Goal: Task Accomplishment & Management: Manage account settings

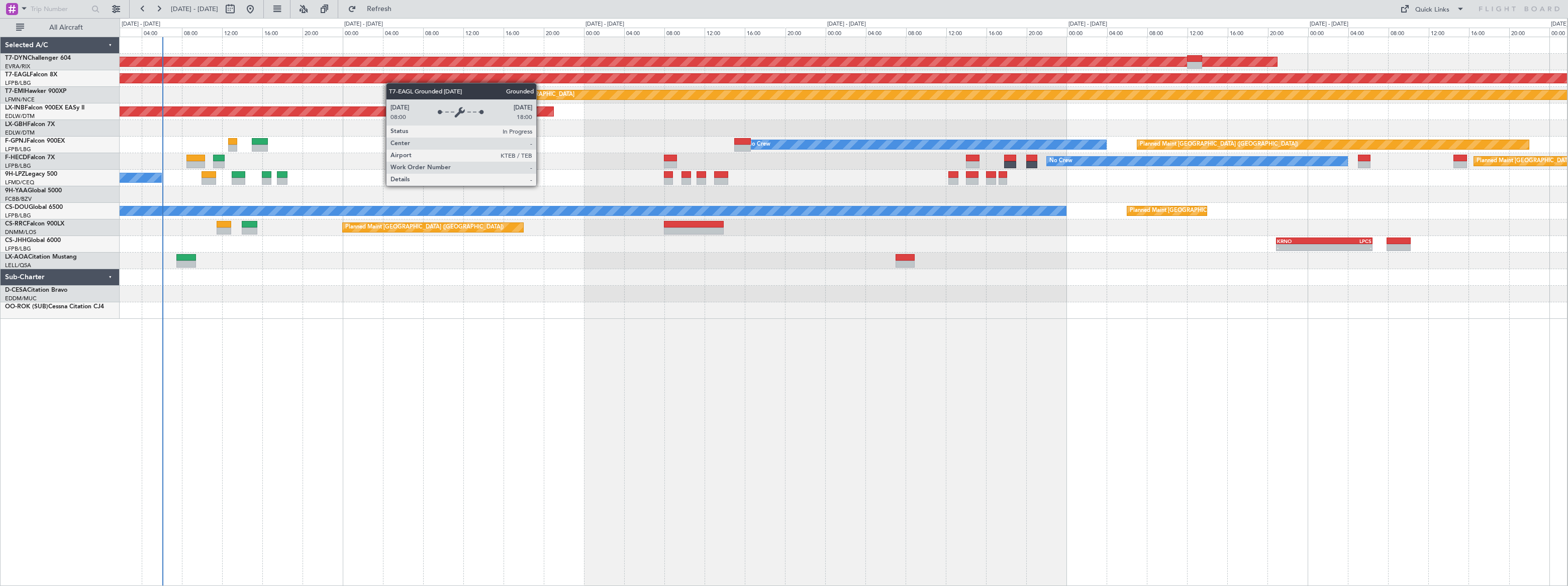
click at [170, 77] on div "AOG Maint Riga (Riga Intl) Grounded New York (Teterboro) Planned Maint Zurich U…" at bounding box center [843, 178] width 1447 height 282
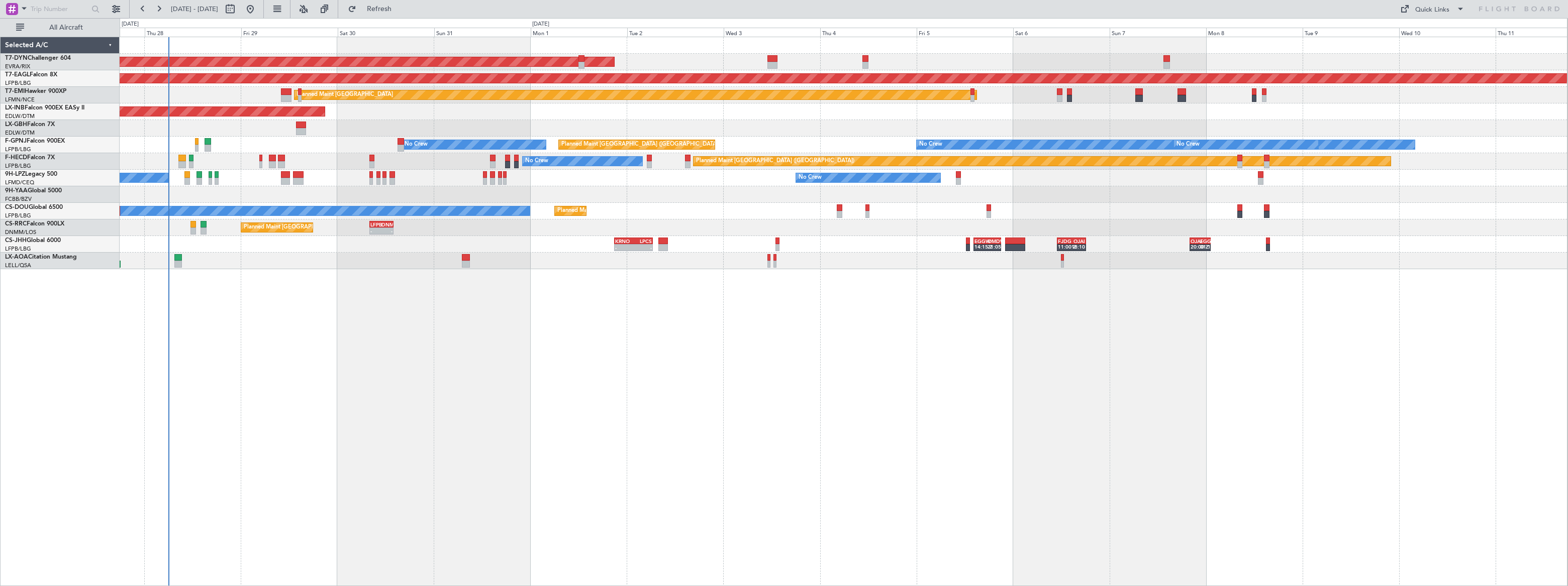
click at [632, 311] on div "AOG Maint Riga (Riga Intl) Grounded New York (Teterboro) Planned Maint Zurich U…" at bounding box center [843, 311] width 1448 height 550
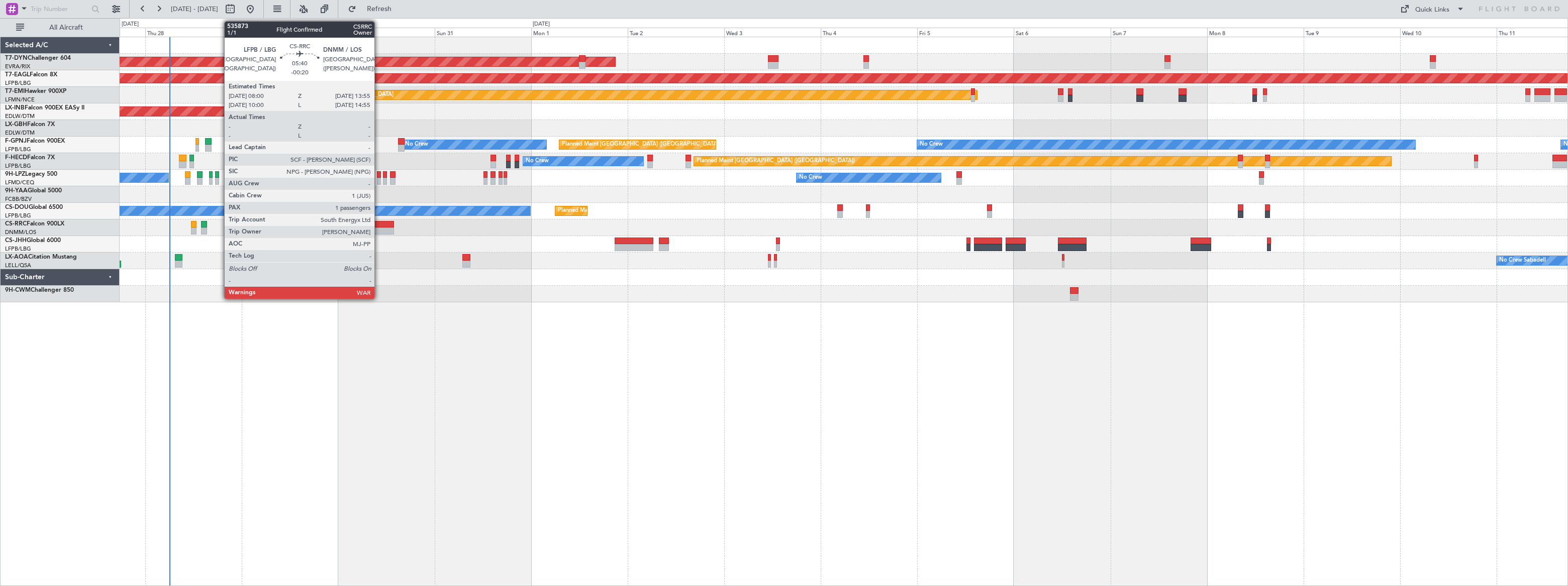
click at [379, 224] on div at bounding box center [382, 224] width 24 height 7
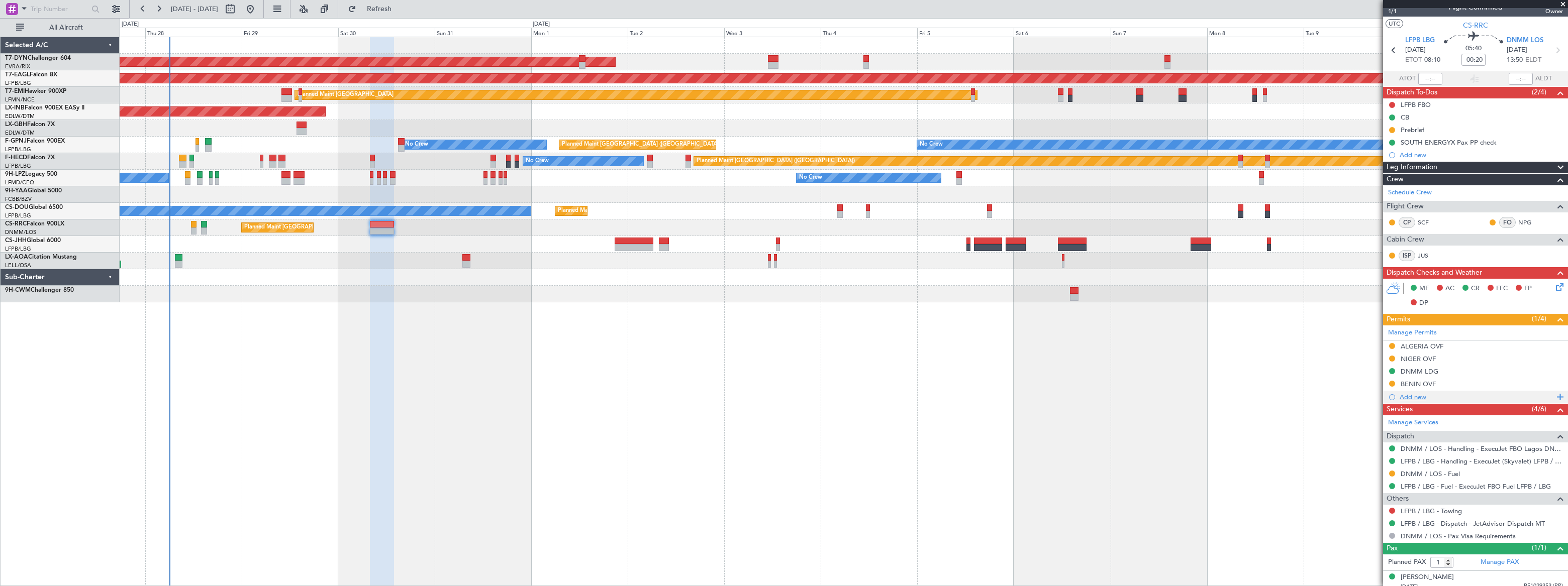
scroll to position [18, 0]
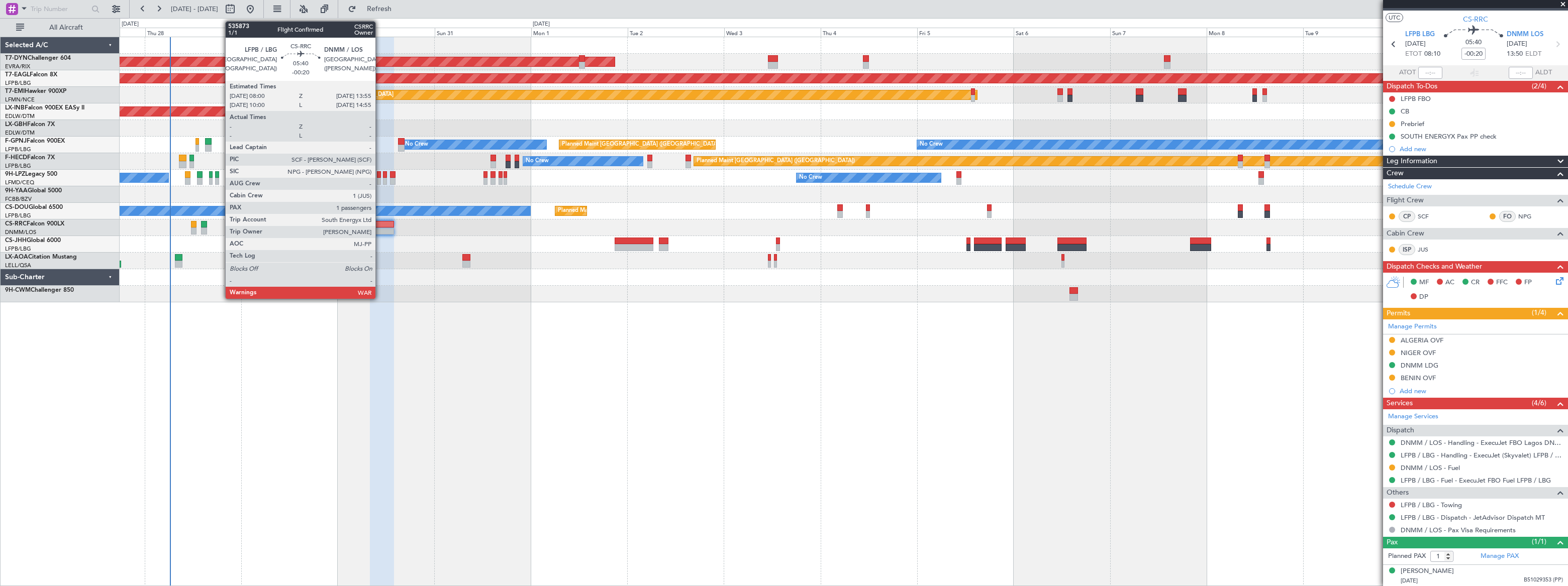
click at [380, 226] on div at bounding box center [382, 224] width 24 height 7
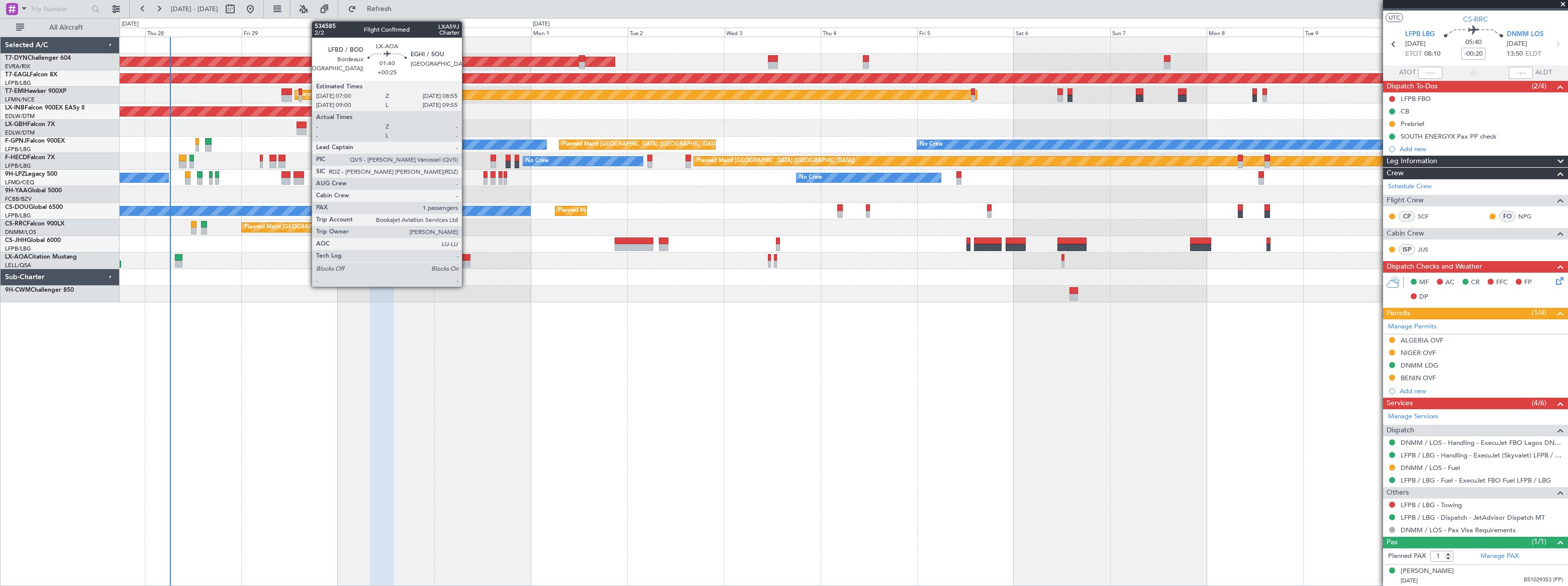
click at [466, 258] on div at bounding box center [466, 257] width 8 height 7
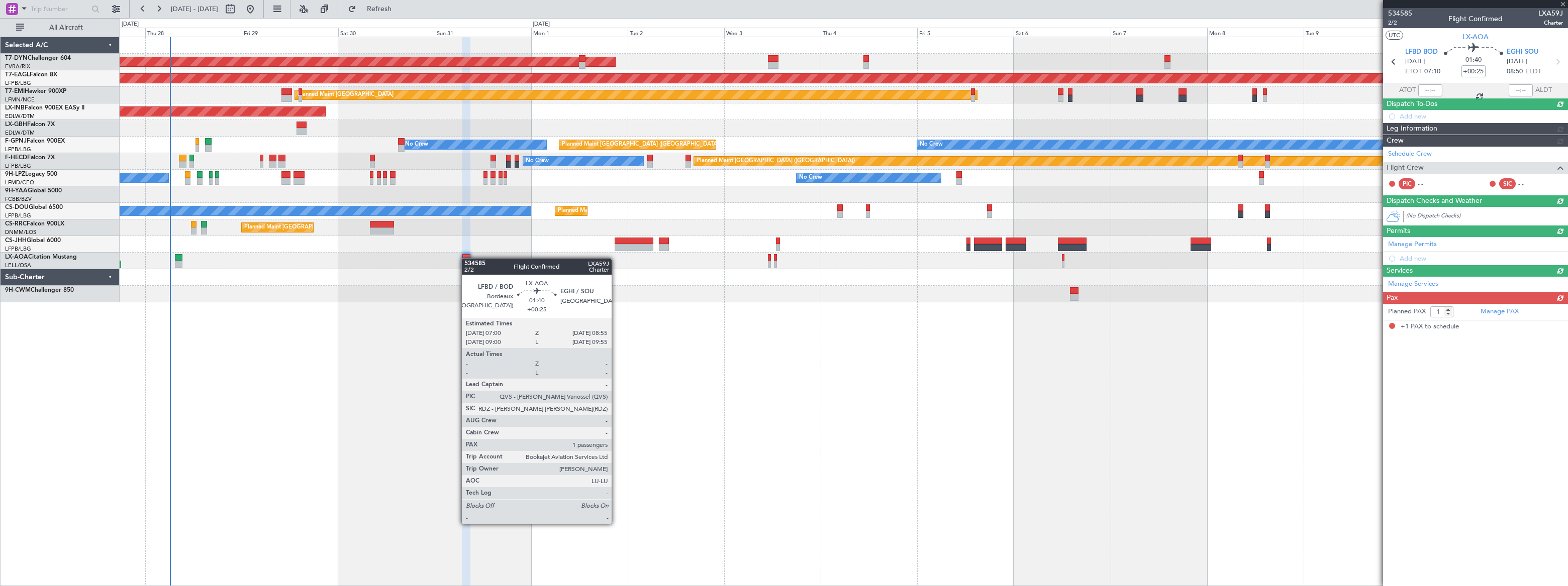
scroll to position [0, 0]
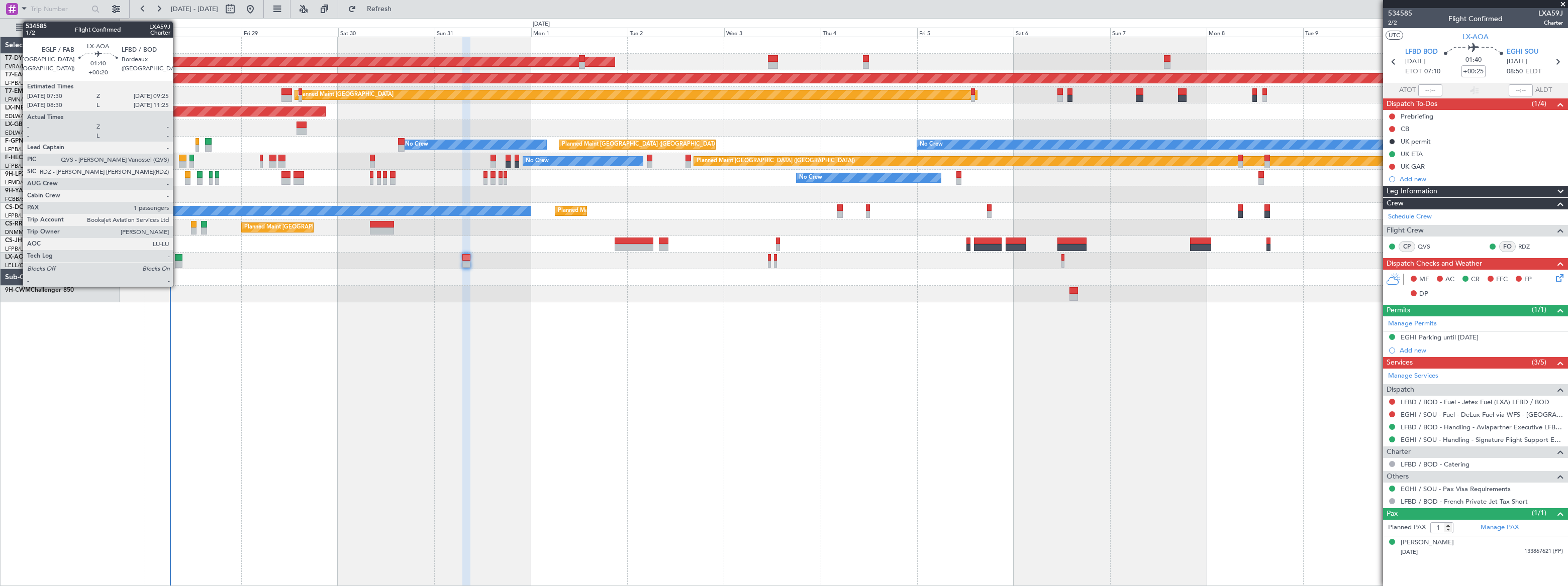
click at [177, 259] on div at bounding box center [179, 257] width 8 height 7
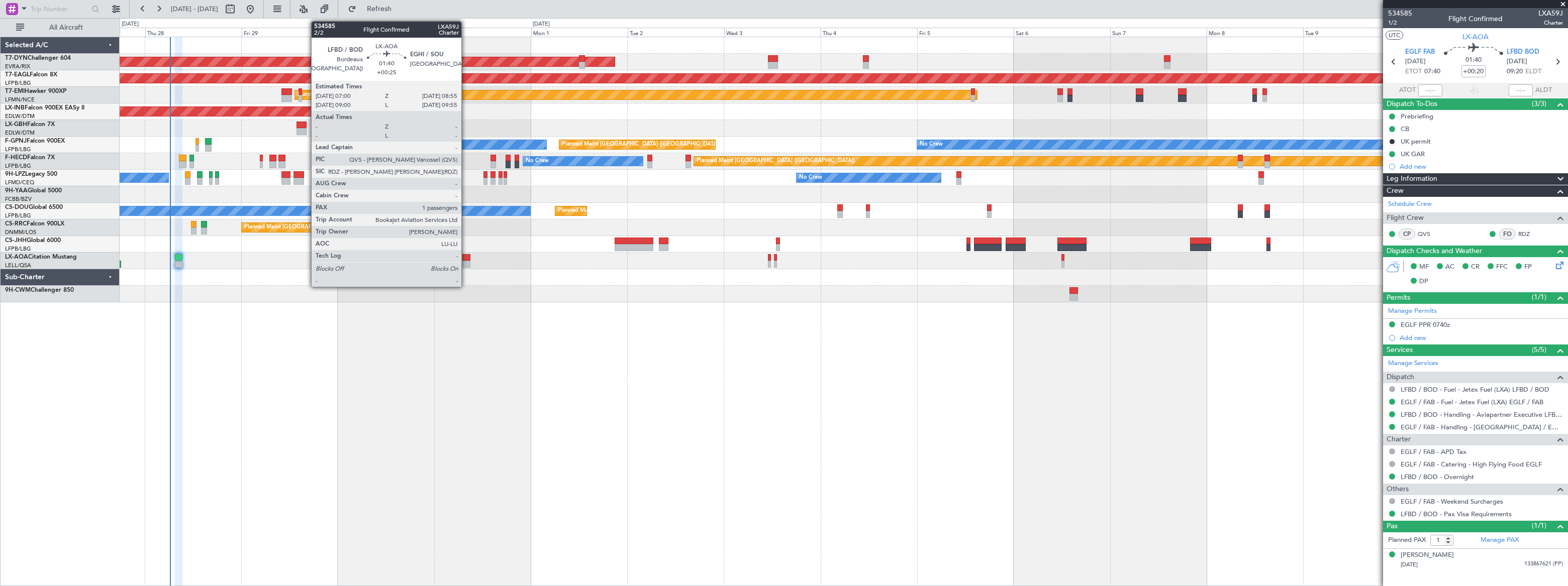
click at [466, 257] on div at bounding box center [466, 257] width 8 height 7
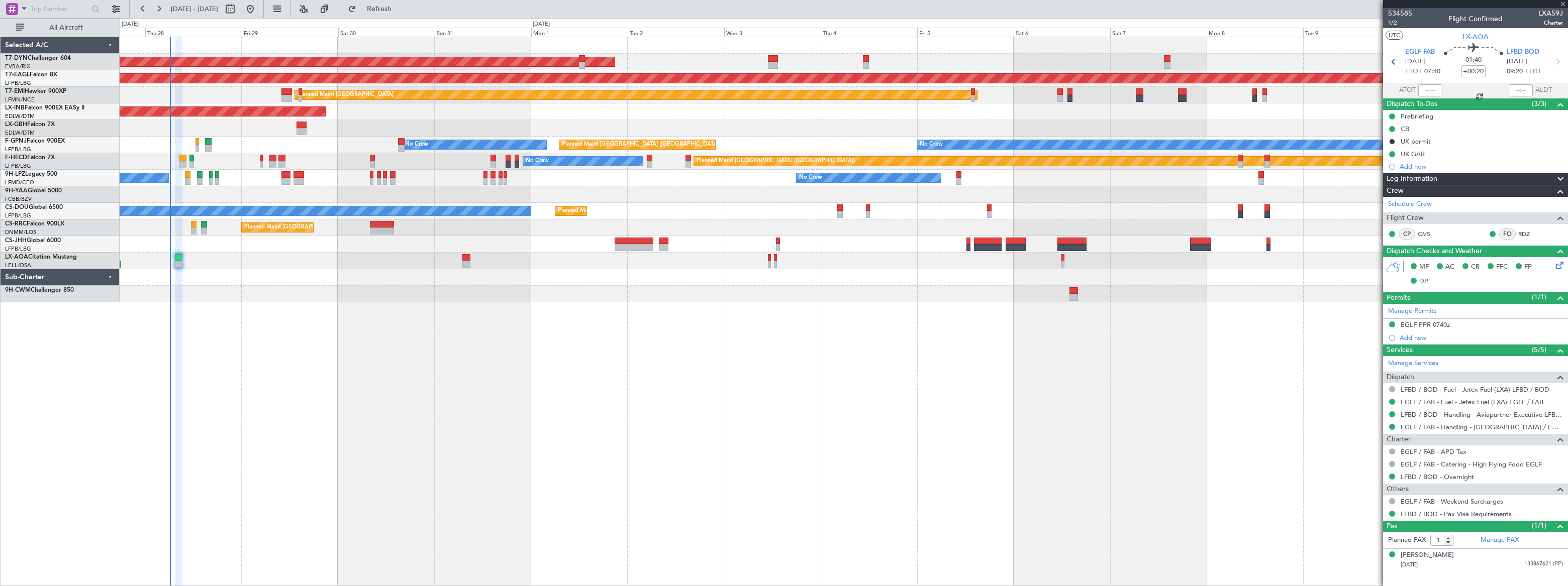
type input "+00:25"
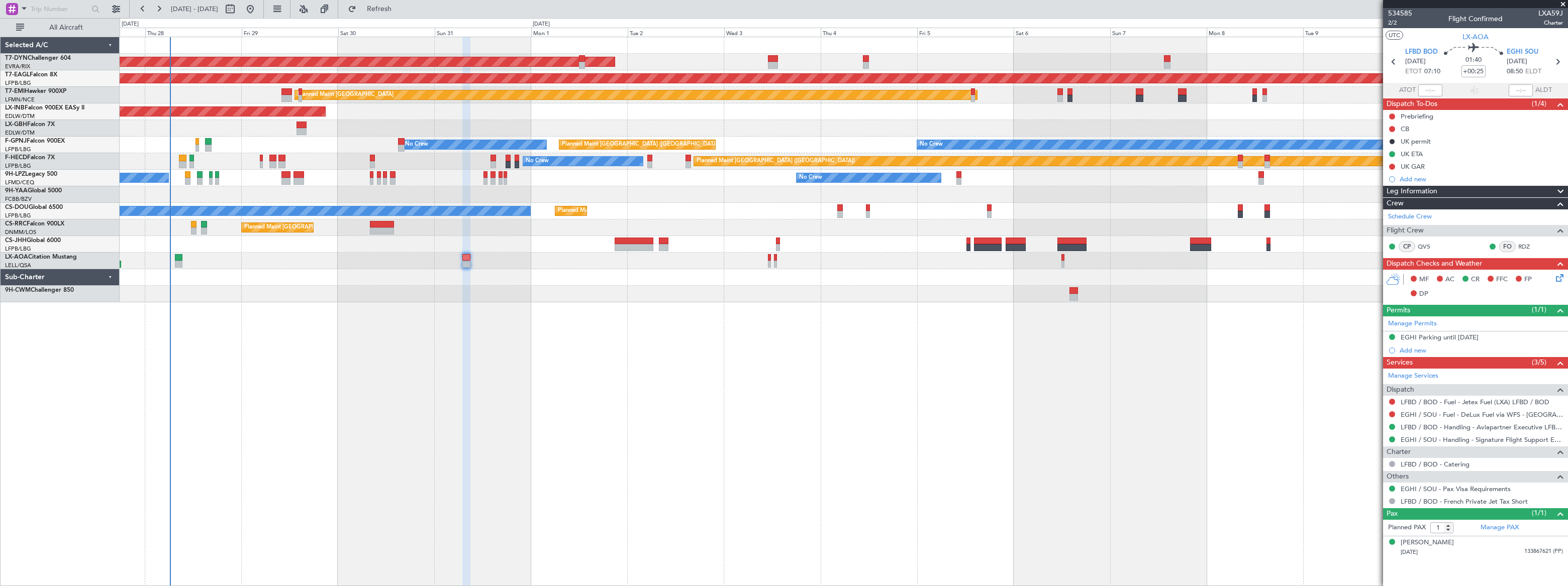
click at [767, 260] on div "No Crew Sabadell No Crew Barcelona (El Prat)" at bounding box center [843, 261] width 1447 height 16
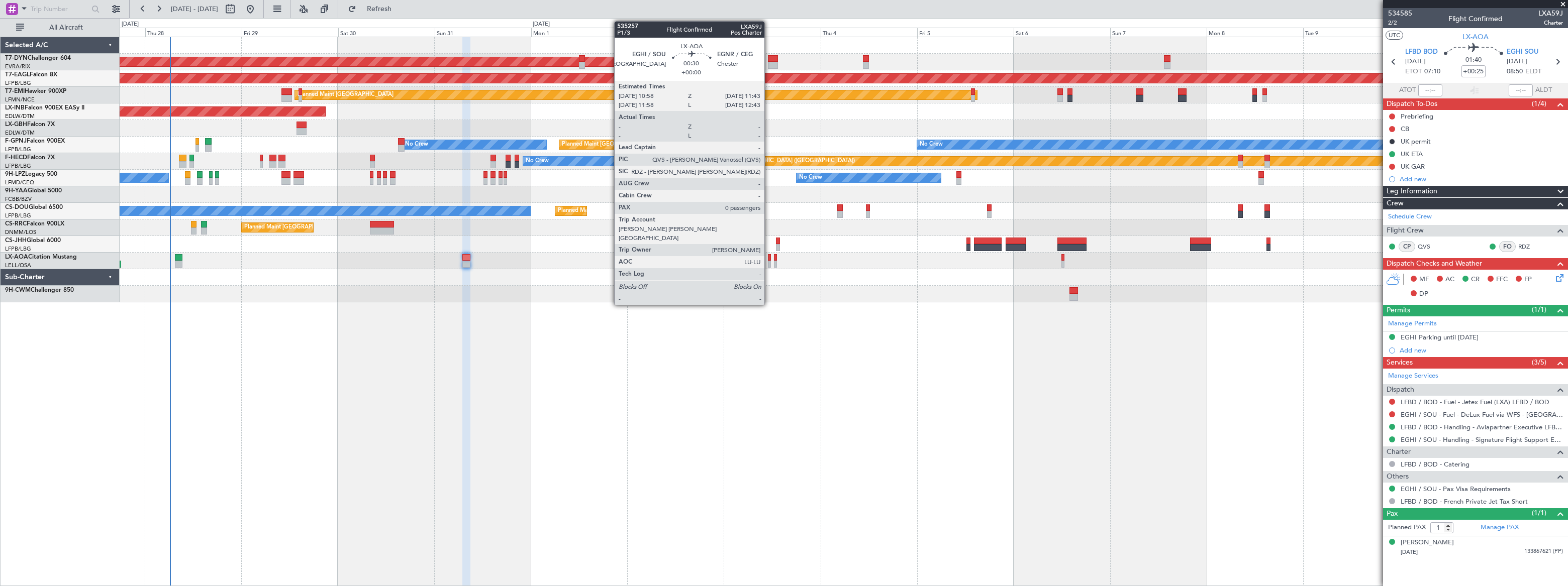
click at [769, 262] on div at bounding box center [770, 264] width 4 height 7
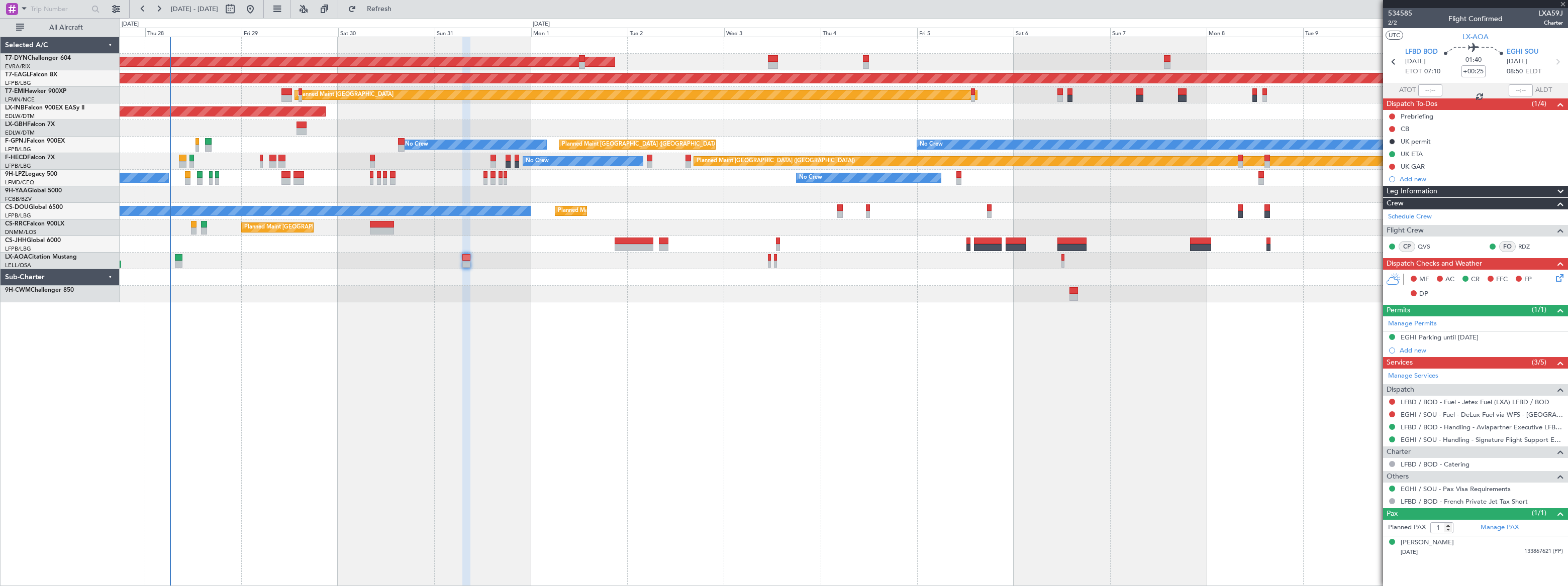
type input "0"
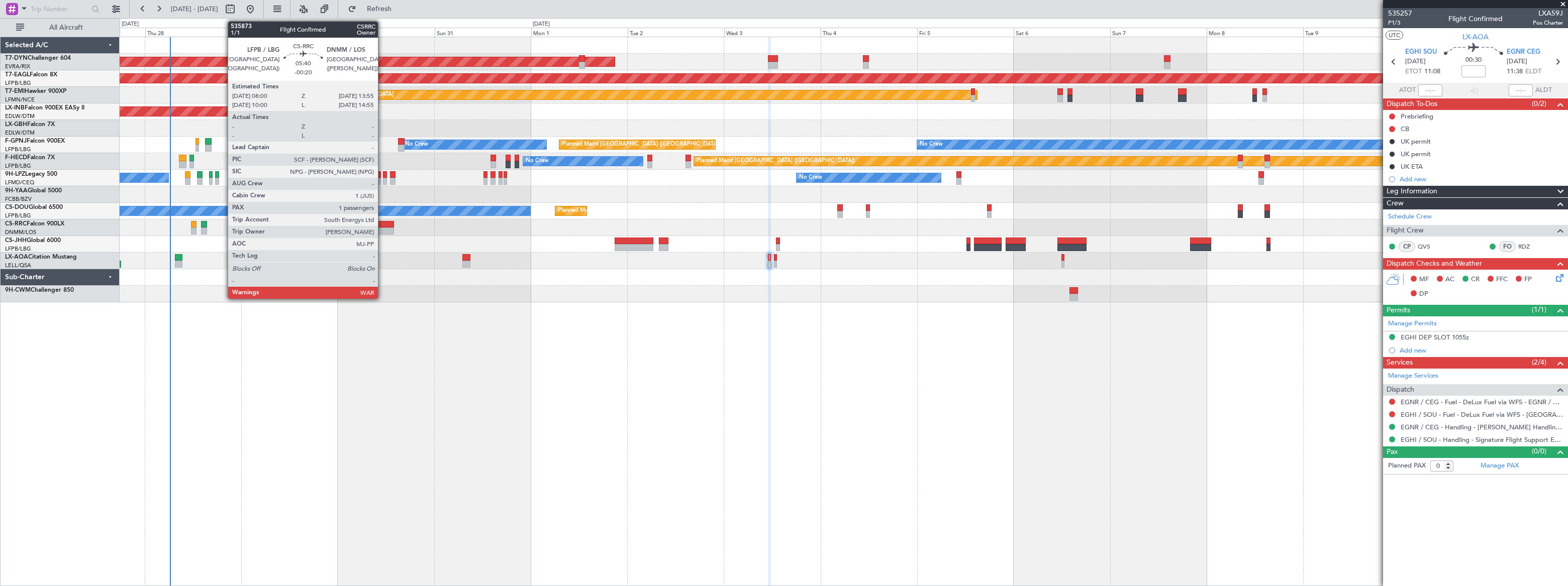
click at [383, 224] on div at bounding box center [382, 224] width 24 height 7
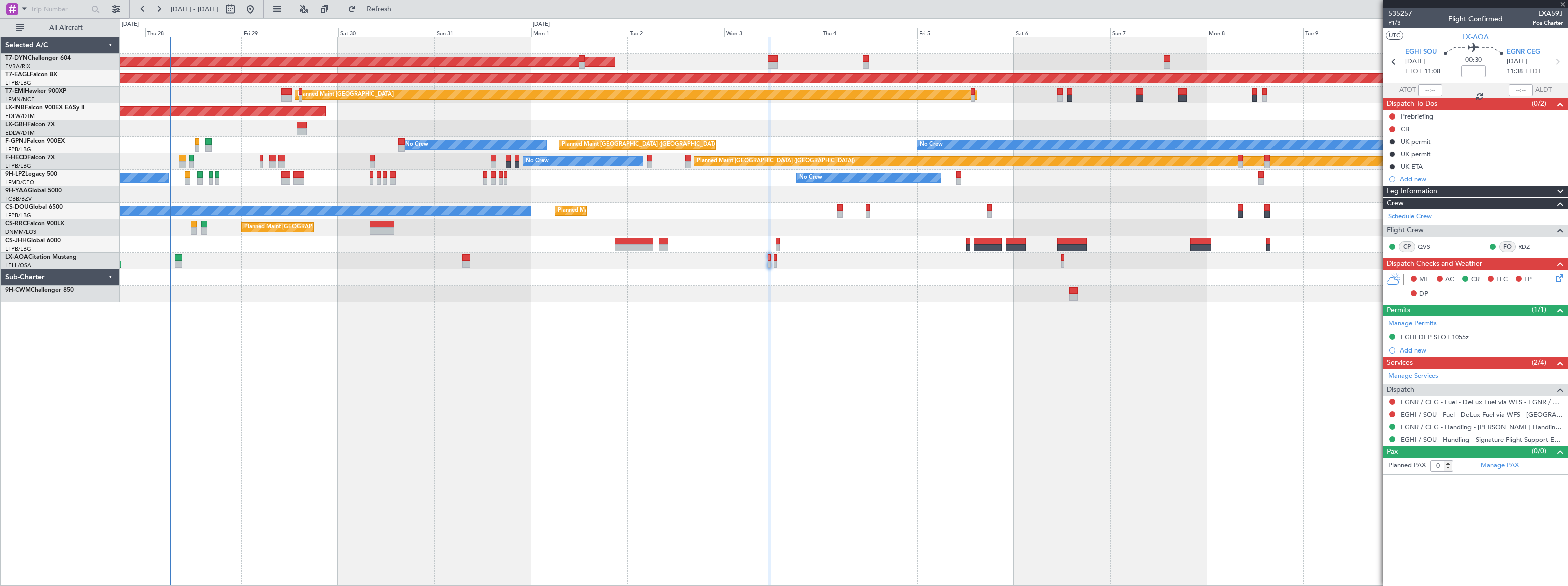
type input "-00:20"
type input "1"
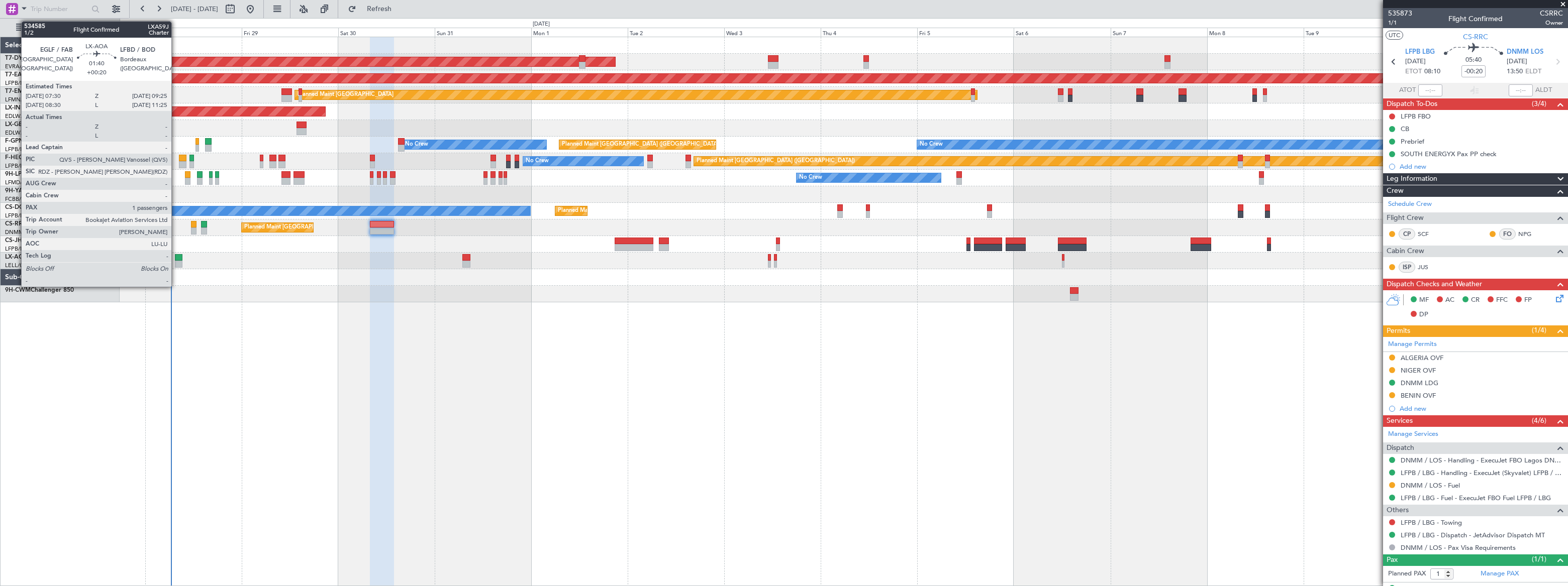
click at [176, 261] on div at bounding box center [179, 264] width 8 height 7
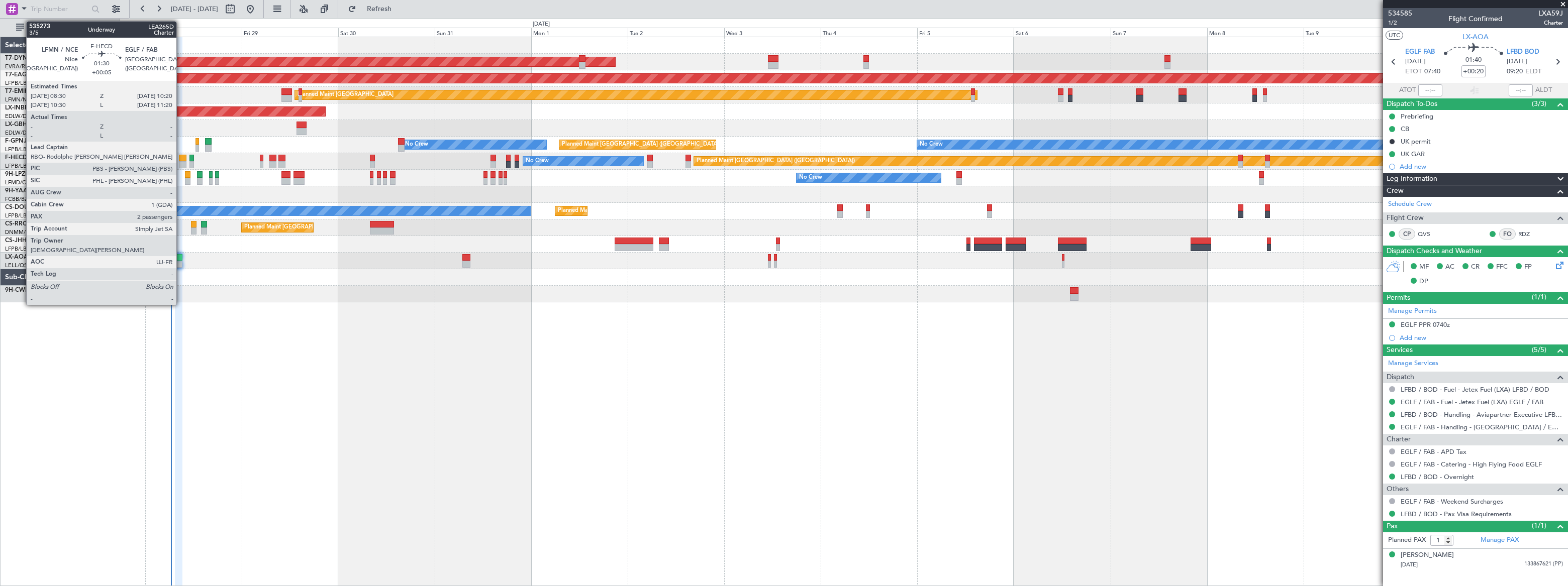
click at [181, 161] on div at bounding box center [182, 164] width 8 height 7
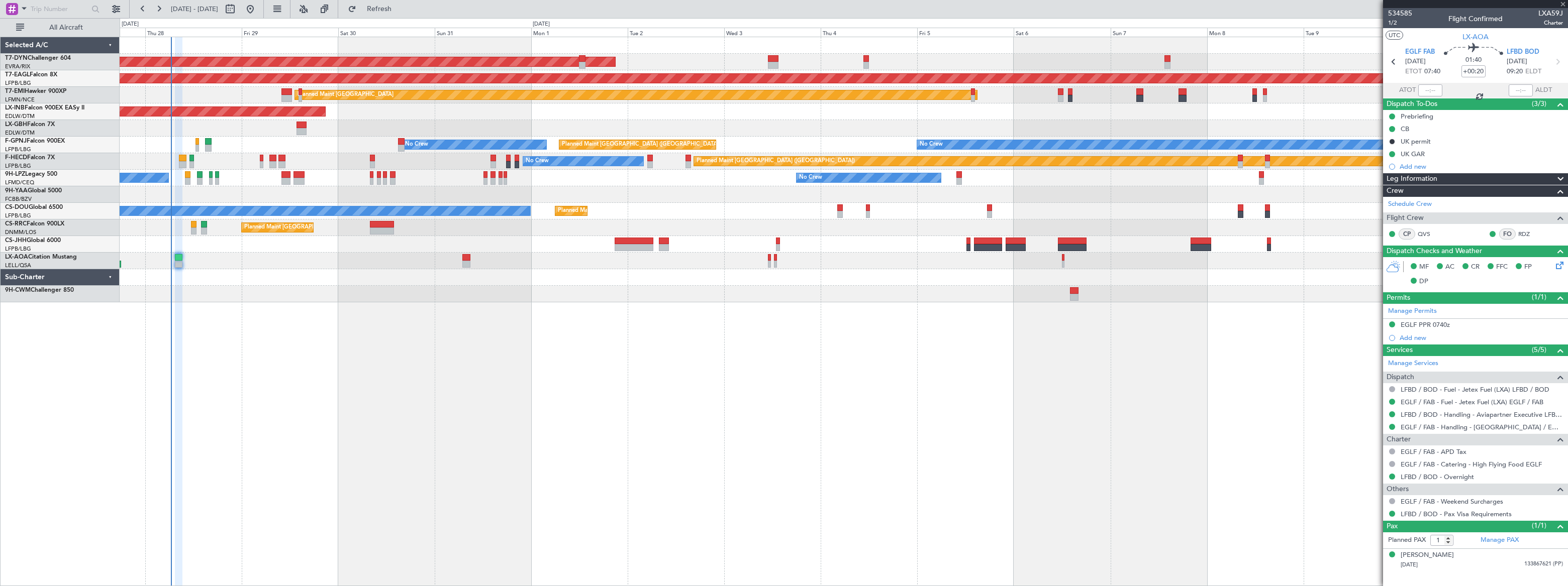
click at [181, 161] on div at bounding box center [182, 164] width 8 height 7
type input "+00:05"
type input "2"
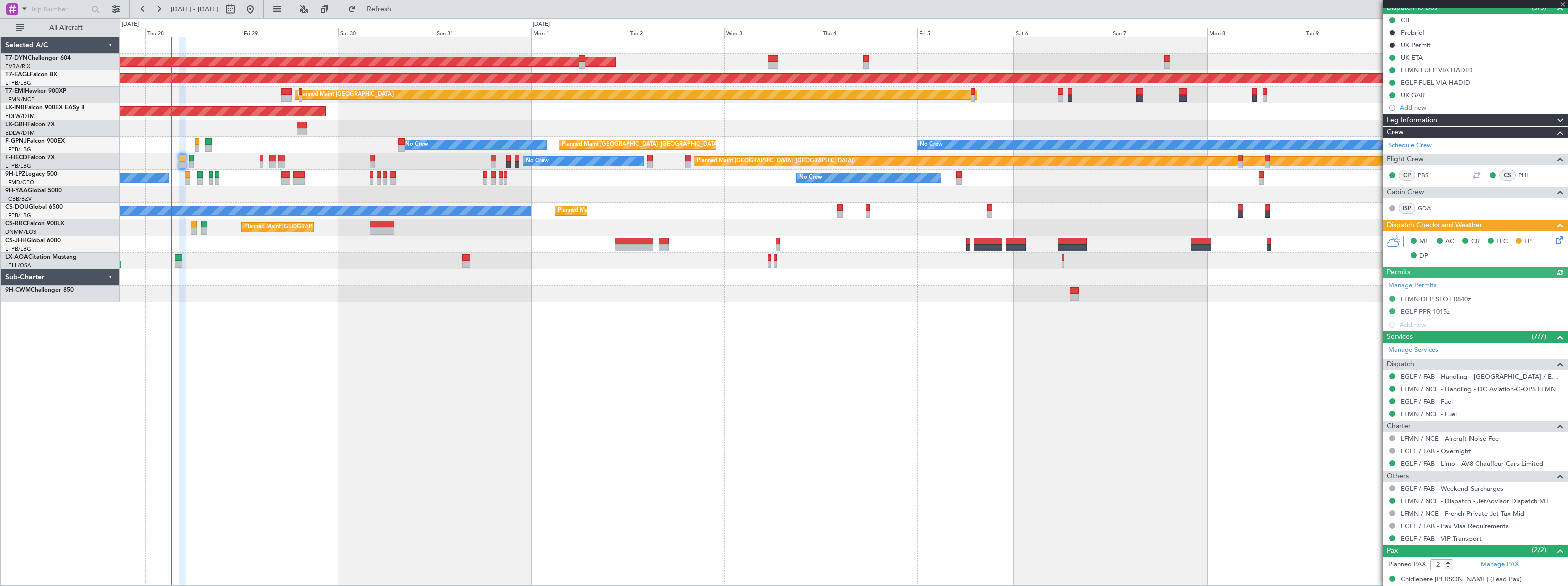
scroll to position [127, 0]
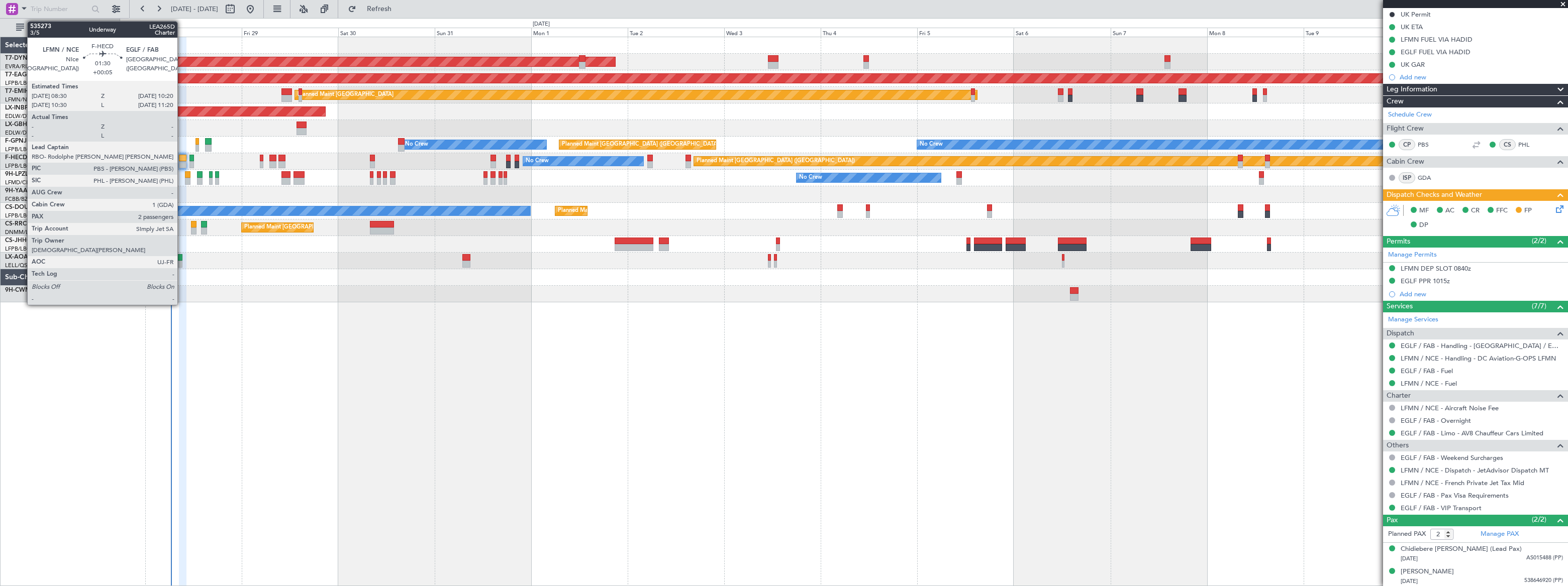
click at [182, 156] on div at bounding box center [182, 158] width 8 height 7
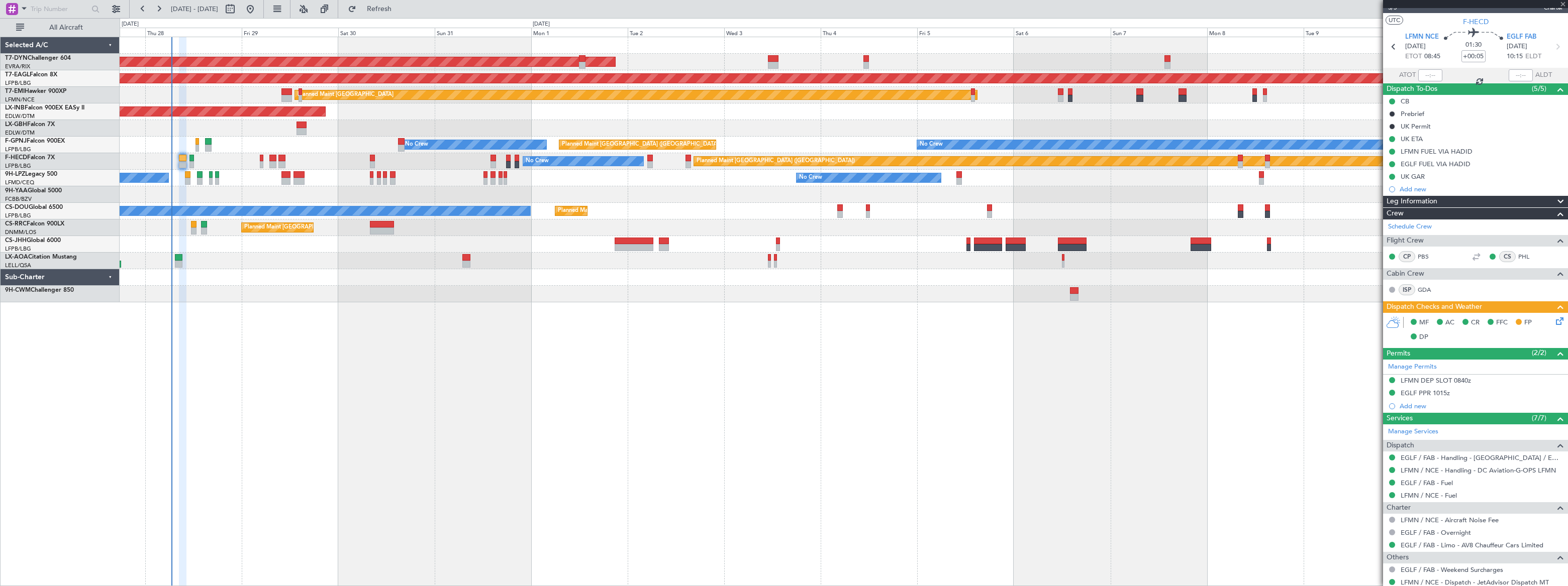
scroll to position [0, 0]
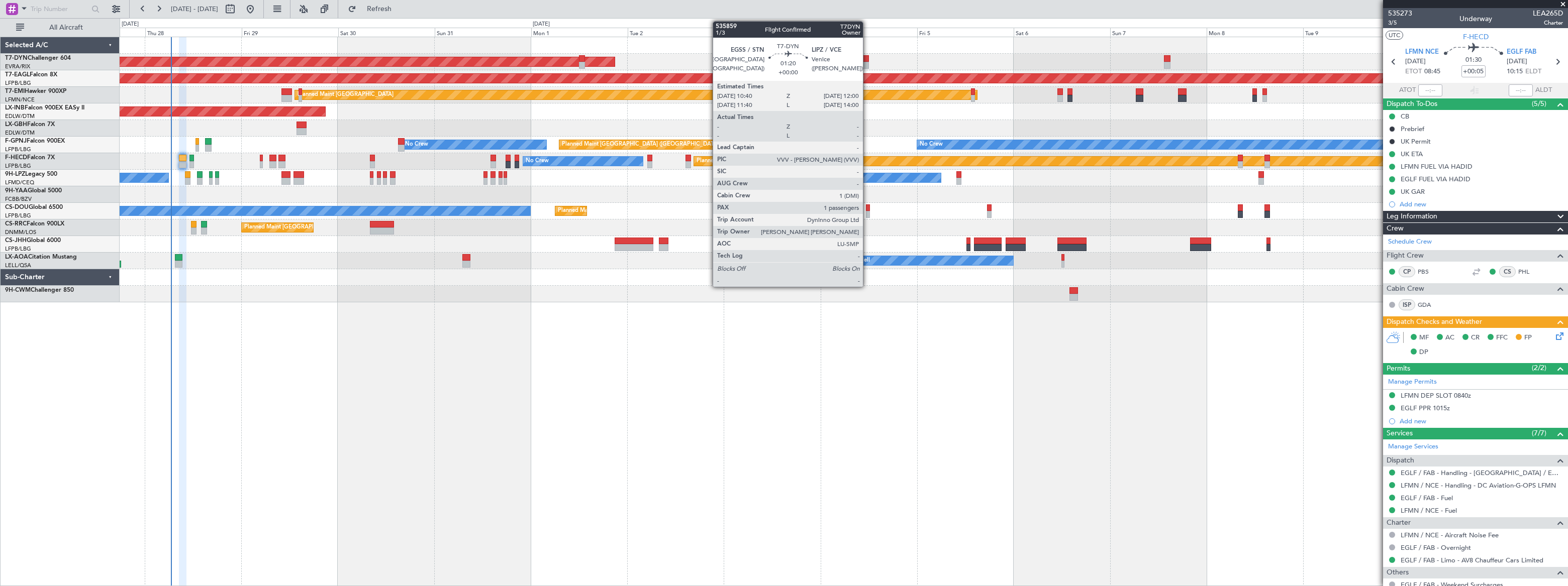
click at [867, 60] on div at bounding box center [865, 58] width 6 height 7
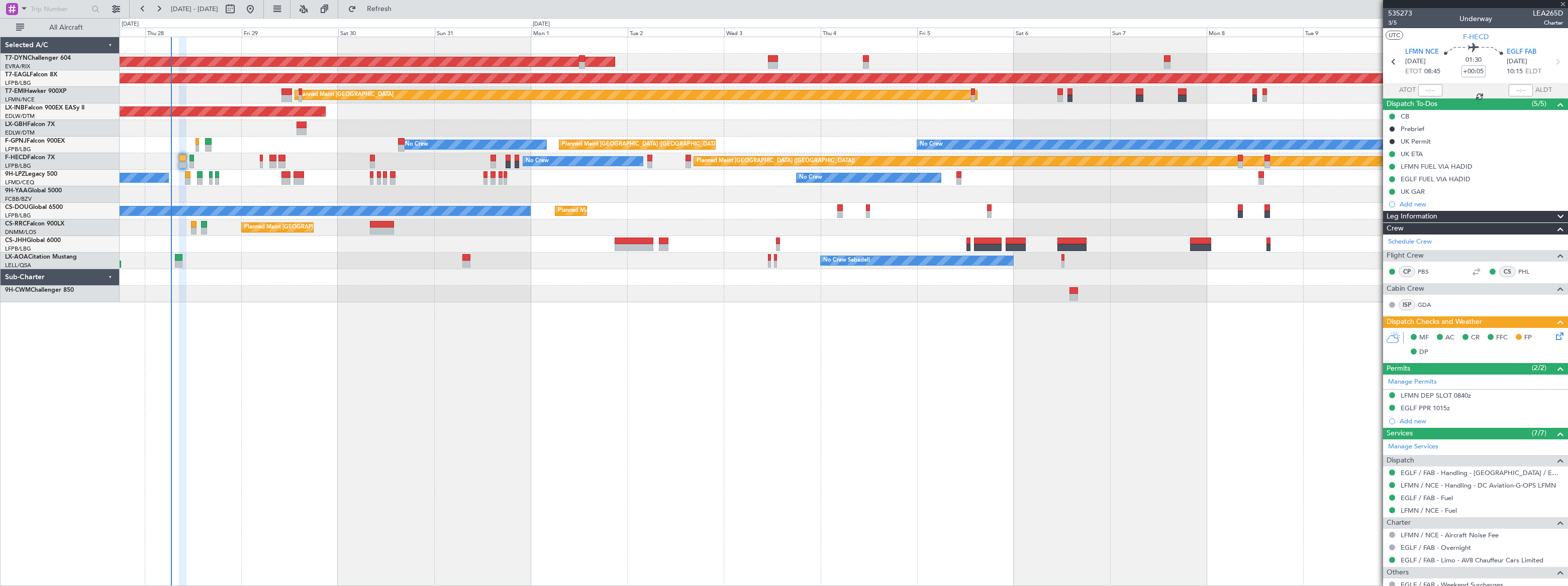
type input "1"
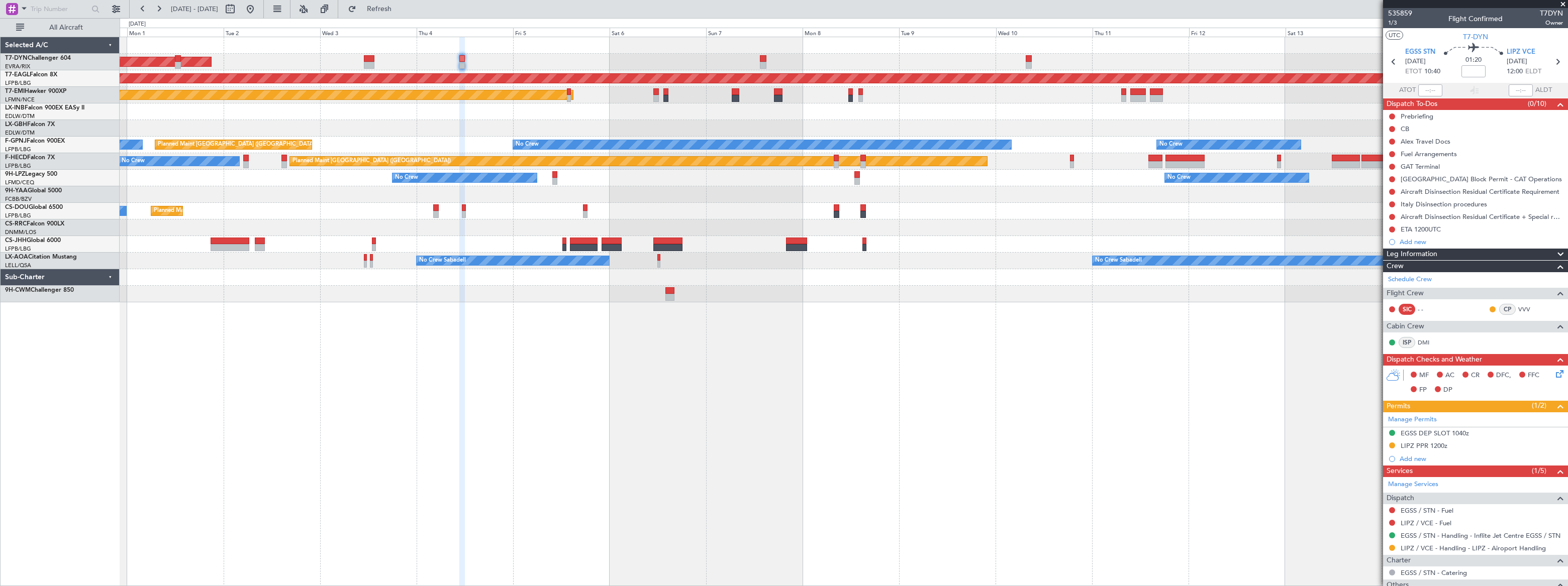
click at [809, 51] on div "AOG Maint Riga (Riga Intl) Grounded New York (Teterboro) Planned Maint Zurich U…" at bounding box center [843, 170] width 1447 height 265
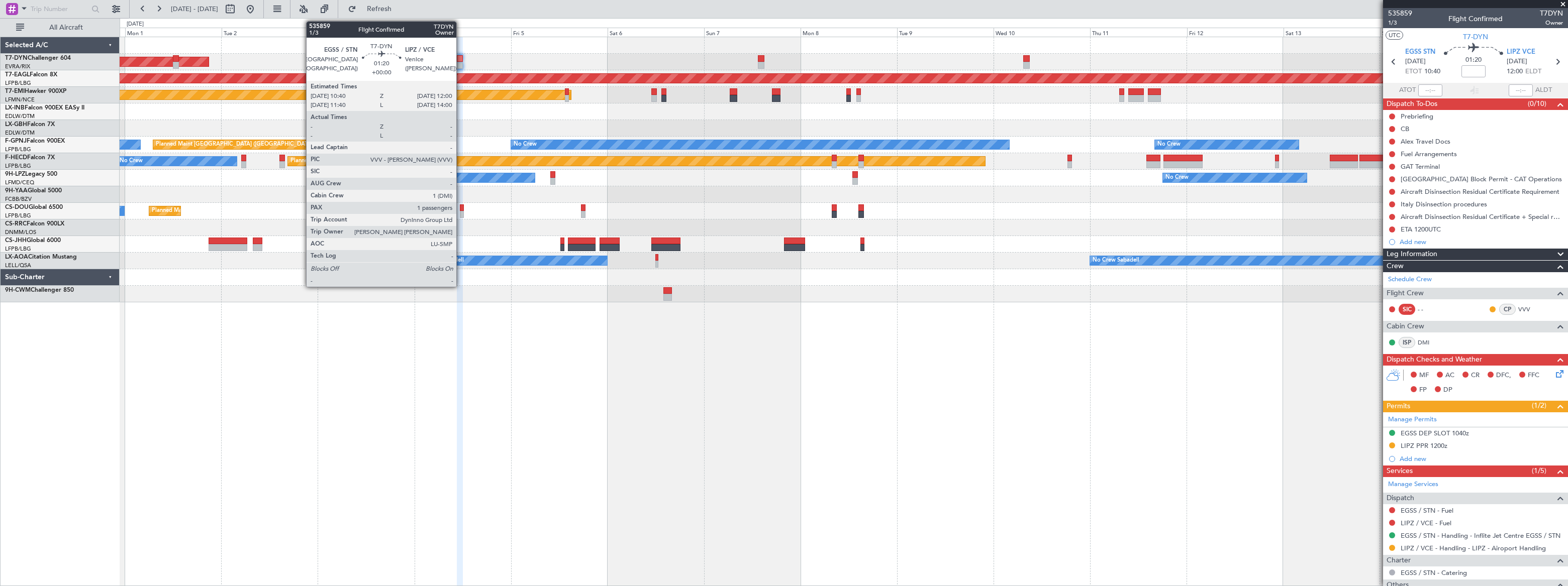
click at [461, 58] on div at bounding box center [459, 58] width 6 height 7
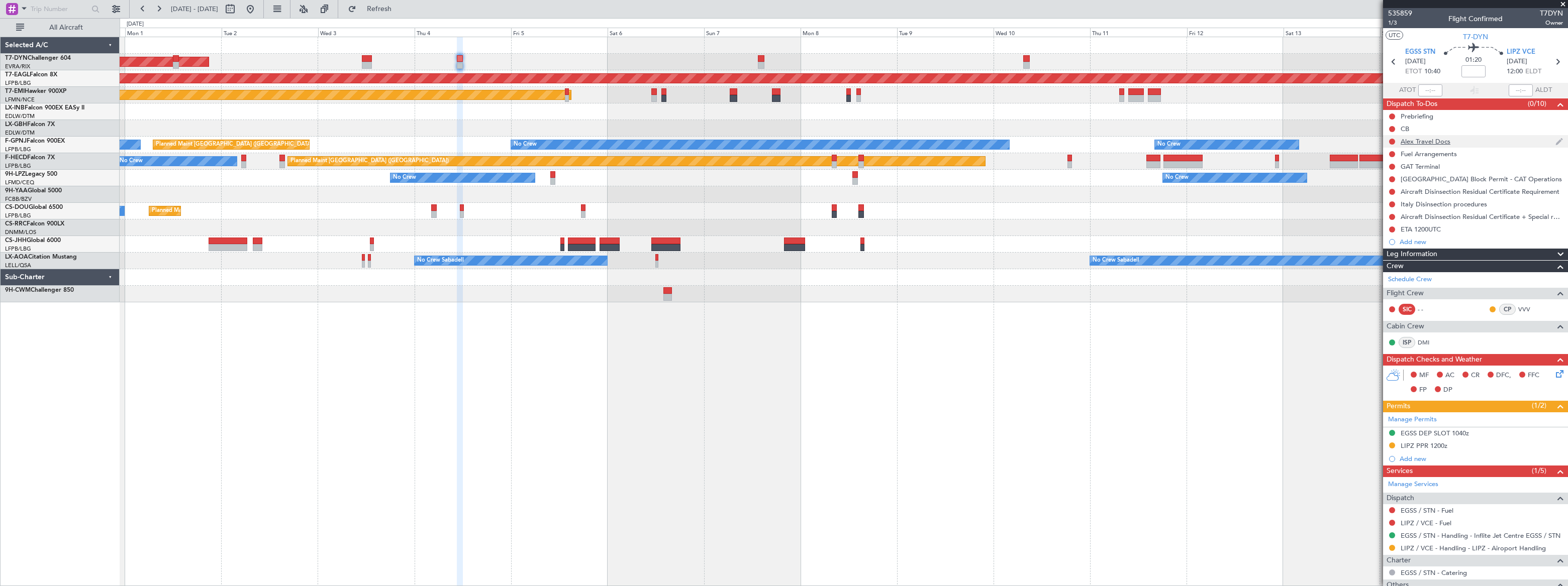
click at [1150, 143] on div "Alex Travel Docs" at bounding box center [1476, 141] width 185 height 13
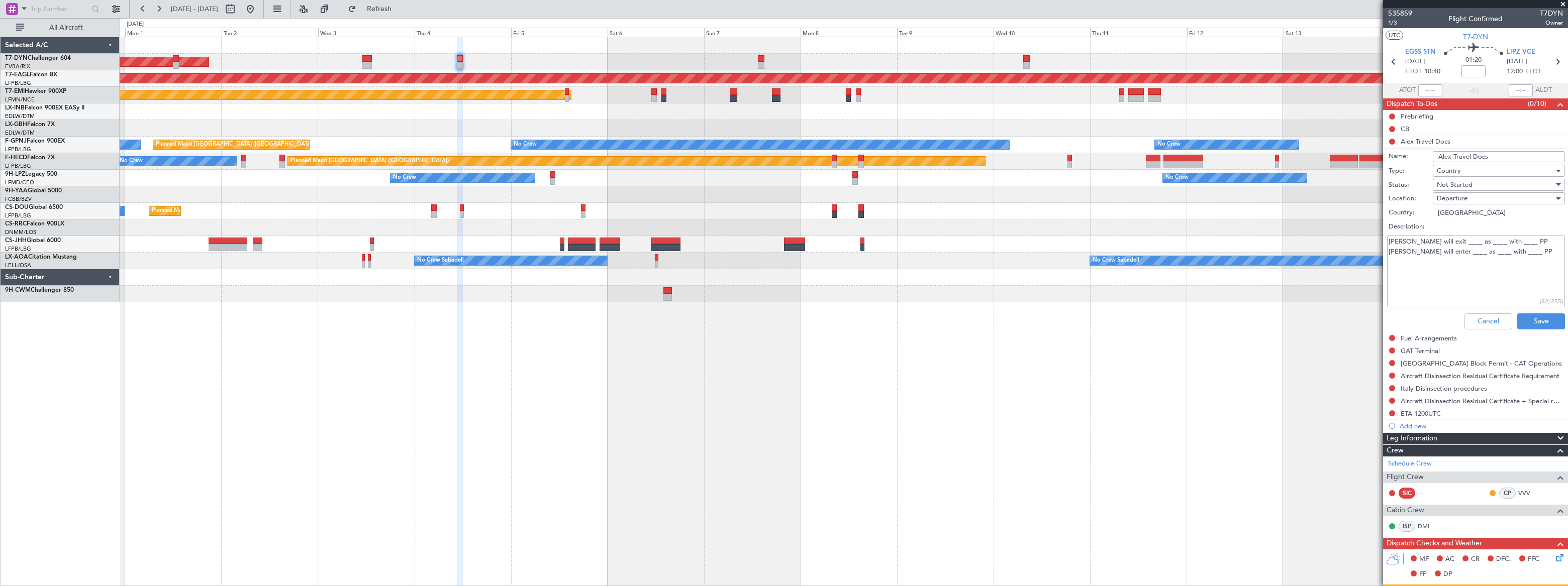
click at [1150, 243] on textarea "Alex will exit ____ as ____ with ____ PP Alex will enter ____ as ____ with ____…" at bounding box center [1476, 272] width 178 height 72
click at [1150, 242] on textarea "Alex will exit _EGSS__ as ____ with ____ PP Alex will enter ____ as ____ with _…" at bounding box center [1476, 272] width 178 height 72
click at [1150, 241] on textarea "Alex will exit _EGSS__ as __PAX __ with ____ PP Alex will enter ____ as ____ wi…" at bounding box center [1476, 272] width 178 height 72
click at [1150, 252] on textarea "Alex will exit _EGSS__ as __PAX __ with _US___ PP Alex will enter ____ as ____ …" at bounding box center [1476, 272] width 178 height 72
click at [1150, 246] on textarea "Alex will exit _EGSS__ as __PAX __ with _US___ PP Alex will enter _LIPZ ___ as …" at bounding box center [1476, 272] width 178 height 72
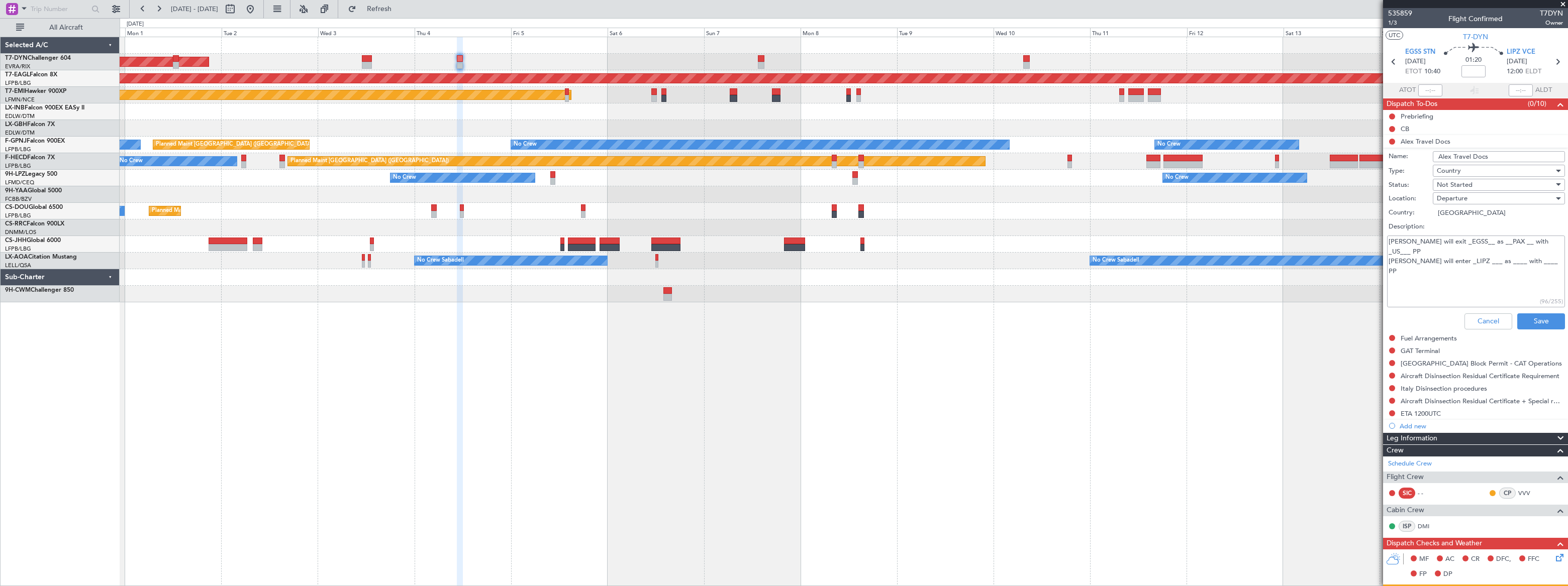
click at [1150, 260] on textarea "Alex will exit _EGSS__ as __PAX __ with _US___ PP Alex will enter _LIPZ ___ as …" at bounding box center [1476, 272] width 178 height 72
click at [1150, 248] on textarea "Alex will exit _EGSS__ as __PAX __ with _US___ PP Alex will enter _LIPZ ___ as …" at bounding box center [1476, 272] width 178 height 72
click at [1150, 252] on textarea "Alex will exit _EGSS__ as __PAX __ with _US___ PP Alex will enter _LIPZ ___ as …" at bounding box center [1476, 272] width 178 height 72
type textarea "Alex will exit _EGSS__ as __PAX __ with _US___ PP Alex will enter _LIPZ ___ as …"
click at [1150, 321] on button "Save" at bounding box center [1541, 321] width 48 height 16
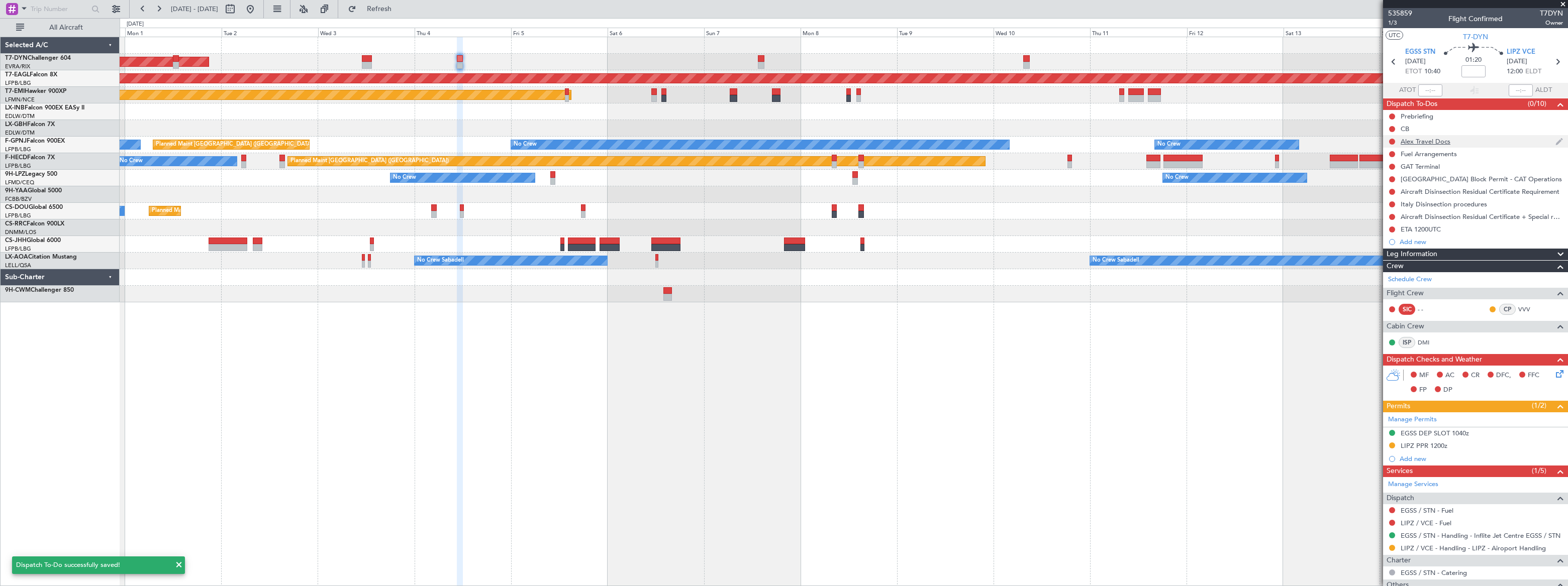
click at [1150, 141] on div "Alex Travel Docs" at bounding box center [1476, 141] width 185 height 13
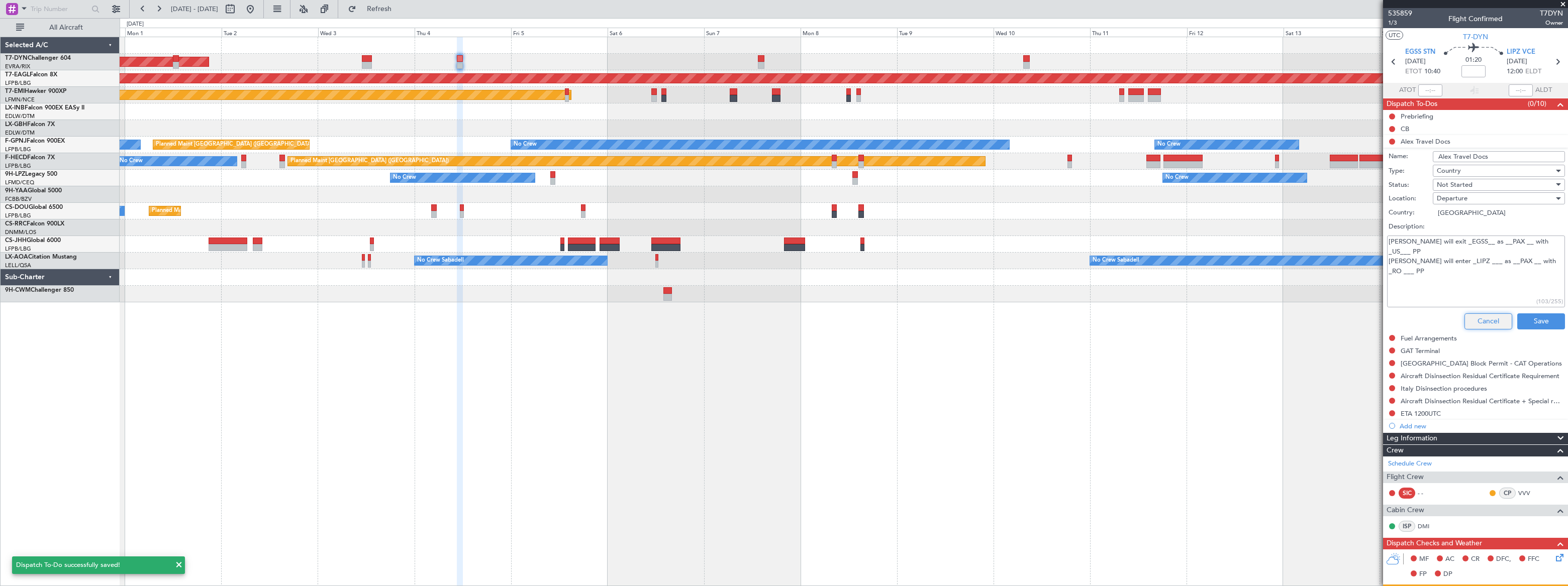
click at [1150, 318] on button "Cancel" at bounding box center [1488, 321] width 48 height 16
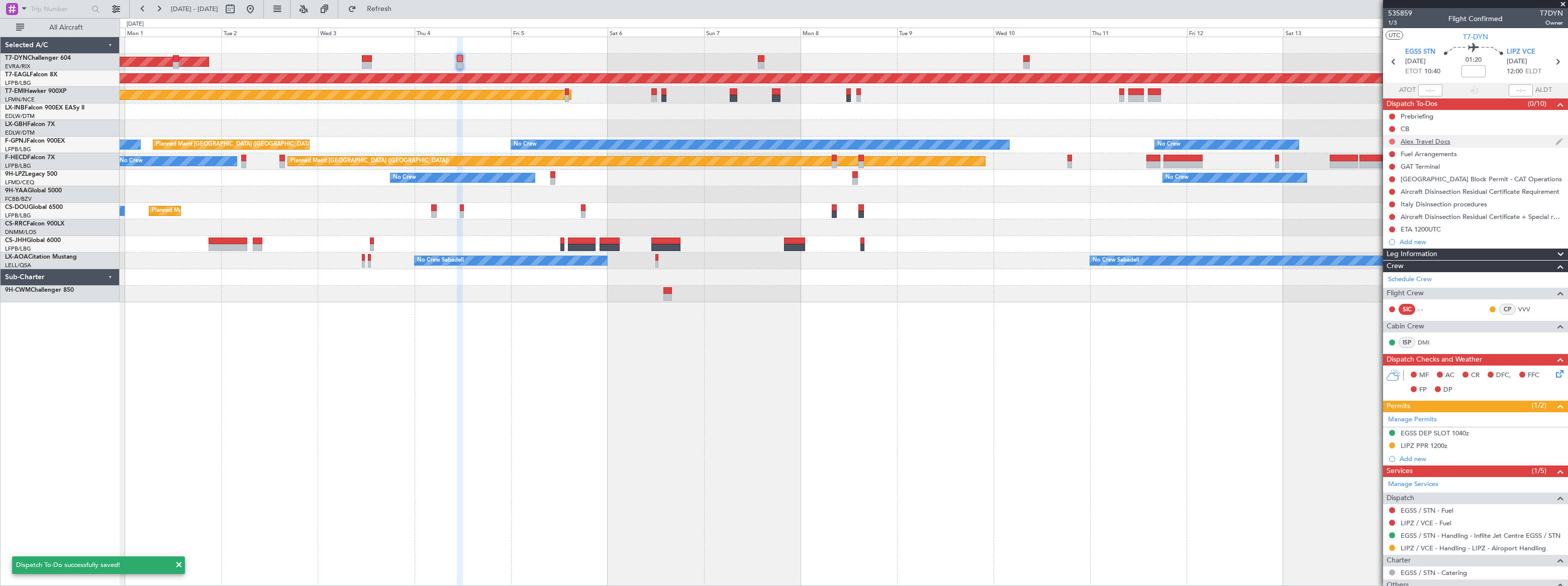
click at [1150, 138] on button at bounding box center [1392, 141] width 6 height 6
click at [1150, 186] on span "Completed" at bounding box center [1396, 186] width 33 height 10
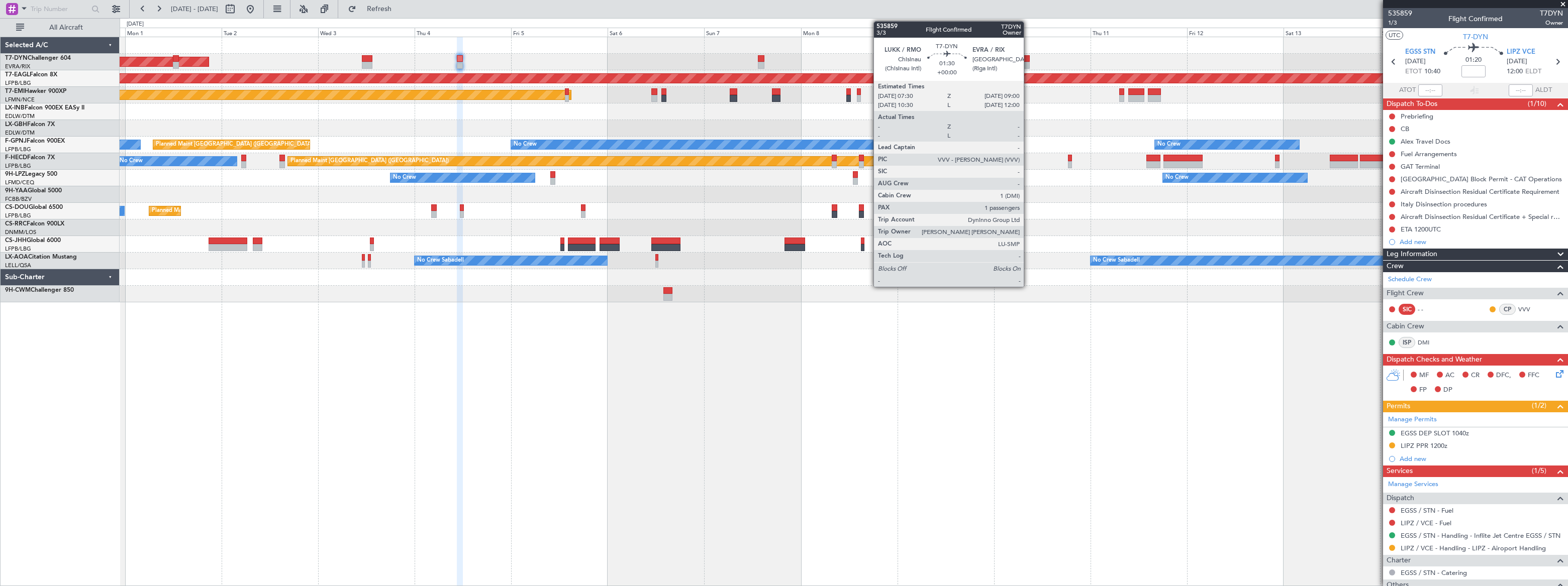
click at [1028, 60] on div at bounding box center [1027, 58] width 6 height 7
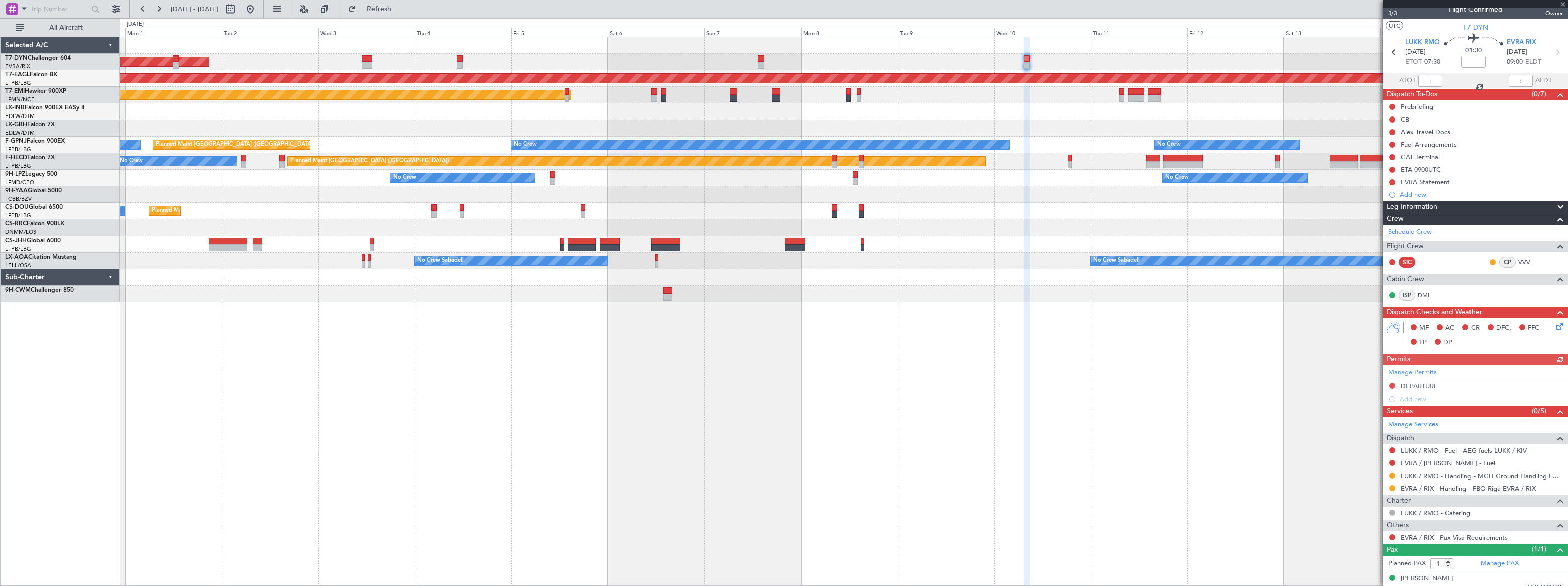
scroll to position [16, 0]
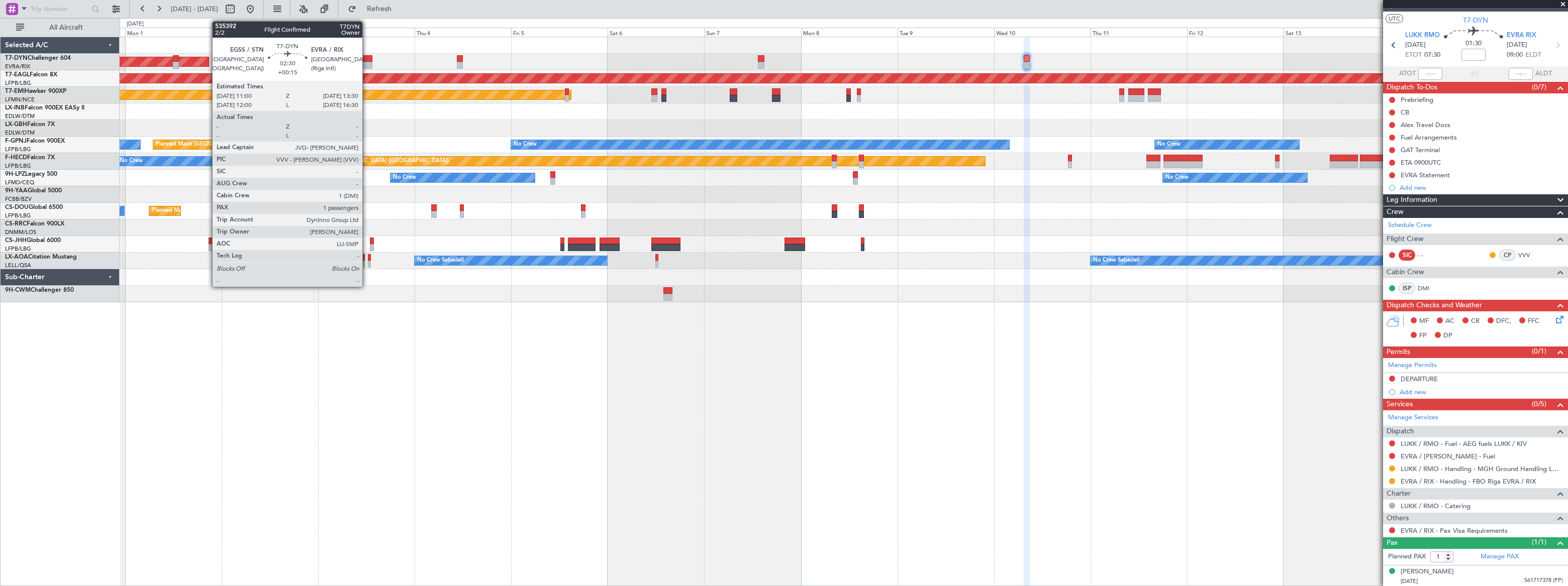
click at [367, 62] on div at bounding box center [367, 65] width 11 height 7
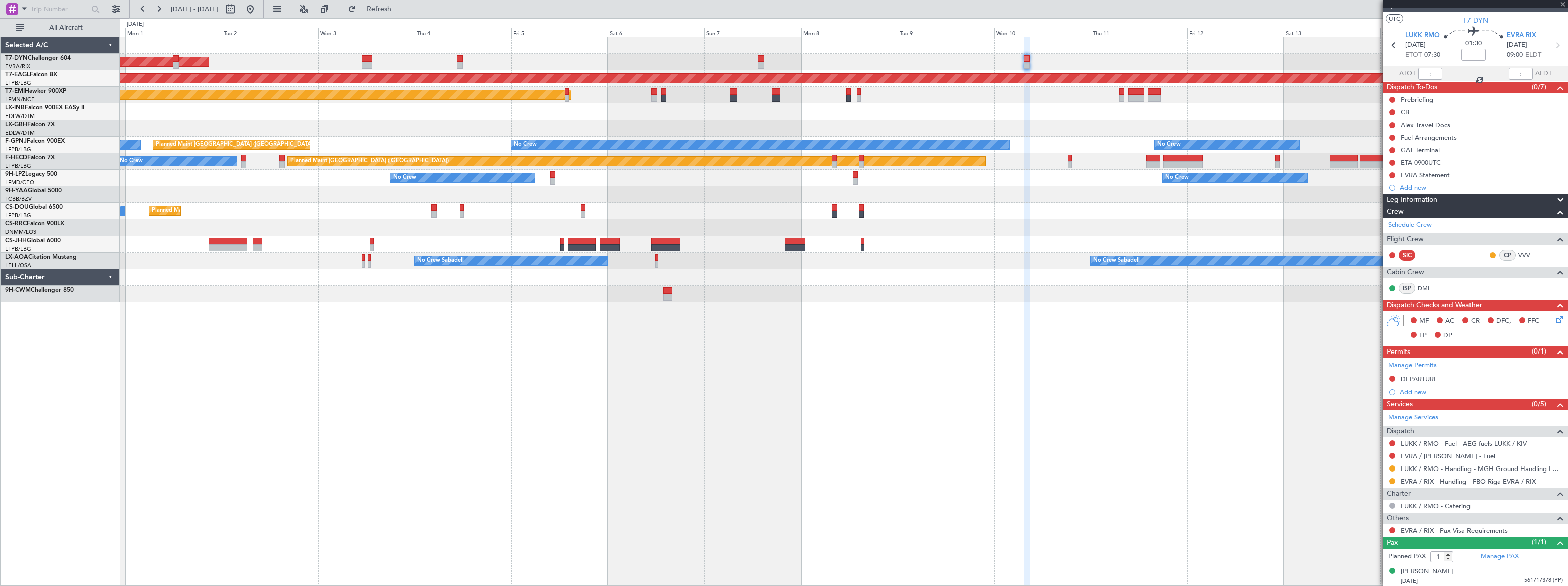
type input "+00:15"
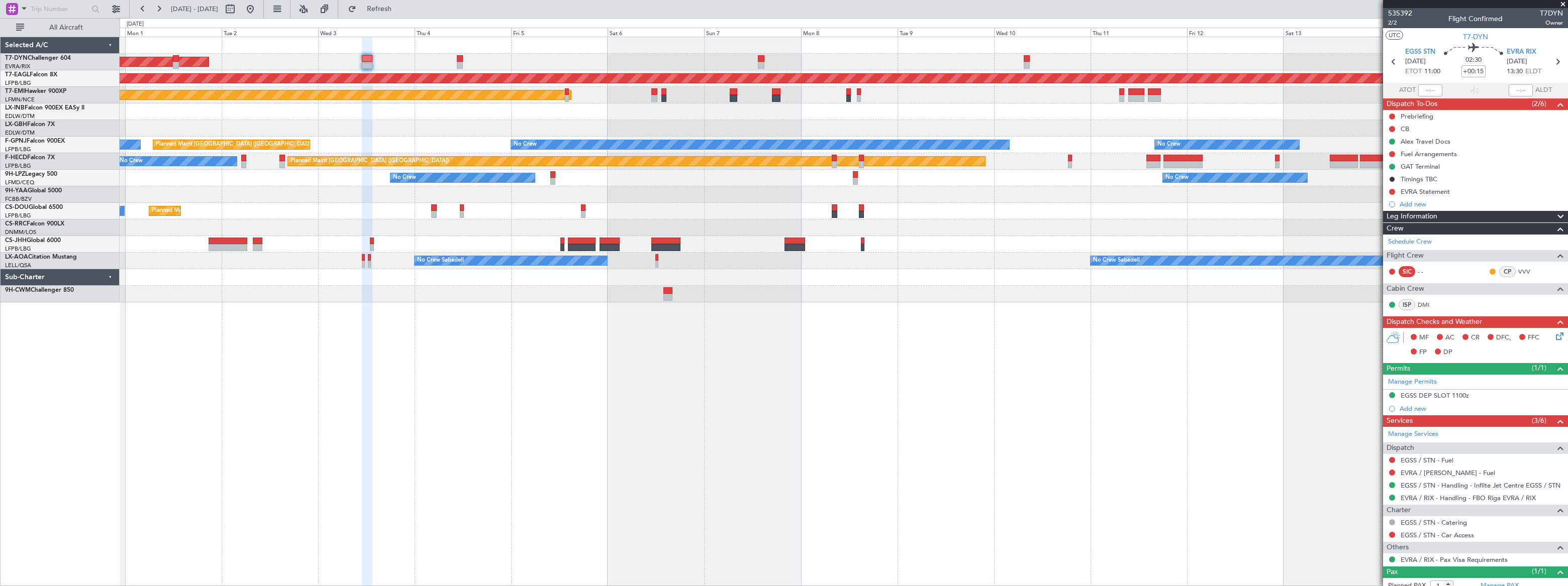
scroll to position [30, 0]
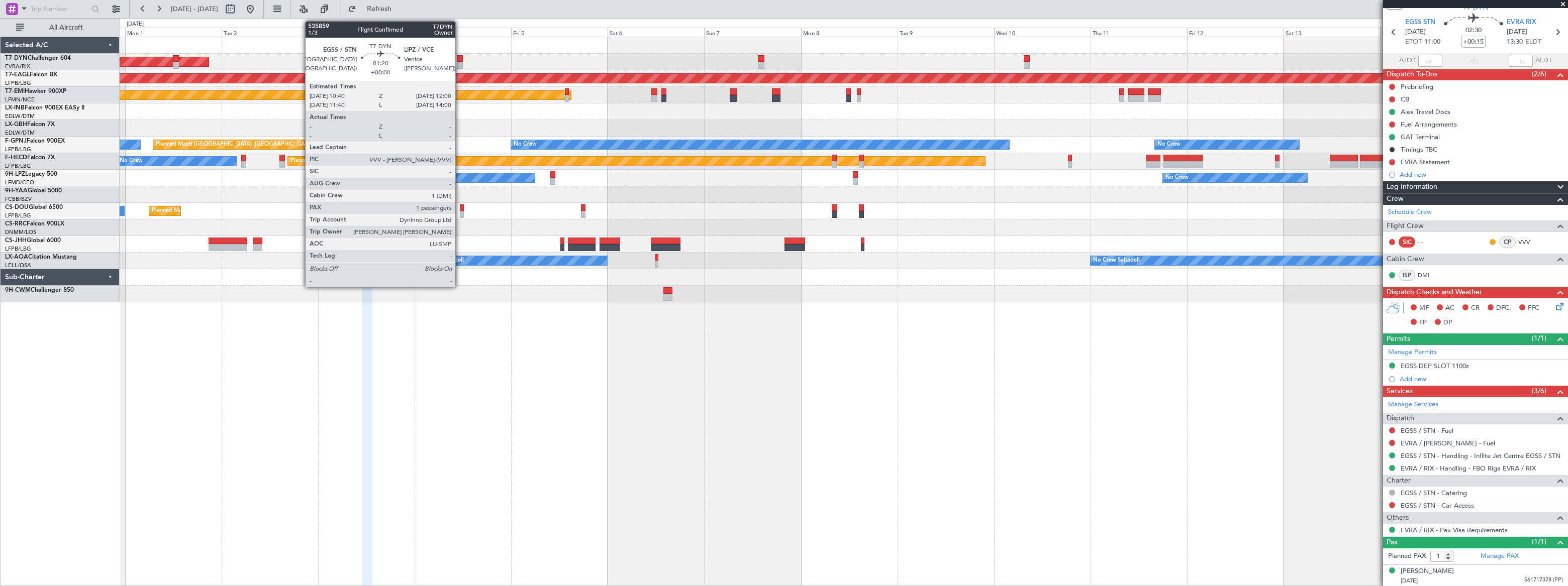
click at [461, 62] on div at bounding box center [459, 65] width 6 height 7
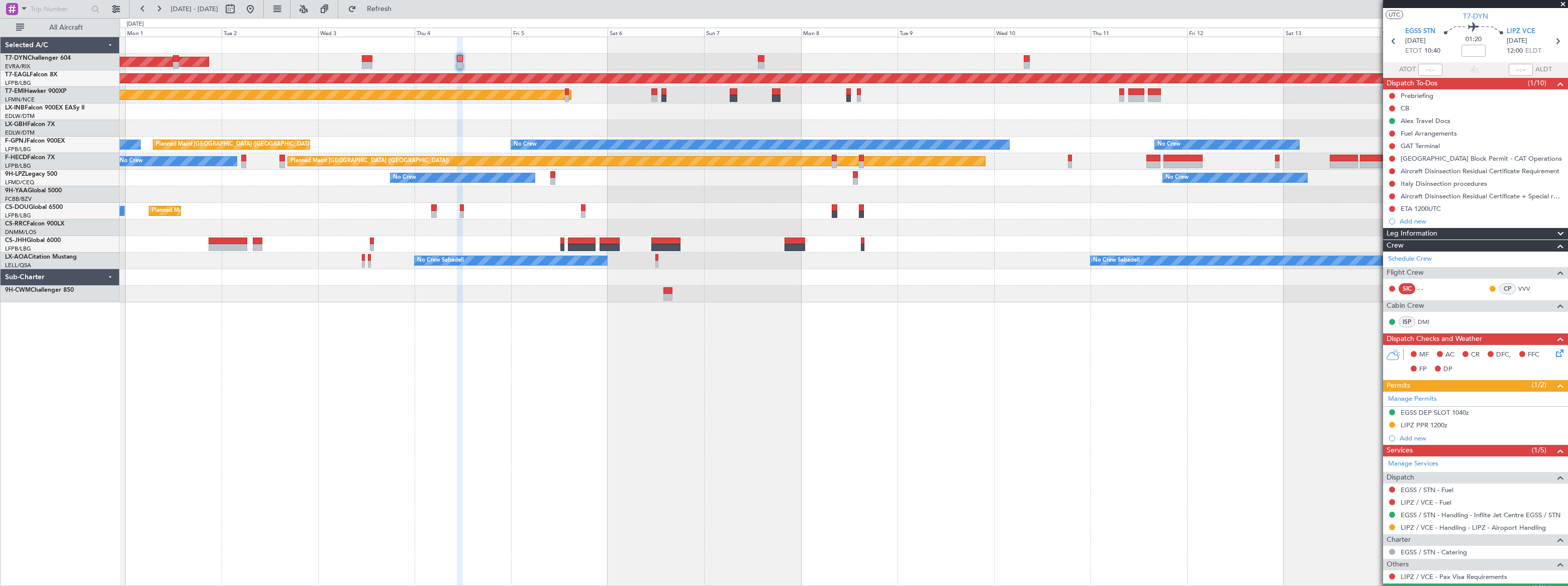
scroll to position [0, 0]
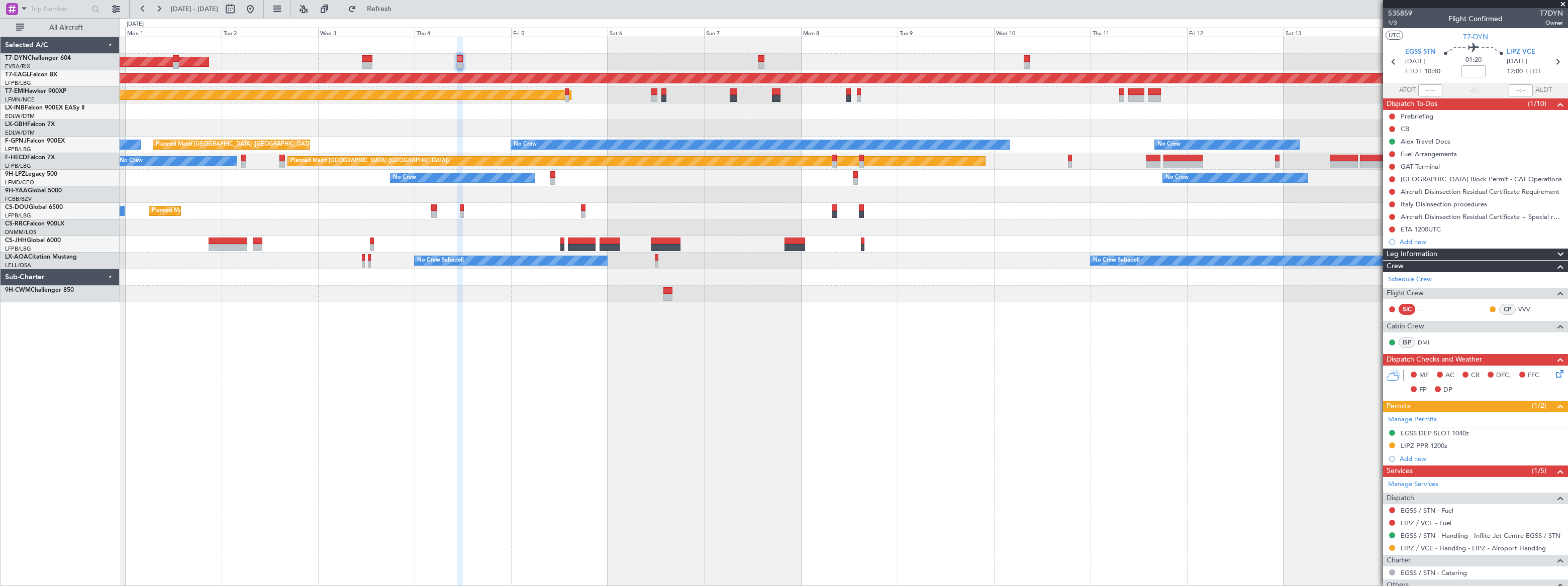
click at [757, 60] on div "AOG Maint Riga (Riga Intl)" at bounding box center [843, 62] width 1448 height 16
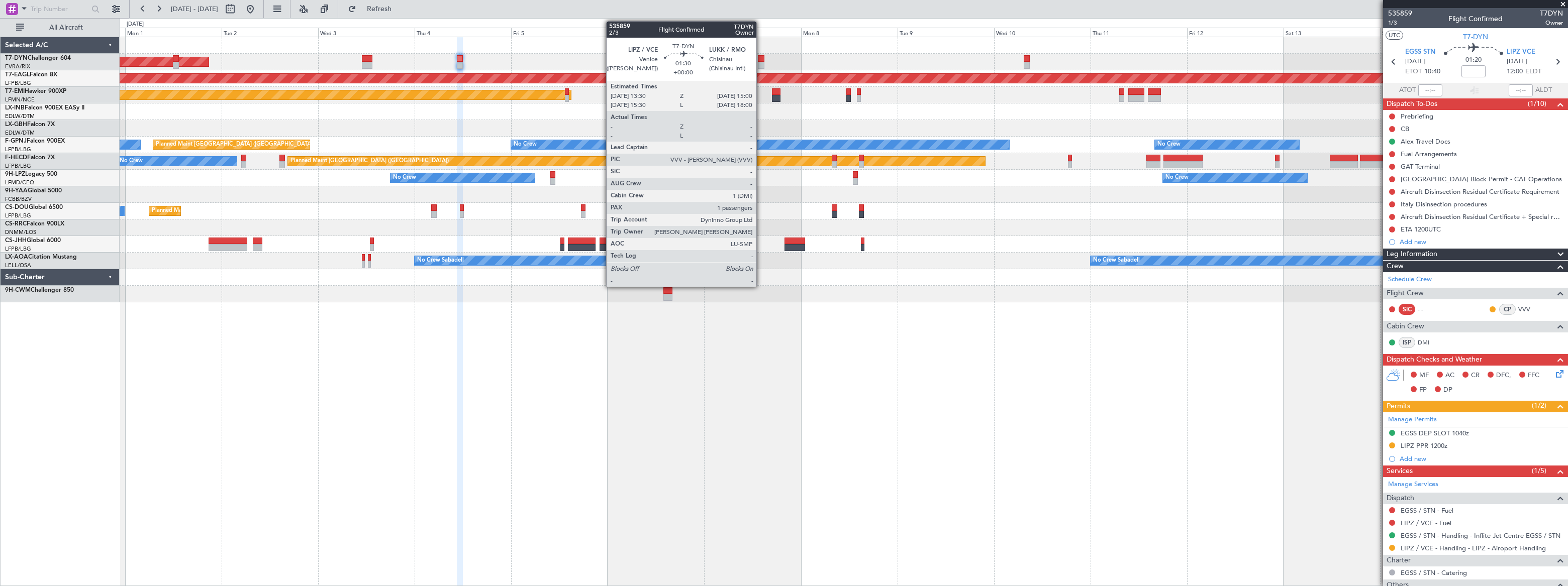
click at [761, 60] on div at bounding box center [761, 58] width 6 height 7
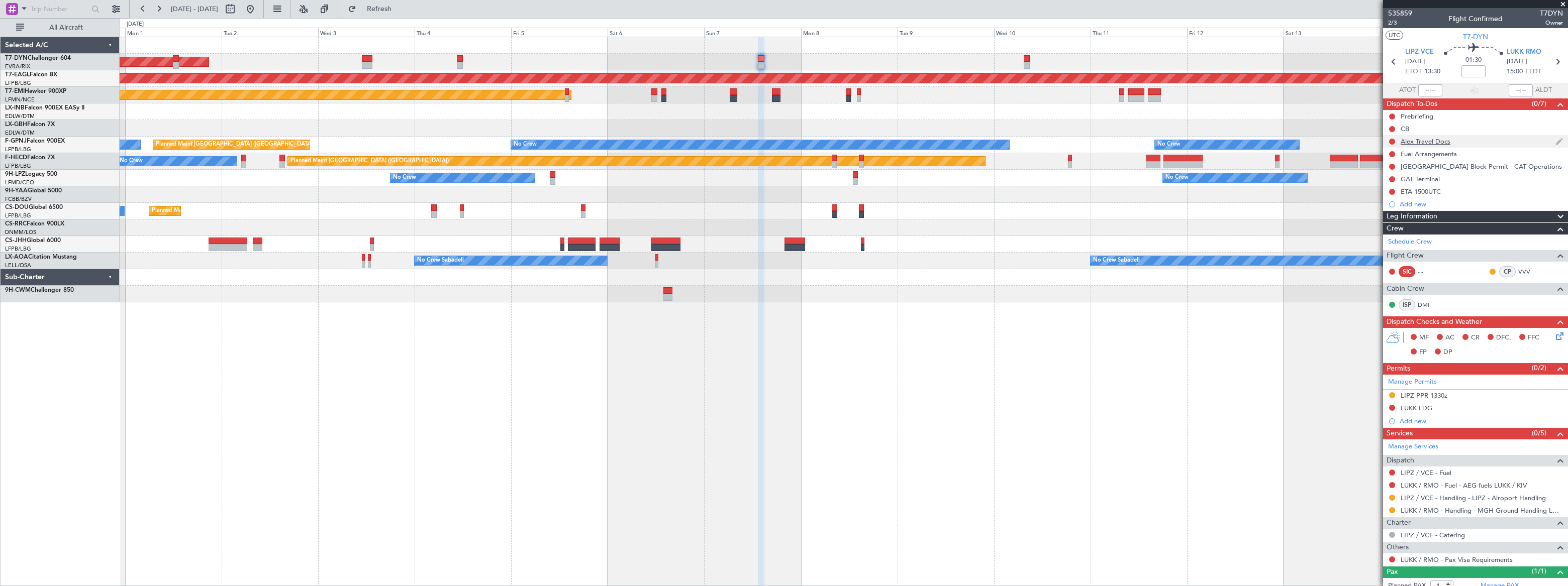
click at [1150, 142] on div "Alex Travel Docs" at bounding box center [1476, 141] width 185 height 13
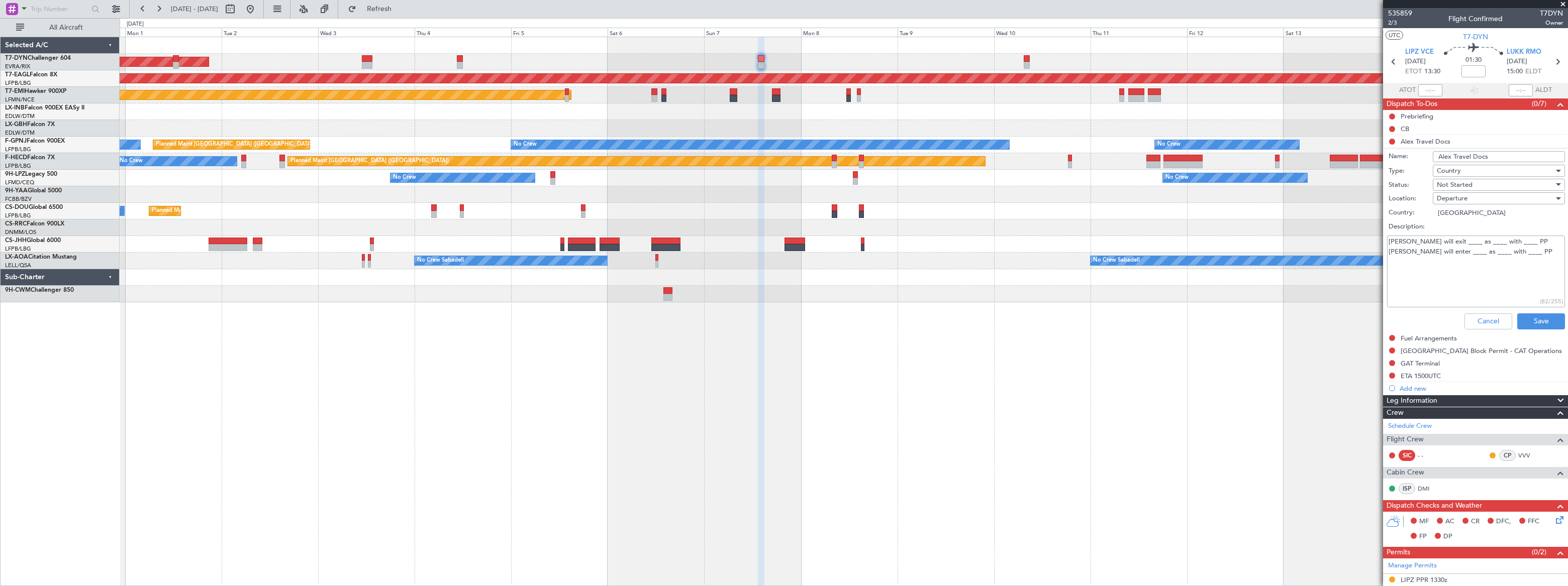
click at [1150, 240] on textarea "Alex will exit ____ as ____ with ____ PP Alex will enter ____ as ____ with ____…" at bounding box center [1476, 272] width 178 height 72
click at [1150, 242] on textarea "Alex will exit __LIPZ __ as ____ with ____ PP Alex will enter ____ as ____ with…" at bounding box center [1476, 272] width 178 height 72
click at [1150, 243] on textarea "Alex will exit __LIPZ __ as _PAX___ with ____ PP Alex will enter ____ as ____ w…" at bounding box center [1476, 272] width 178 height 72
click at [1150, 253] on textarea "Alex will exit __LIPZ __ as _PAX___ with __RO__ PP Alex will enter ____ as ____…" at bounding box center [1476, 272] width 178 height 72
click at [1150, 252] on textarea "Alex will exit __LIPZ __ as _PAX___ with __RO__ PP Alex will enter _LUKK___ as …" at bounding box center [1476, 272] width 178 height 72
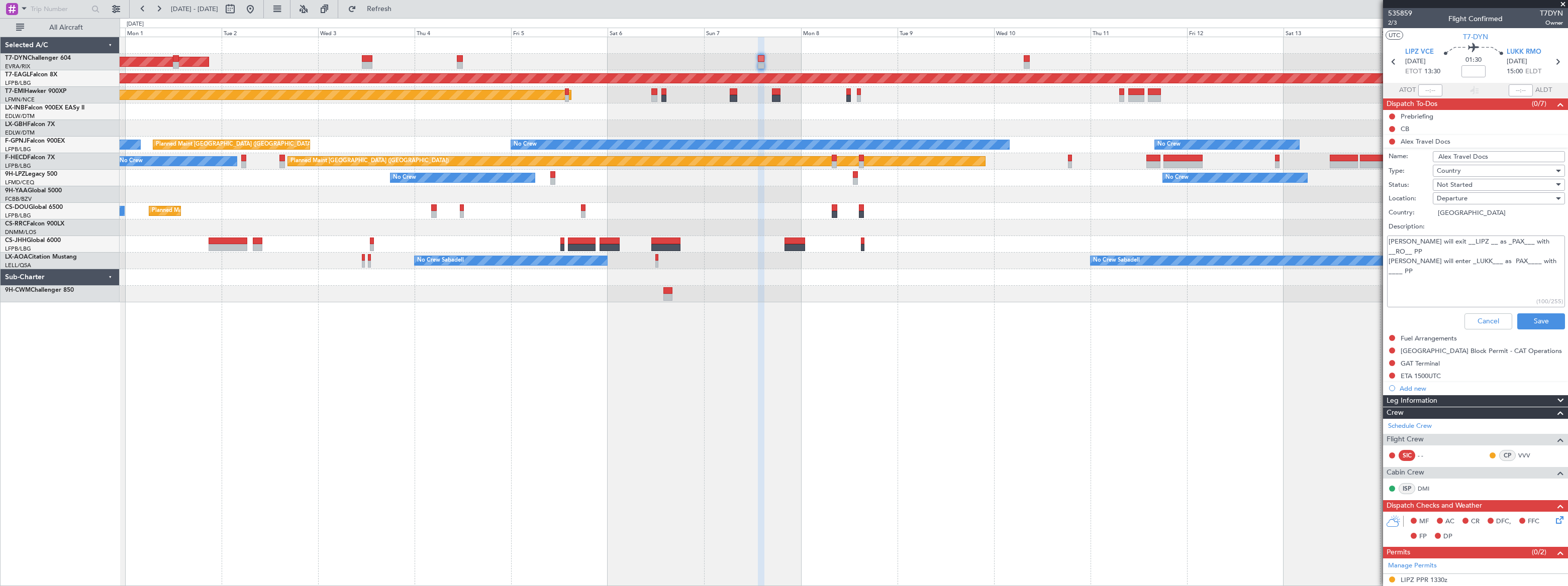
click at [1150, 250] on textarea "Alex will exit __LIPZ __ as _PAX___ with __RO__ PP Alex will enter _LUKK___ as …" at bounding box center [1476, 272] width 178 height 72
type textarea "Alex will exit __LIPZ __ as _PAX___ with __RO__ PP Alex will enter _LUKK___ as …"
drag, startPoint x: 1539, startPoint y: 323, endPoint x: 1478, endPoint y: 262, distance: 86.3
click at [1150, 323] on button "Save" at bounding box center [1541, 321] width 48 height 16
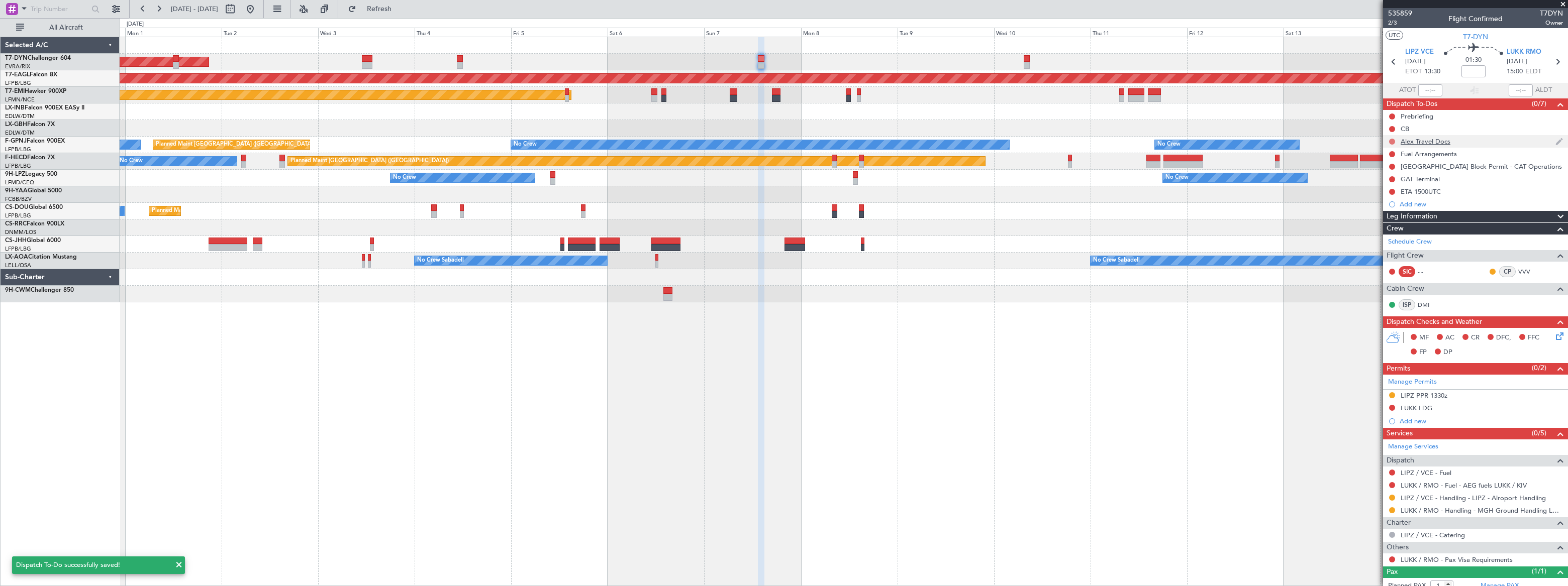
click at [1150, 141] on button at bounding box center [1392, 141] width 6 height 6
click at [1150, 170] on span at bounding box center [1373, 171] width 6 height 6
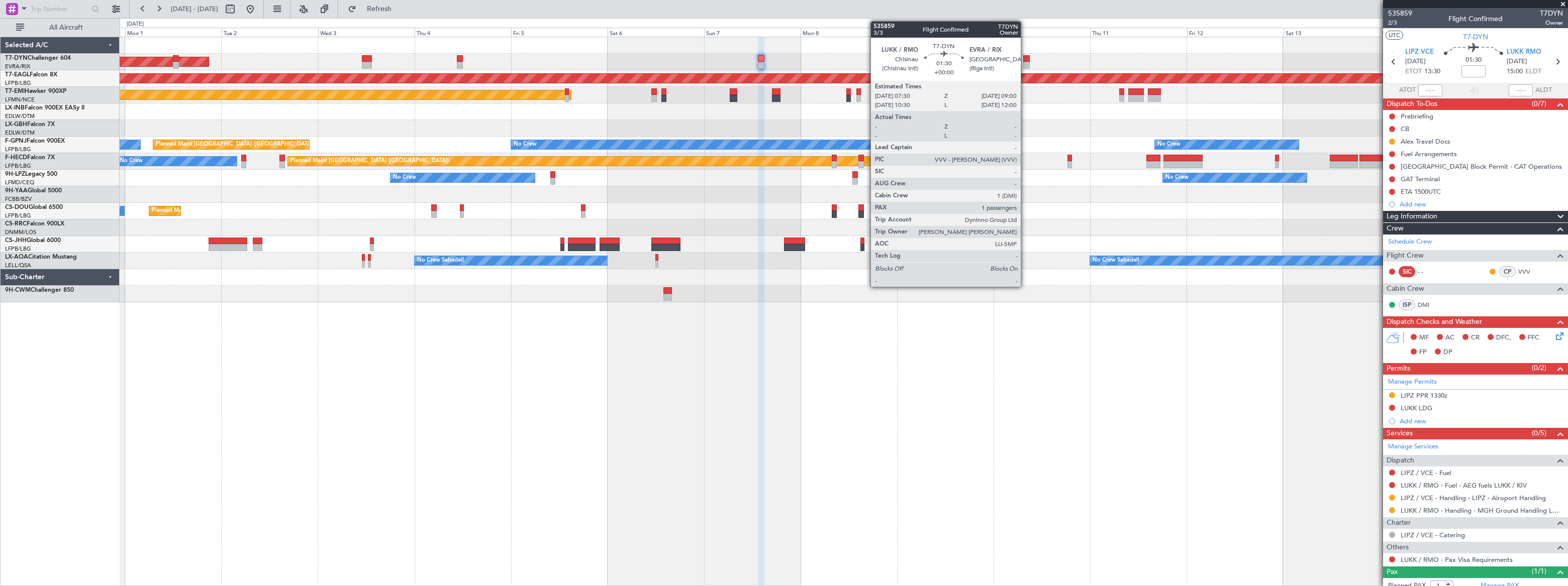
click at [1025, 58] on div at bounding box center [1026, 58] width 6 height 7
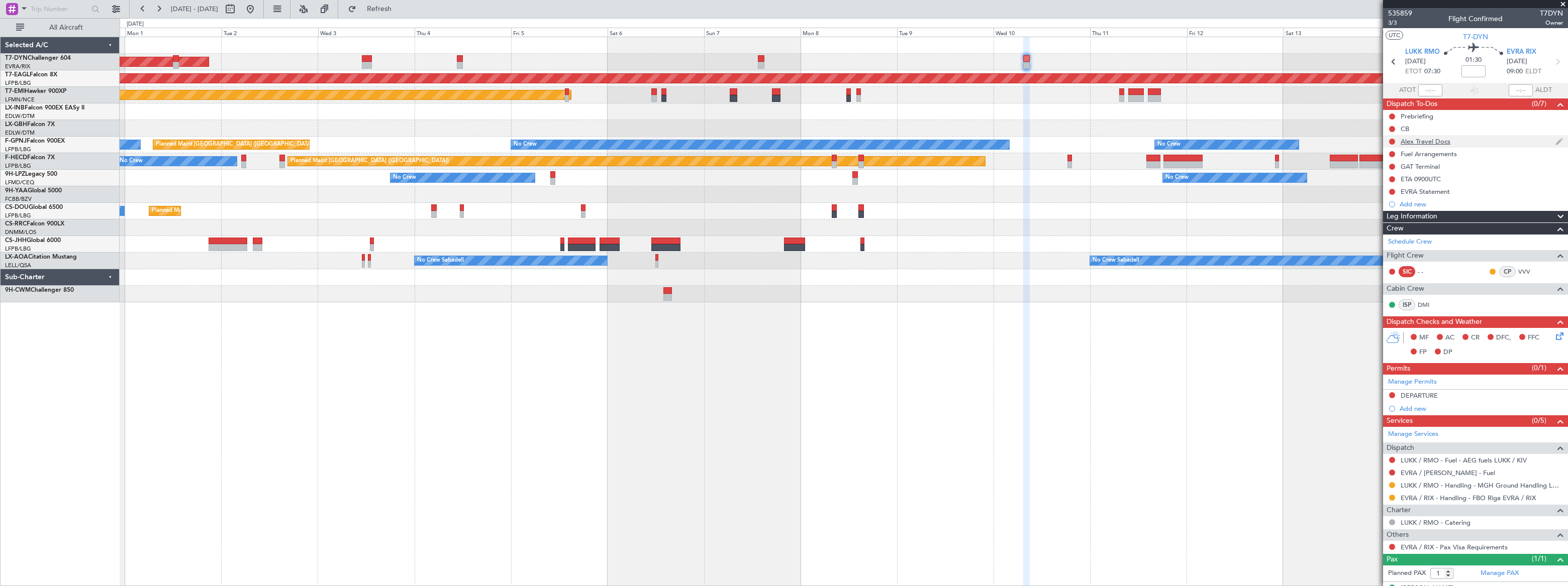
click at [1150, 140] on div "Alex Travel Docs" at bounding box center [1476, 141] width 185 height 13
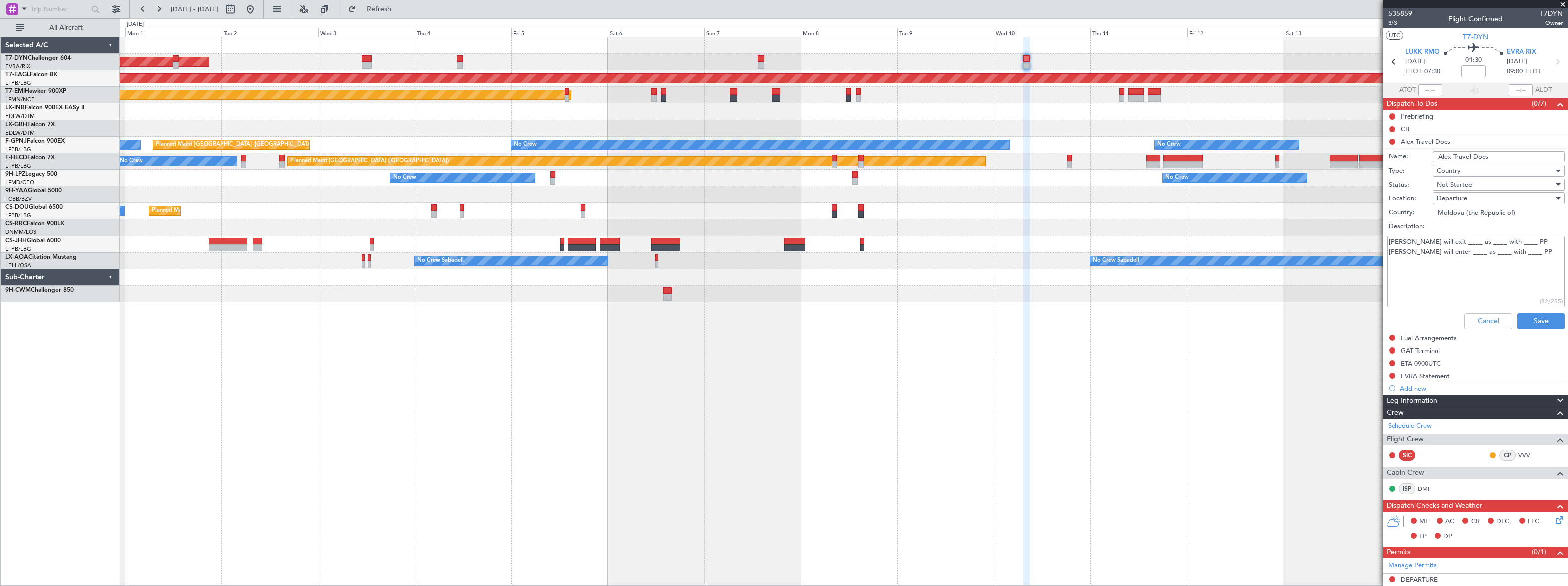
click at [1150, 253] on textarea "Alex will exit ____ as ____ with ____ PP Alex will enter ____ as ____ with ____…" at bounding box center [1476, 272] width 178 height 72
click at [1150, 251] on textarea "Alex will exit ____ as ____ with ____ PP Alex will enter _EVRA___ as ____ with …" at bounding box center [1476, 272] width 178 height 72
click at [1150, 242] on textarea "Alex will exit ____ as ____ with ____ PP Alex will enter _EVRA___ as ___PAX_ wi…" at bounding box center [1476, 272] width 178 height 72
click at [1150, 236] on textarea "Alex will exit _LUKK___ as ____ with ____ PP Alex will enter _EVRA___ as ___PAX…" at bounding box center [1476, 272] width 178 height 72
click at [1150, 238] on textarea "Alex will exit _LUKK___ as PAX____ with ____ PP Alex will enter _EVRA___ as ___…" at bounding box center [1476, 272] width 178 height 72
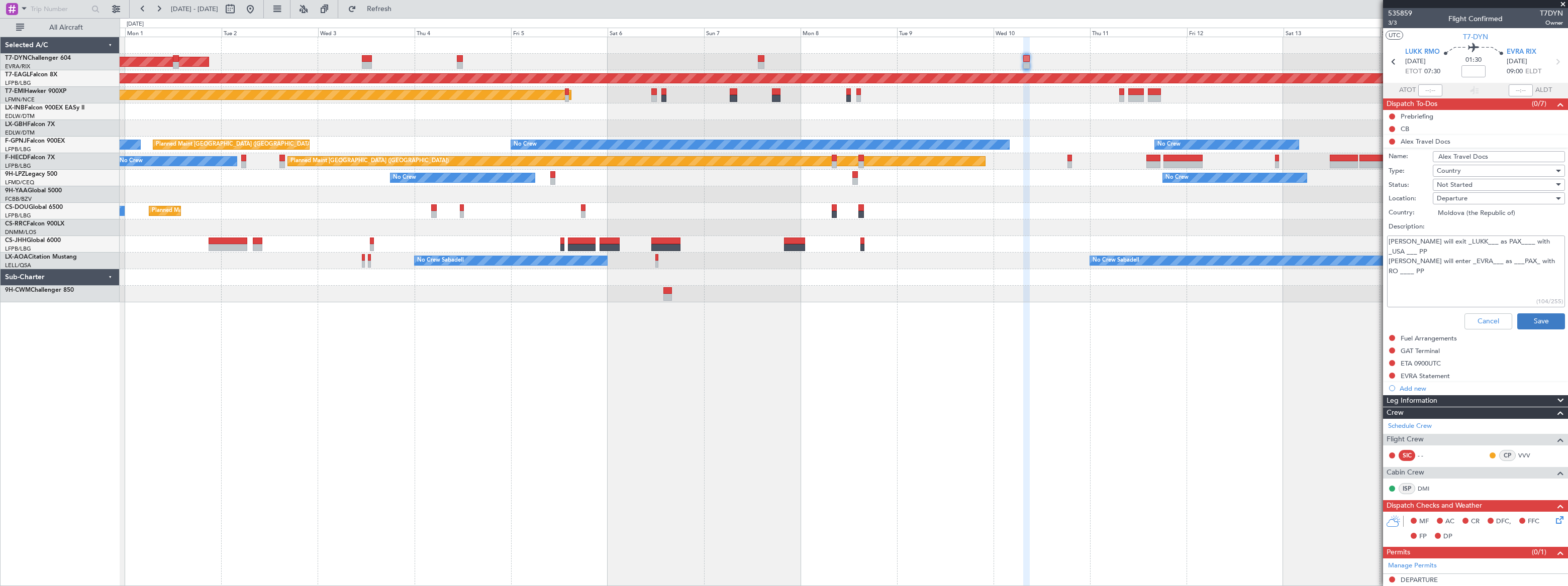
type textarea "Alex will exit _LUKK___ as PAX____ with _USA ___ PP Alex will enter _EVRA___ as…"
click at [1150, 321] on button "Save" at bounding box center [1541, 321] width 48 height 16
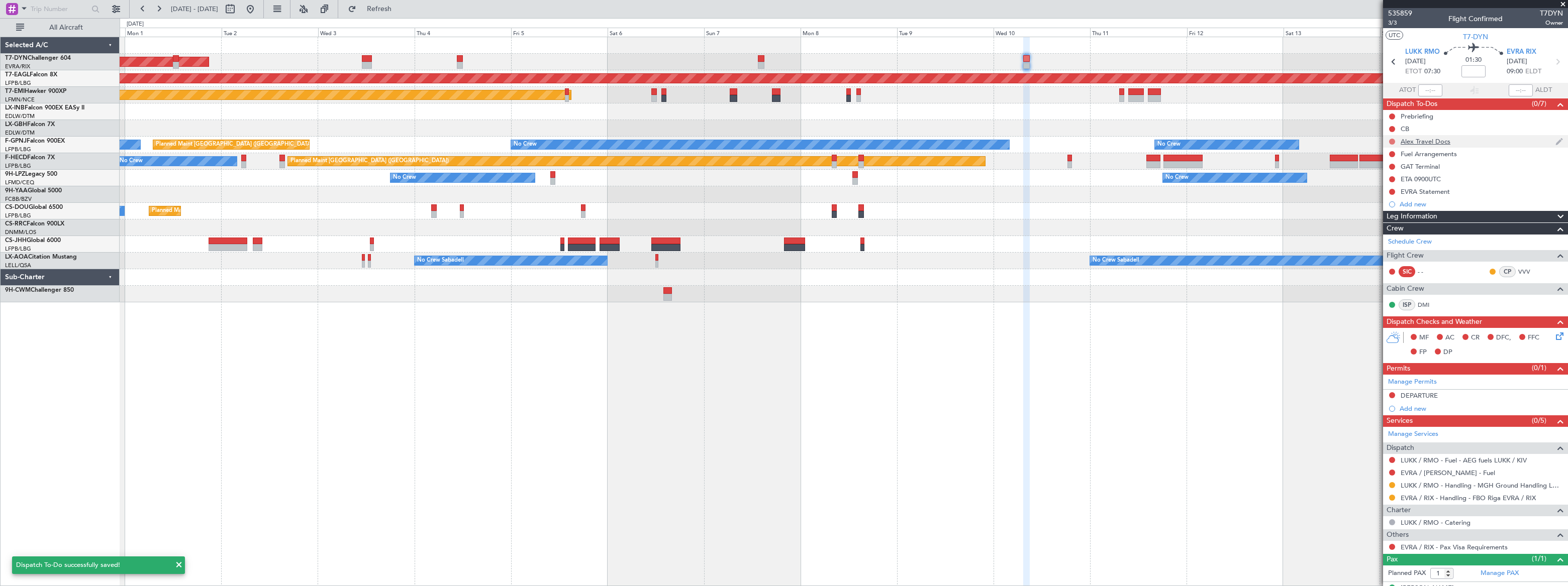
click at [1150, 138] on button at bounding box center [1392, 141] width 6 height 6
click at [1150, 170] on span at bounding box center [1373, 171] width 6 height 6
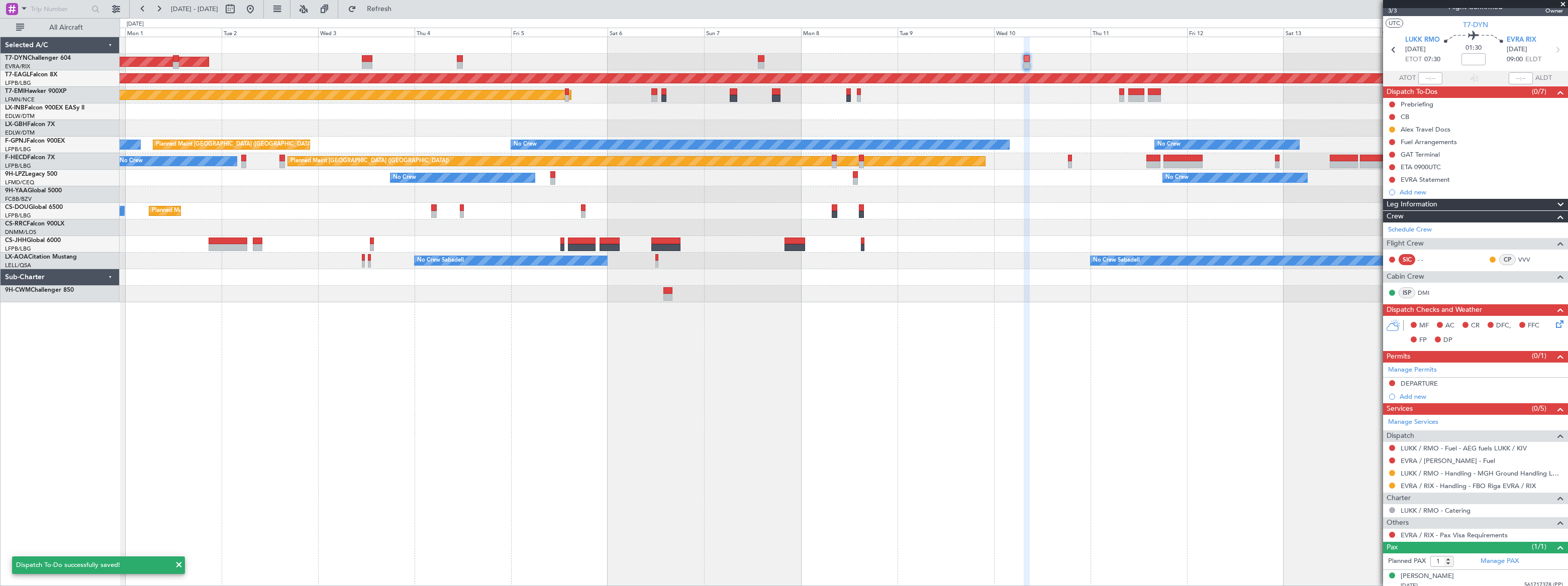
scroll to position [16, 0]
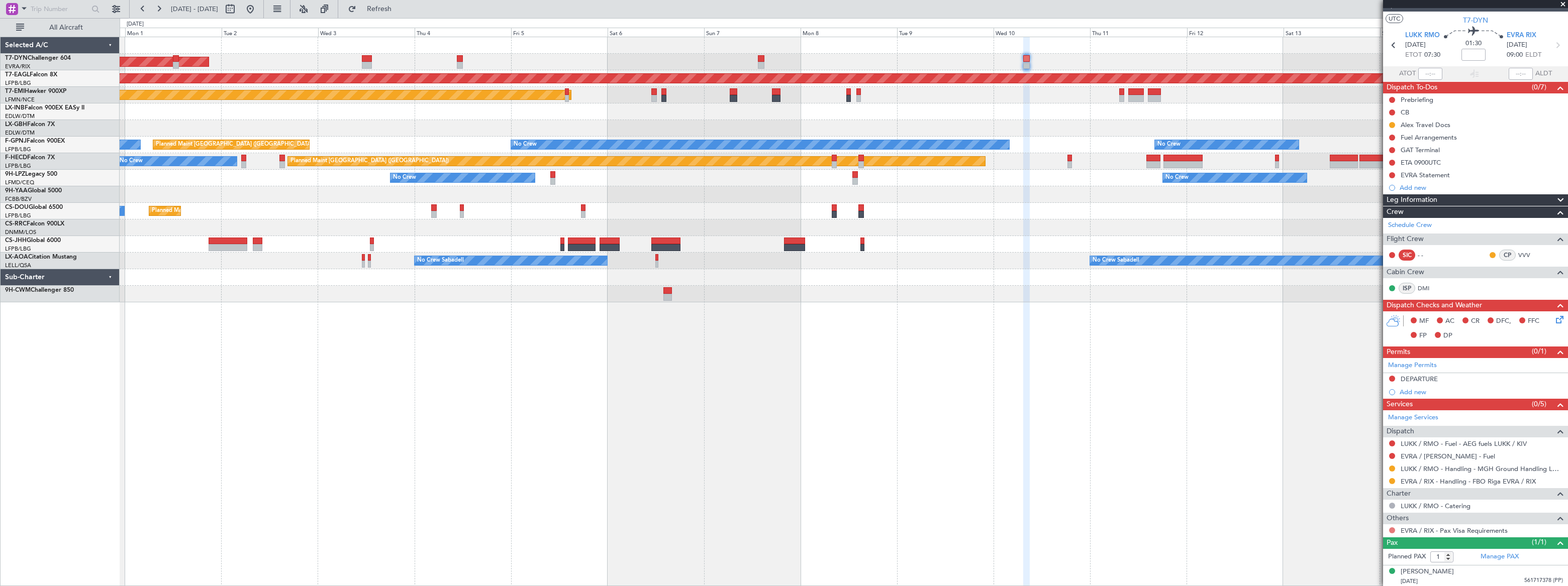
click at [1150, 429] on button at bounding box center [1392, 531] width 6 height 6
click at [1150, 429] on span "Confirmed" at bounding box center [1364, 514] width 31 height 10
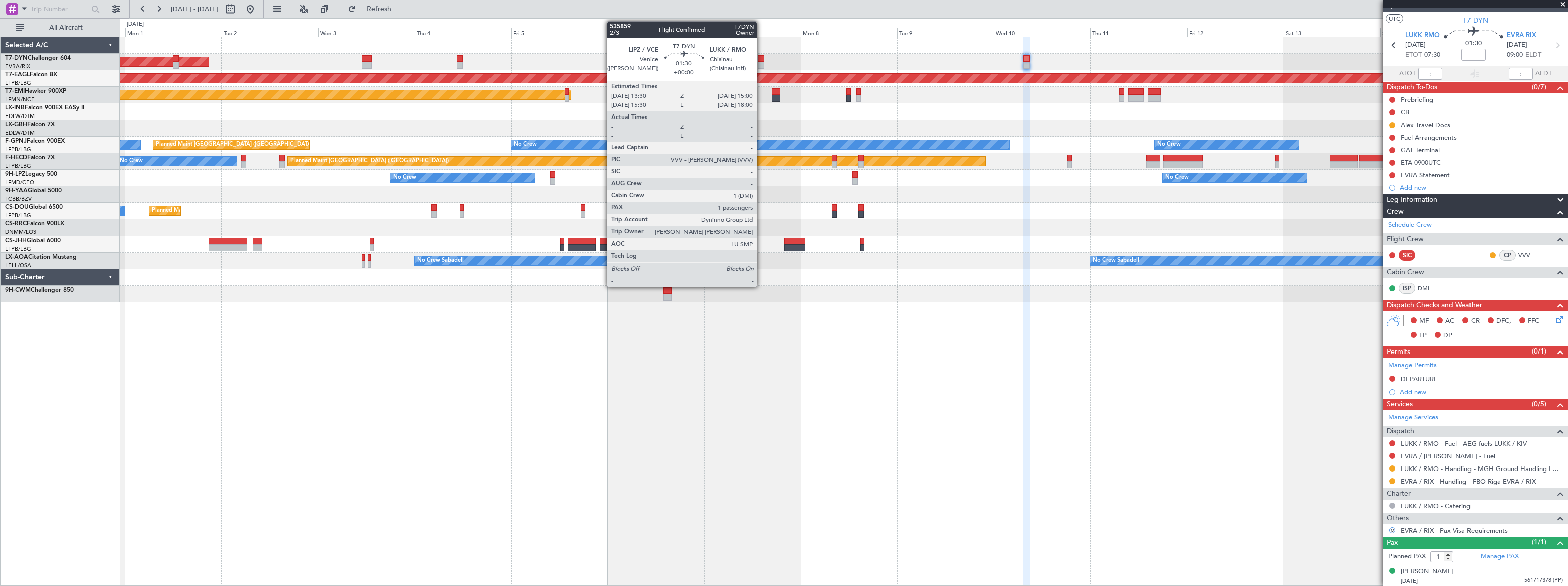
click at [761, 62] on div at bounding box center [761, 65] width 6 height 7
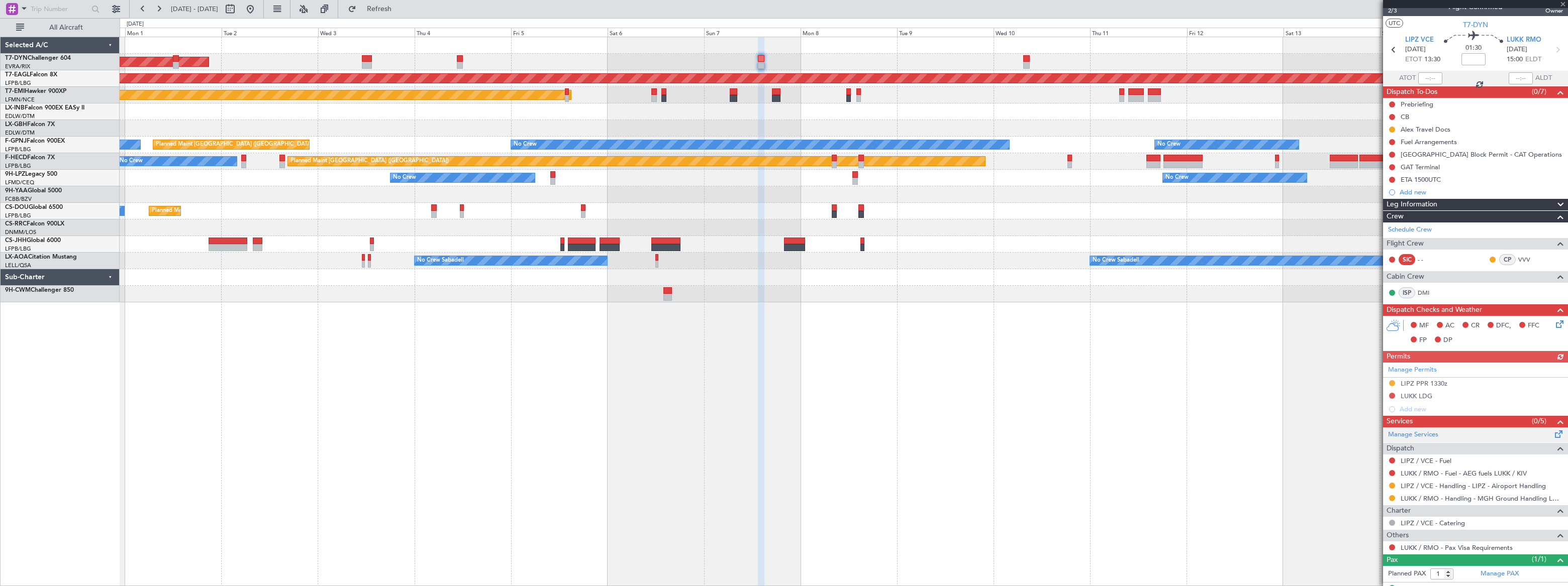
scroll to position [30, 0]
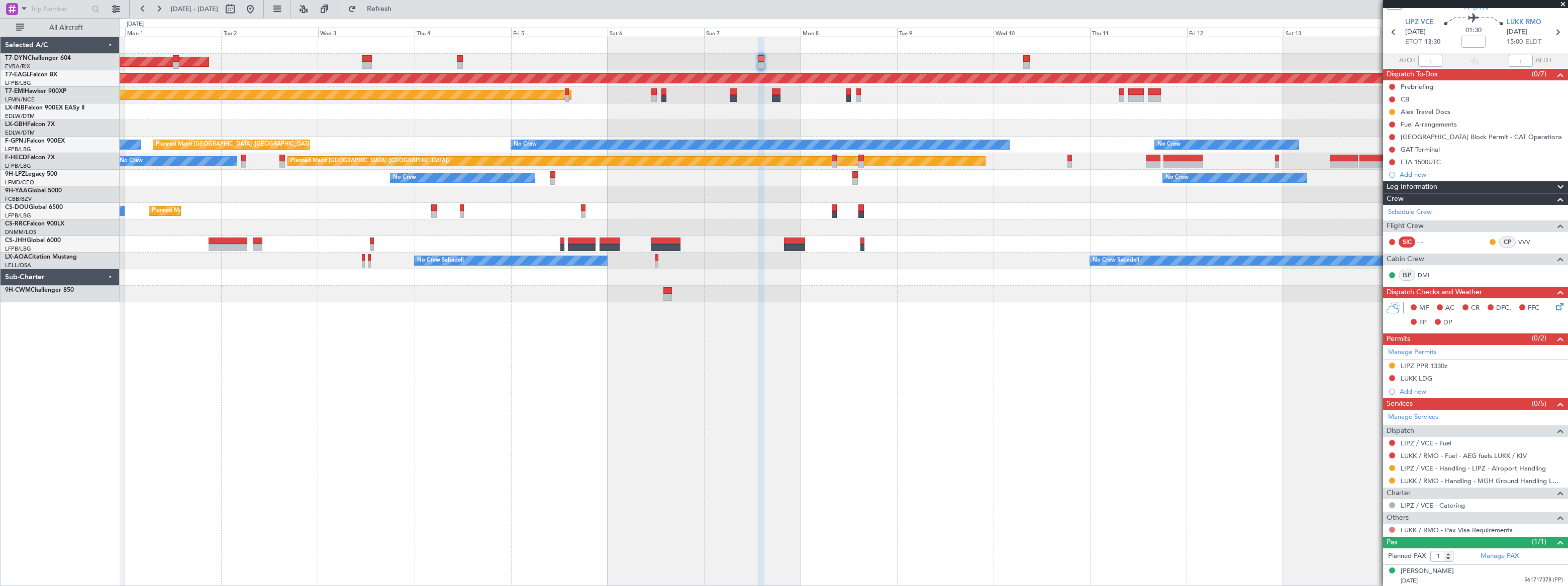
click at [1150, 429] on button at bounding box center [1392, 530] width 6 height 6
click at [1150, 429] on span "Confirmed" at bounding box center [1364, 514] width 31 height 10
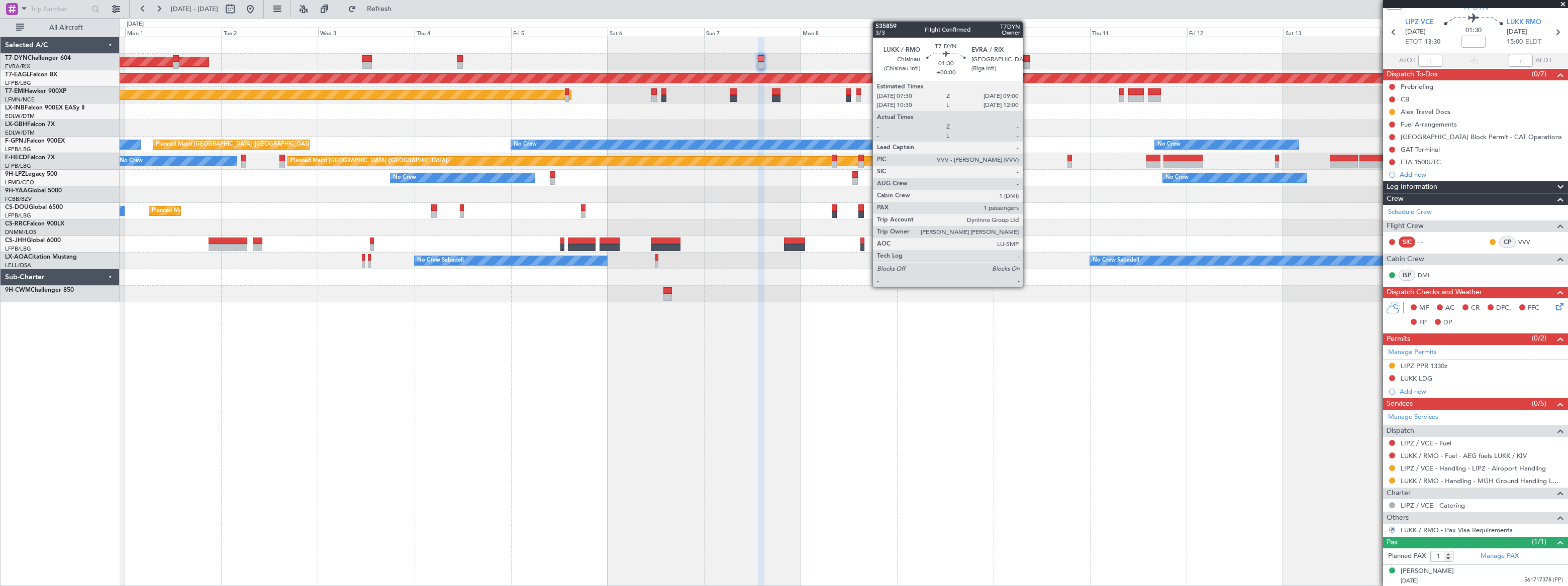
click at [1028, 62] on div at bounding box center [1026, 65] width 6 height 7
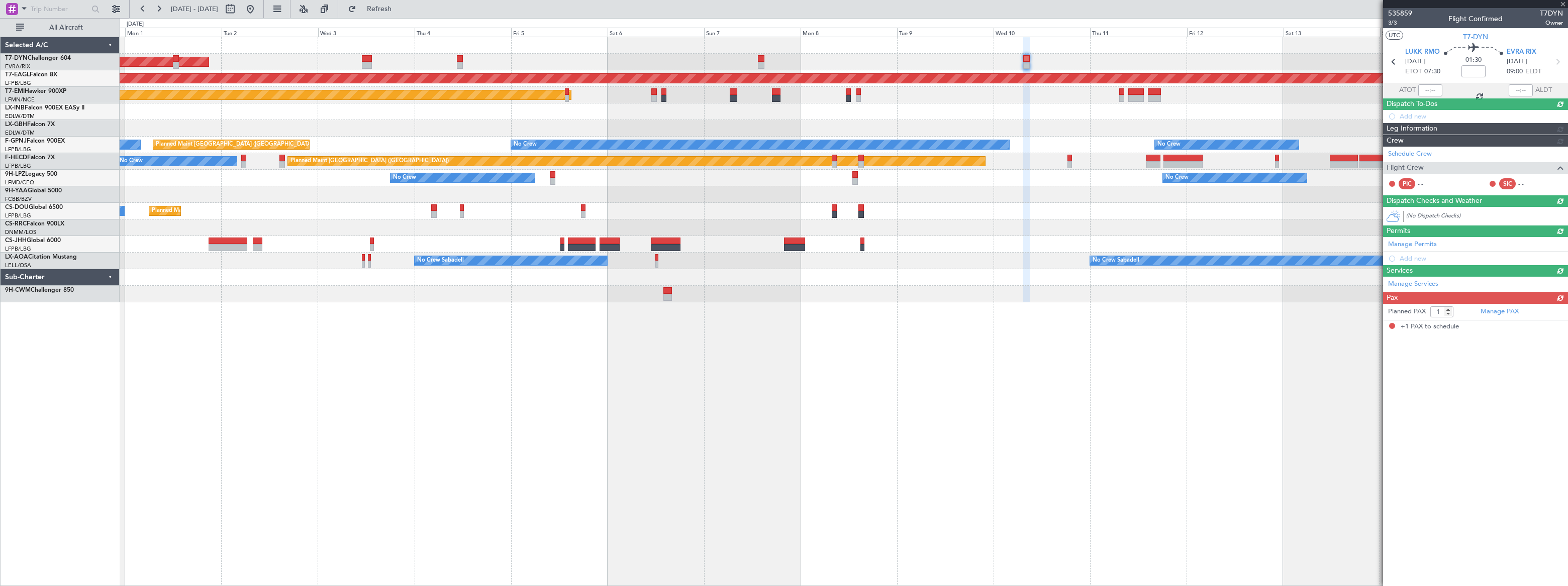
scroll to position [0, 0]
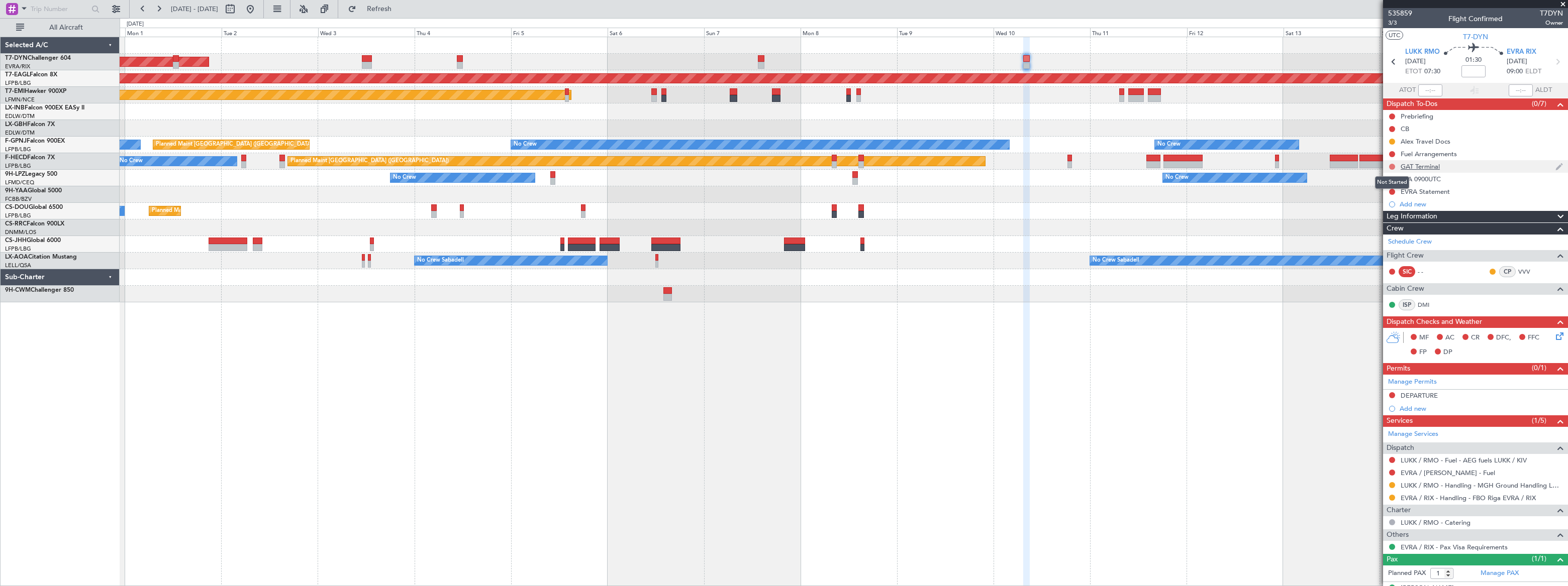
click at [1150, 166] on button at bounding box center [1392, 167] width 6 height 6
drag, startPoint x: 1378, startPoint y: 210, endPoint x: 1372, endPoint y: 210, distance: 6.0
click at [1150, 210] on li "Completed" at bounding box center [1392, 211] width 53 height 15
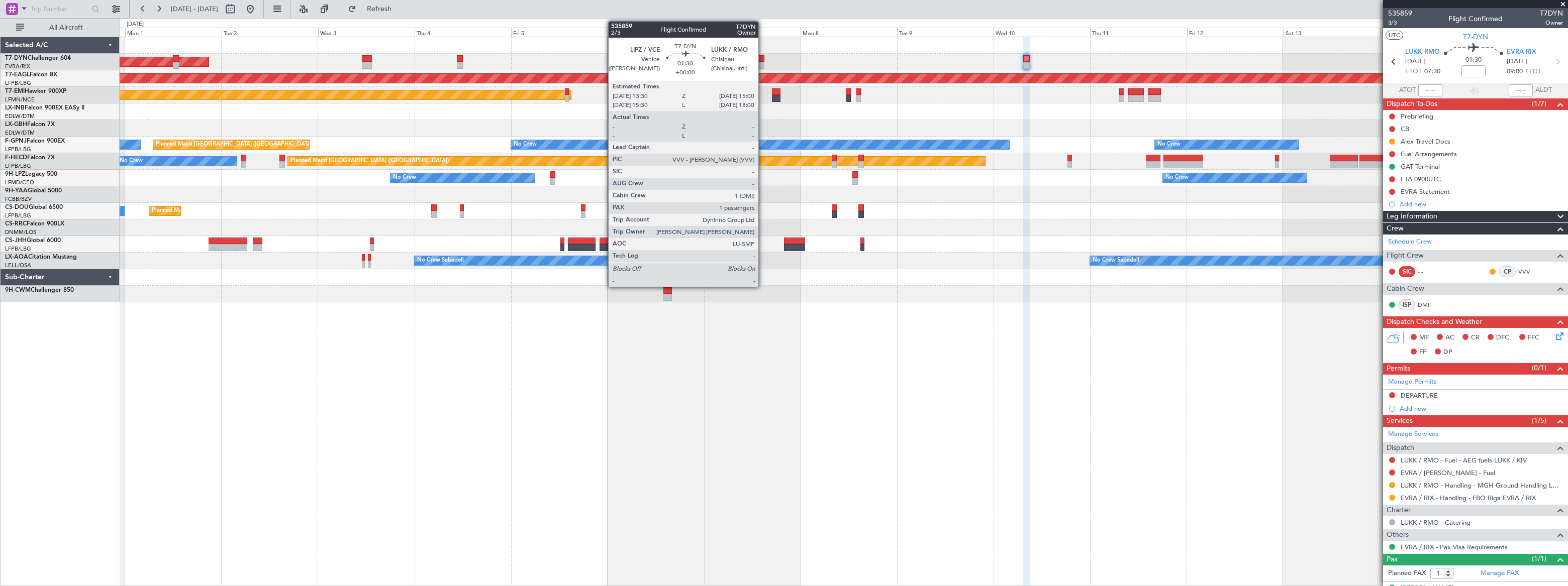
click at [763, 61] on div at bounding box center [761, 58] width 6 height 7
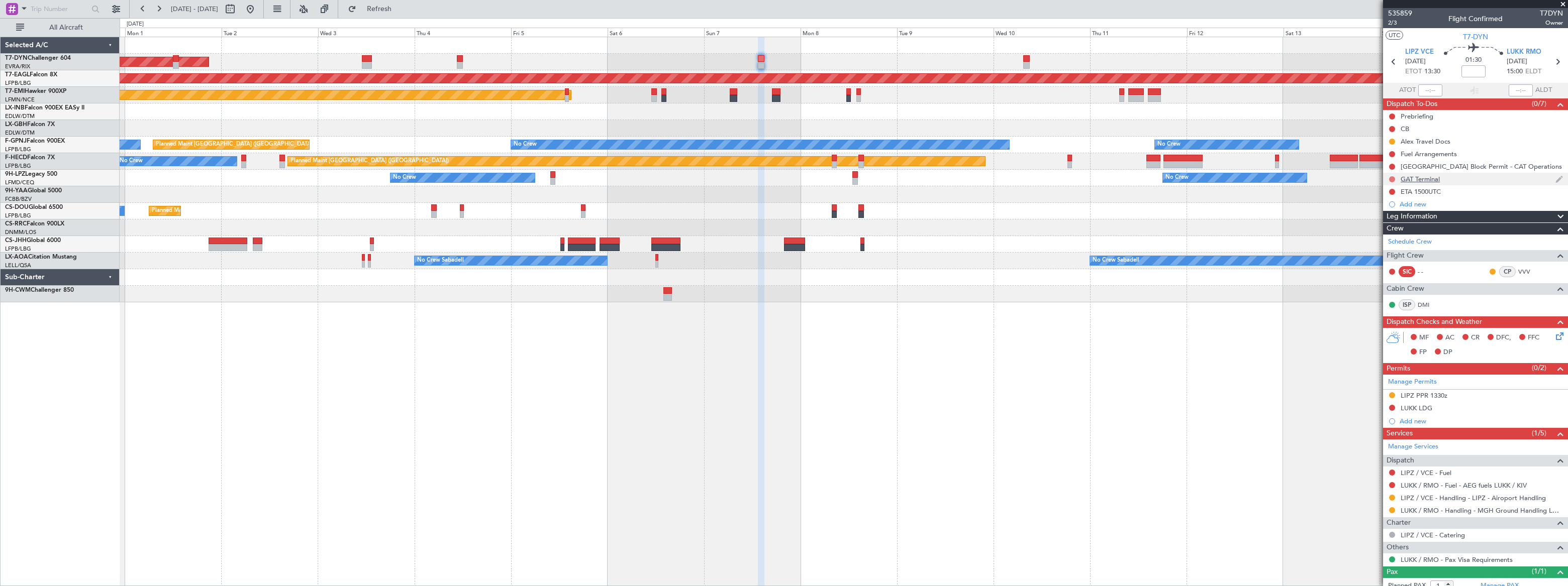
click at [1150, 178] on button at bounding box center [1392, 179] width 6 height 6
click at [1150, 181] on div "GAT Terminal" at bounding box center [1476, 179] width 185 height 13
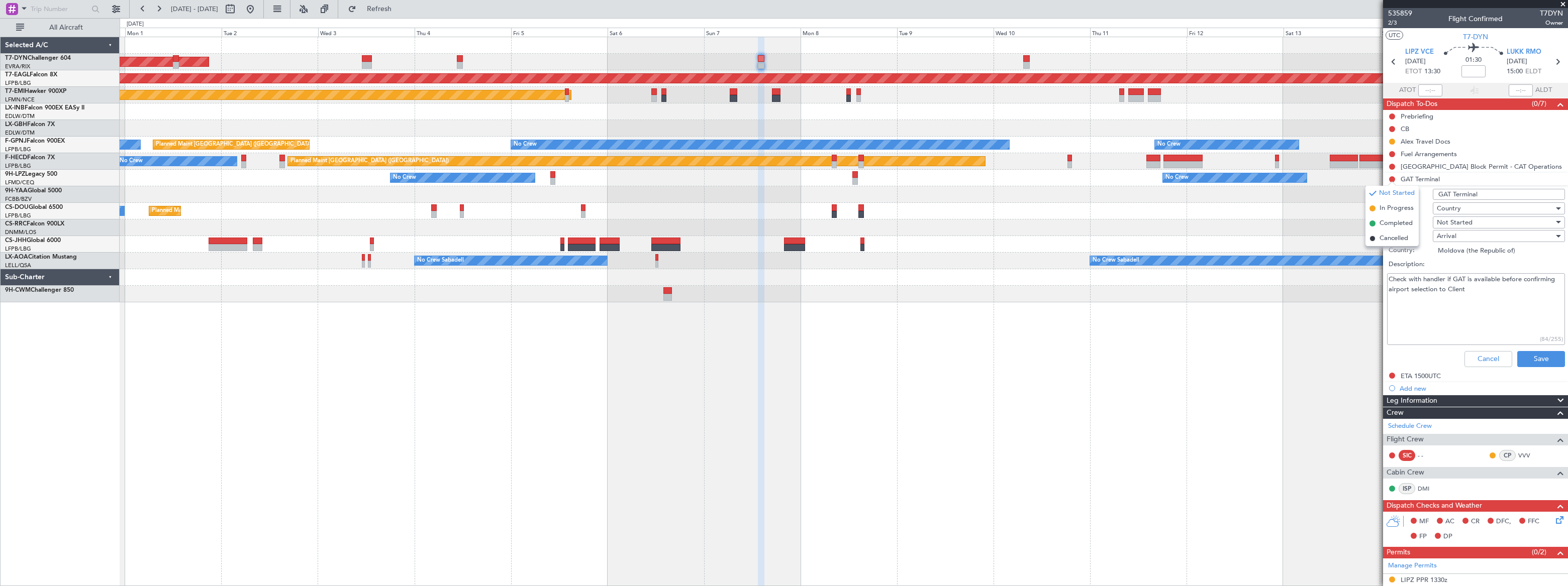
drag, startPoint x: 1485, startPoint y: 296, endPoint x: 1389, endPoint y: 275, distance: 98.3
click at [1150, 275] on textarea "Check with handler if GAT is available before confirming airport selection to C…" at bounding box center [1476, 309] width 178 height 72
type textarea "LUKK- GAT NOT AVAILABLE"
click at [1150, 360] on button "Save" at bounding box center [1541, 359] width 48 height 16
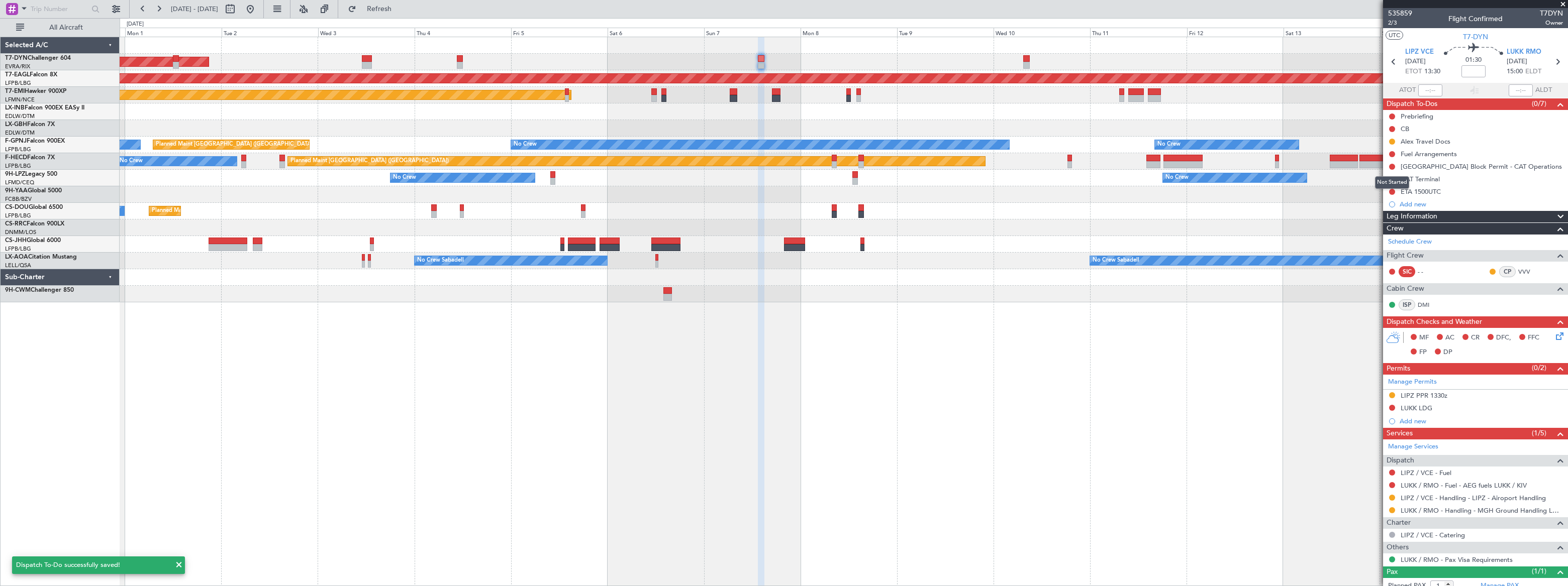
click at [1150, 180] on div "Not Started" at bounding box center [1392, 182] width 34 height 13
click at [1150, 179] on button at bounding box center [1392, 179] width 6 height 6
click at [1150, 238] on span at bounding box center [1373, 239] width 6 height 6
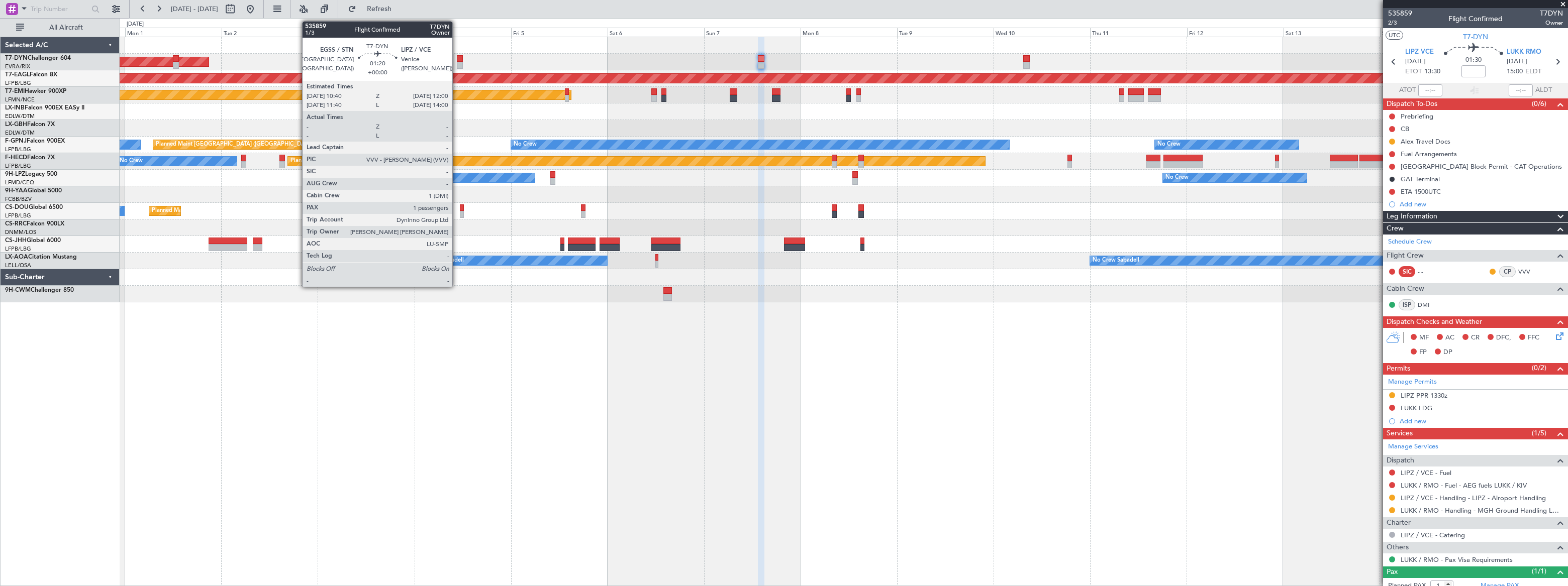
click at [457, 58] on div at bounding box center [459, 58] width 6 height 7
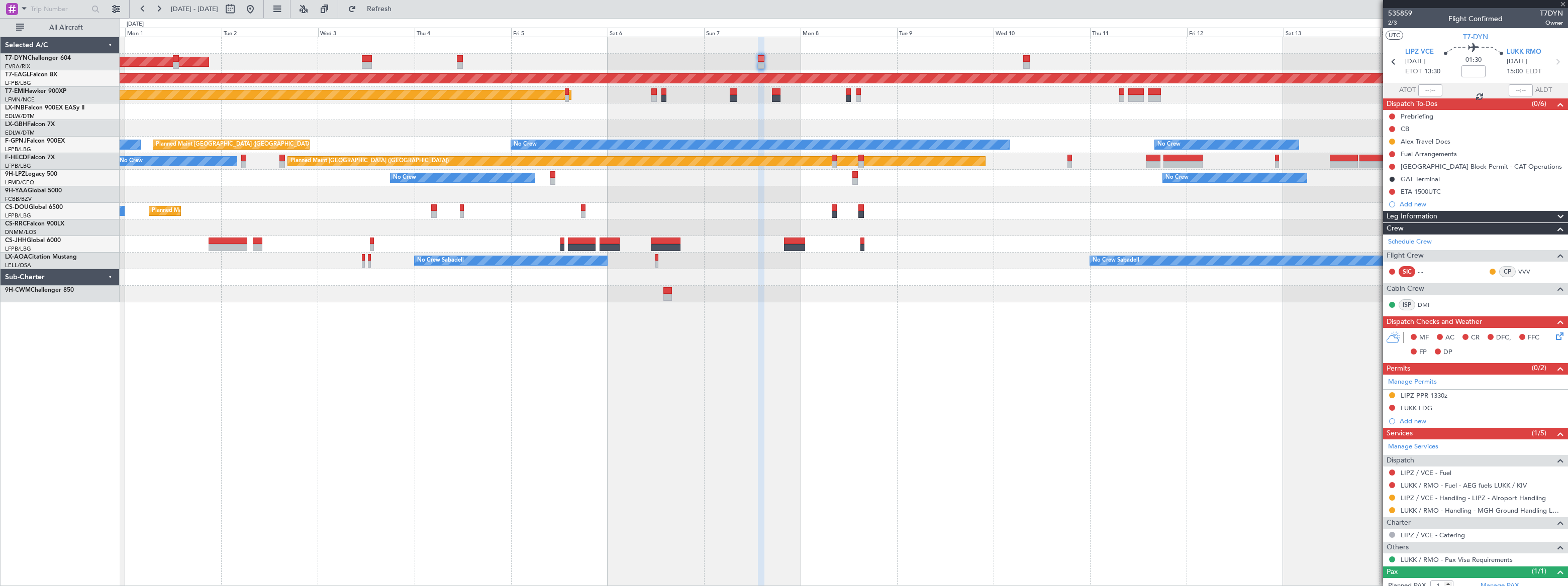
click at [458, 60] on div at bounding box center [459, 58] width 6 height 7
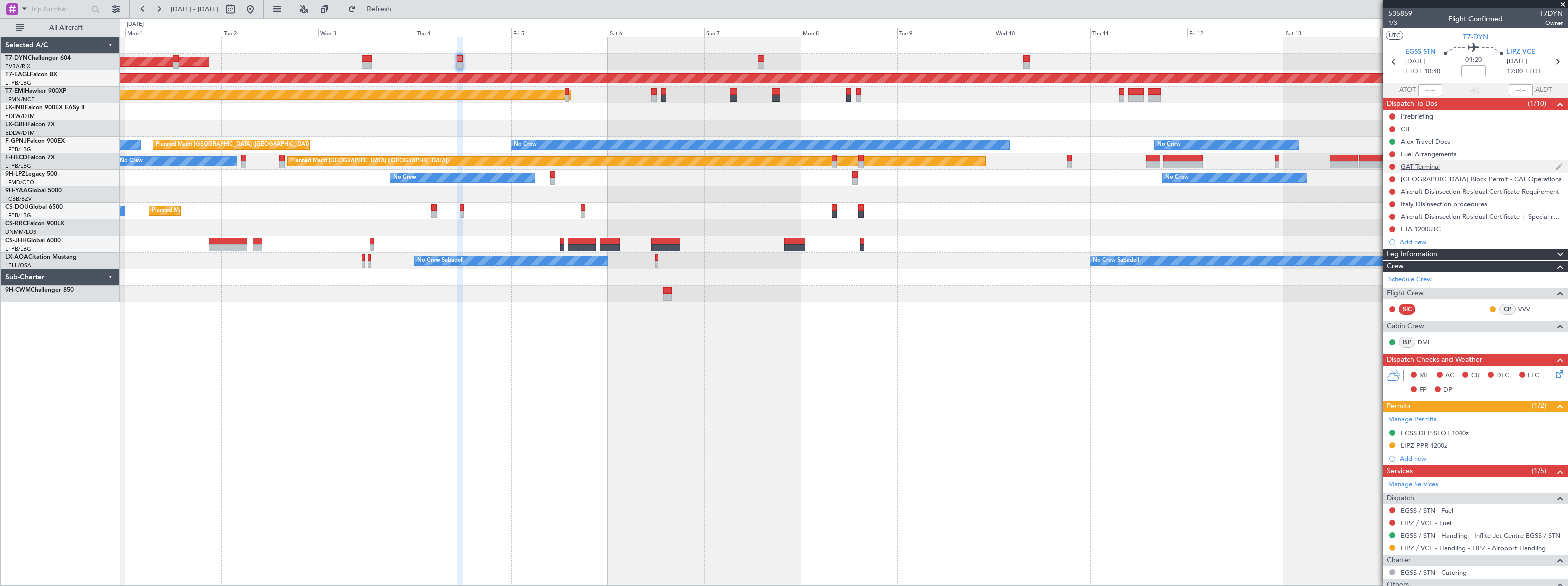
click at [1150, 165] on div "GAT Terminal" at bounding box center [1476, 167] width 185 height 13
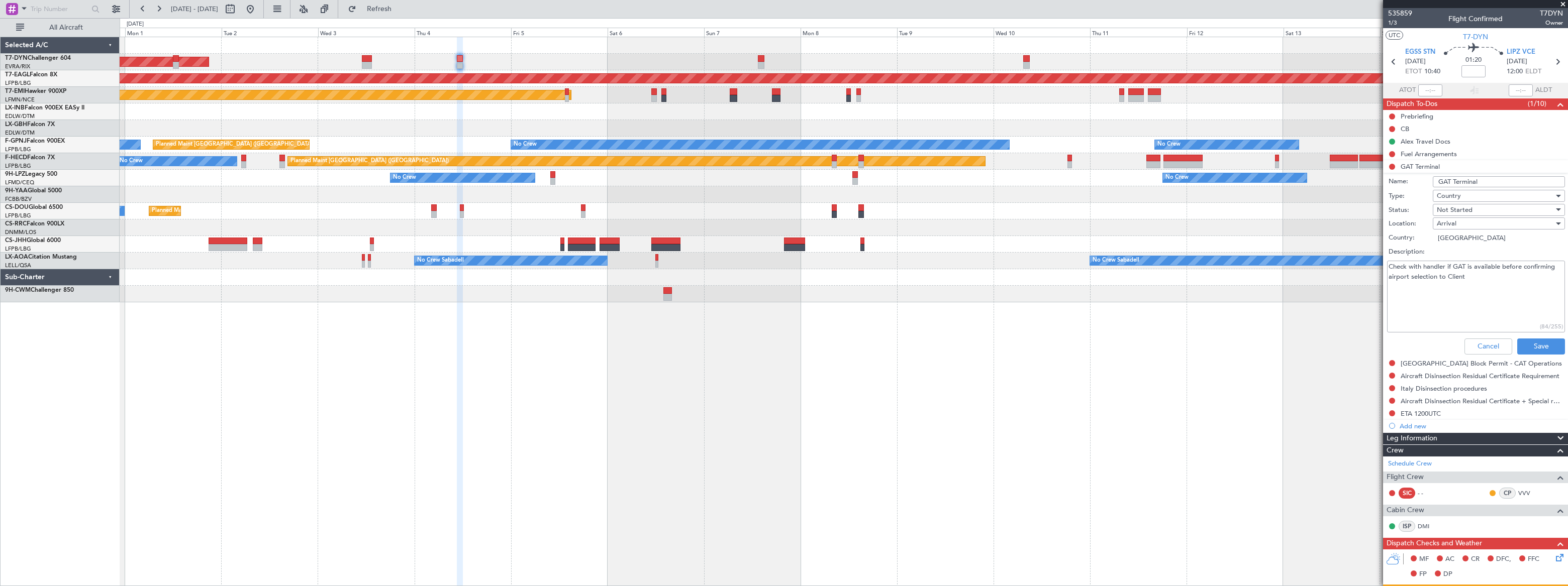
drag, startPoint x: 1474, startPoint y: 281, endPoint x: 1382, endPoint y: 261, distance: 94.1
click at [1150, 261] on fb-app "31 Aug 2025 - 15 Sep 2025 Refresh Quick Links All Aircraft AOG Maint Riga (Riga…" at bounding box center [784, 297] width 1568 height 578
type textarea "EGSS- Included LIPZ - TBC"
click at [1150, 342] on button "Save" at bounding box center [1541, 346] width 48 height 16
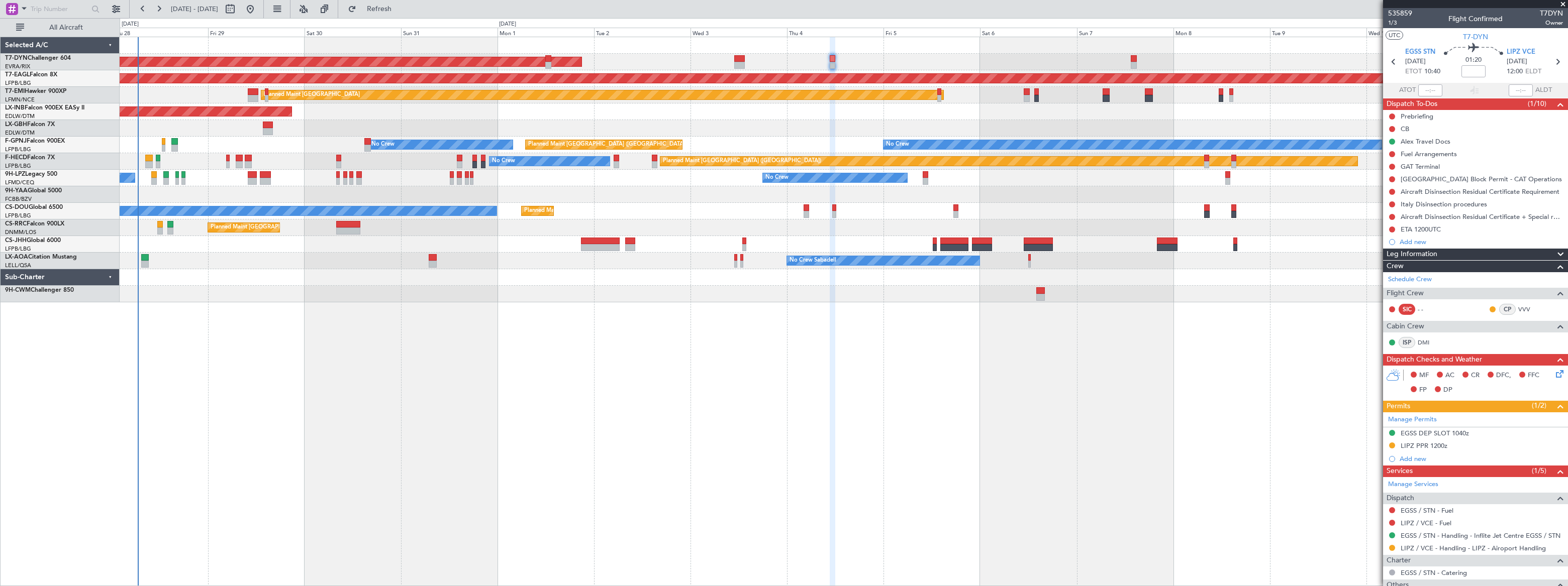
click at [670, 185] on div "AOG Maint Riga (Riga Intl) Grounded New York (Teterboro) Planned Maint Zurich U…" at bounding box center [843, 170] width 1448 height 265
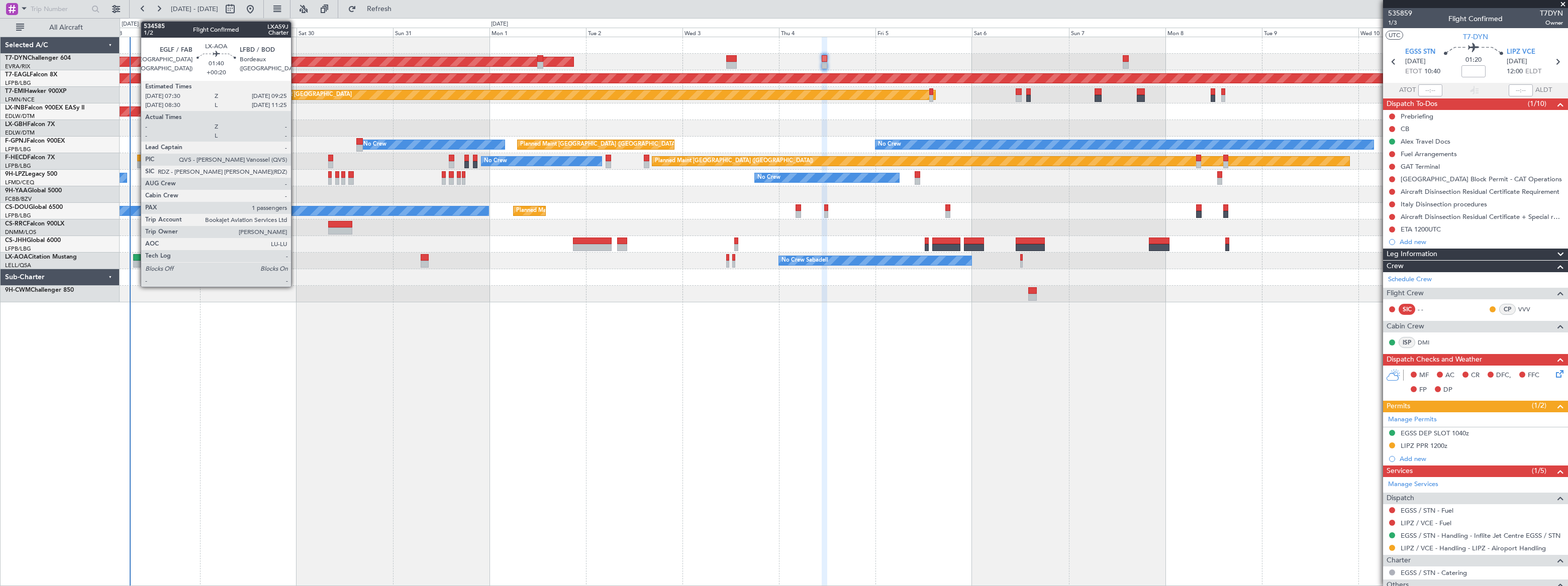
click at [136, 258] on div at bounding box center [137, 257] width 8 height 7
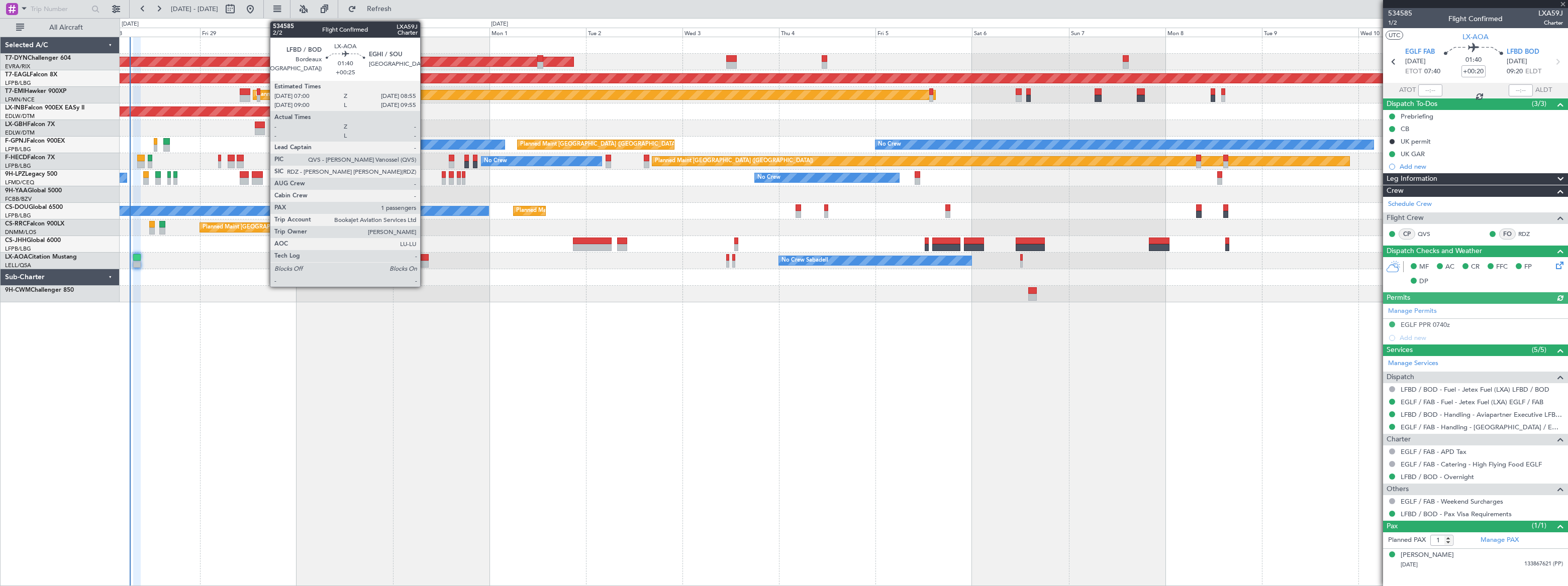
click at [425, 258] on div at bounding box center [425, 257] width 8 height 7
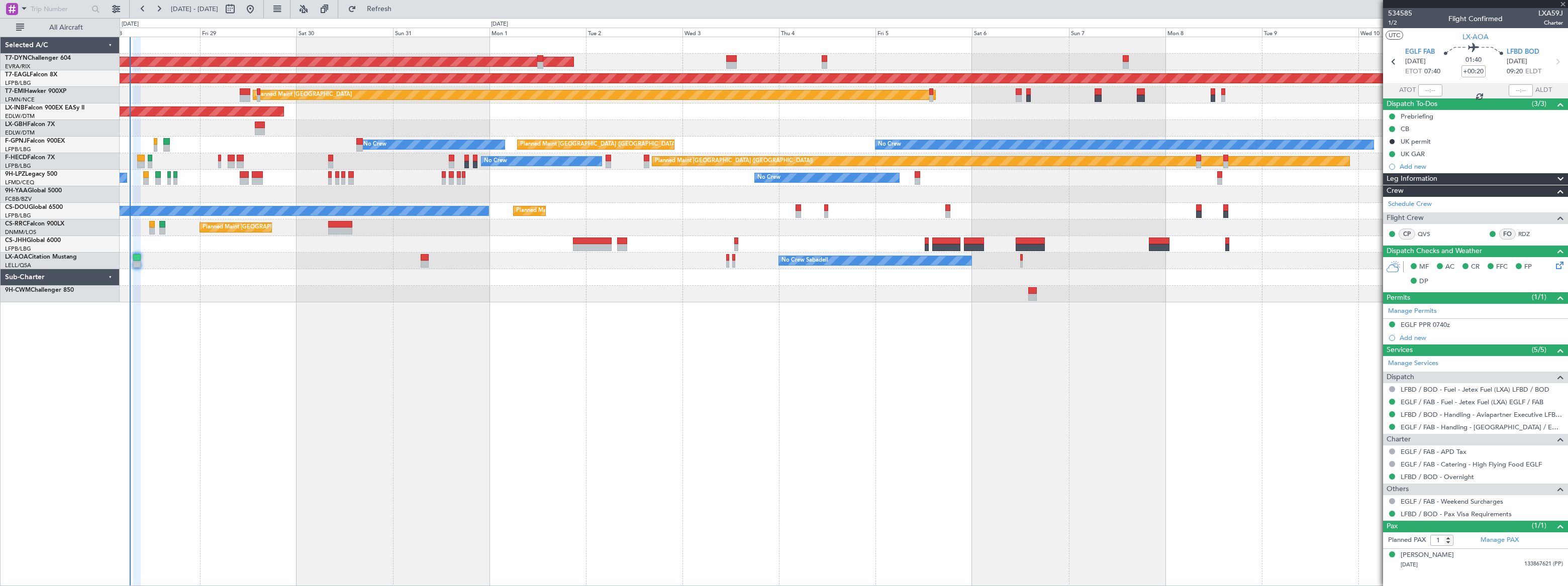
type input "+00:25"
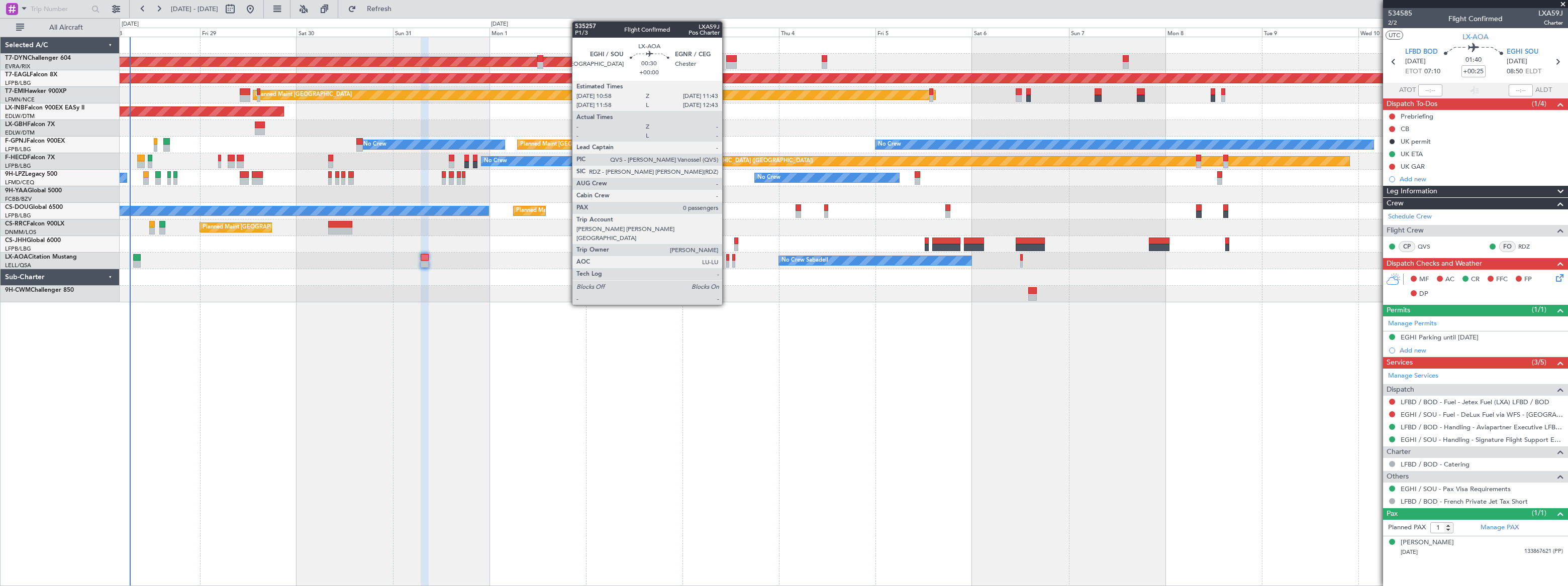
click at [726, 261] on div at bounding box center [728, 264] width 4 height 7
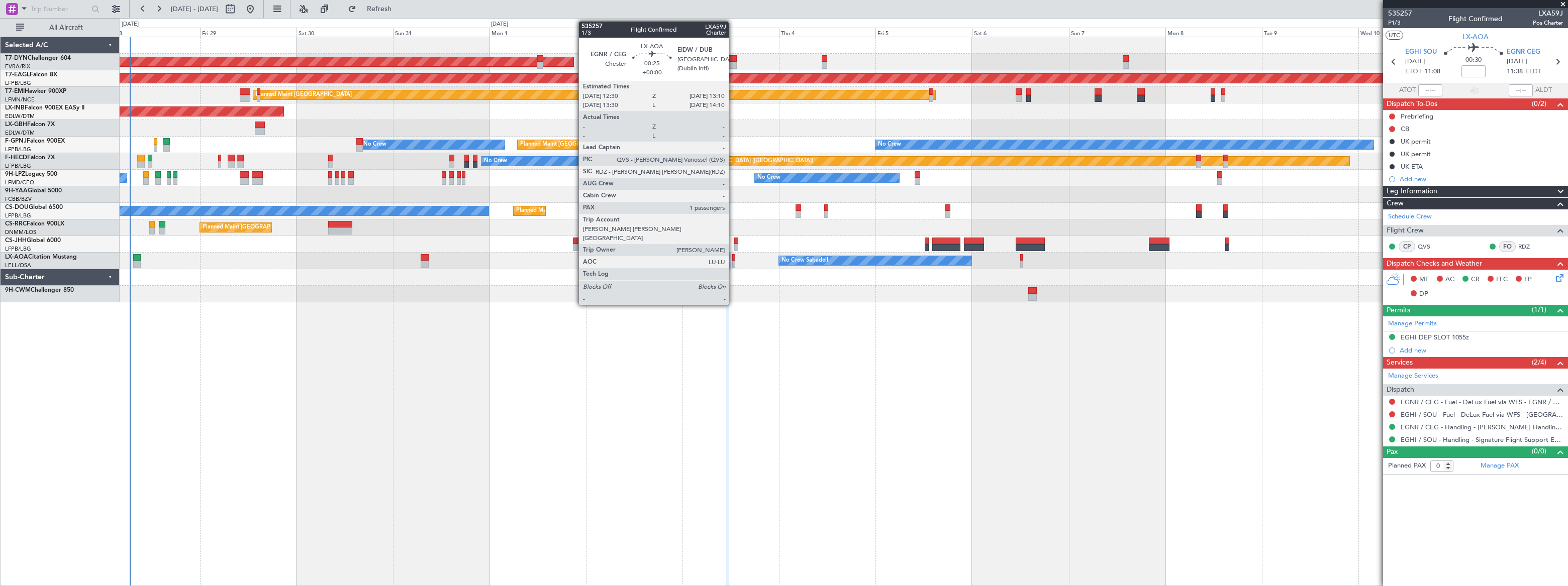
click at [733, 260] on div at bounding box center [734, 257] width 3 height 7
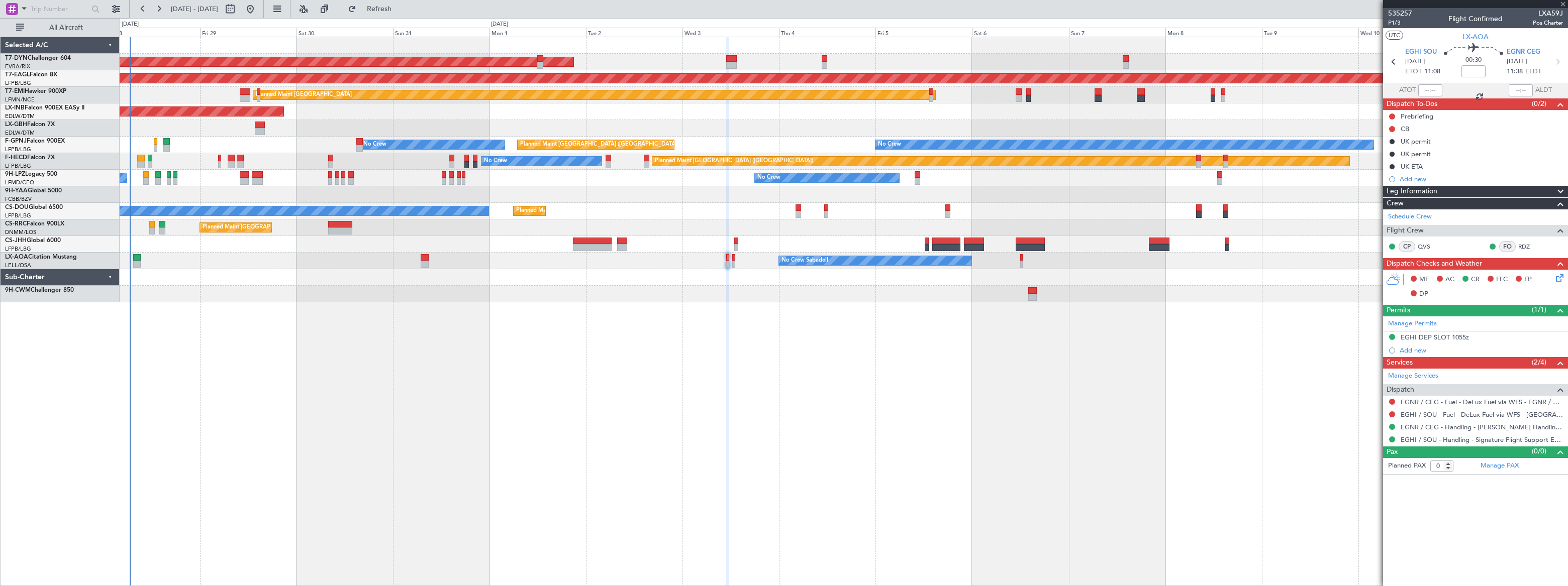
type input "1"
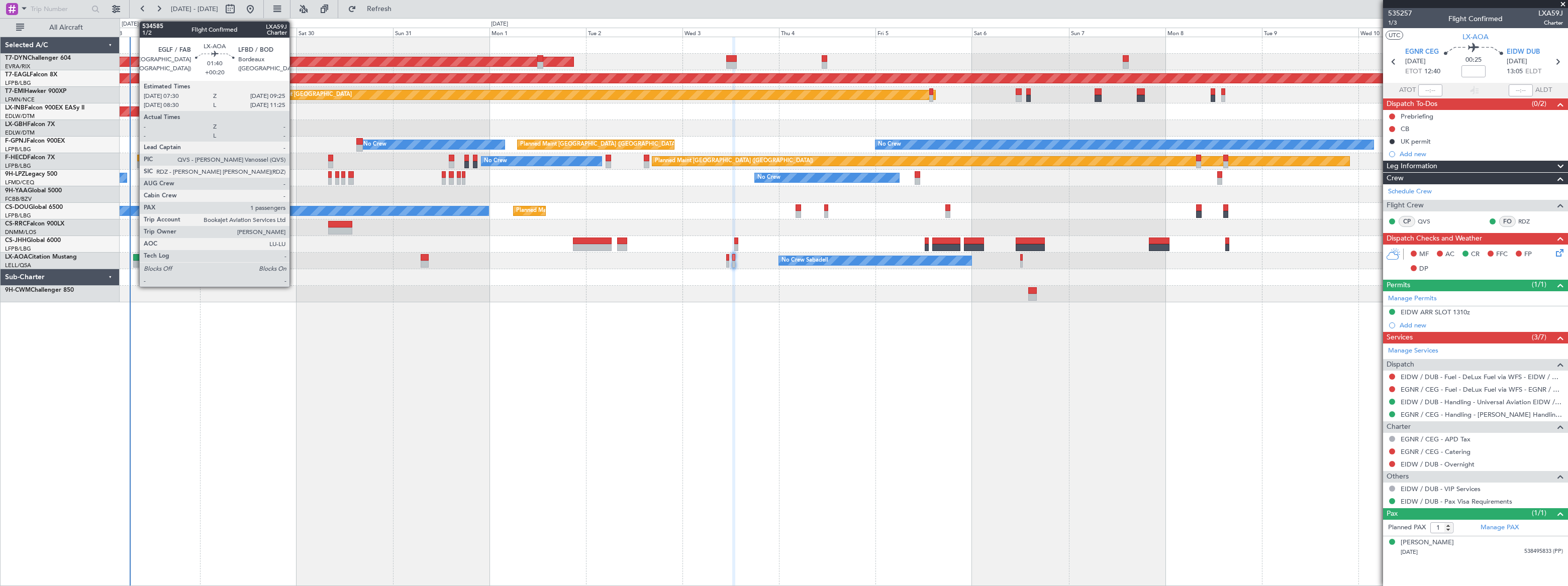
click at [134, 259] on div at bounding box center [137, 257] width 8 height 7
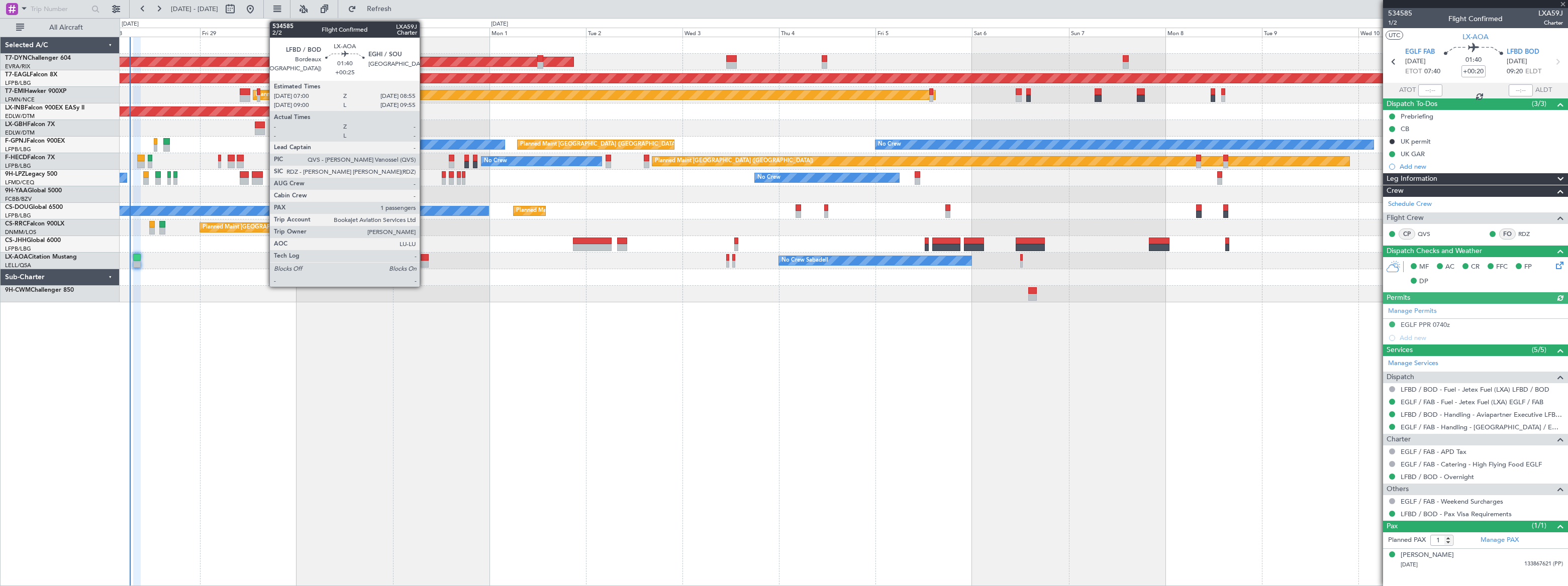
click at [424, 258] on div at bounding box center [425, 257] width 8 height 7
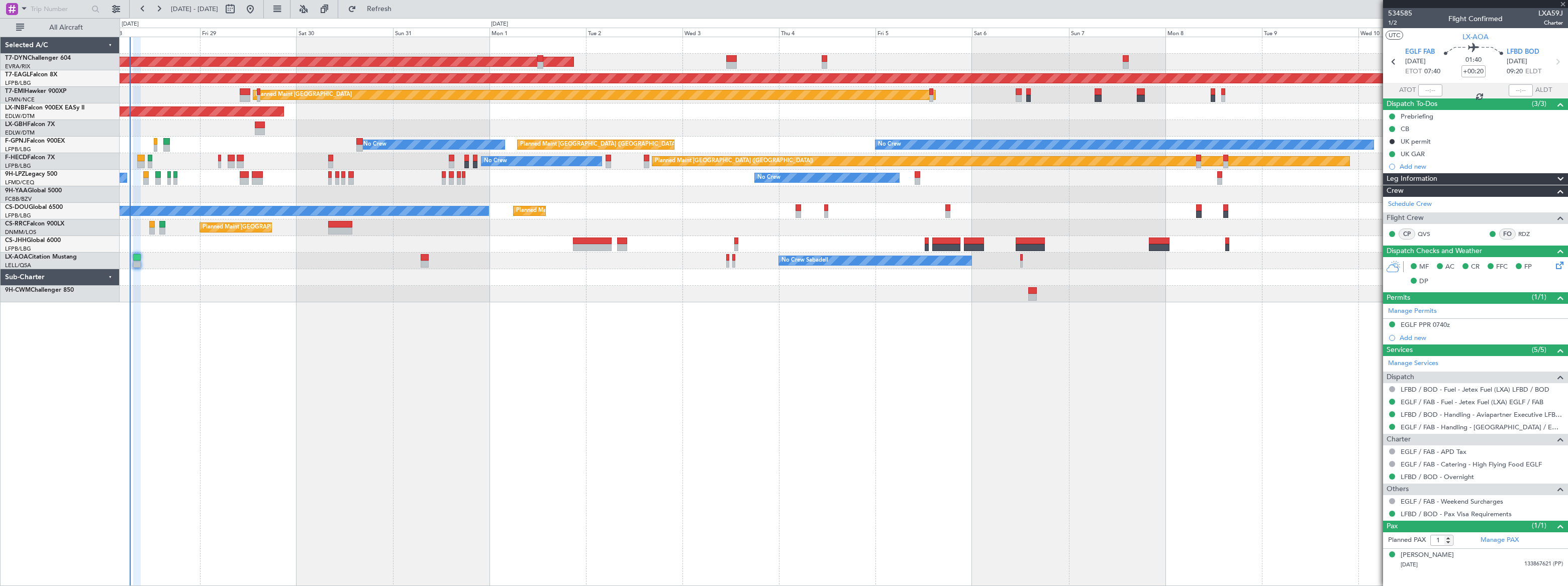
type input "+00:25"
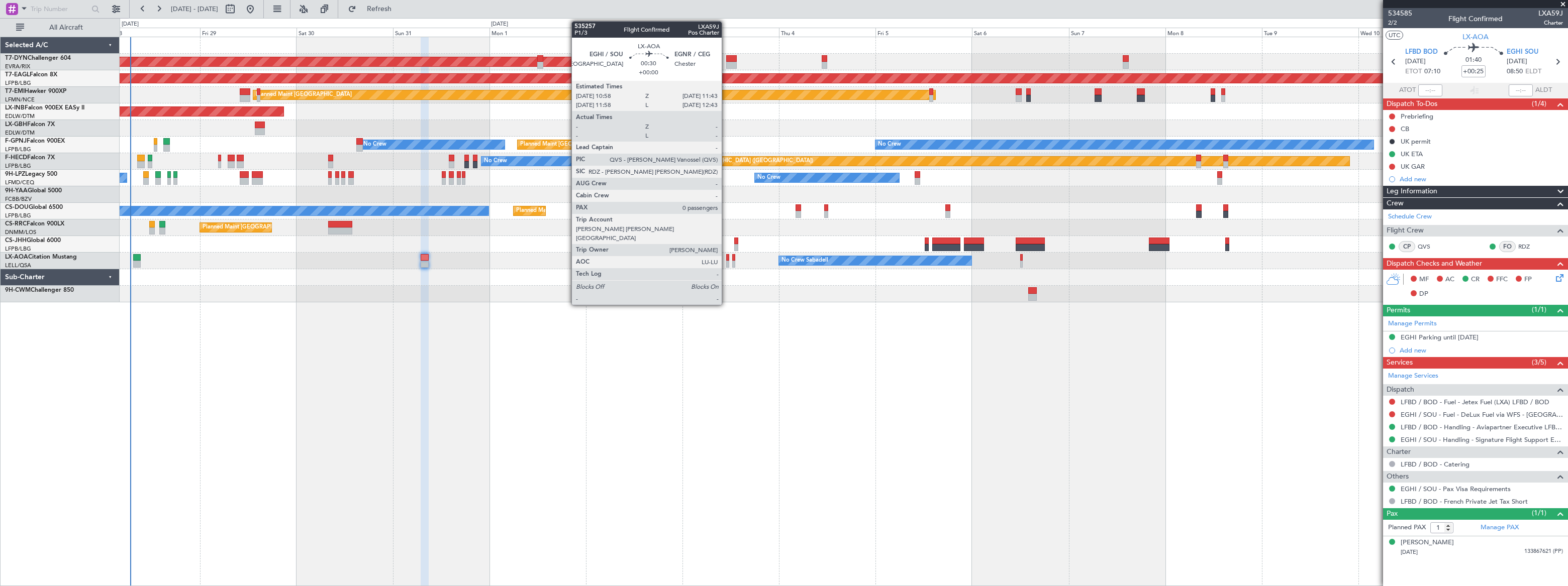
click at [726, 262] on div at bounding box center [728, 264] width 4 height 7
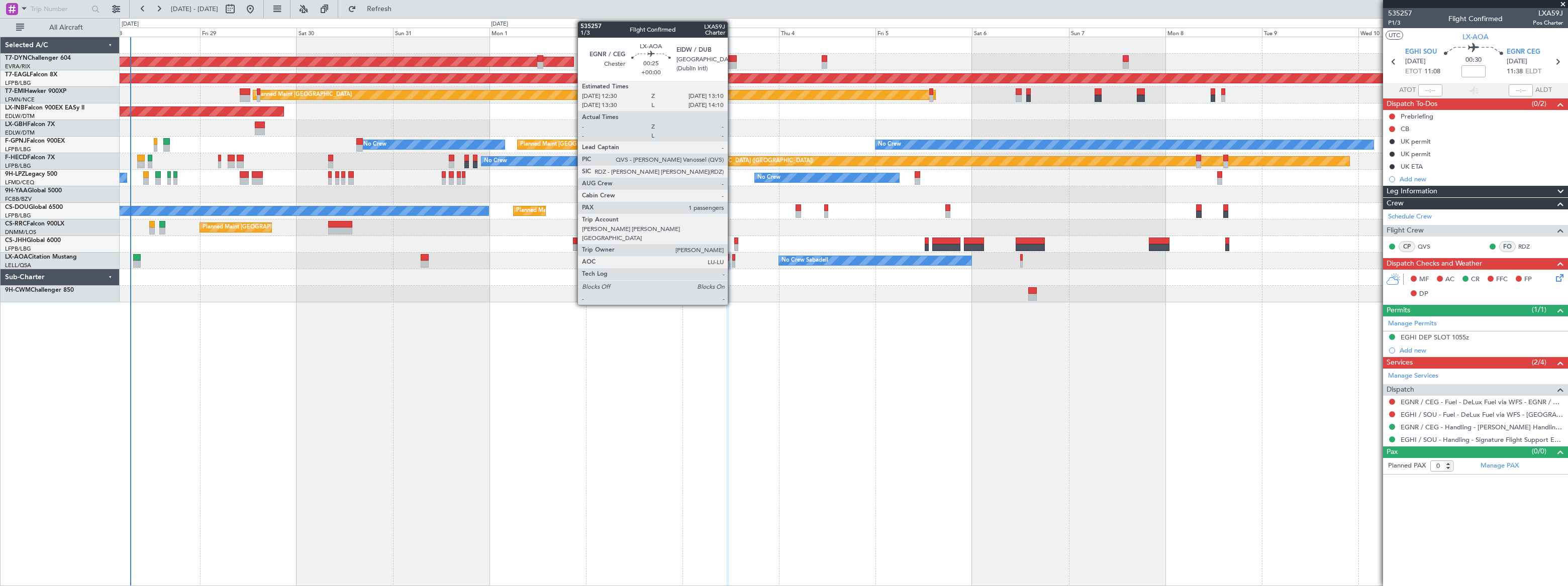
click at [732, 263] on div at bounding box center [734, 264] width 3 height 7
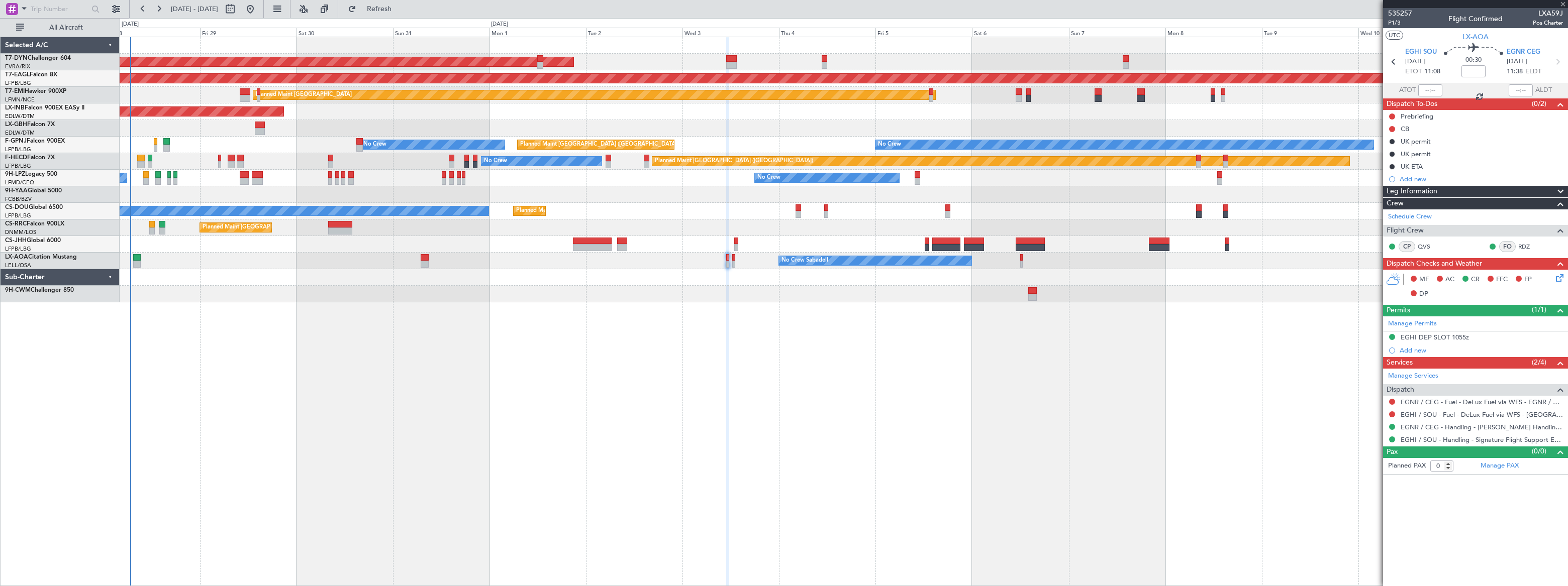
type input "1"
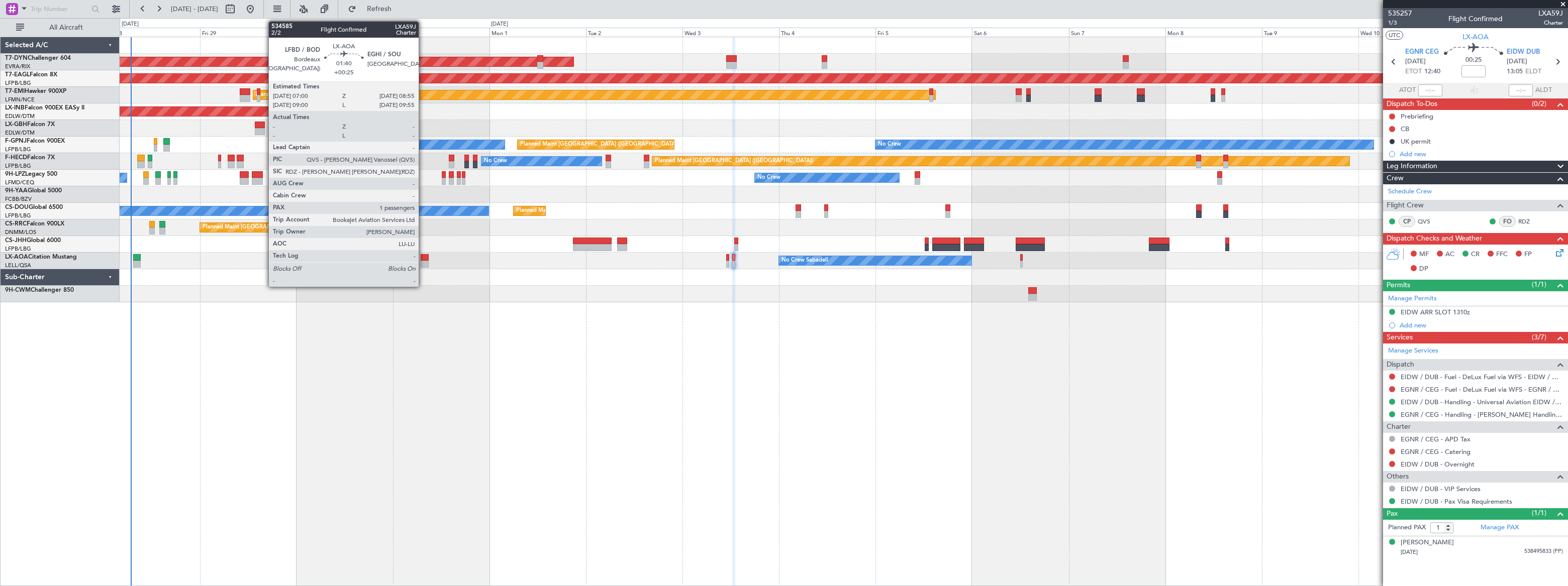
click at [423, 260] on div at bounding box center [425, 257] width 8 height 7
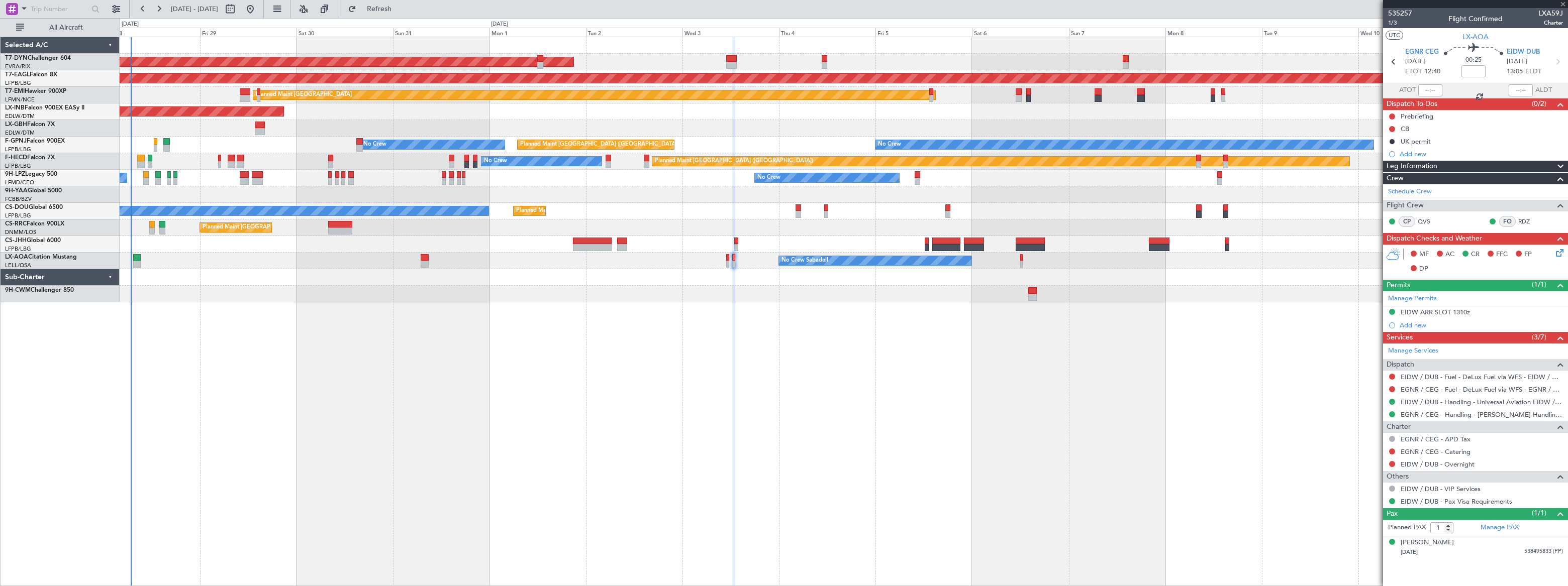
type input "+00:25"
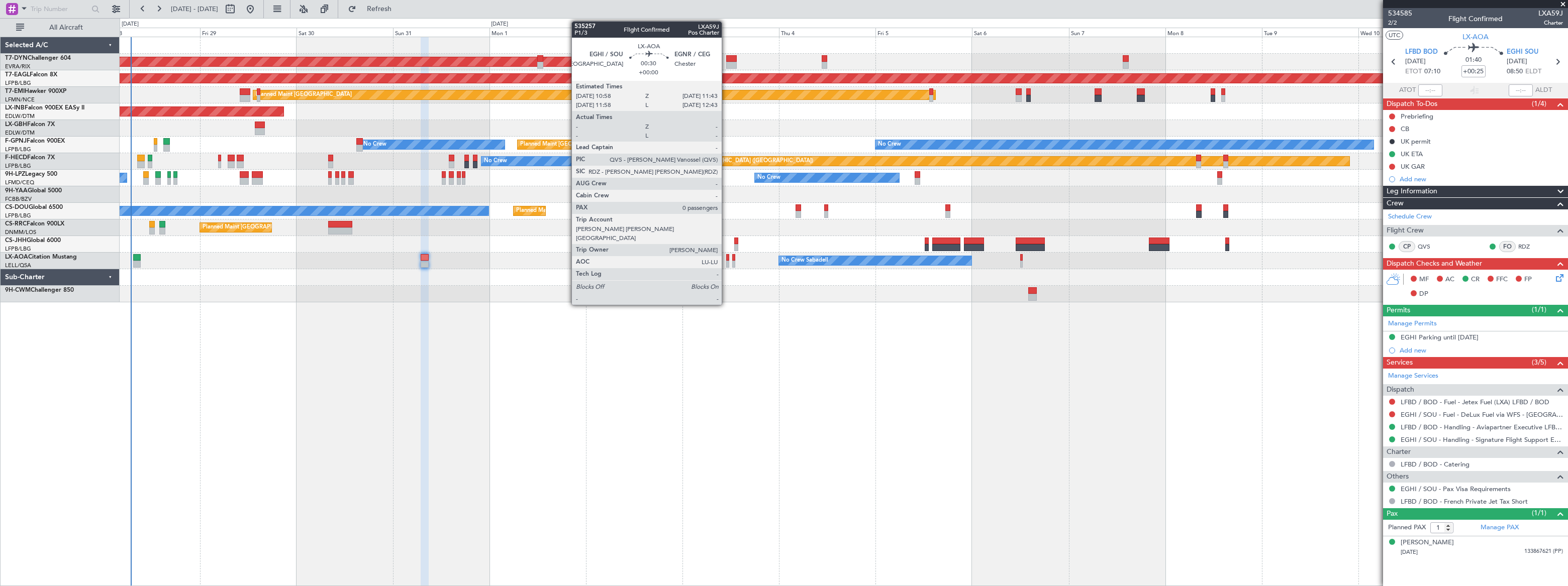
click at [726, 264] on div at bounding box center [728, 264] width 4 height 7
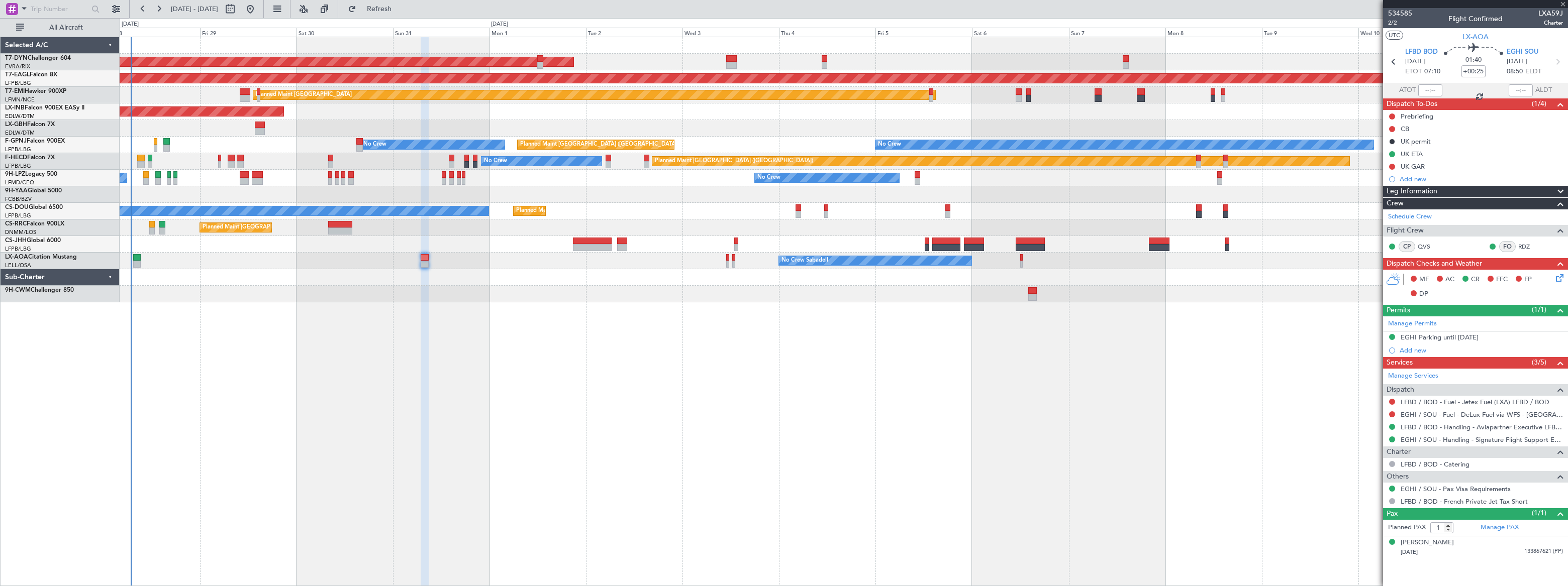
click at [727, 263] on div at bounding box center [728, 264] width 4 height 7
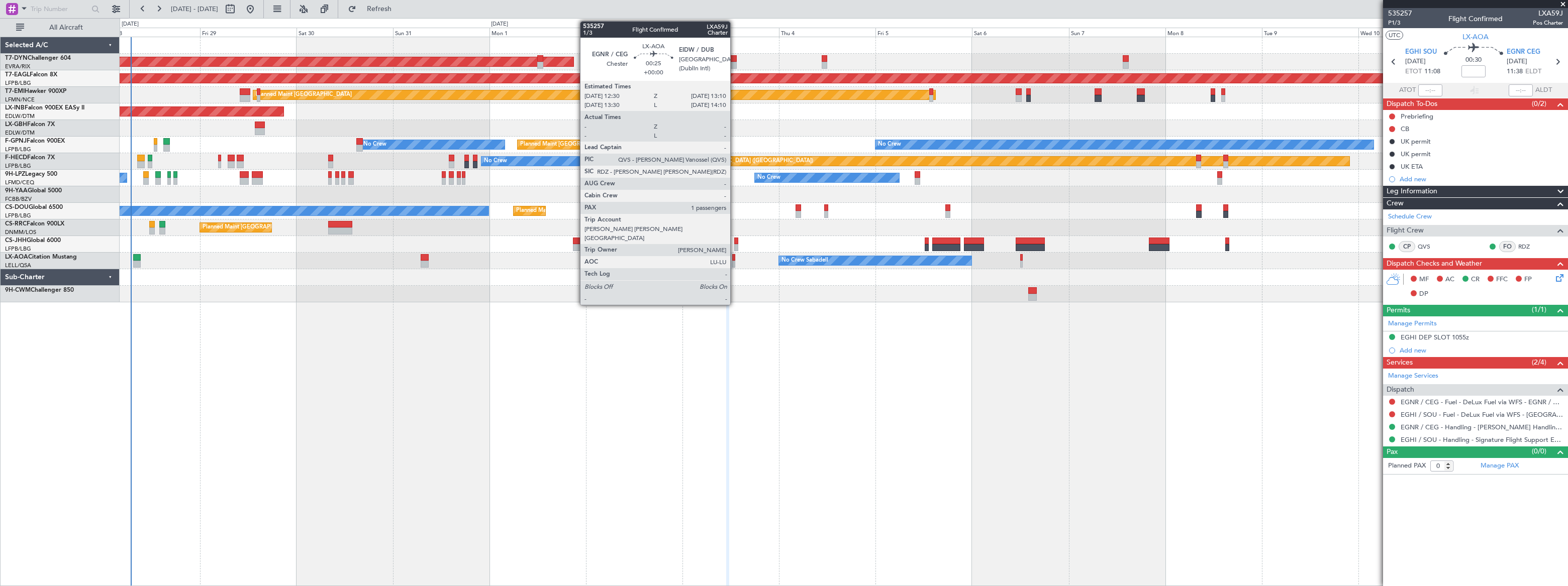
click at [735, 262] on div at bounding box center [734, 264] width 3 height 7
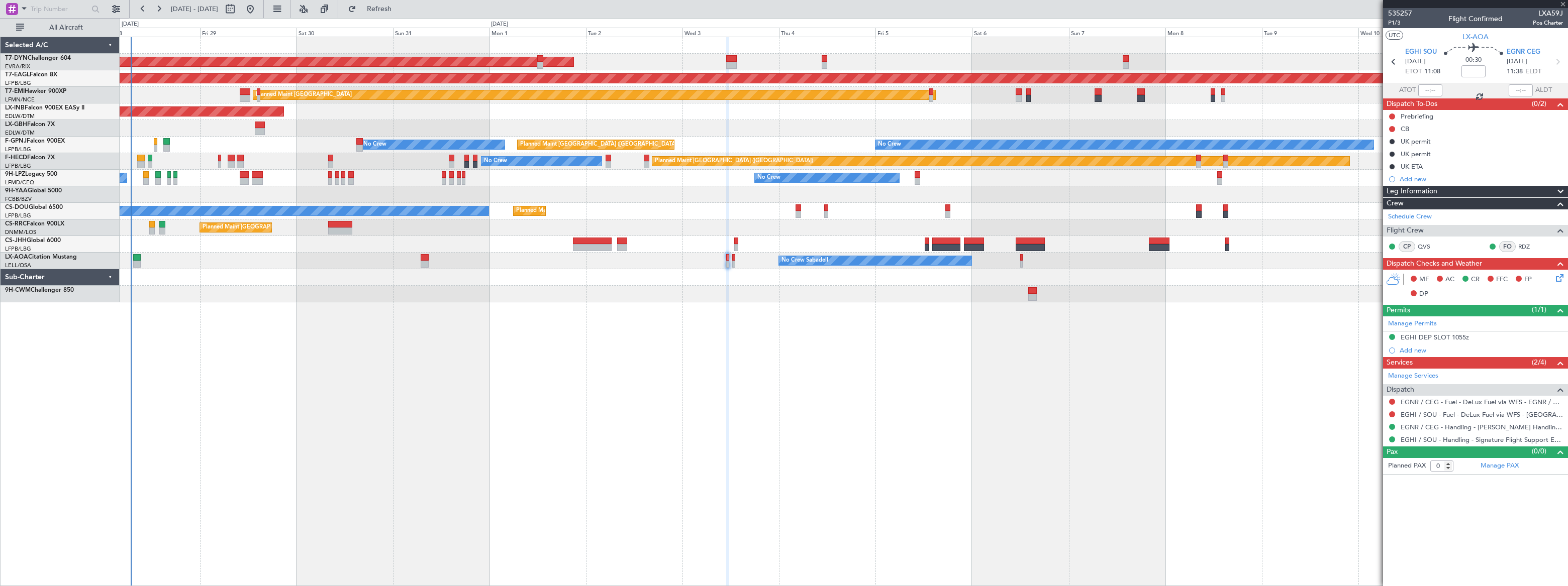
click at [734, 262] on div at bounding box center [734, 264] width 3 height 7
type input "1"
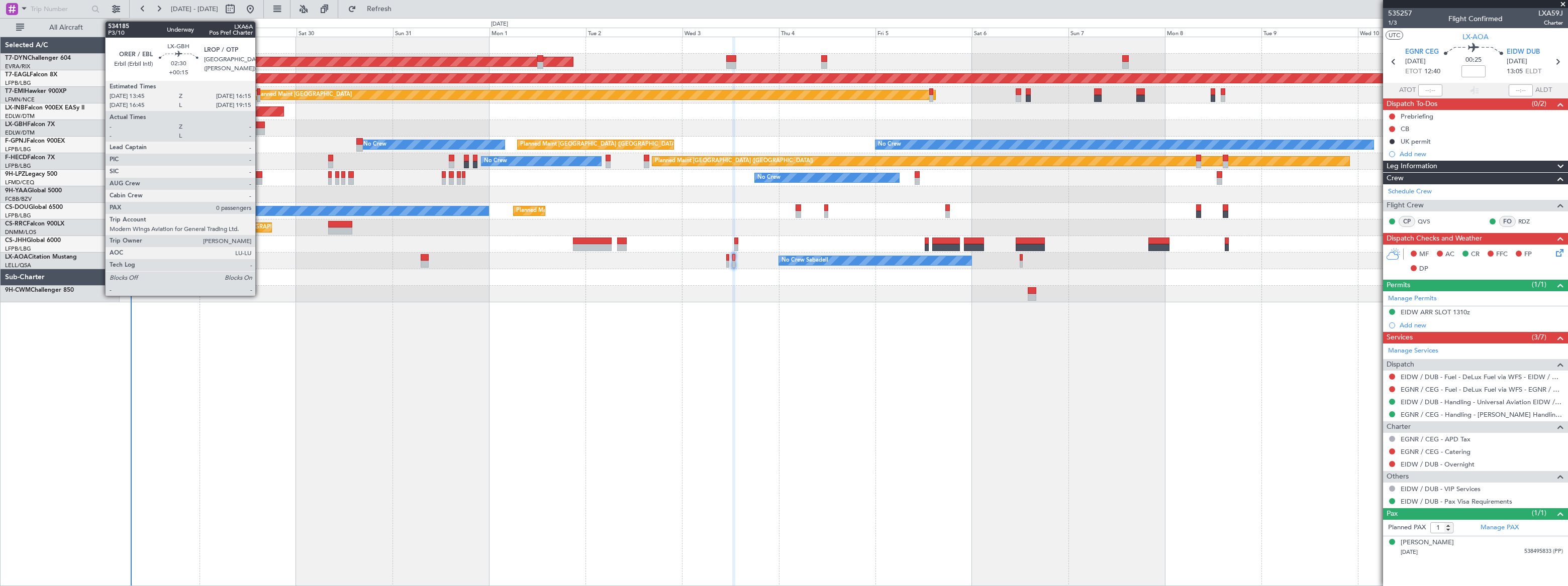
click at [260, 129] on div at bounding box center [260, 131] width 11 height 7
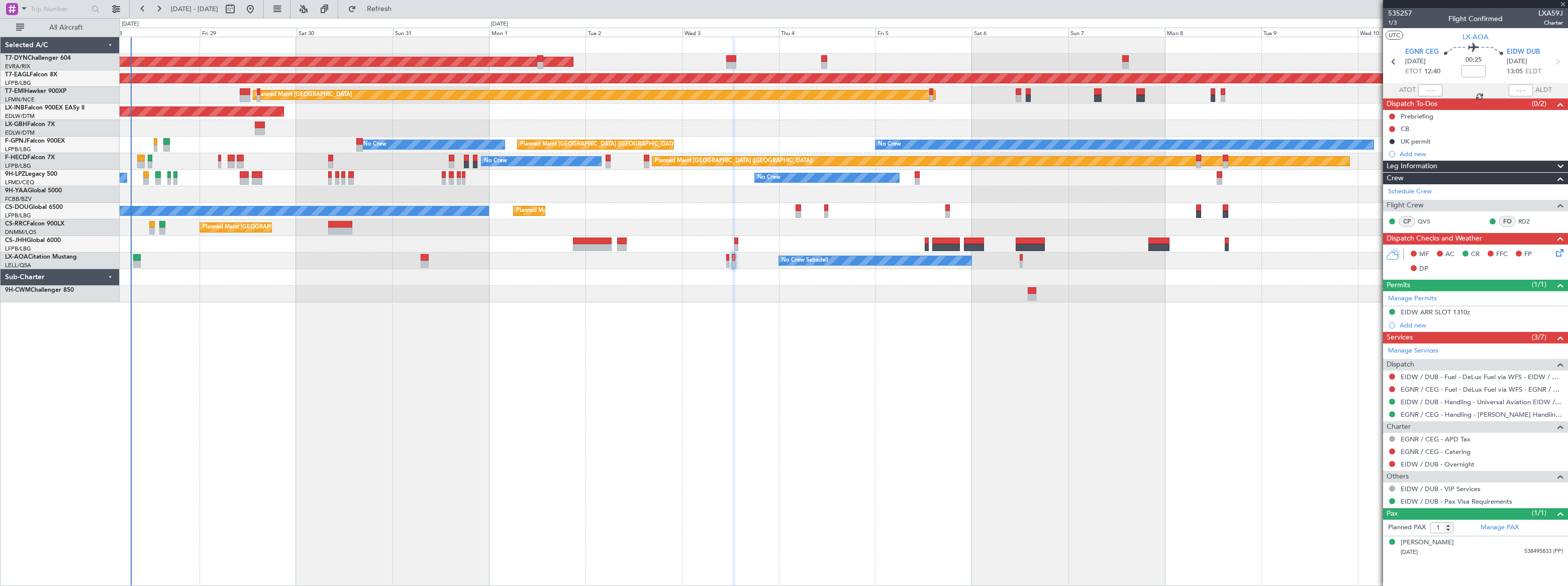
type input "+00:15"
type input "0"
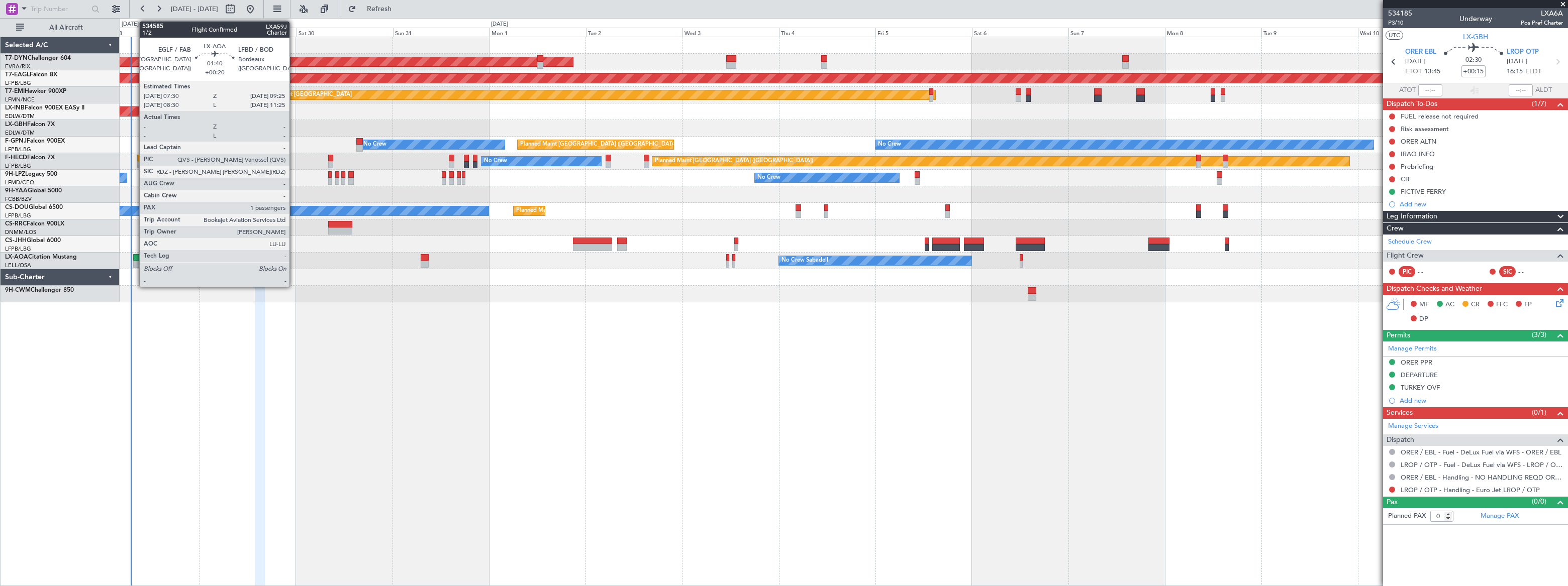
click at [134, 258] on div at bounding box center [137, 257] width 8 height 7
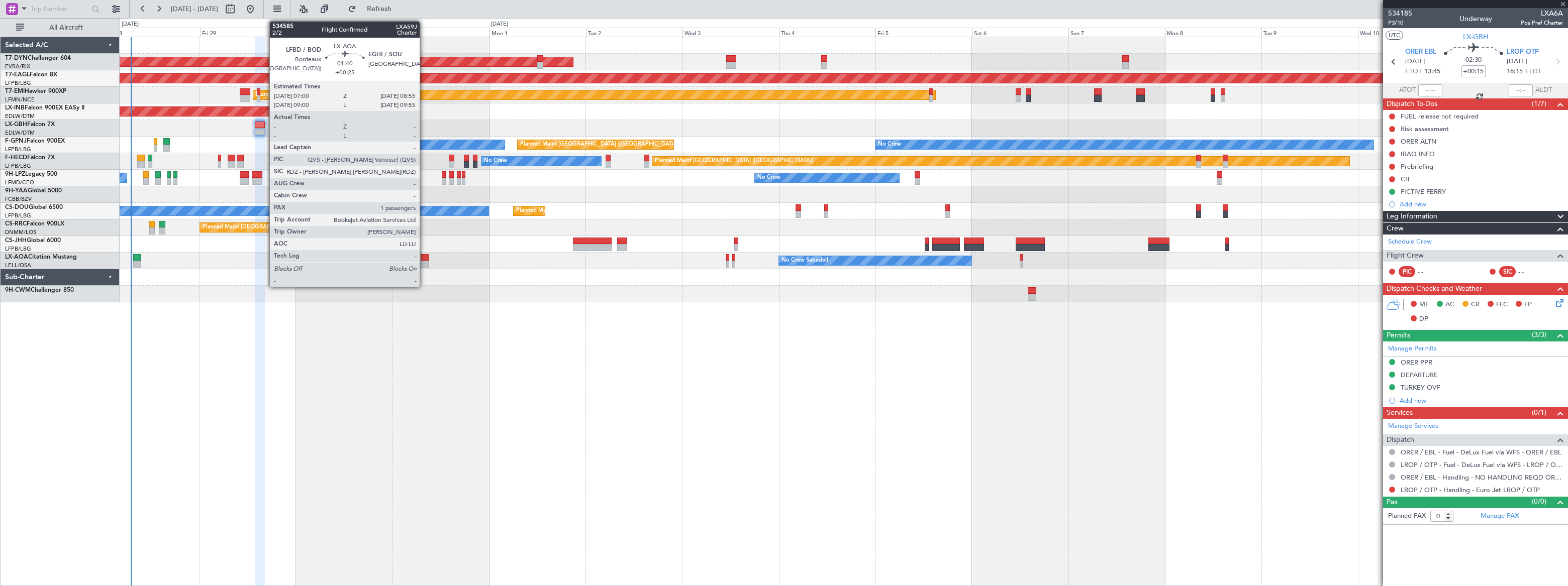
type input "+00:20"
type input "1"
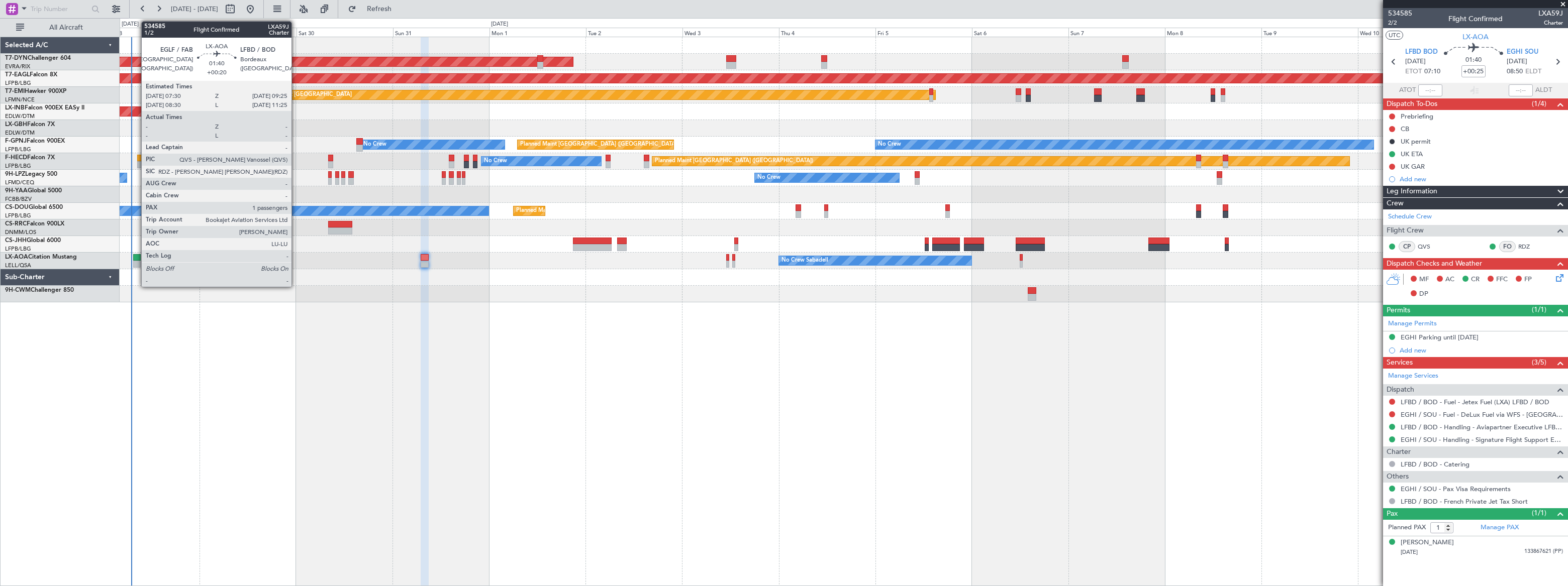
click at [136, 261] on div at bounding box center [137, 264] width 8 height 7
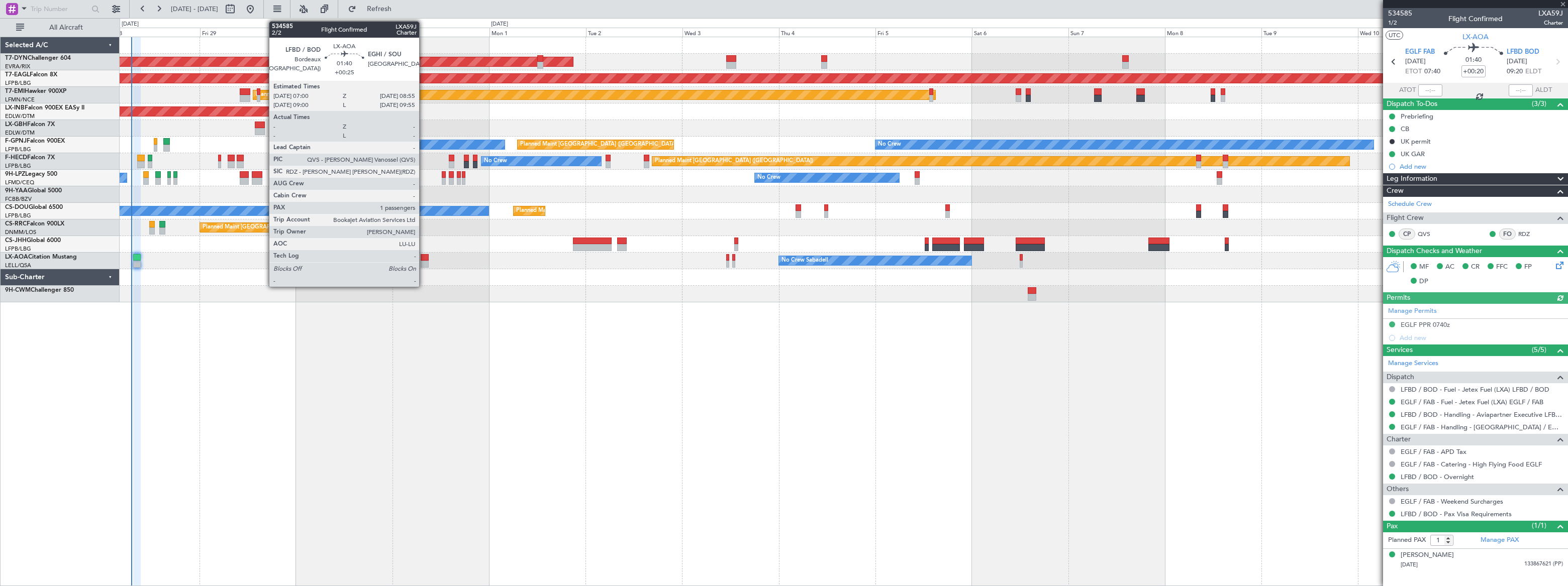
click at [423, 259] on div at bounding box center [425, 257] width 8 height 7
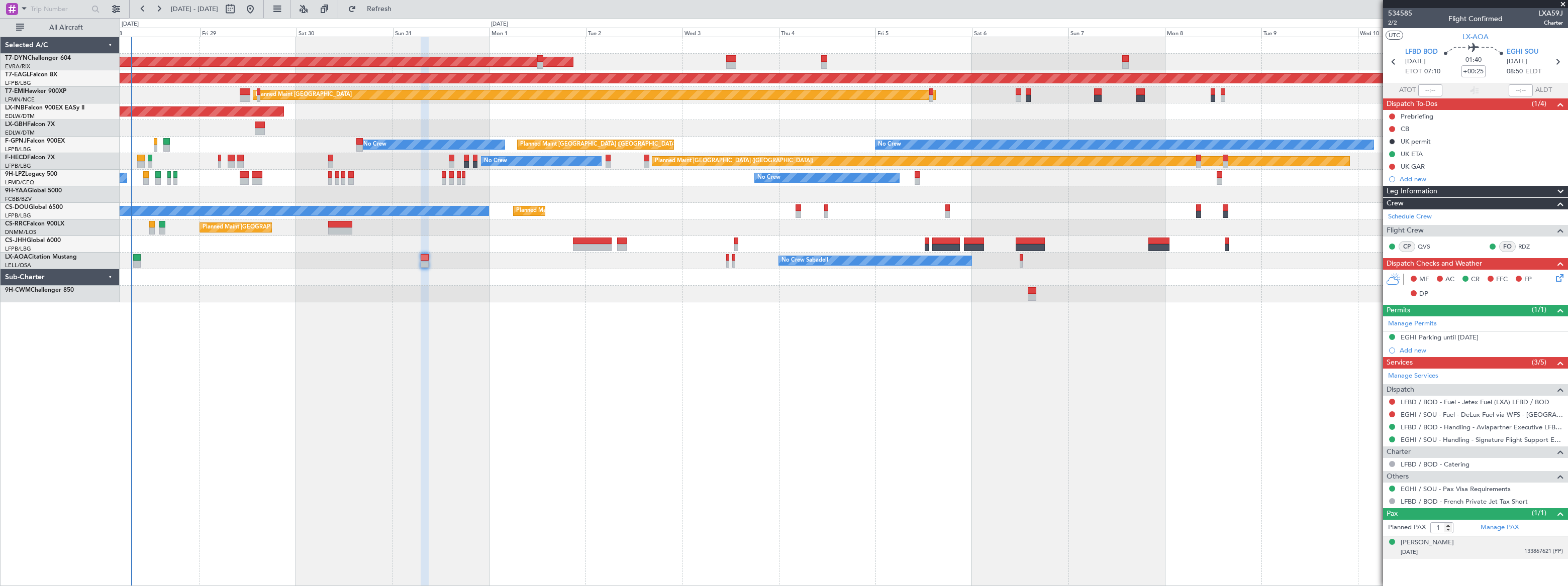
click at [1525, 550] on span "133867621 (PP)" at bounding box center [1544, 552] width 39 height 9
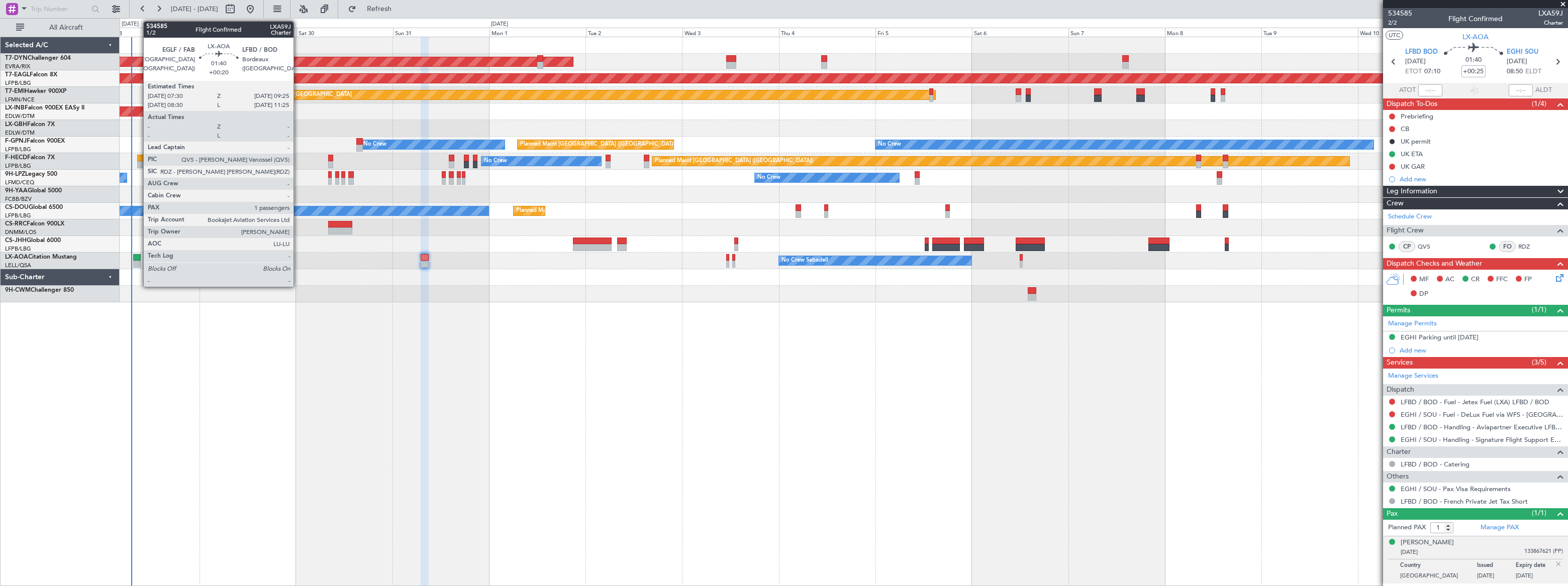
click at [138, 260] on div at bounding box center [137, 257] width 8 height 7
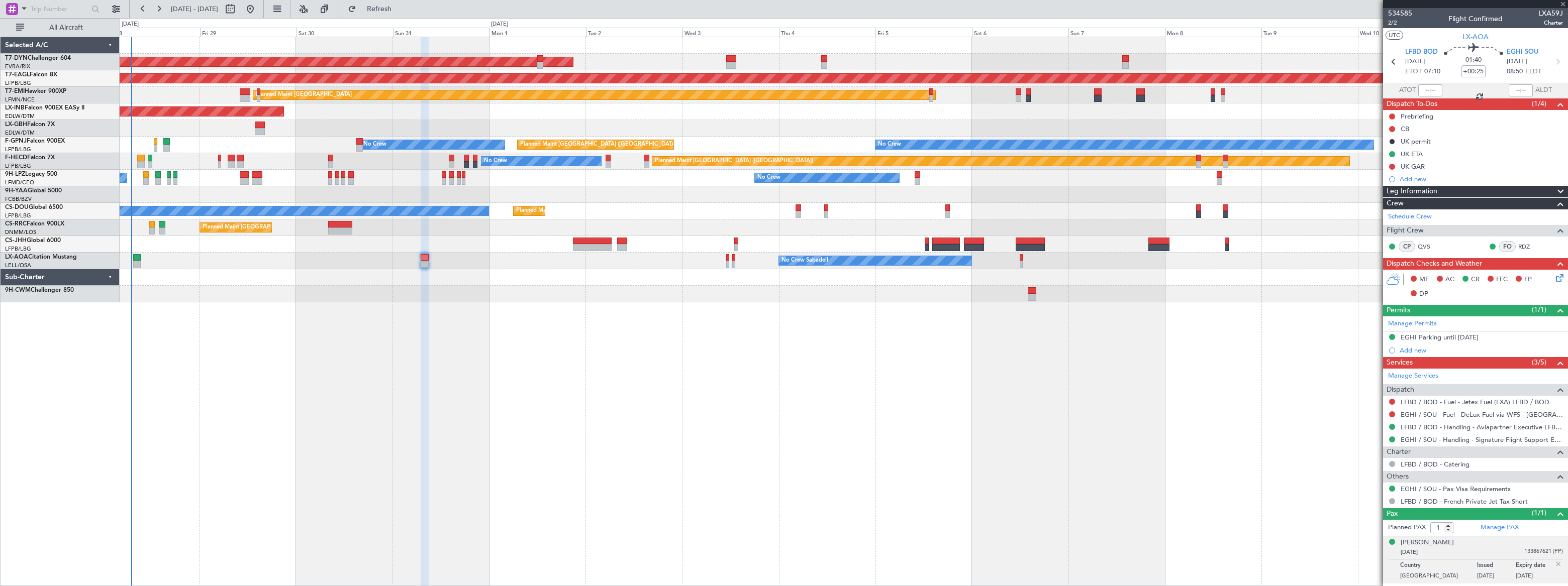
type input "+00:20"
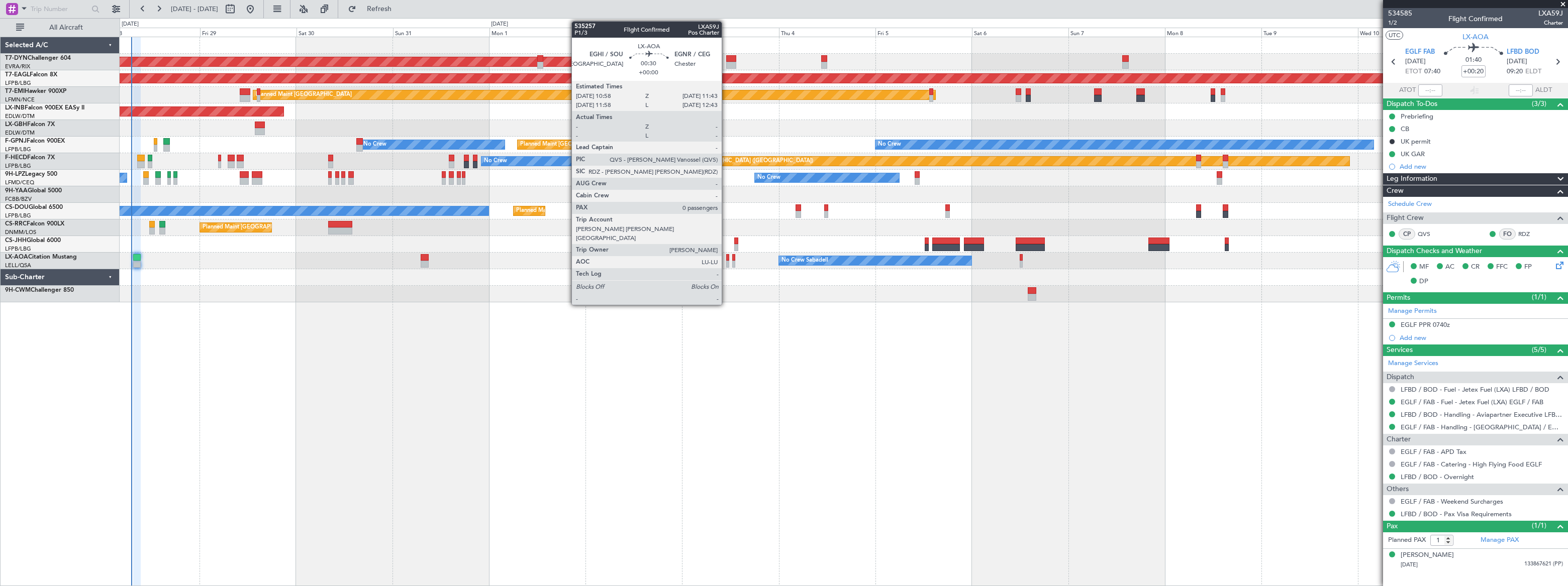
click at [726, 262] on div at bounding box center [728, 264] width 4 height 7
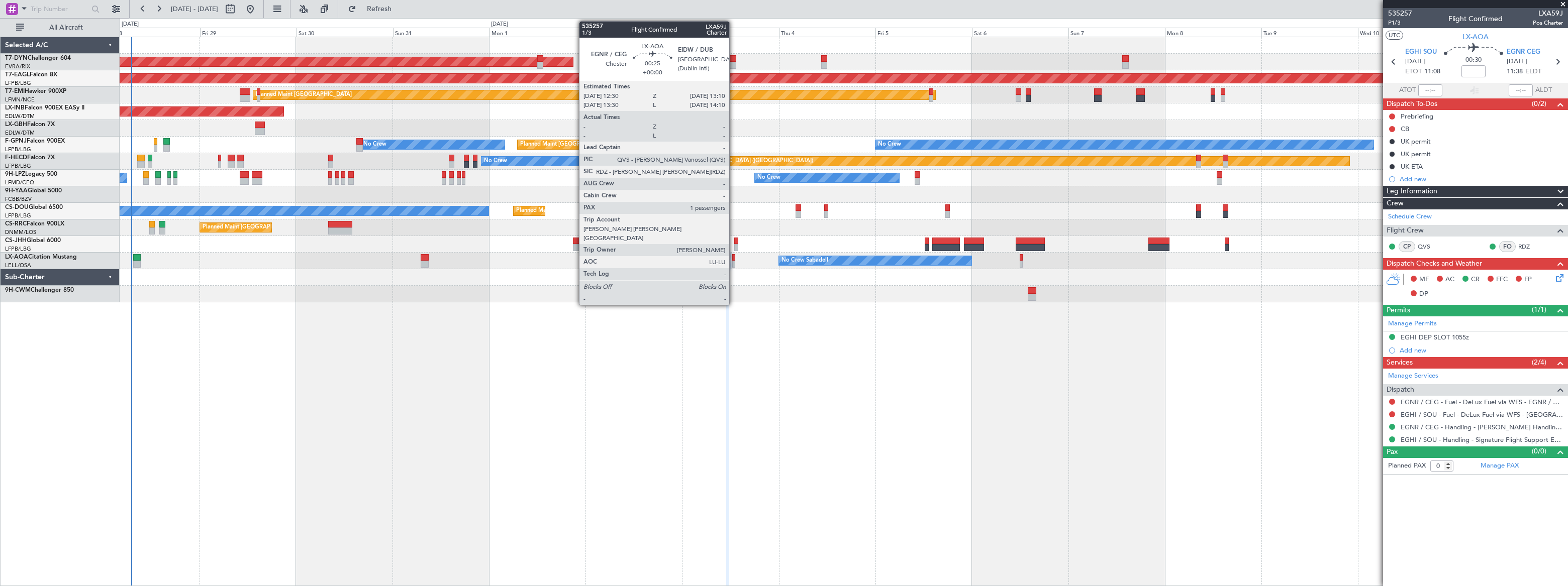
click at [734, 262] on div at bounding box center [734, 264] width 3 height 7
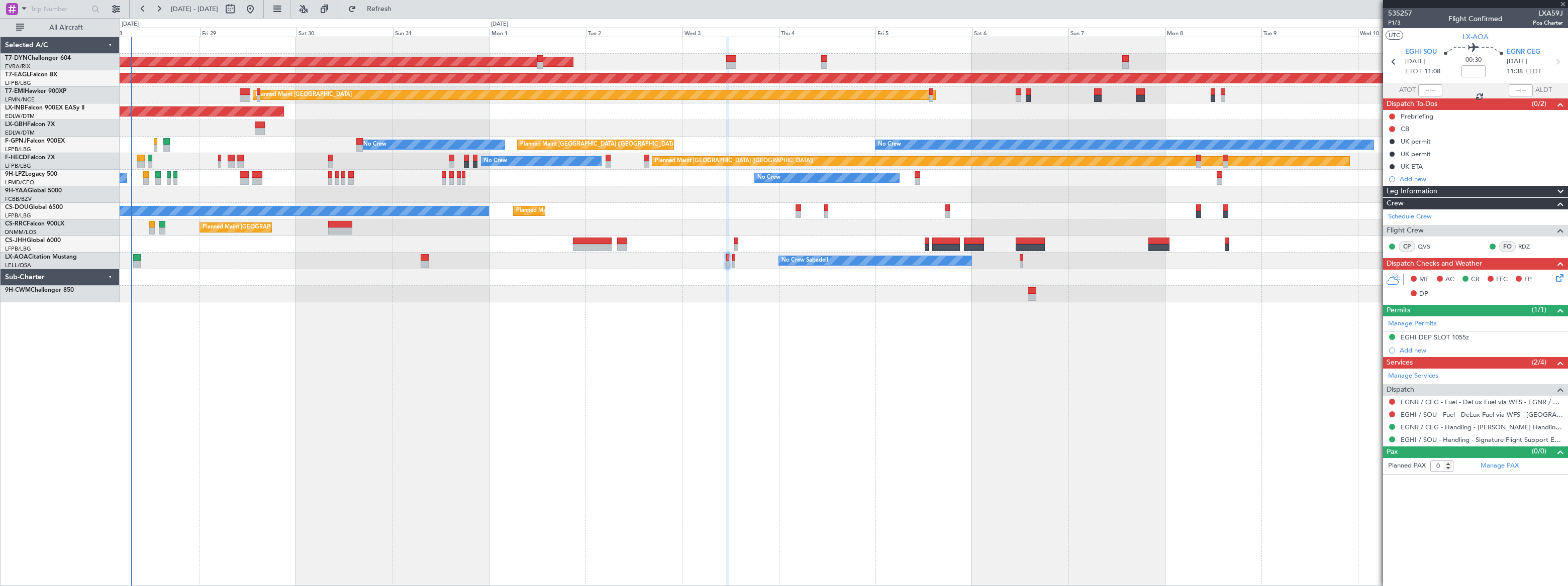
type input "1"
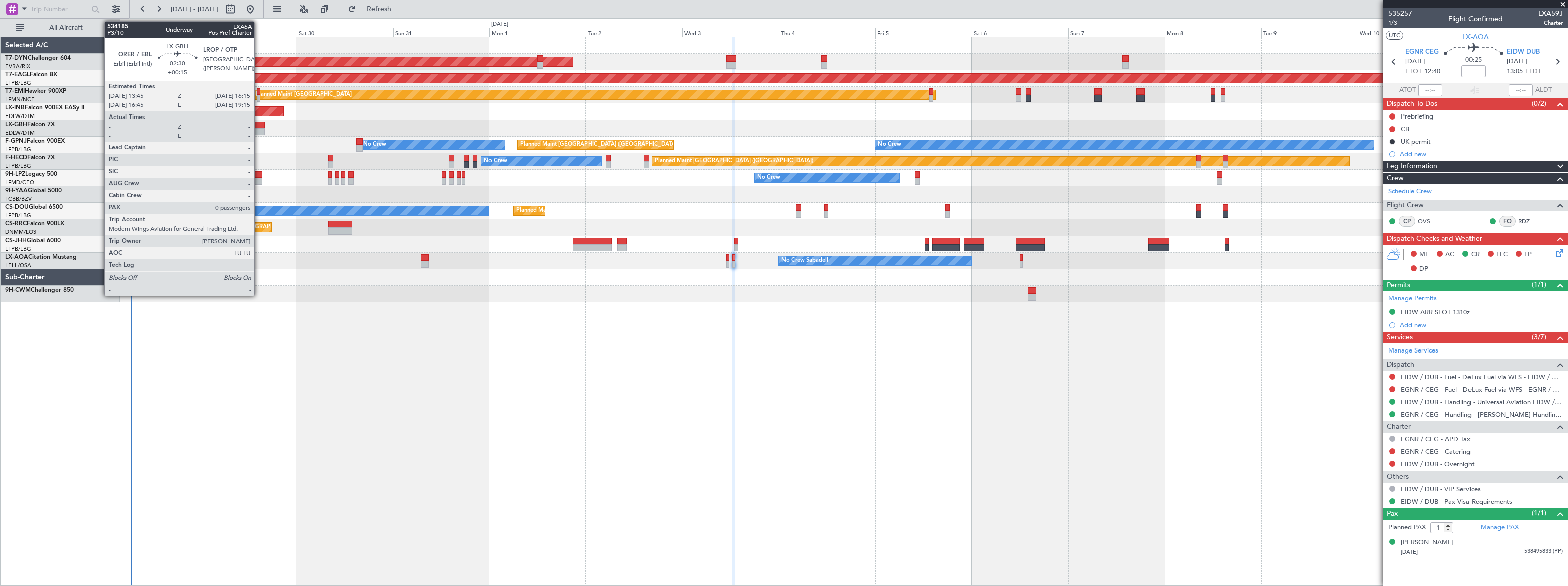
click at [259, 125] on div at bounding box center [260, 124] width 11 height 7
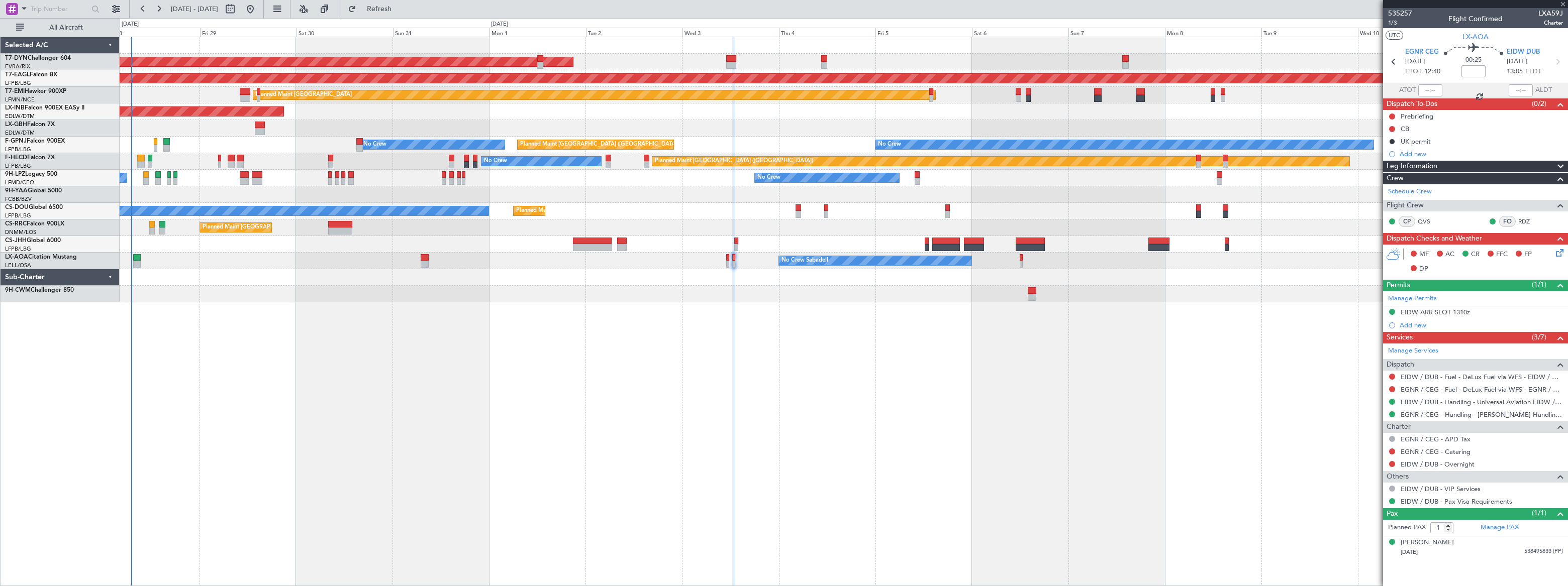
type input "+00:15"
type input "0"
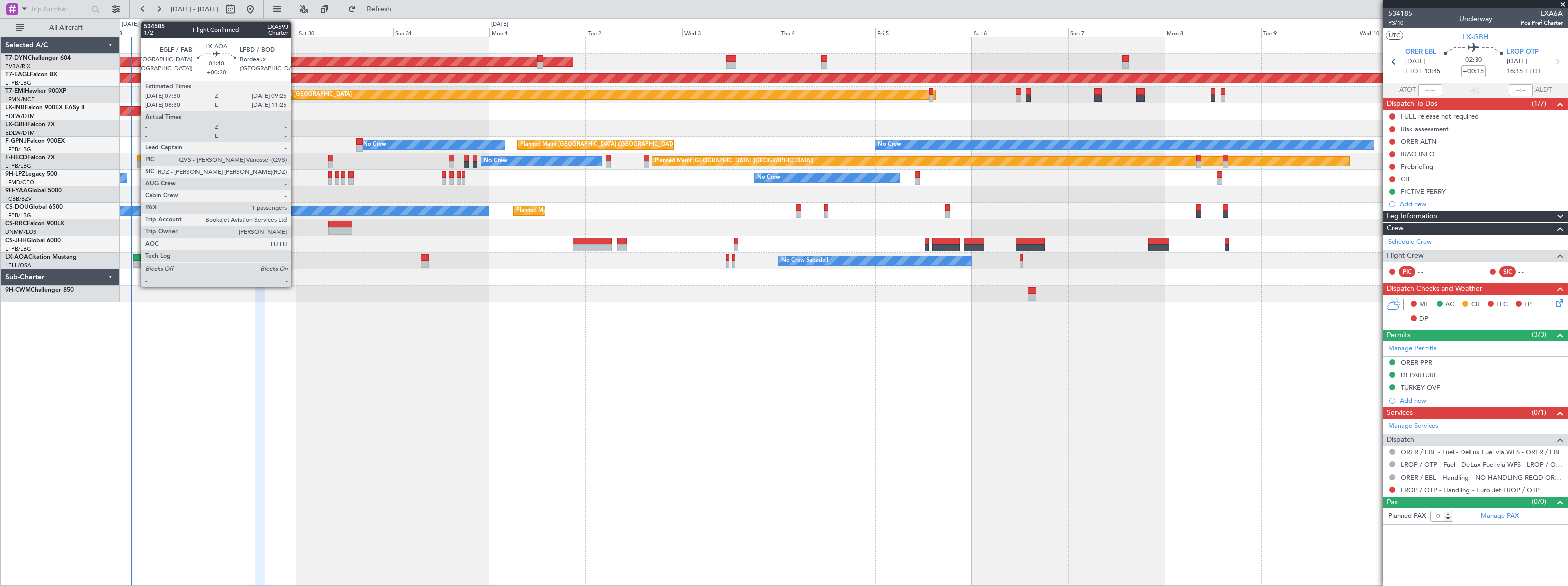
click at [136, 259] on div at bounding box center [137, 257] width 8 height 7
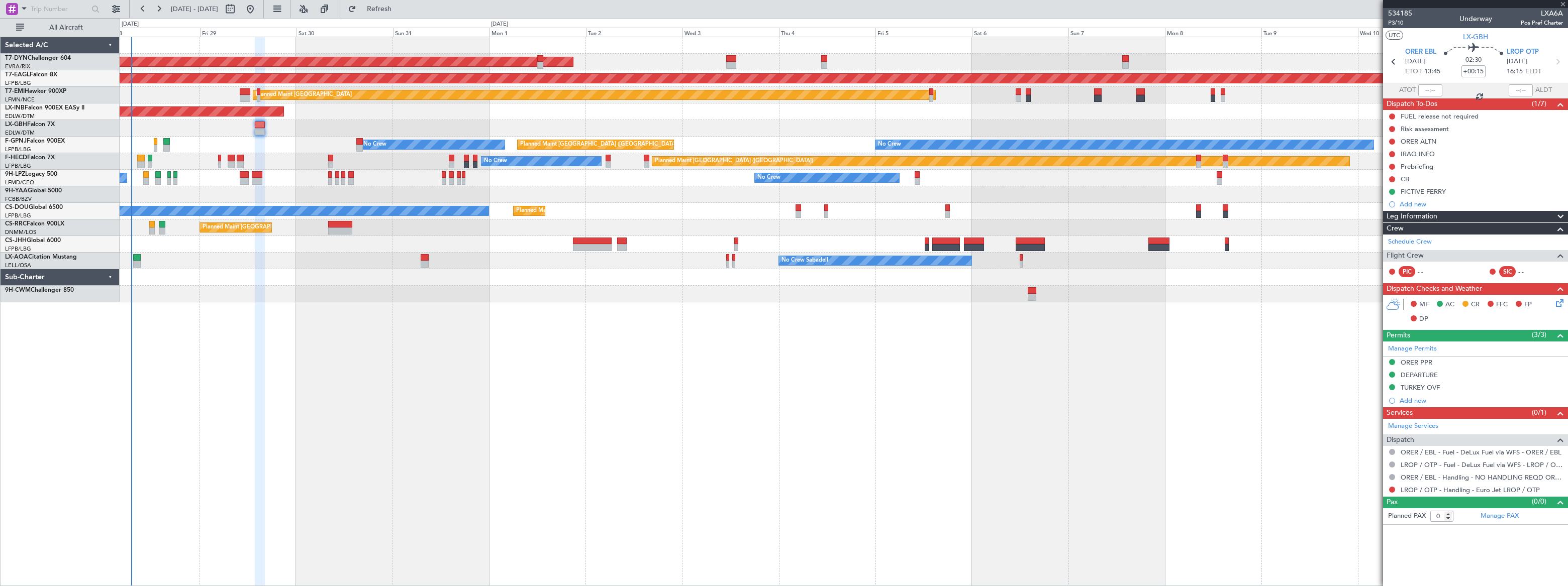
type input "+00:20"
type input "1"
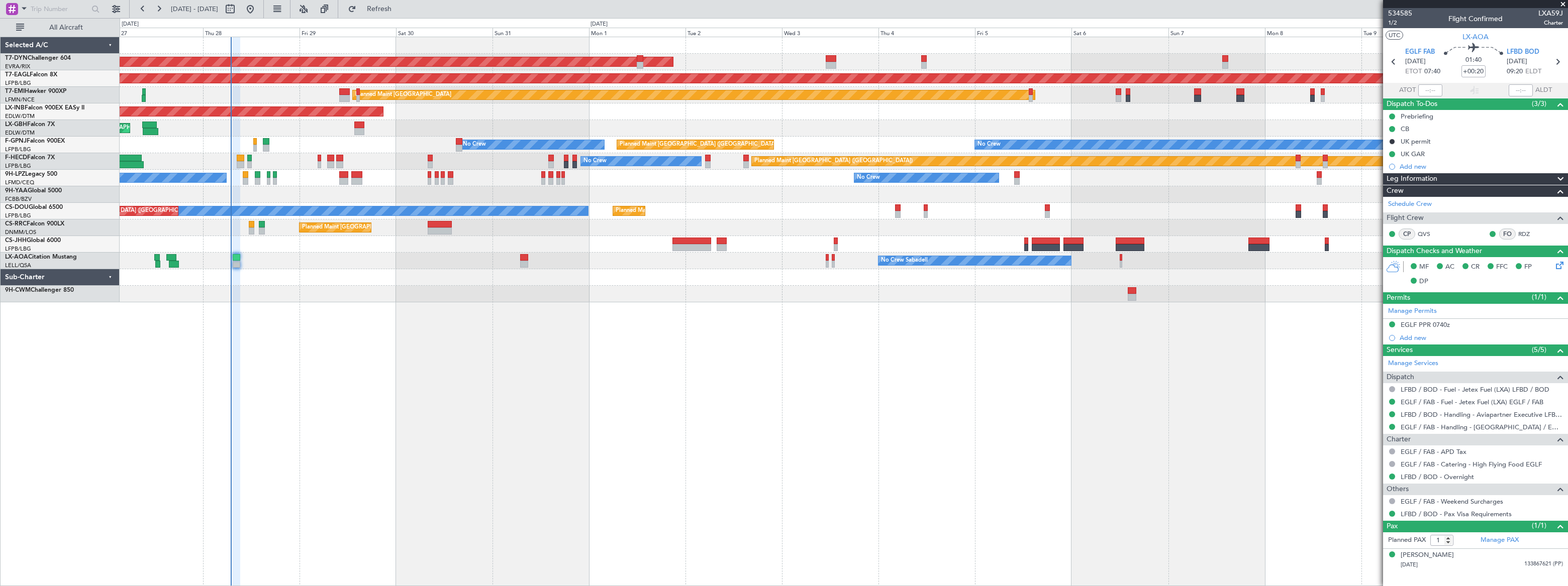
click at [391, 118] on div "Unplanned Maint [GEOGRAPHIC_DATA] (Al Maktoum Intl)" at bounding box center [843, 112] width 1448 height 16
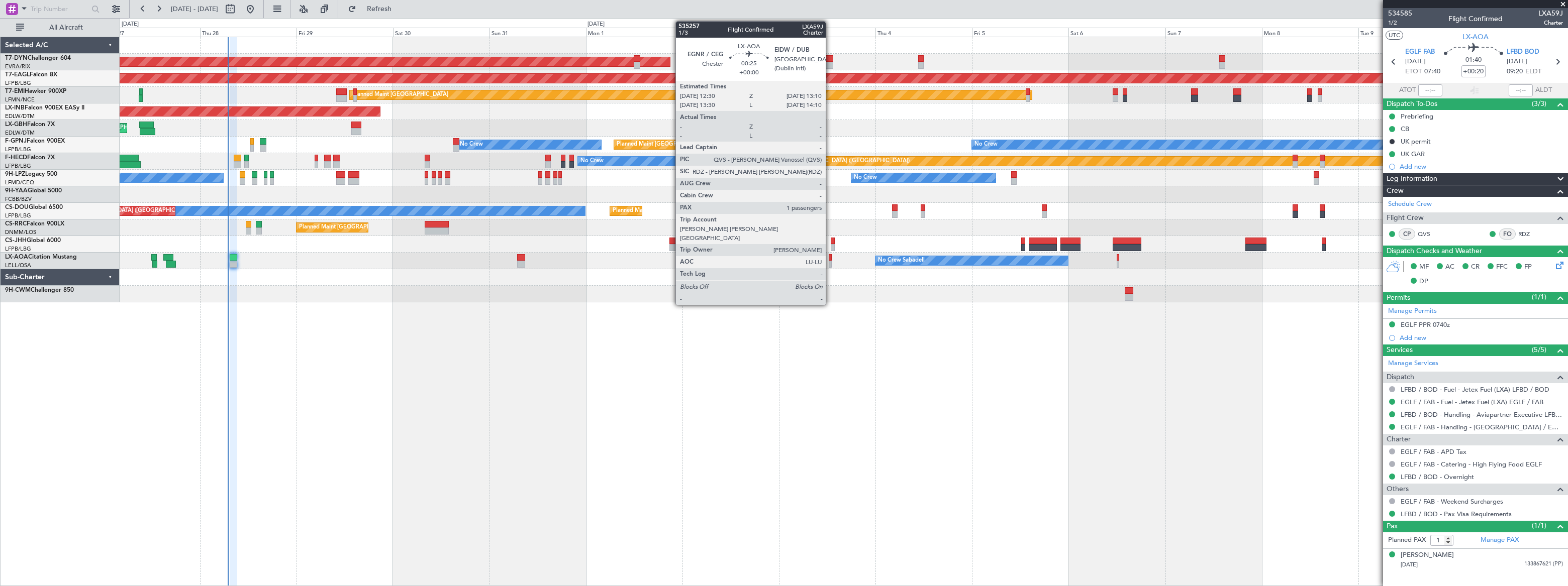
click at [830, 263] on div at bounding box center [830, 264] width 3 height 7
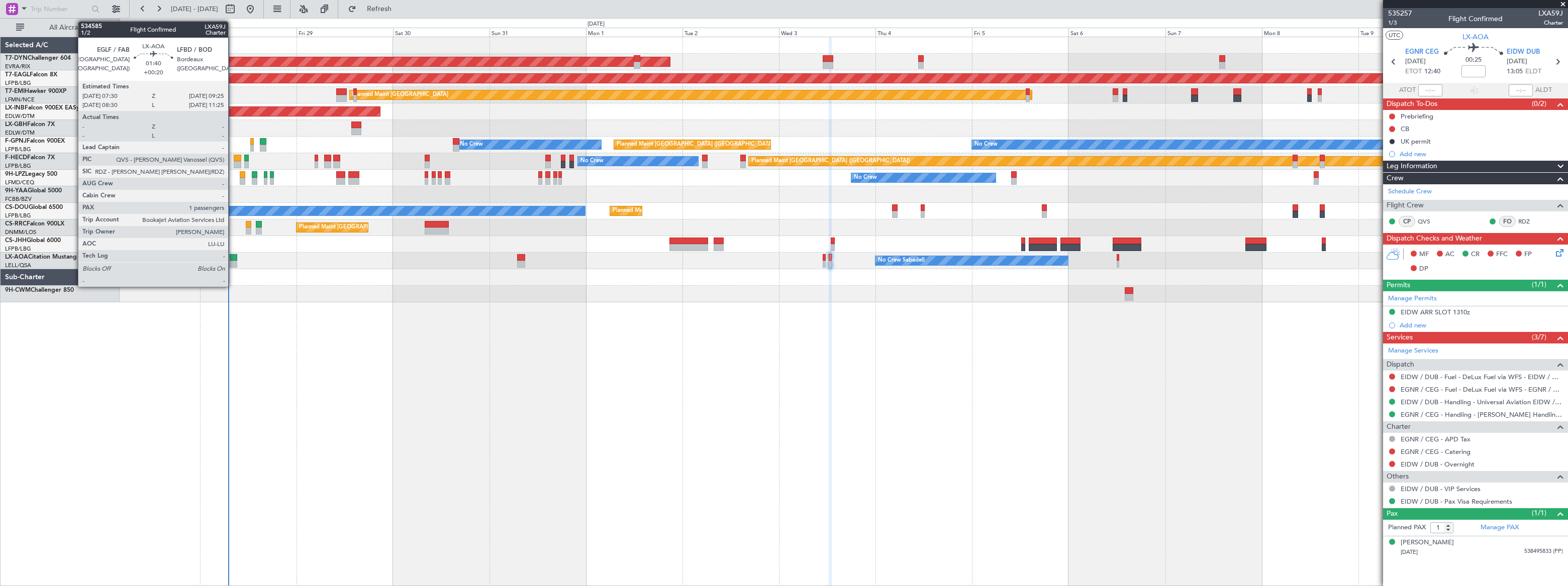
click at [233, 260] on div at bounding box center [233, 257] width 8 height 7
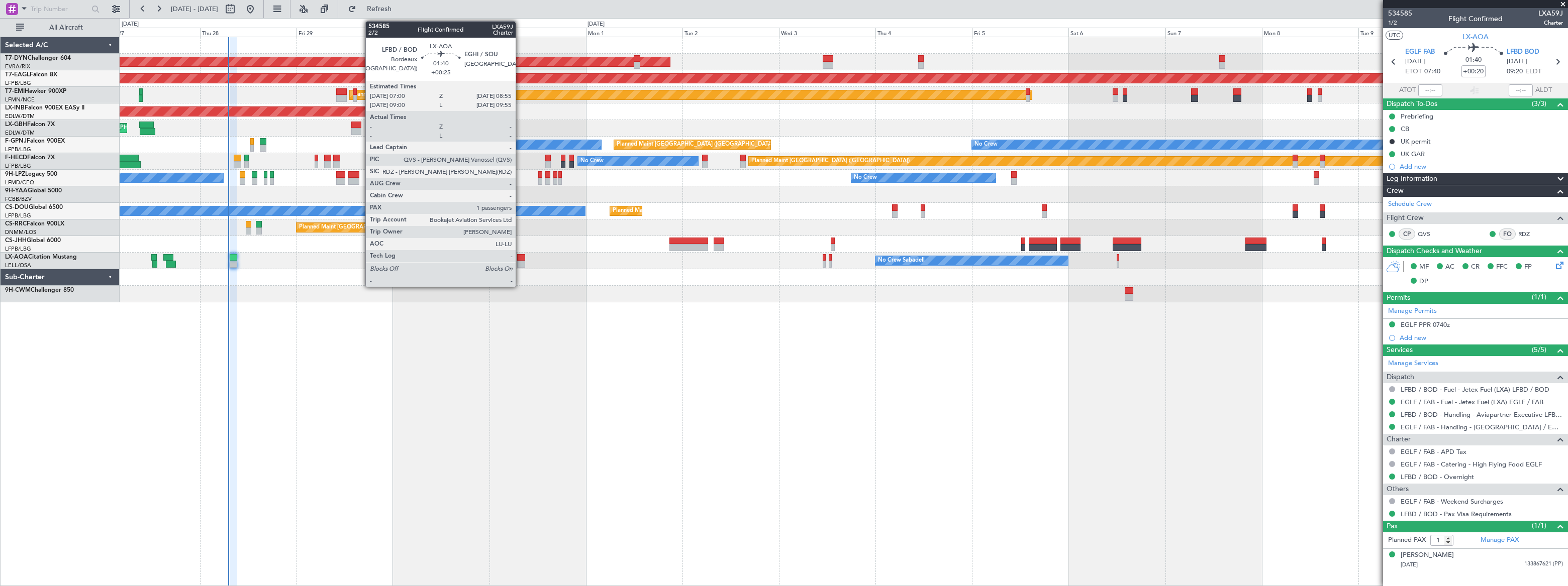
click at [520, 258] on div at bounding box center [521, 257] width 8 height 7
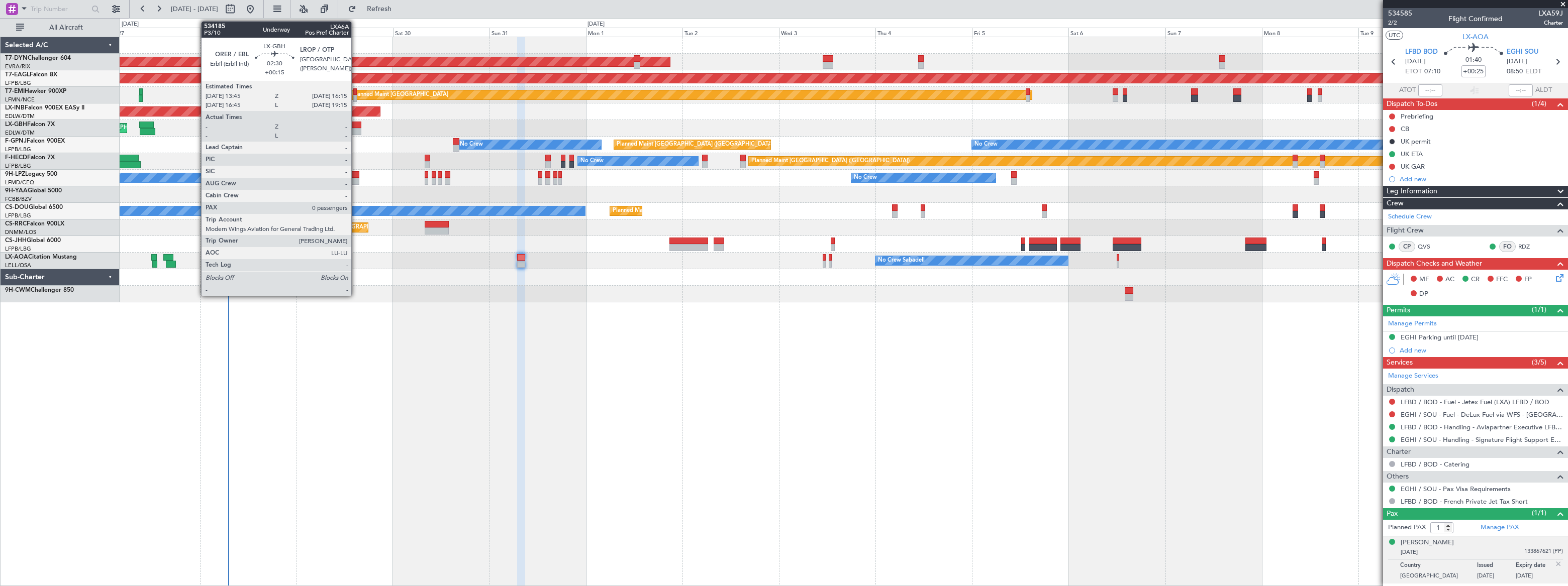
click at [356, 126] on div at bounding box center [356, 124] width 11 height 7
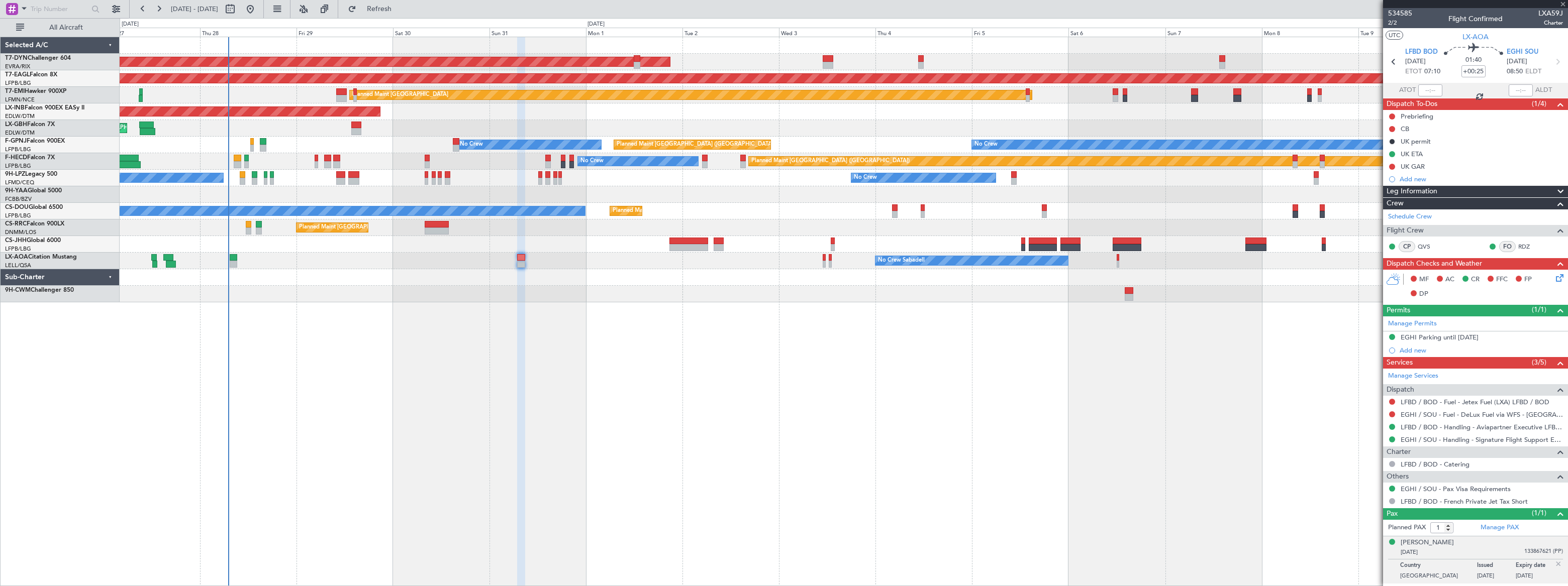
type input "+00:15"
type input "0"
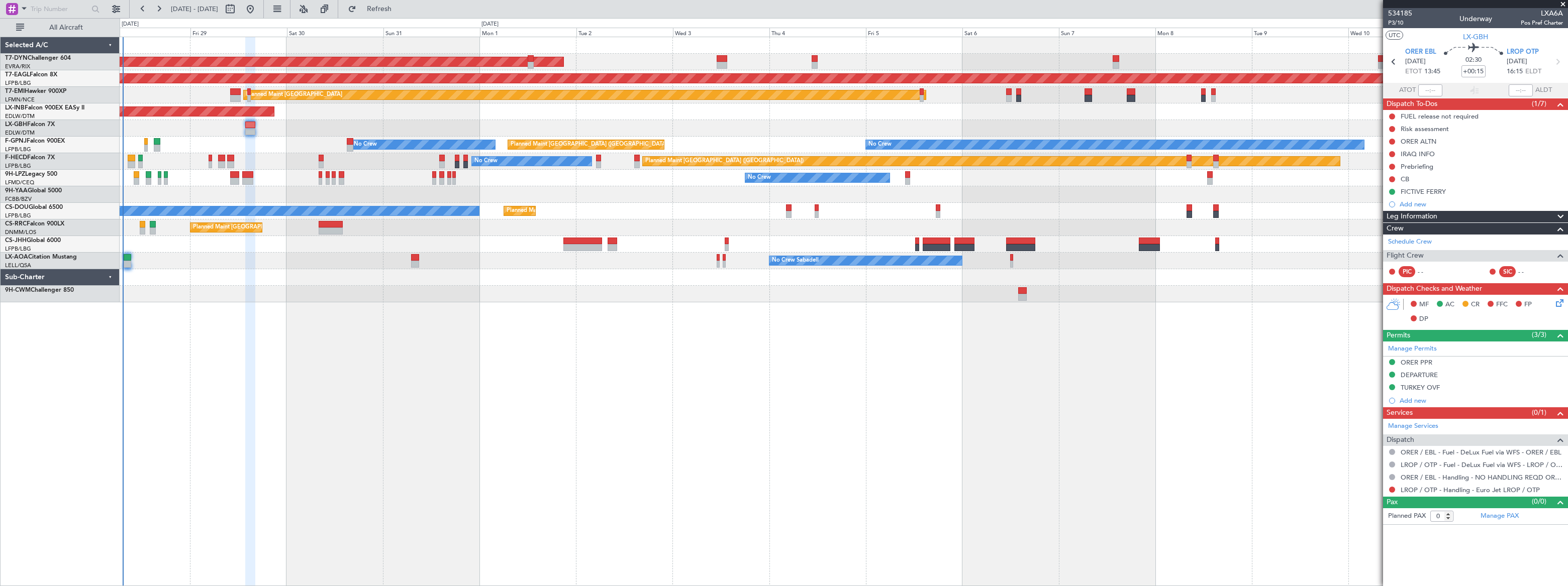
click at [333, 341] on div "AOG Maint Riga (Riga Intl) Grounded New York (Teterboro) Planned Maint Zurich U…" at bounding box center [843, 311] width 1448 height 550
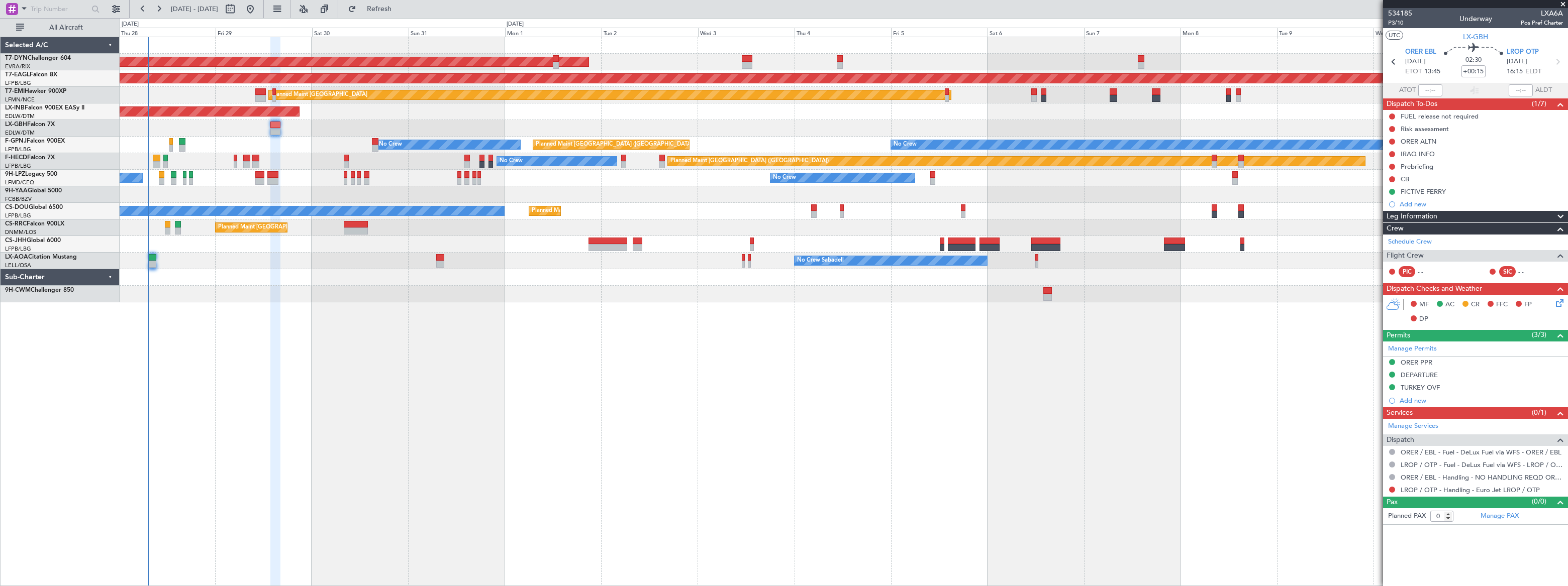
click at [366, 326] on div "AOG Maint Riga (Riga Intl) Grounded New York (Teterboro) Planned Maint Zurich U…" at bounding box center [843, 311] width 1448 height 550
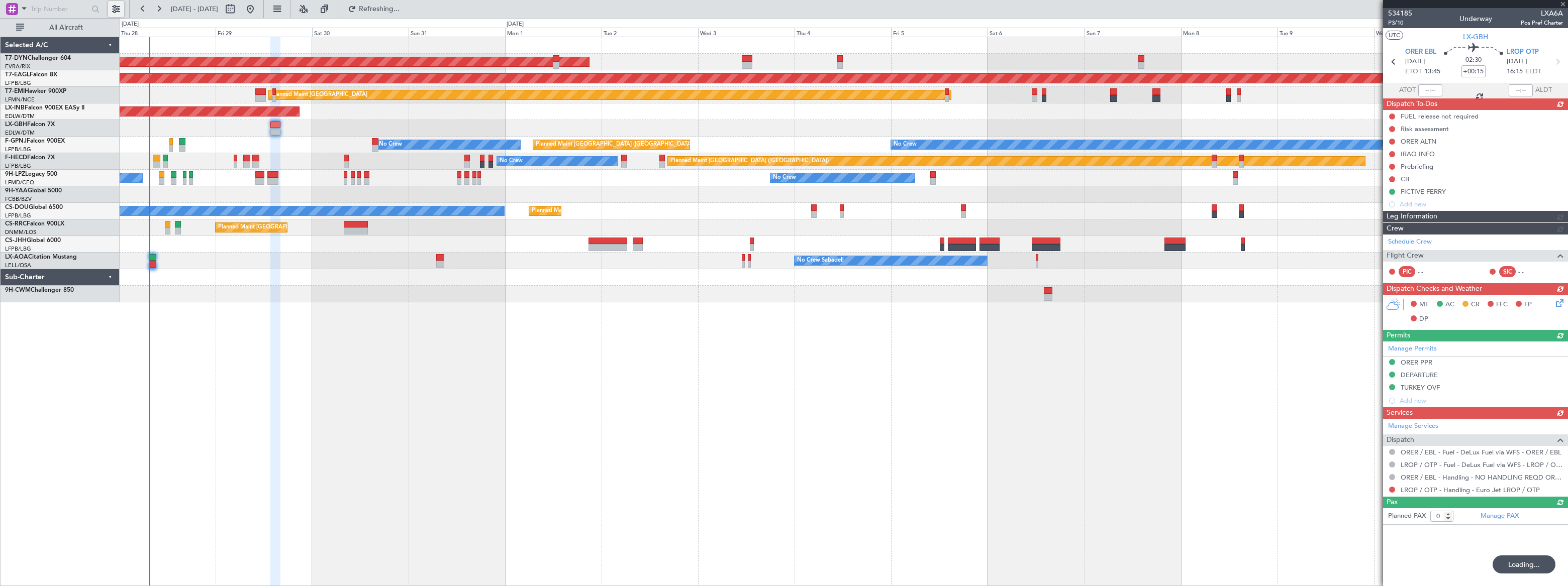
click at [117, 2] on button at bounding box center [116, 9] width 16 height 16
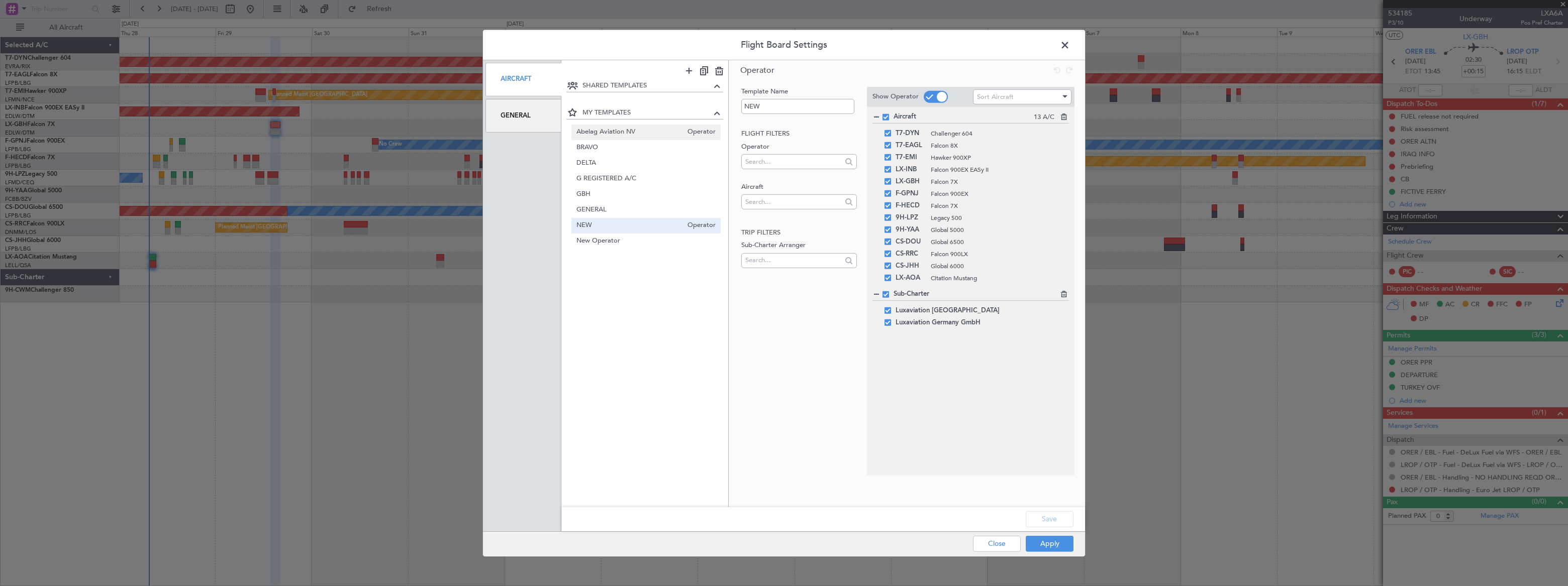
click at [617, 133] on span "Abelag Aviation NV" at bounding box center [629, 132] width 106 height 11
type input "Abelag Aviation NV"
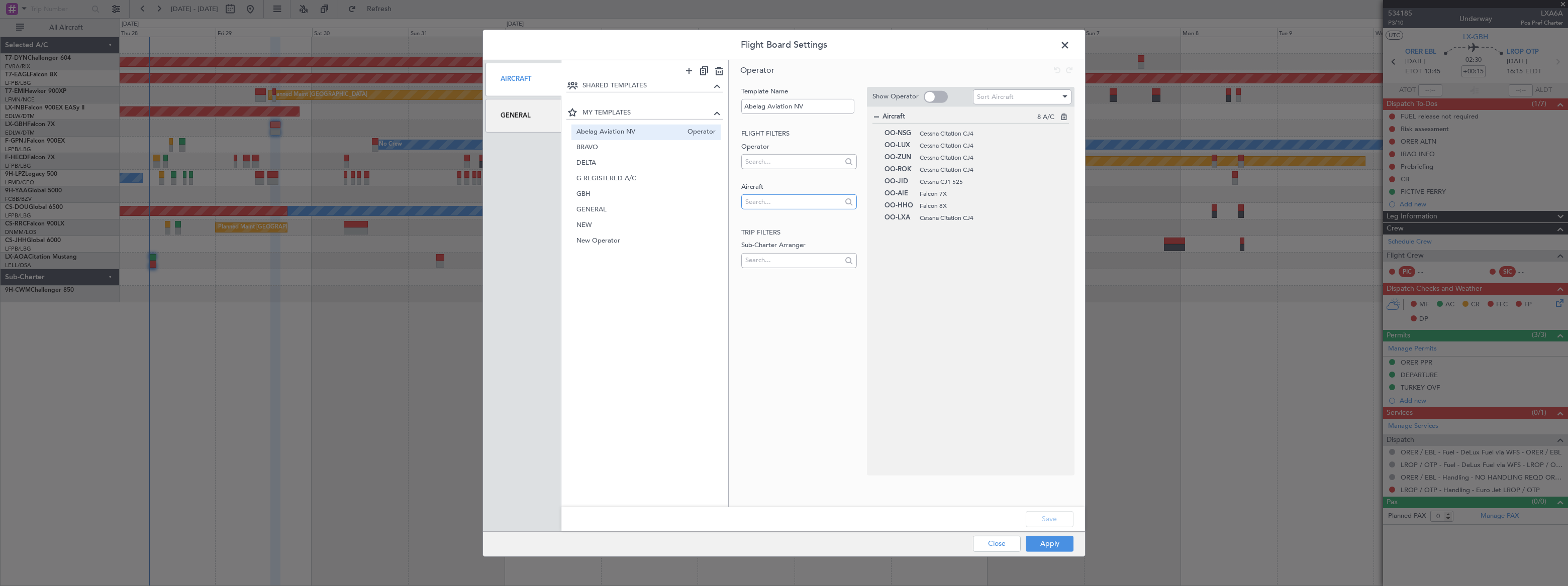
click at [766, 198] on input "text" at bounding box center [793, 201] width 96 height 15
type input "N604GF"
click at [770, 218] on span "N604GF" at bounding box center [798, 218] width 99 height 15
click at [1067, 546] on button "Apply" at bounding box center [1050, 544] width 48 height 16
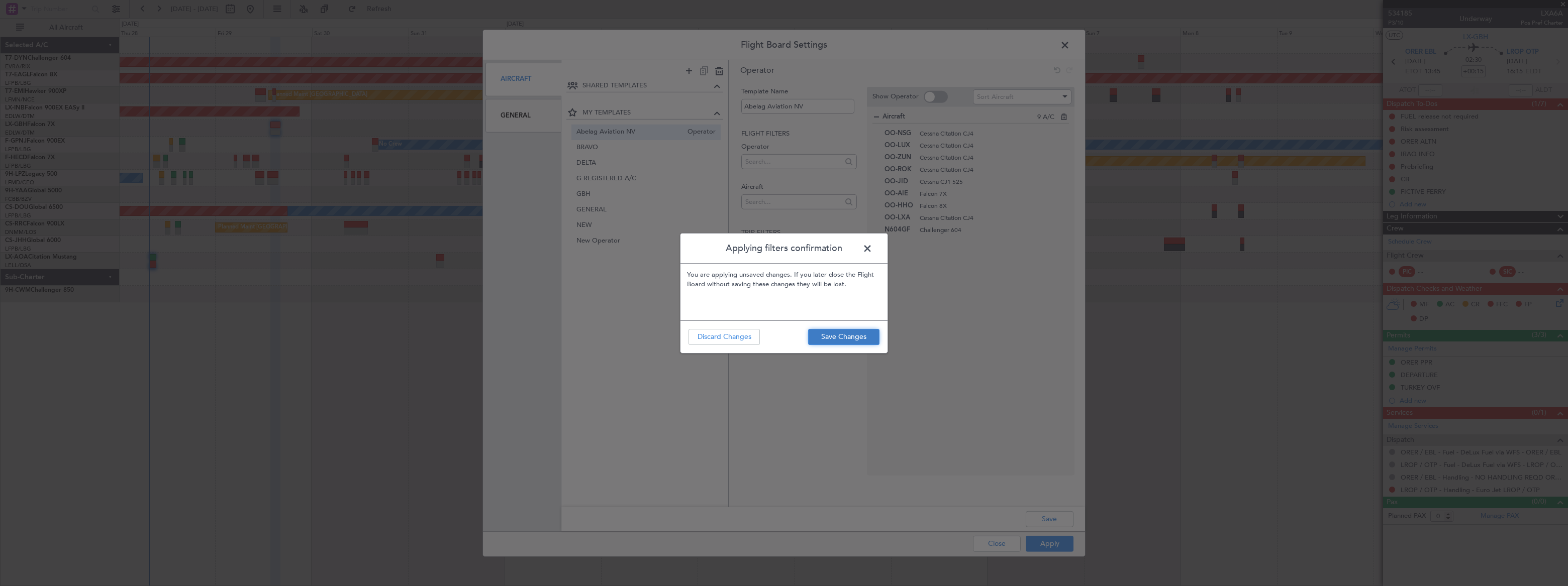
click at [850, 334] on button "Save Changes" at bounding box center [843, 337] width 71 height 16
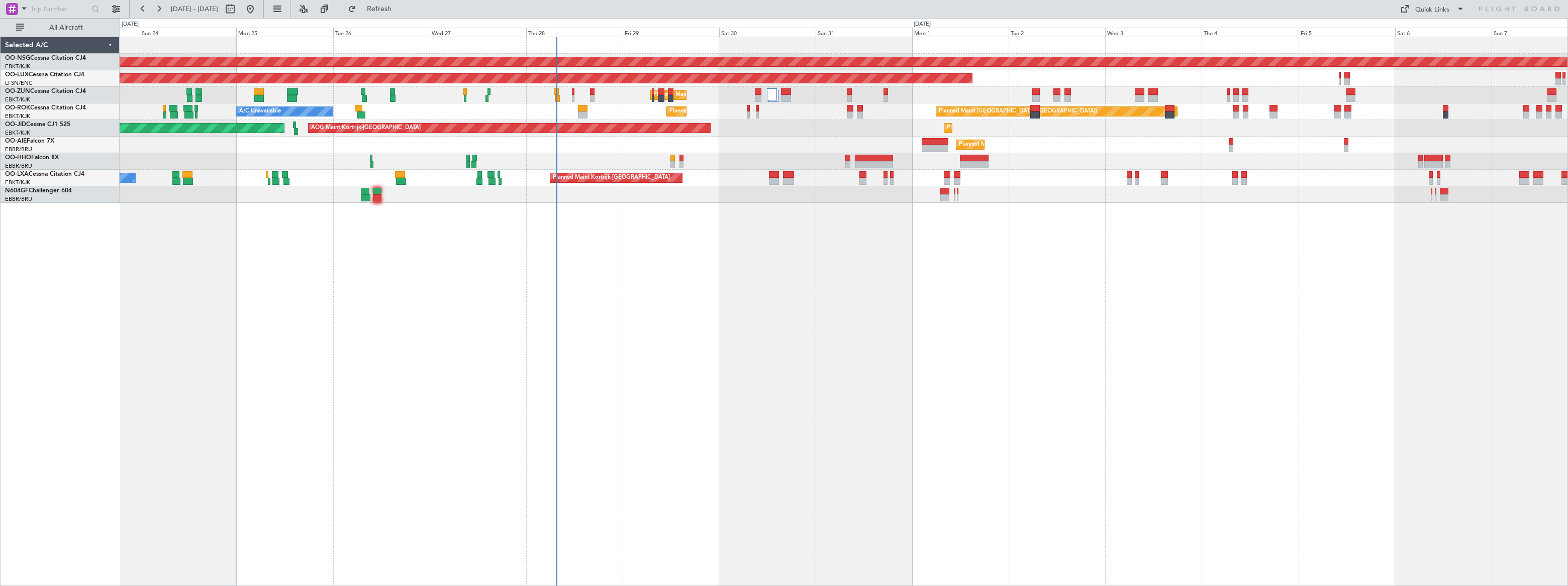
click at [621, 243] on div "Planned Maint Paris (Le Bourget) Planned Maint Paris (Le Bourget) Planned Maint…" at bounding box center [844, 311] width 1448 height 550
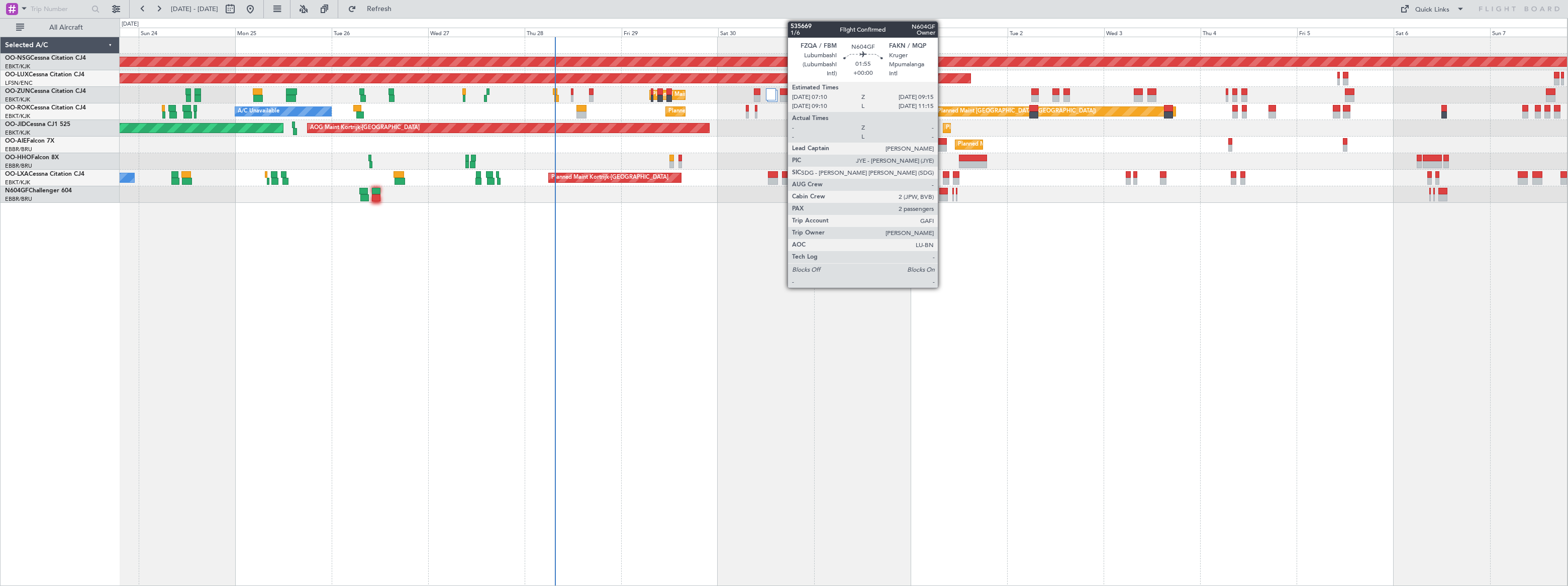
click at [943, 192] on div at bounding box center [944, 191] width 9 height 7
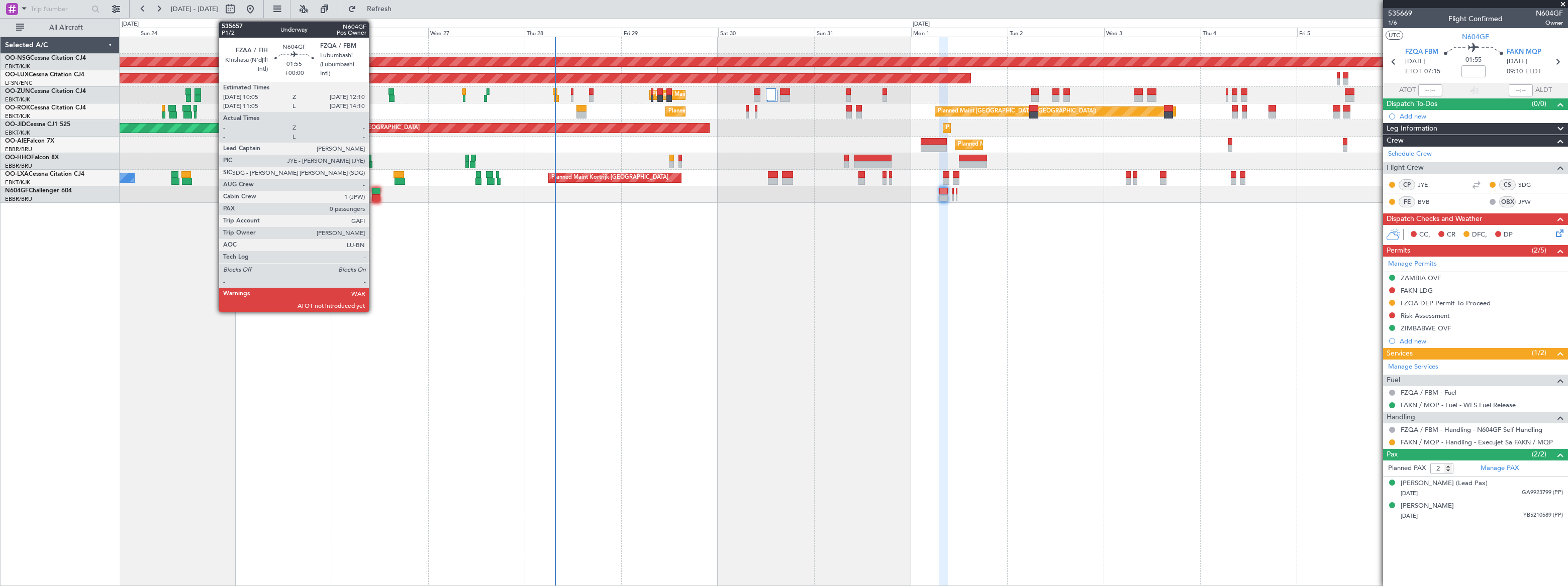
click at [373, 191] on div at bounding box center [376, 191] width 9 height 7
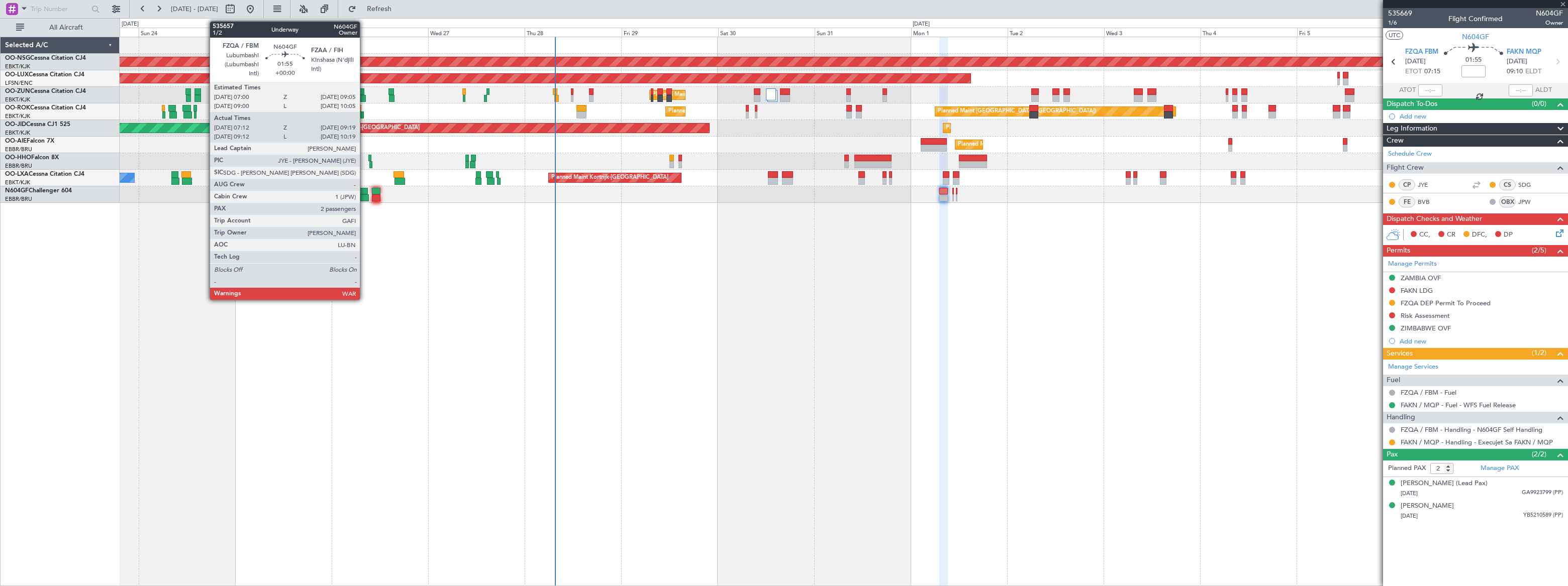
click at [365, 193] on div at bounding box center [364, 191] width 9 height 7
type input "0"
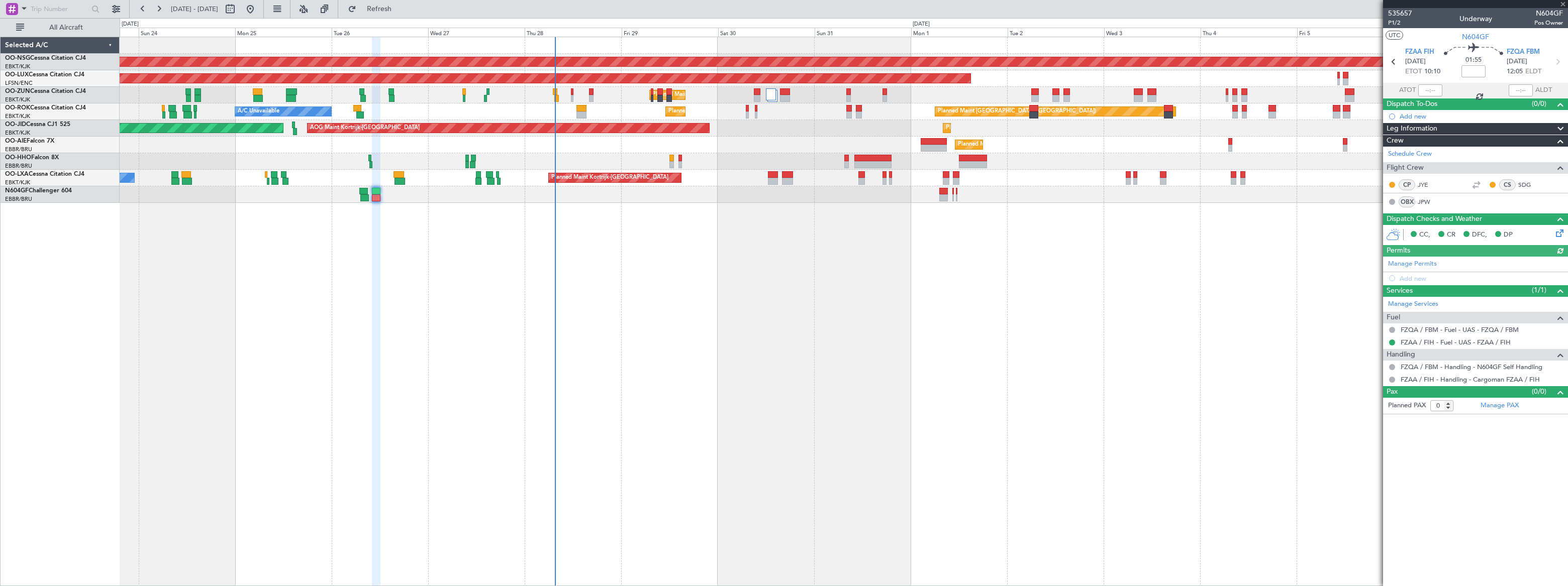
type input "07:17"
type input "09:14"
type input "2"
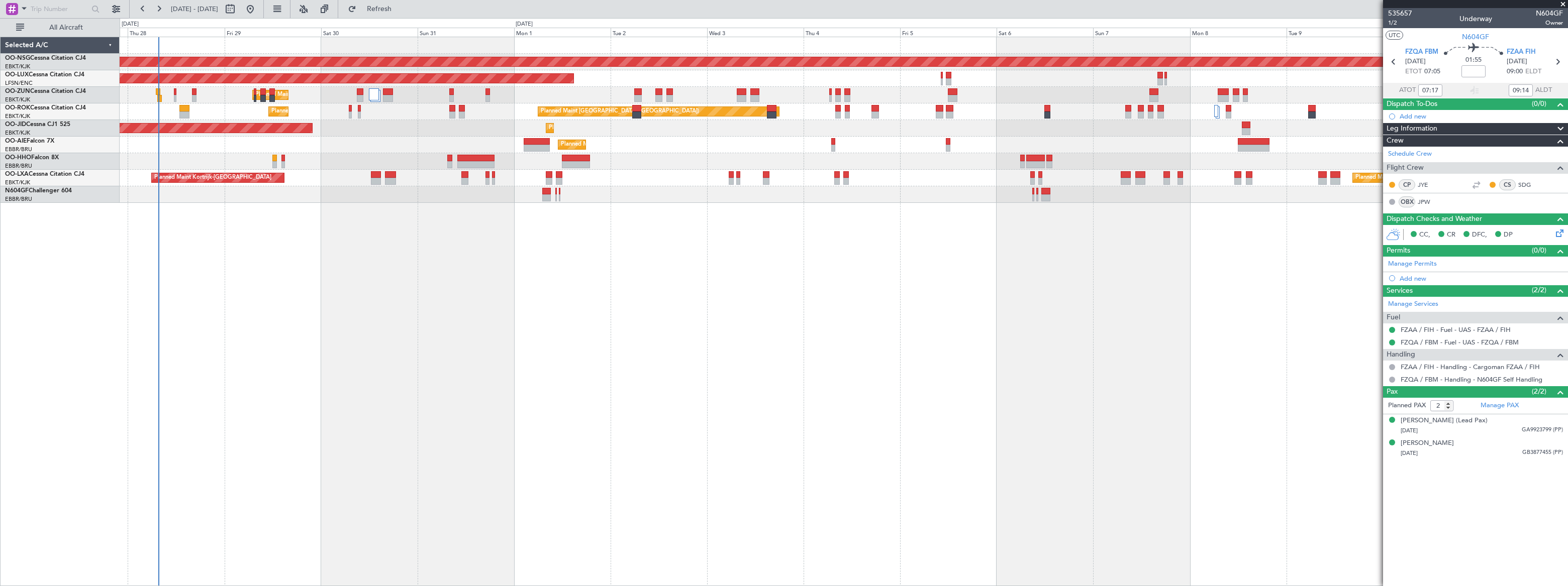
click at [279, 246] on div "Planned Maint Paris (Le Bourget) Planned Maint Paris (Le Bourget) Planned Maint…" at bounding box center [844, 311] width 1448 height 550
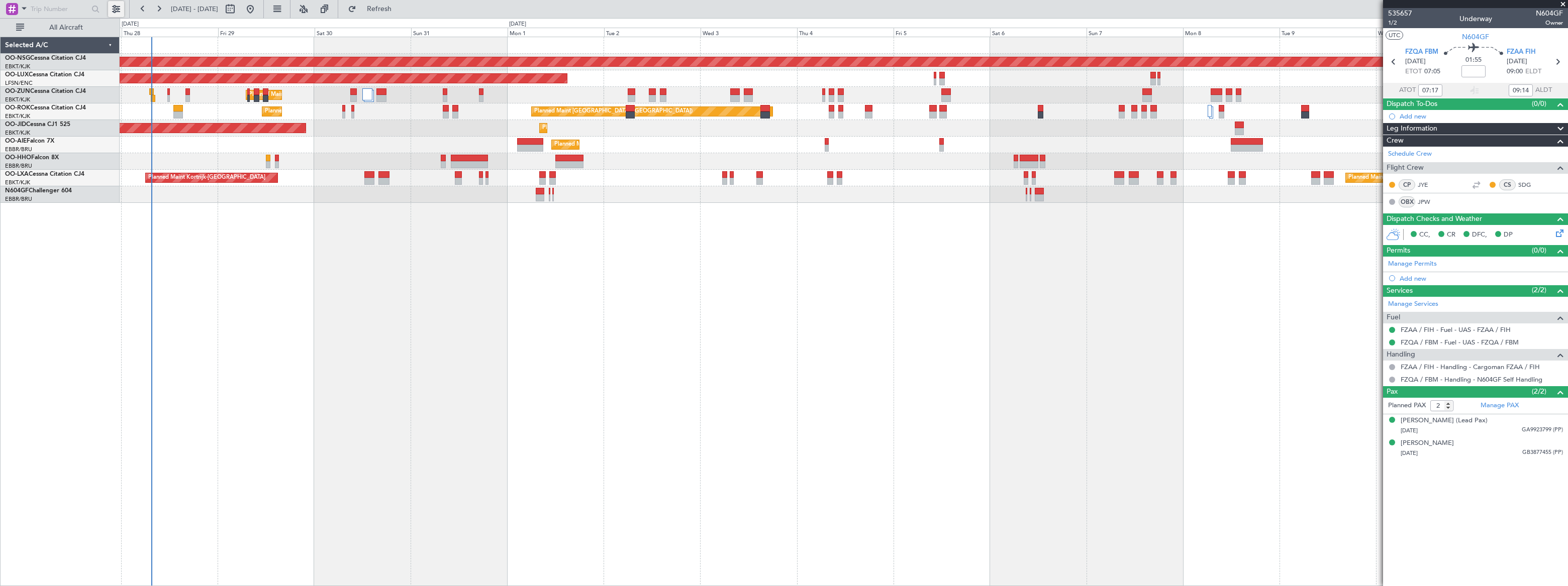
click at [116, 9] on button at bounding box center [116, 9] width 16 height 16
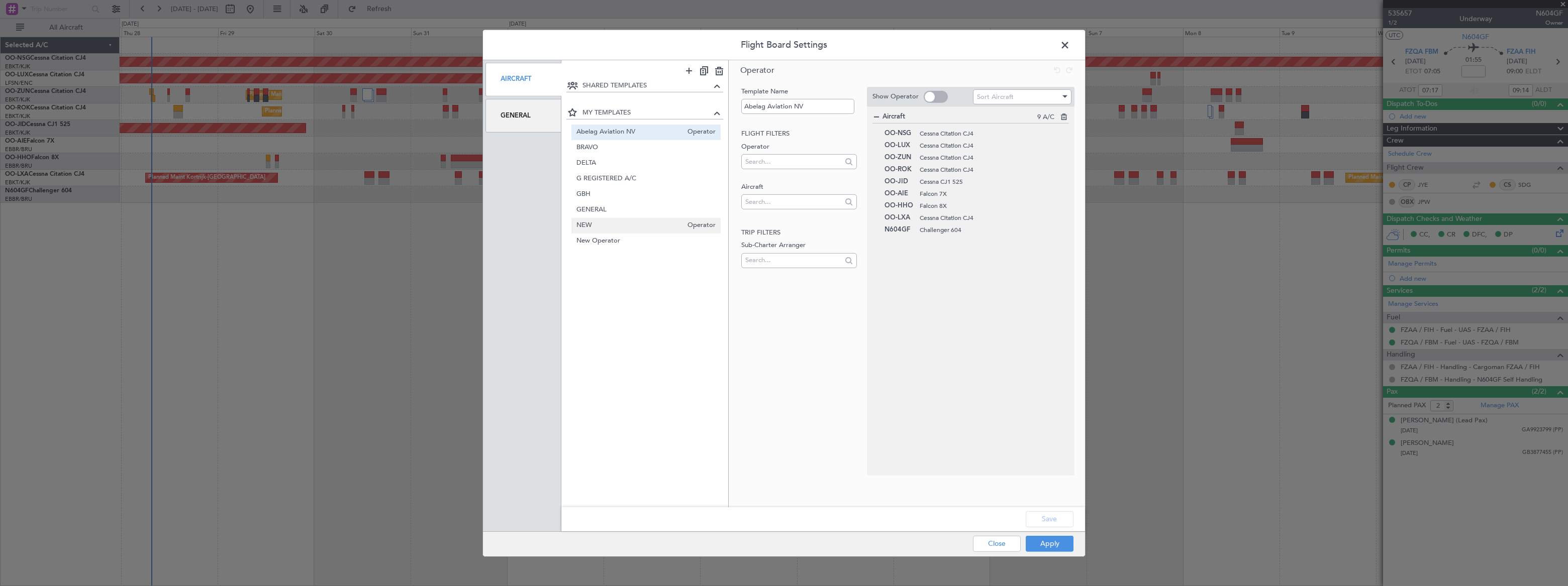
click at [619, 226] on span "NEW" at bounding box center [629, 226] width 106 height 11
type input "NEW"
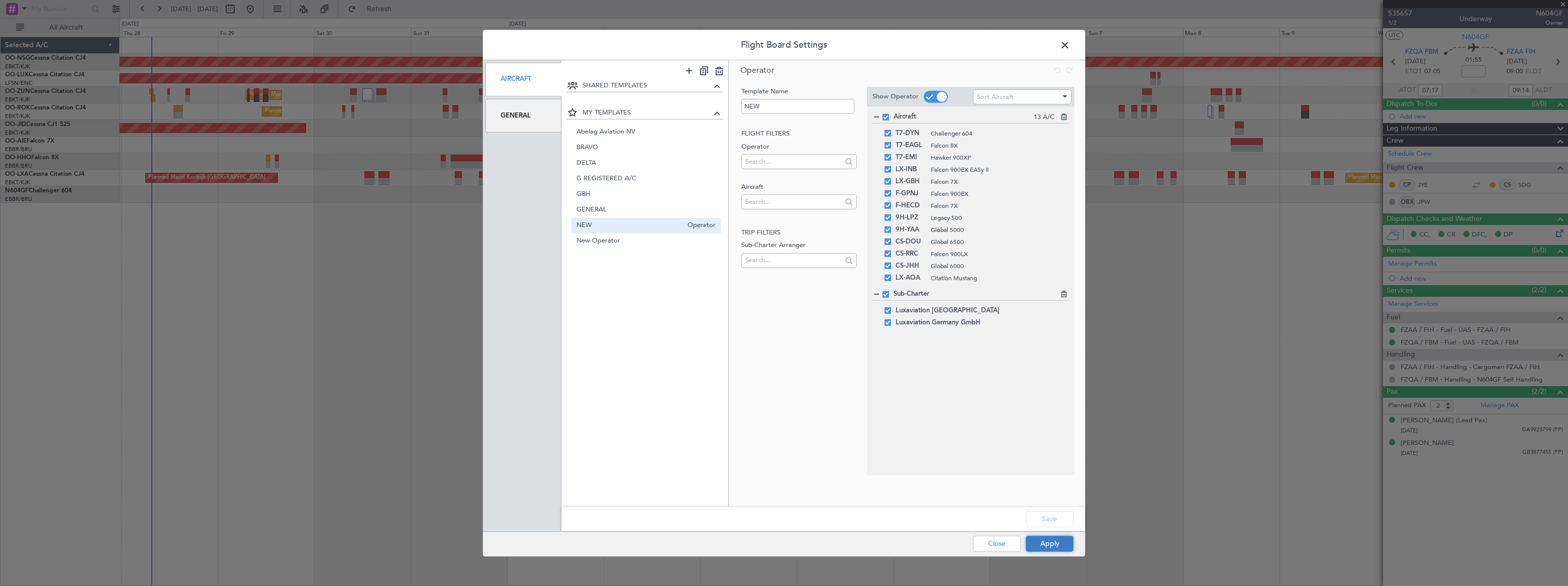
click at [1049, 543] on button "Apply" at bounding box center [1050, 544] width 48 height 16
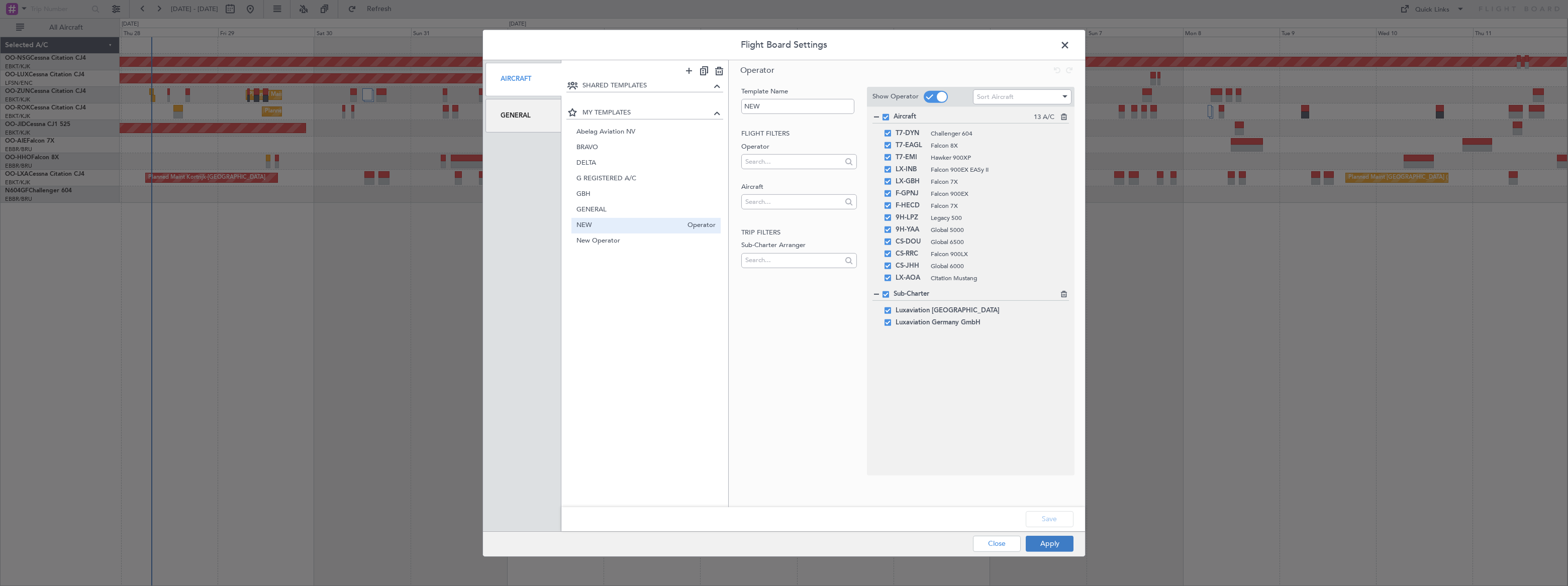
type input "0"
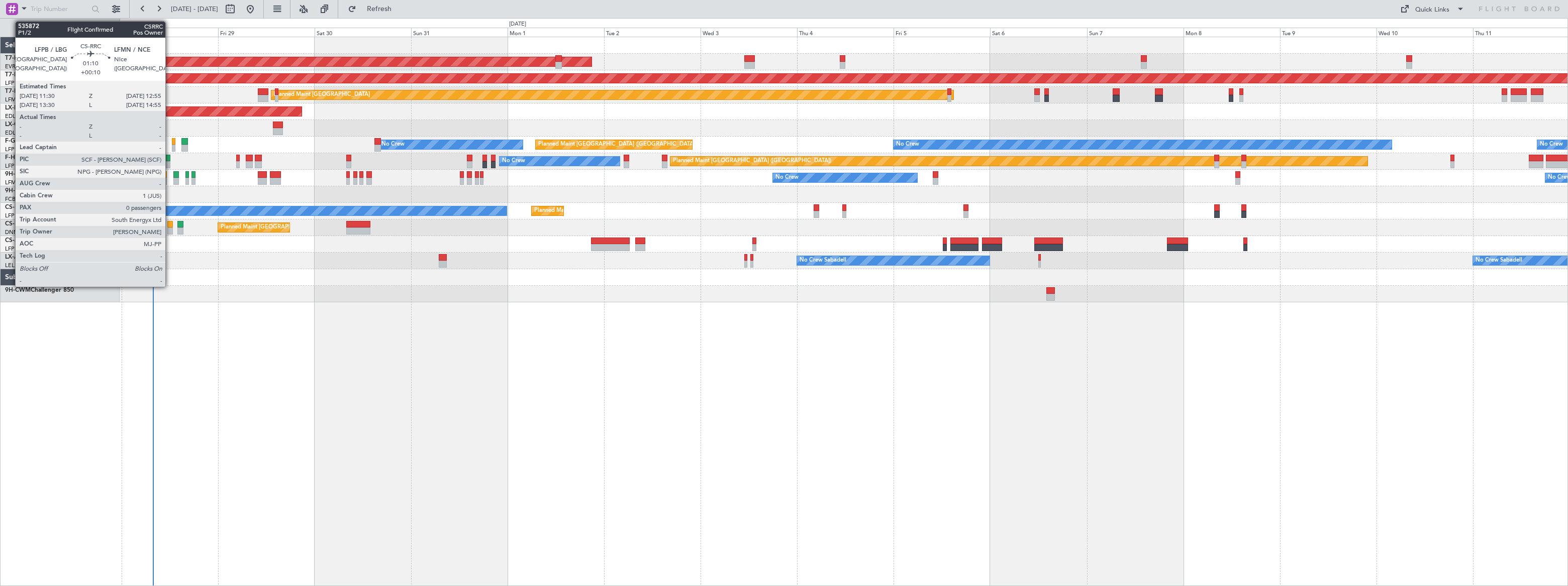
click at [170, 226] on div at bounding box center [171, 224] width 6 height 7
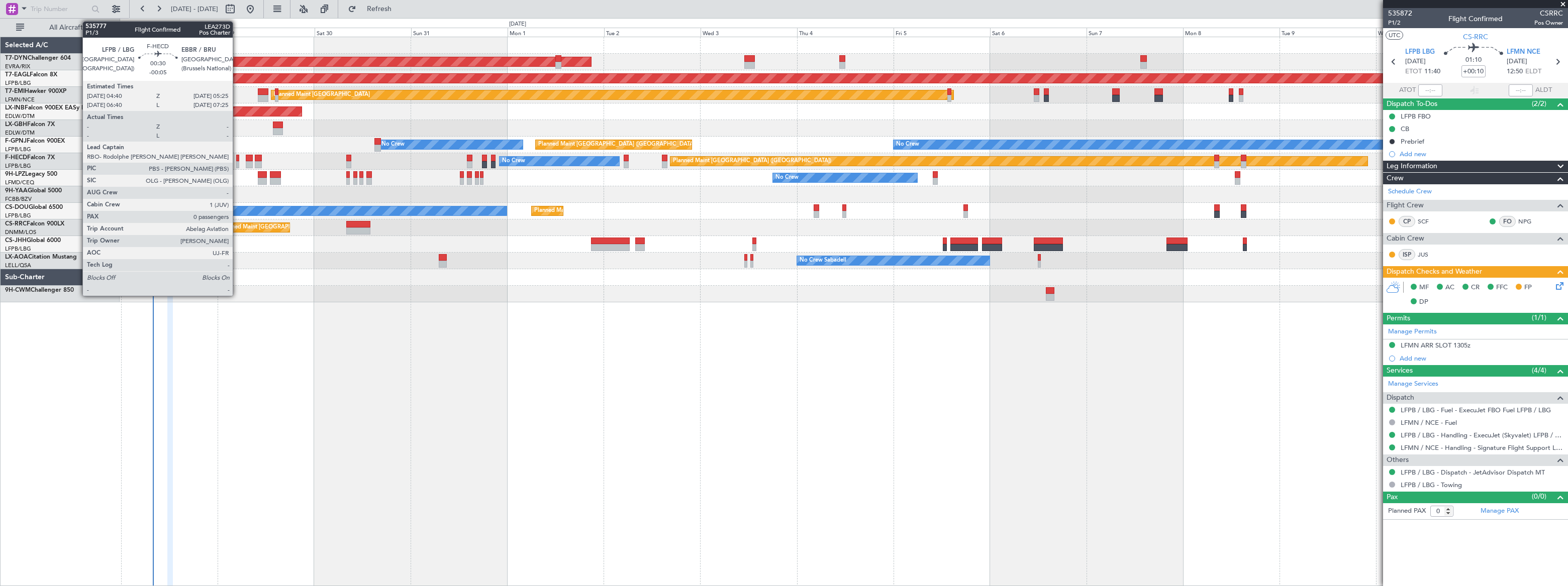
click at [237, 161] on div at bounding box center [238, 164] width 4 height 7
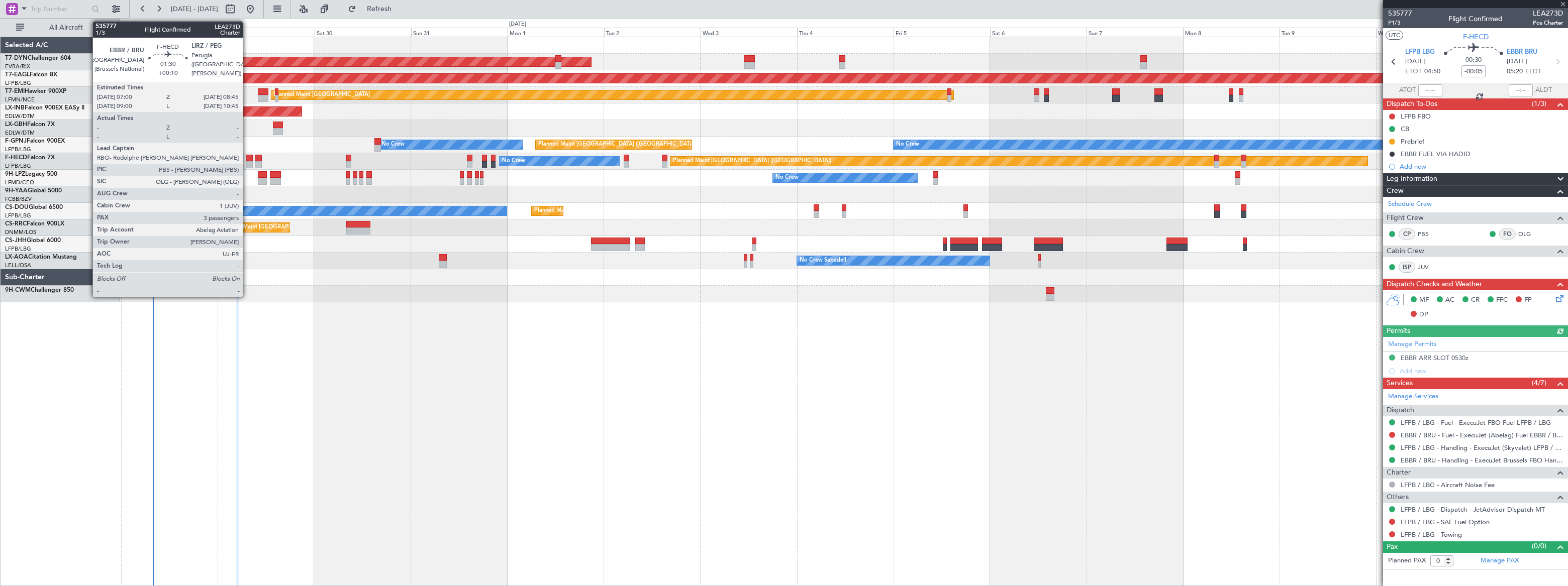
click at [247, 161] on div at bounding box center [250, 164] width 8 height 7
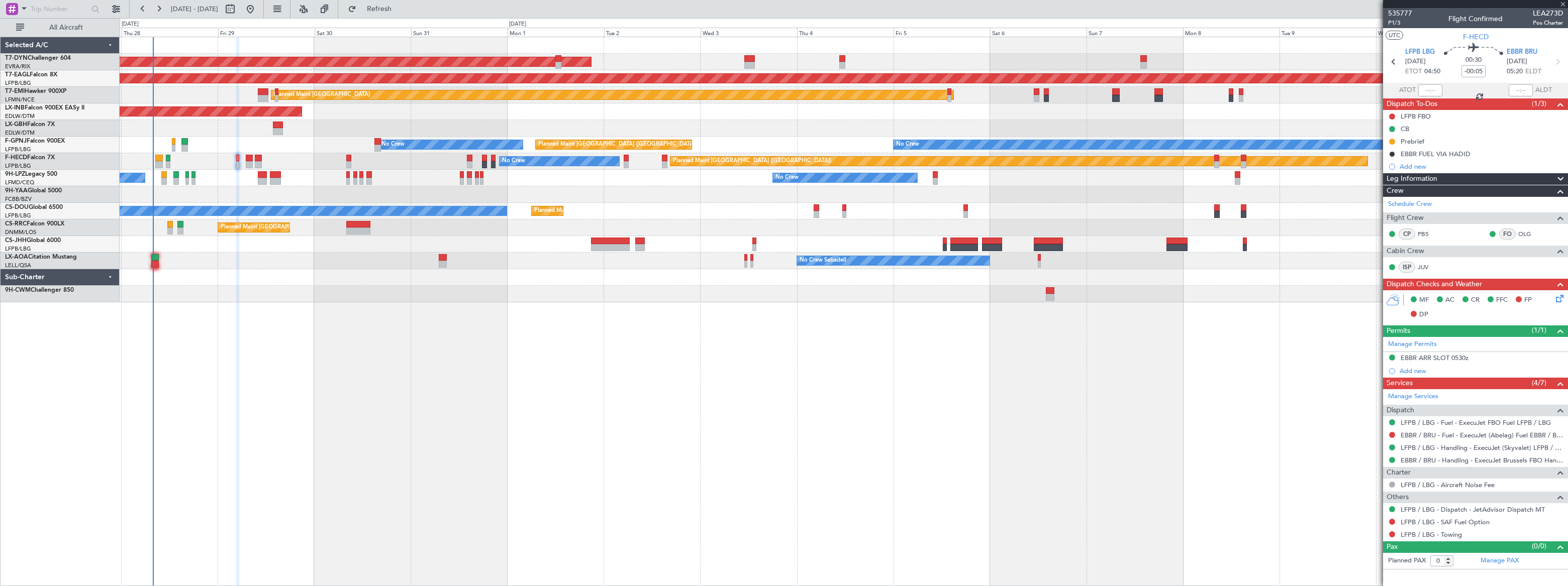
type input "+00:10"
type input "3"
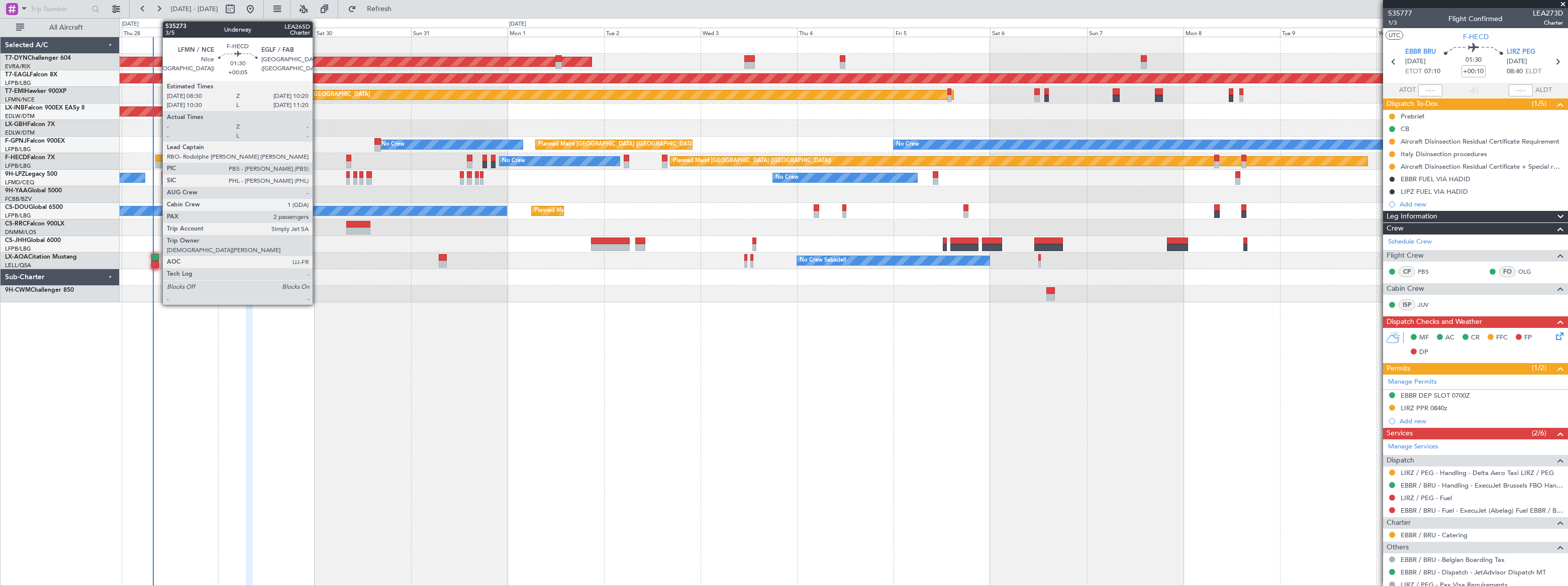
click at [157, 158] on div at bounding box center [159, 158] width 8 height 7
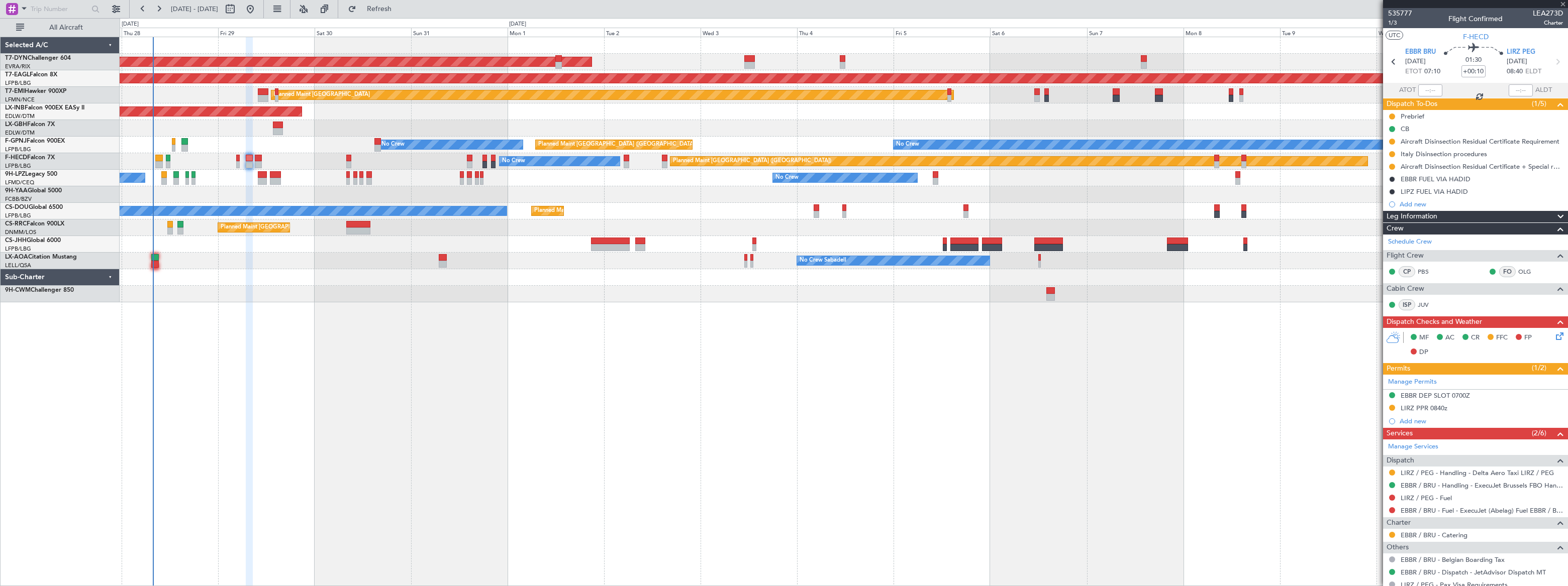
type input "+00:05"
type input "2"
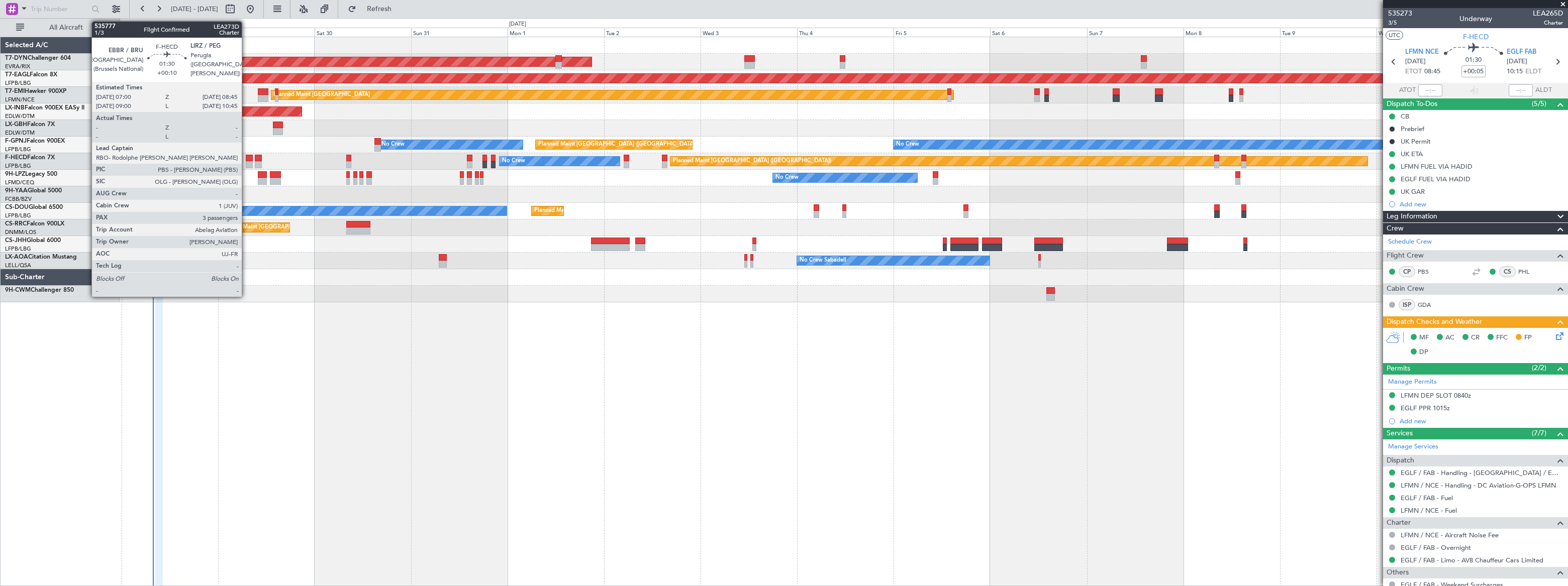
click at [246, 162] on div at bounding box center [250, 164] width 8 height 7
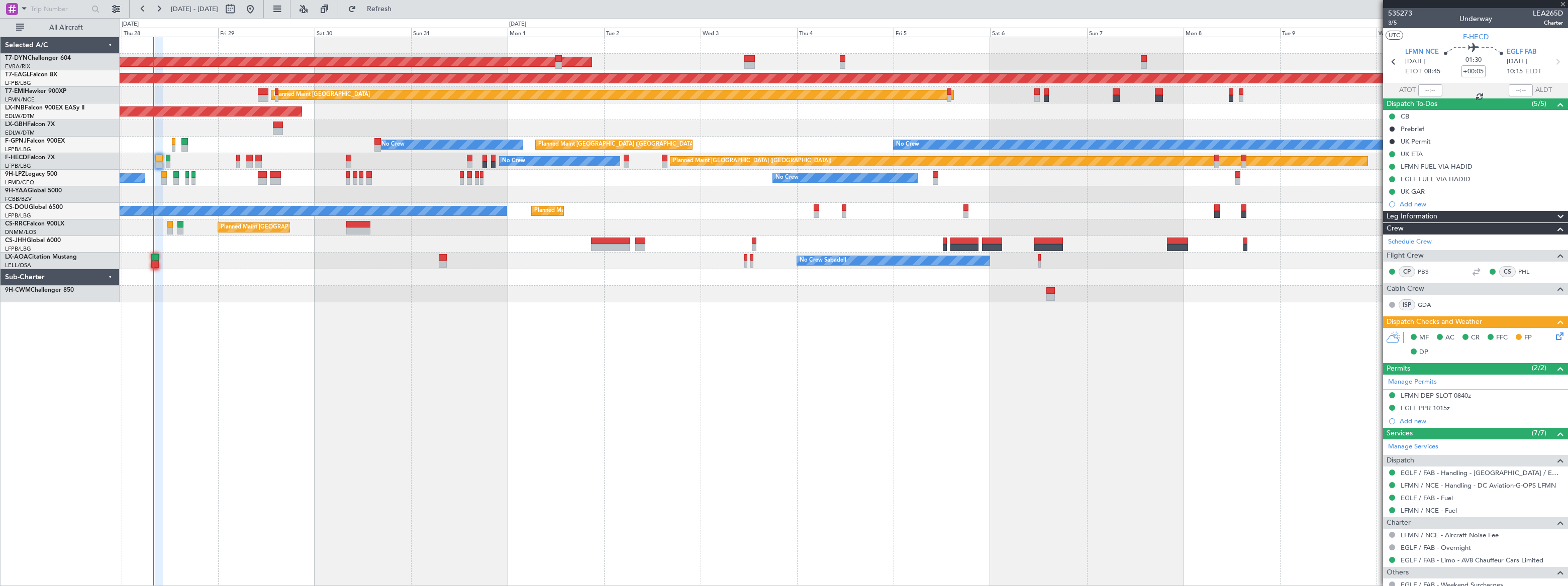
type input "+00:10"
type input "3"
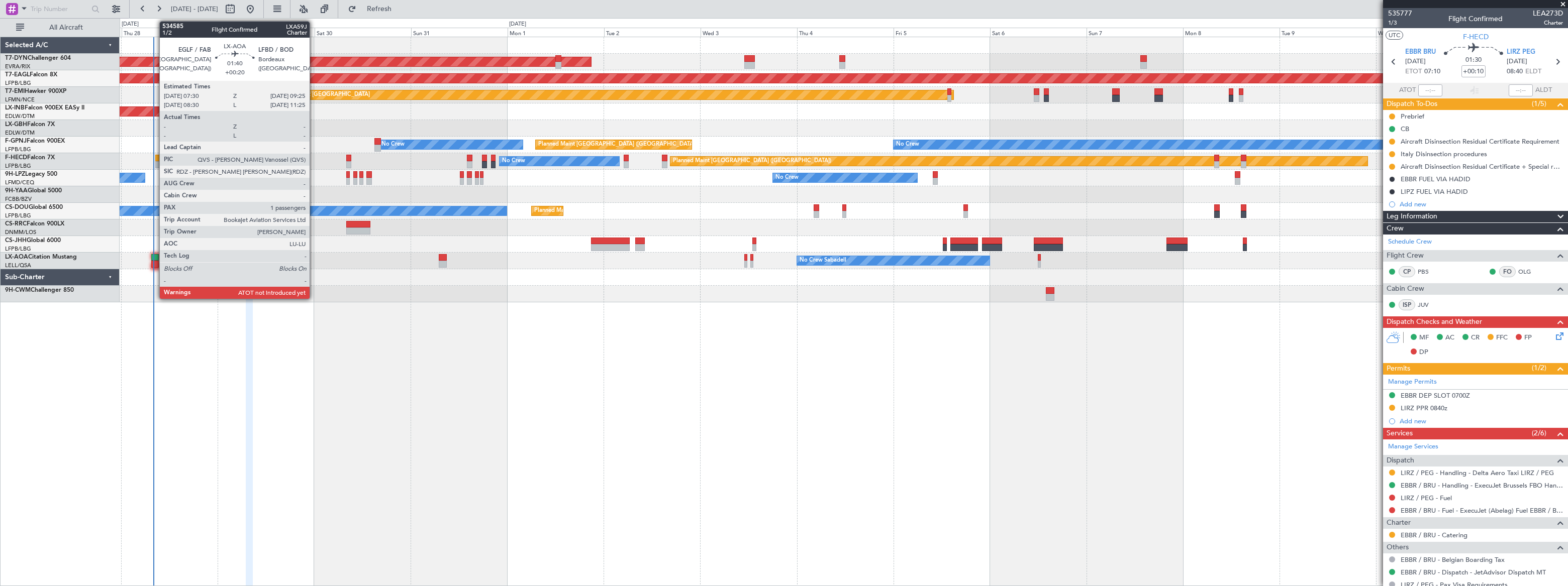
click at [154, 256] on div at bounding box center [155, 257] width 8 height 7
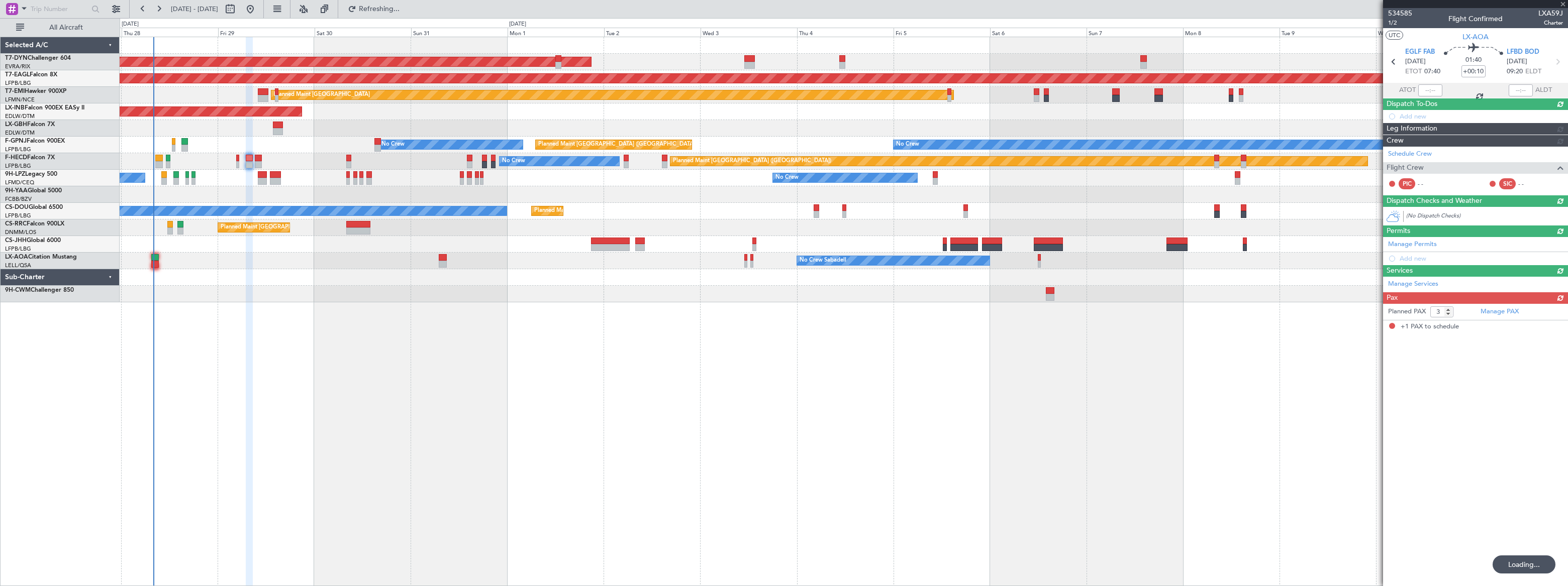
type input "+00:20"
type input "1"
type input "+00:10"
type input "3"
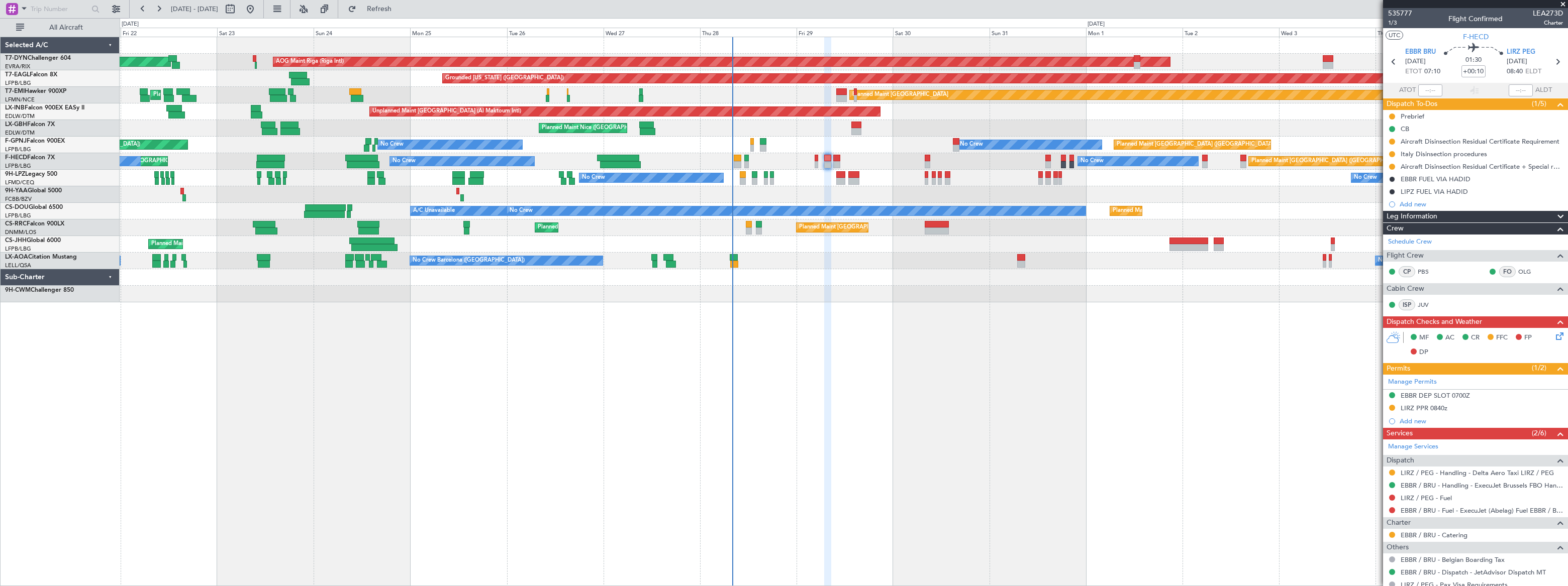
click at [854, 257] on div "No Crew Sabadell No Crew Barcelona (El Prat) No Crew Sabadell" at bounding box center [843, 261] width 1448 height 16
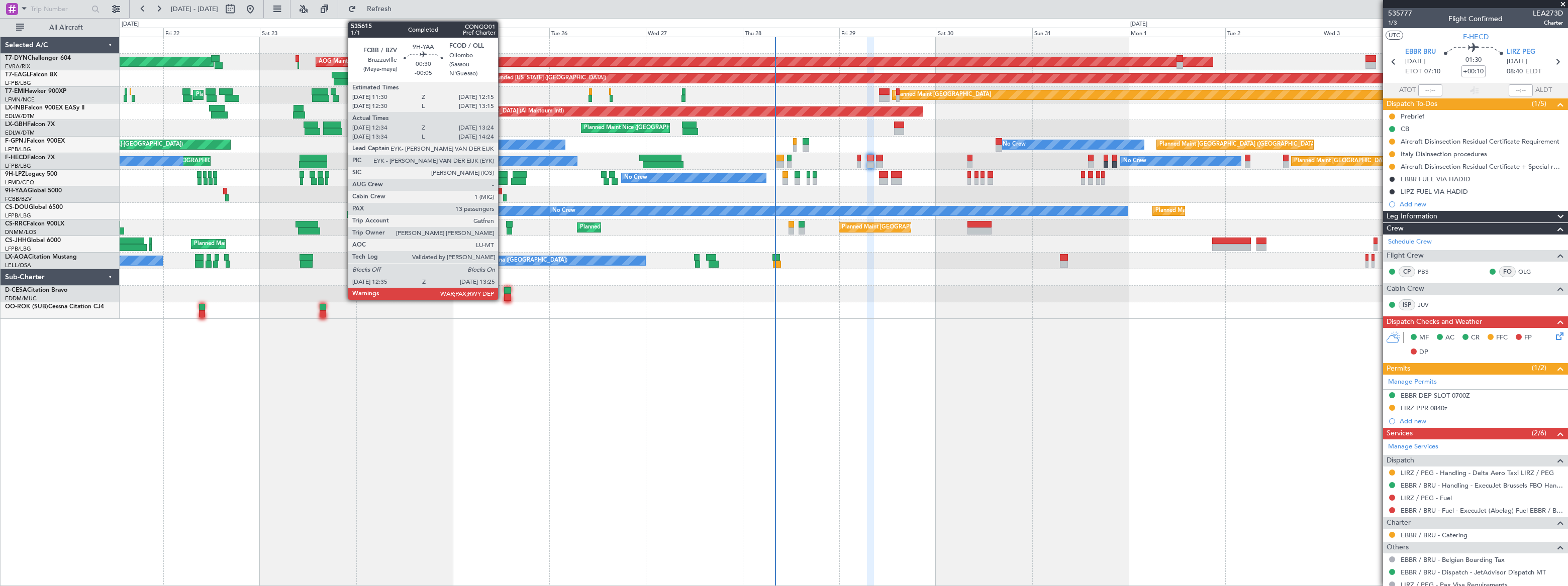
click at [503, 196] on div at bounding box center [505, 197] width 4 height 7
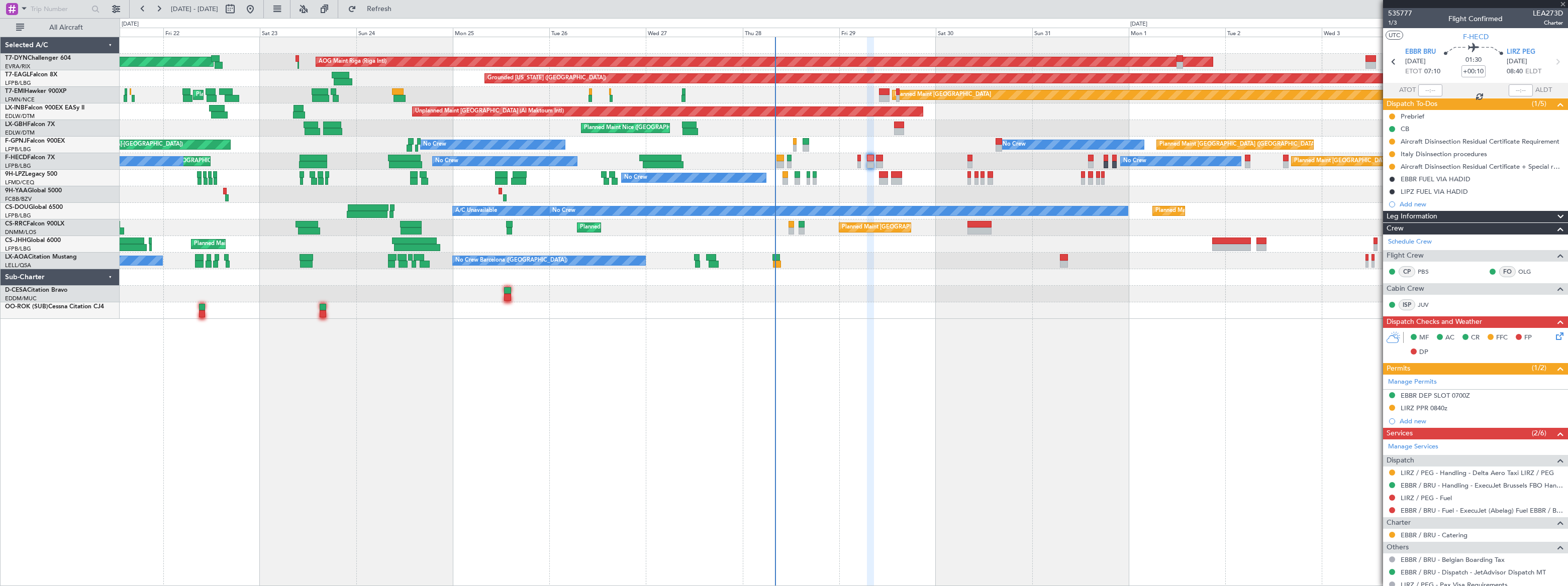
type input "-00:05"
type input "12:44"
type input "13:19"
type input "13"
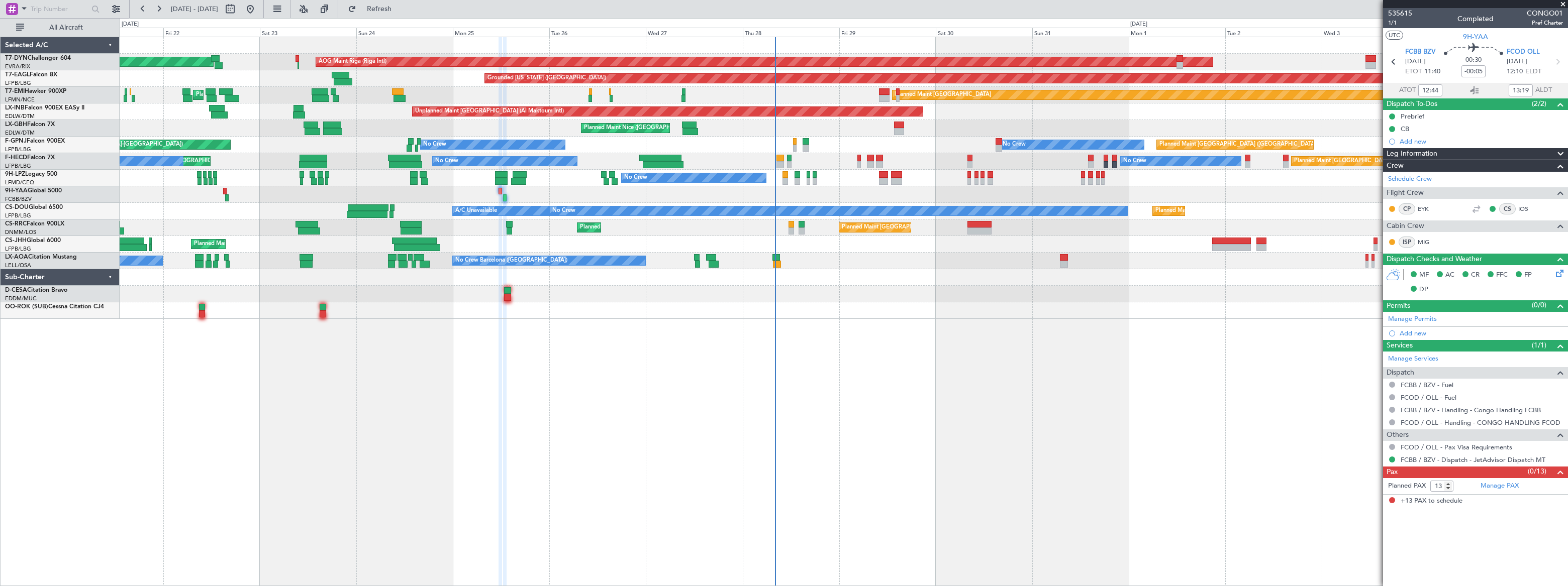
type input "13:44"
type input "14:19"
type input "12:44"
type input "13:19"
click at [1392, 23] on span "1/1" at bounding box center [1400, 23] width 24 height 9
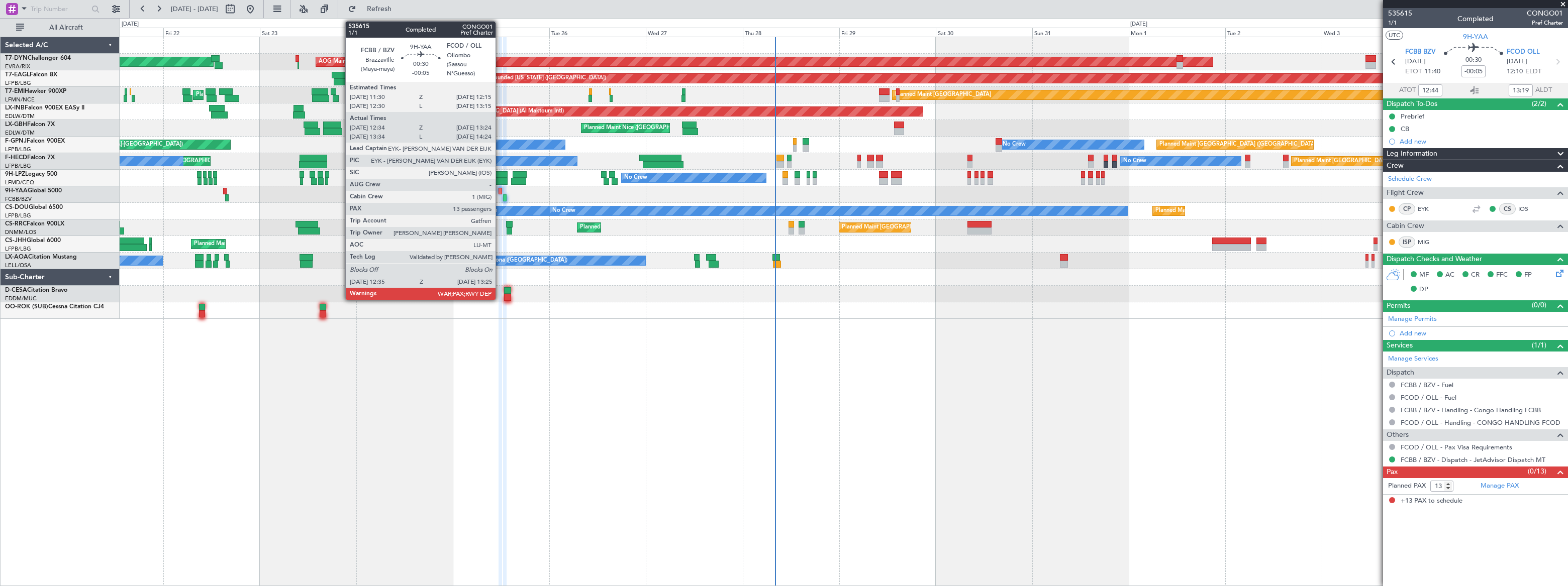
click at [500, 191] on div at bounding box center [500, 191] width 4 height 7
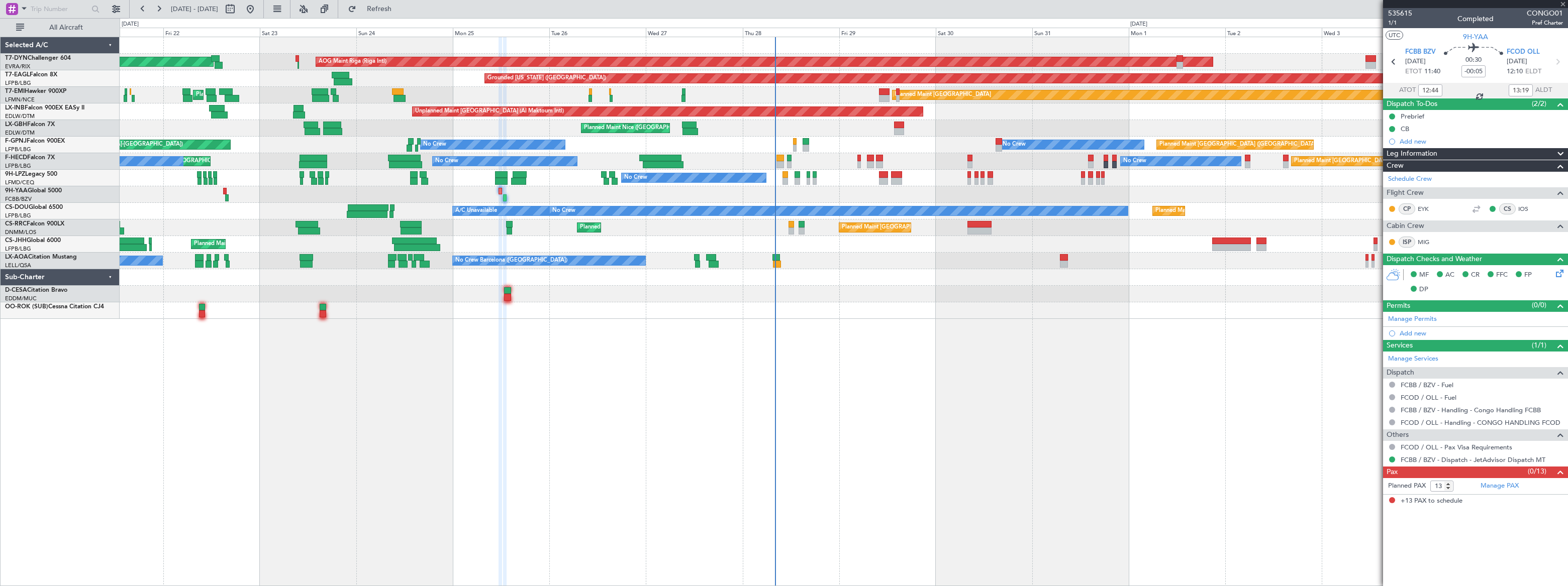
type input "13:44"
type input "14:19"
type input "12:44"
type input "13:19"
click at [1390, 23] on span "1/1" at bounding box center [1400, 23] width 24 height 9
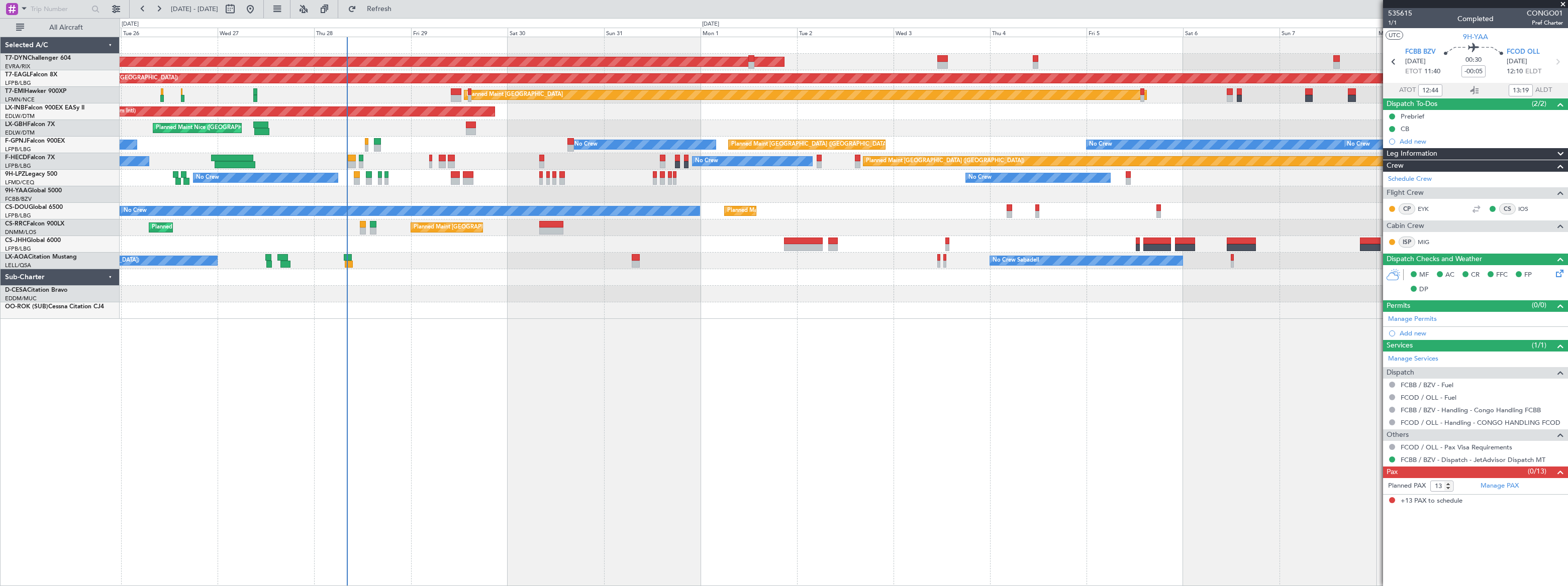
click at [556, 151] on div "AOG Maint Riga (Riga Intl) Planned Maint Basel-Mulhouse Grounded New York (Tete…" at bounding box center [843, 178] width 1448 height 282
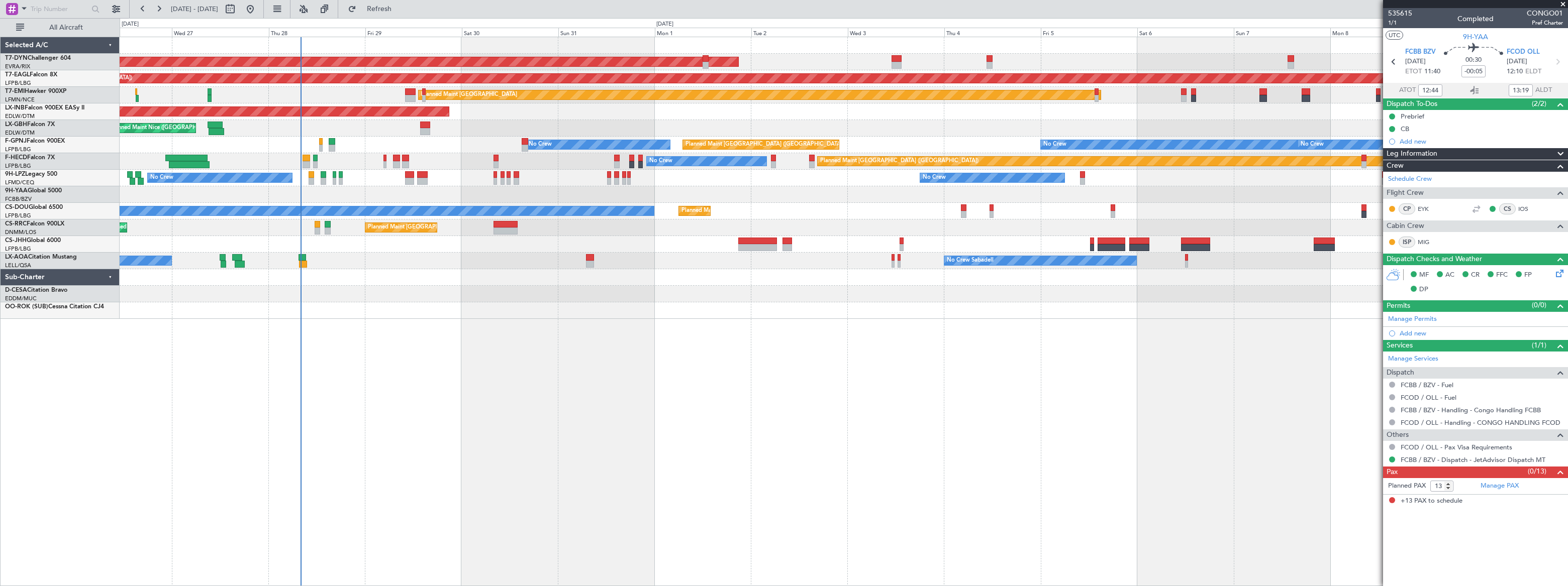
click at [773, 183] on div "AOG Maint Riga (Riga Intl) Grounded [US_STATE] ([GEOGRAPHIC_DATA]) Planned Main…" at bounding box center [843, 178] width 1447 height 282
click at [1563, 3] on span at bounding box center [1563, 4] width 10 height 9
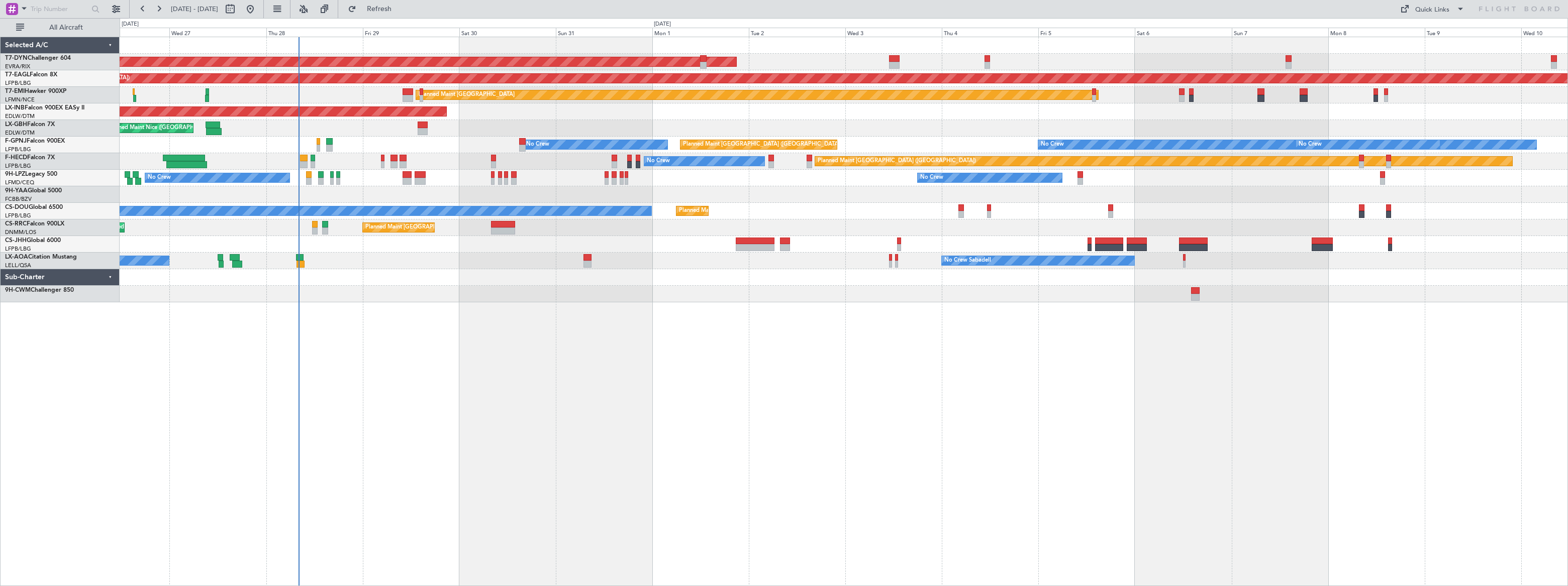
type input "0"
click at [1431, 10] on div "Quick Links" at bounding box center [1432, 10] width 34 height 10
click at [1421, 30] on button "Trip Builder" at bounding box center [1433, 33] width 76 height 24
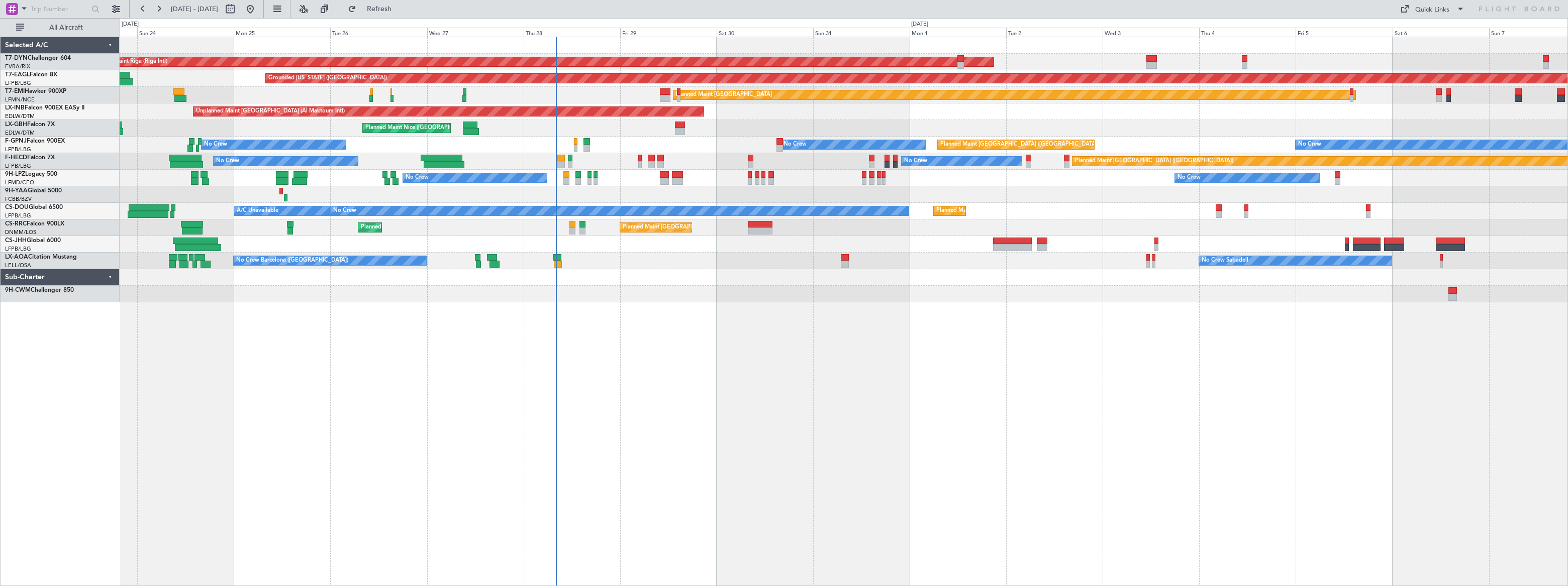
click at [577, 201] on div at bounding box center [843, 194] width 1448 height 16
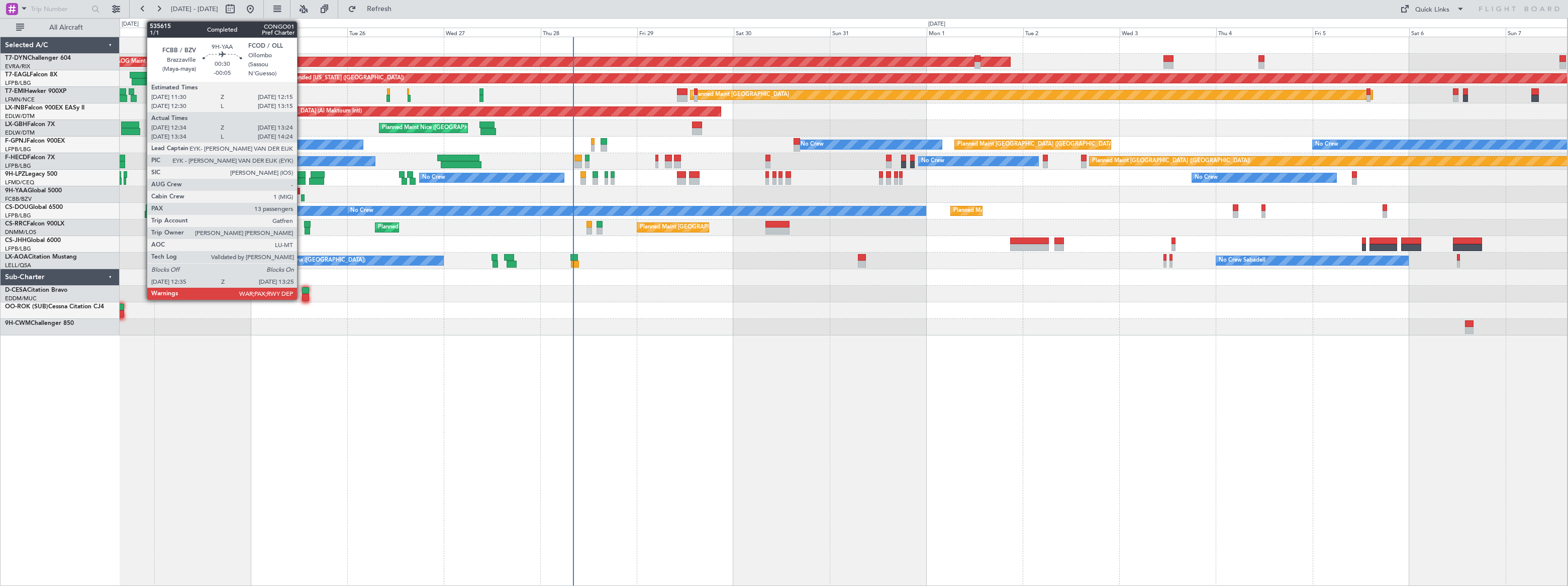
click at [301, 196] on div at bounding box center [303, 197] width 4 height 7
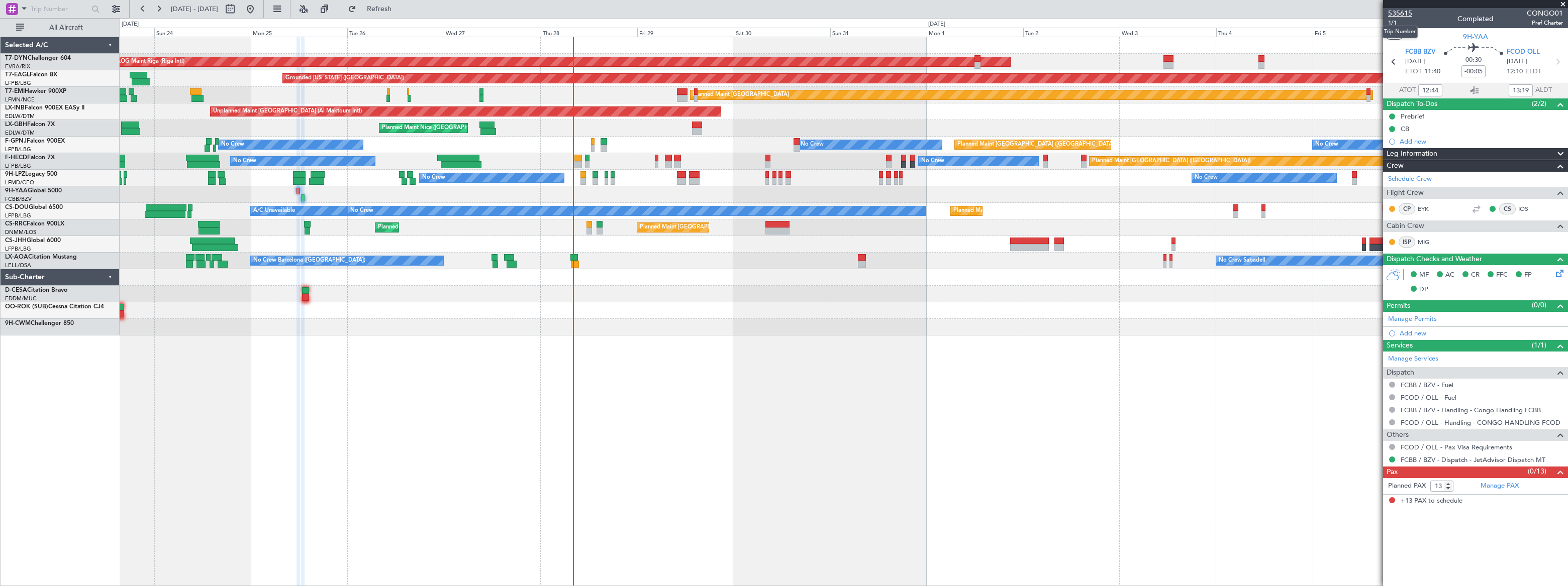
click at [1392, 11] on span "535615" at bounding box center [1400, 13] width 24 height 11
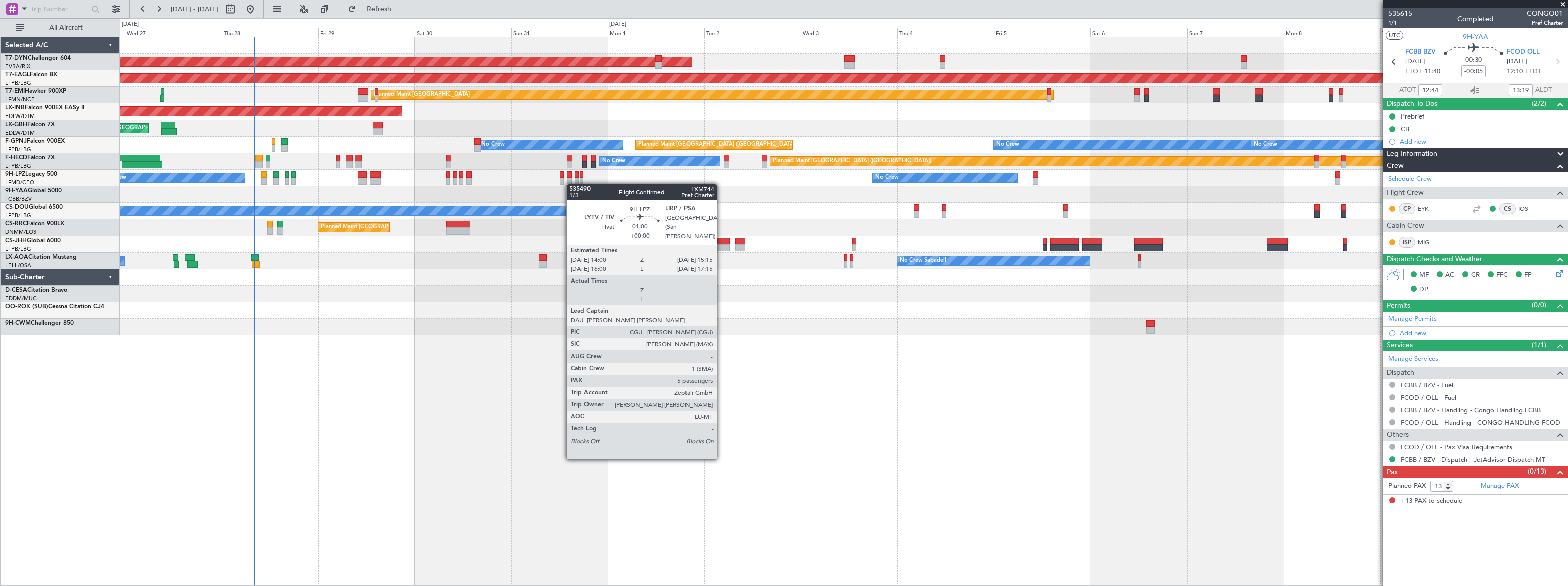
click at [568, 182] on div "AOG Maint Riga (Riga Intl) Grounded New York (Teterboro) Planned Maint Zurich U…" at bounding box center [843, 186] width 1448 height 298
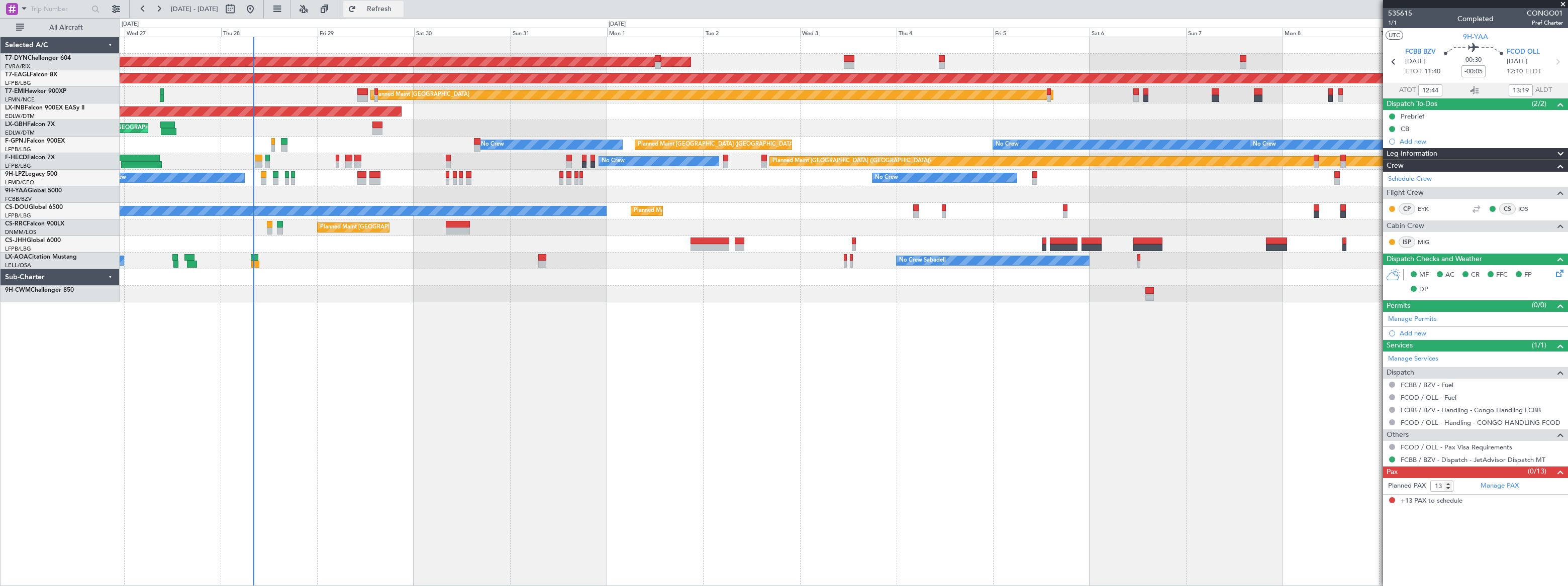
click at [401, 9] on span "Refresh" at bounding box center [379, 9] width 42 height 7
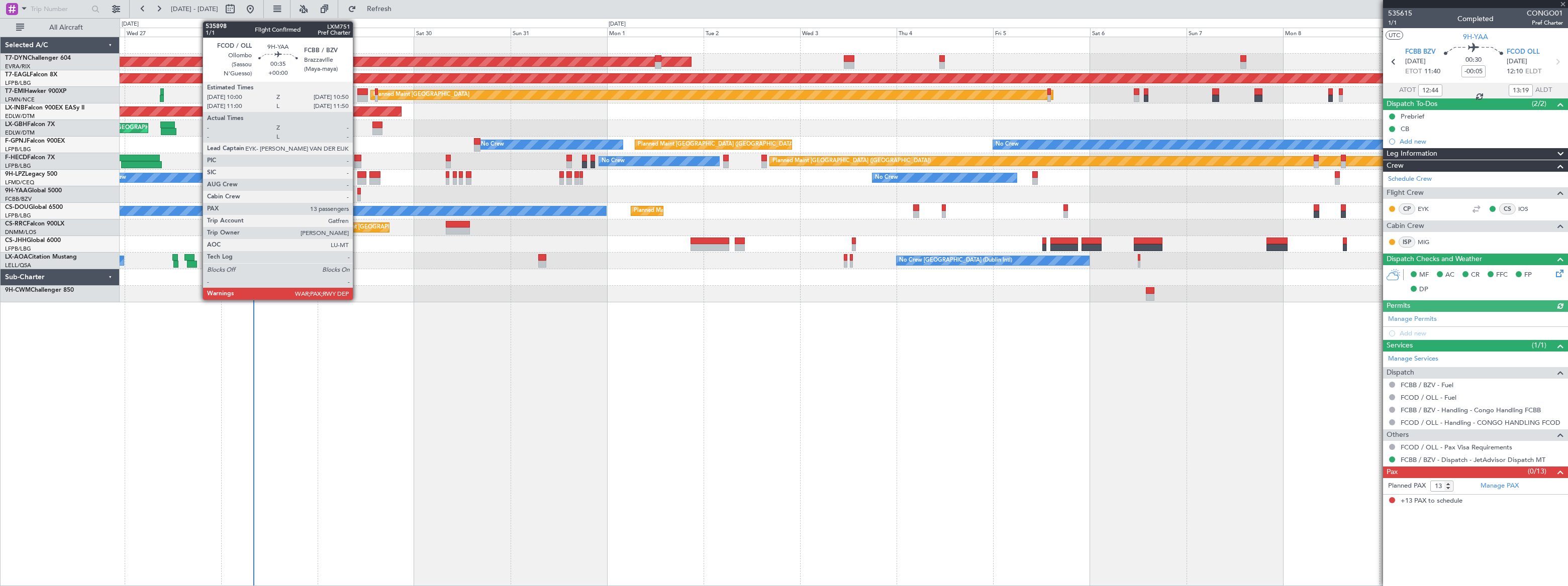
click at [357, 196] on div at bounding box center [359, 197] width 4 height 7
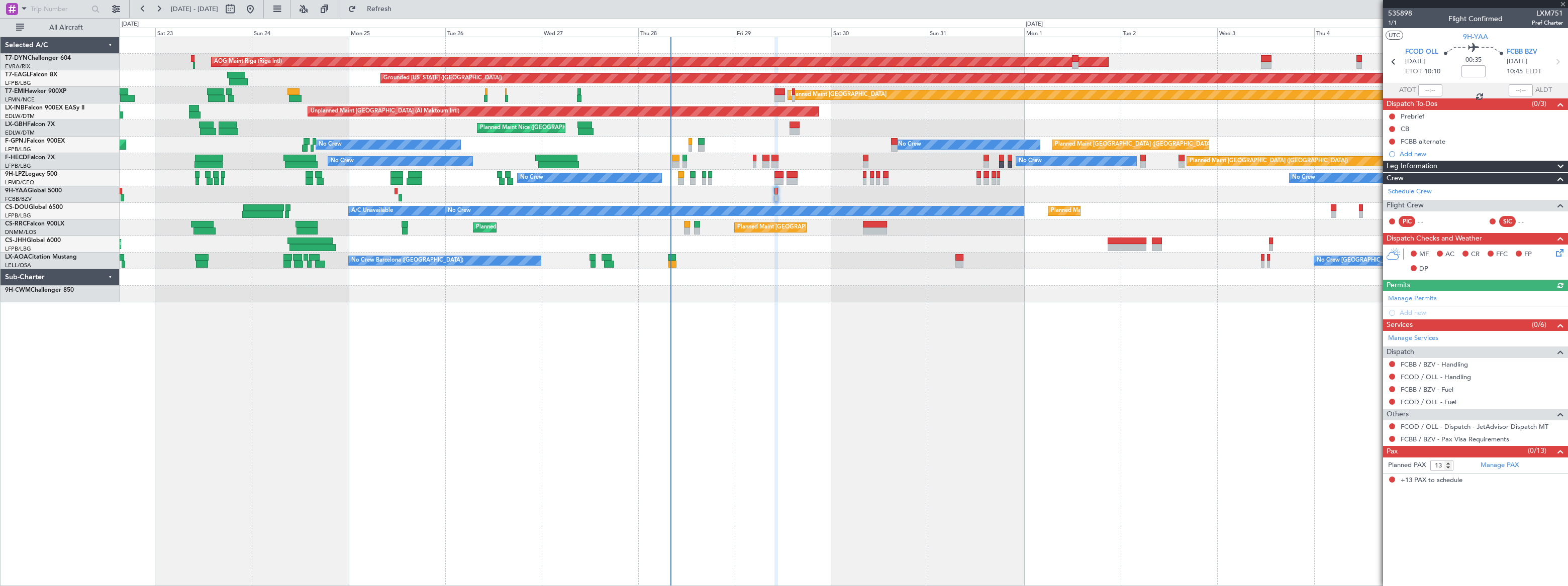
click at [744, 189] on div at bounding box center [843, 194] width 1448 height 16
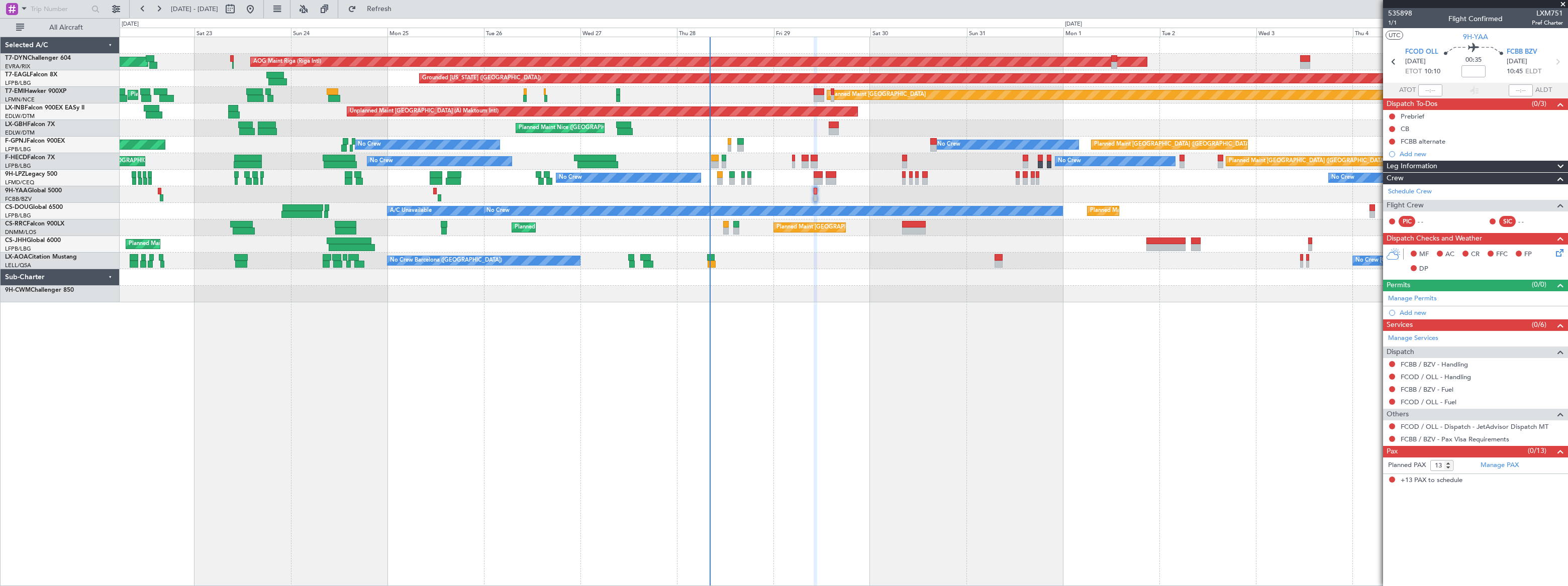
click at [482, 203] on div "Planned Maint [GEOGRAPHIC_DATA] ([GEOGRAPHIC_DATA]) No Crew Planned Maint [GEOG…" at bounding box center [843, 211] width 1447 height 16
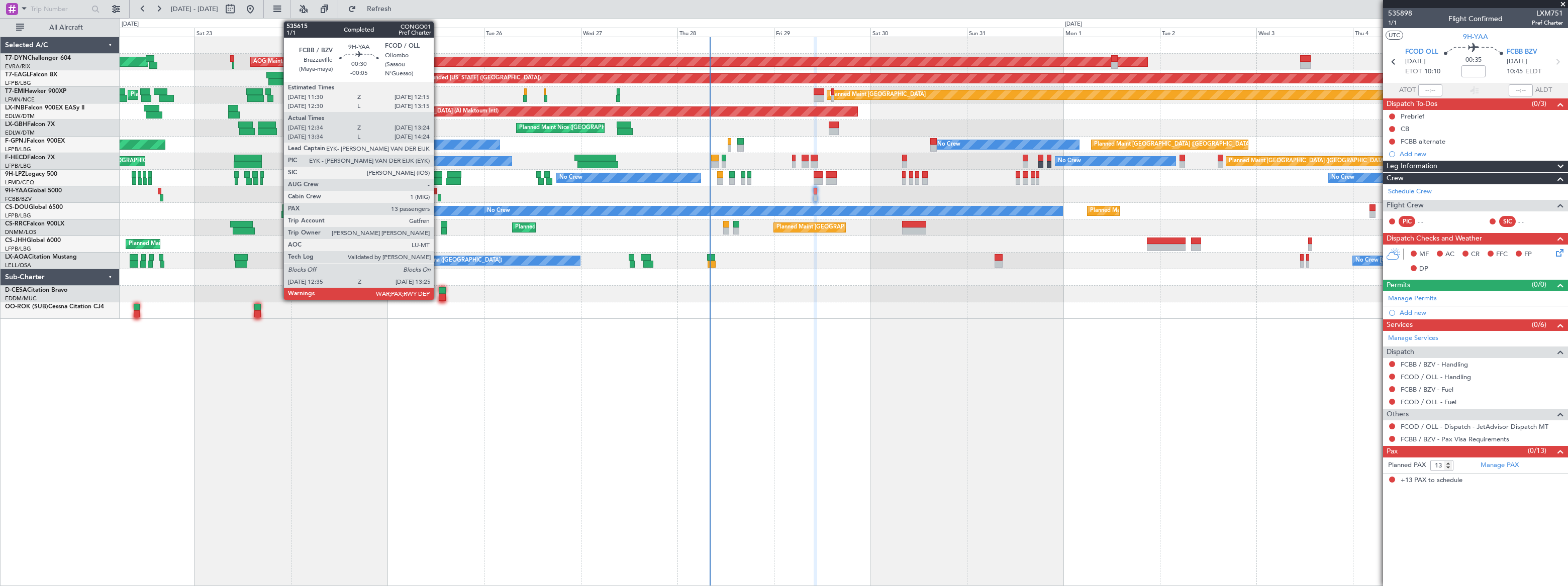
click at [438, 196] on div at bounding box center [440, 197] width 4 height 7
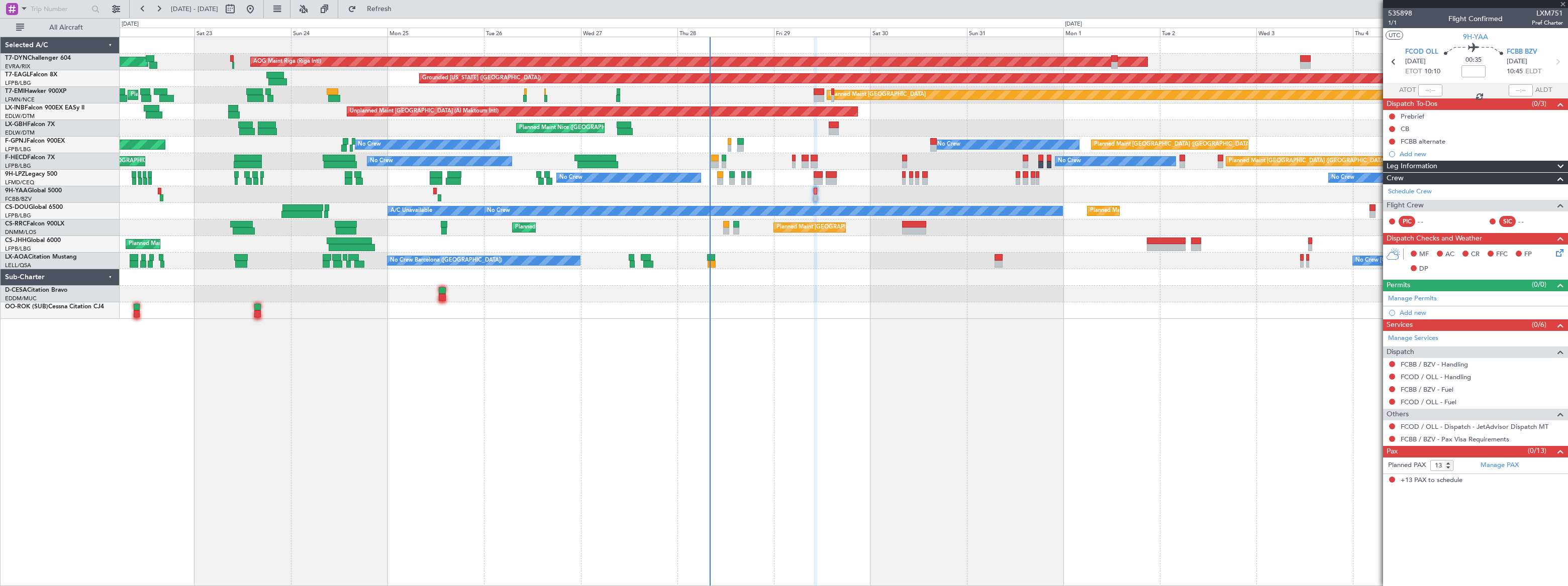
type input "-00:05"
type input "12:44"
type input "13:19"
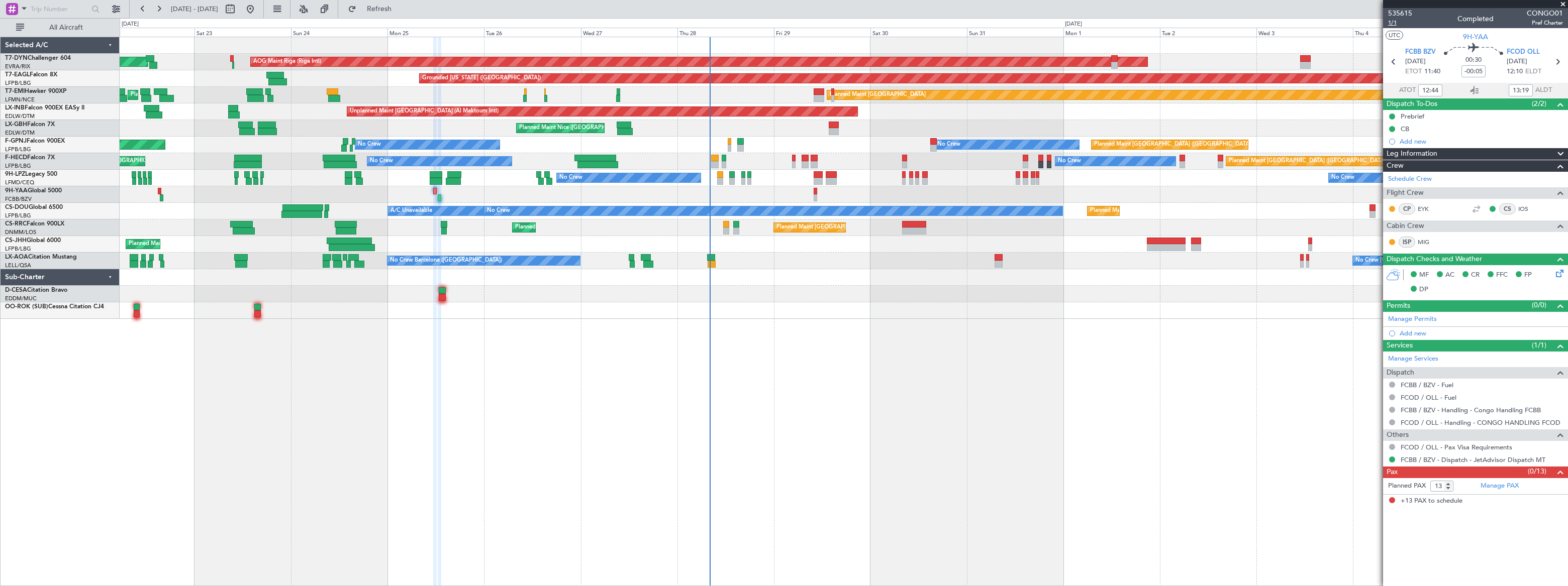
click at [1392, 19] on span "1/1" at bounding box center [1400, 23] width 24 height 9
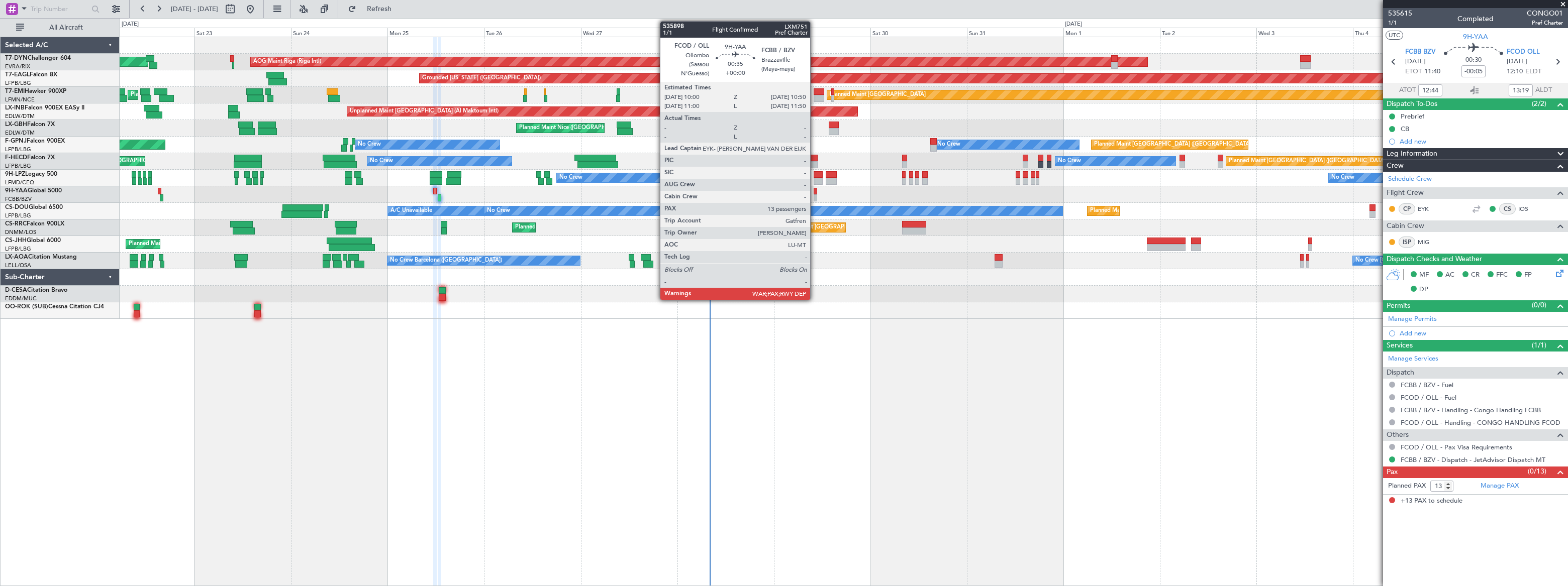
click at [815, 197] on div at bounding box center [815, 197] width 4 height 7
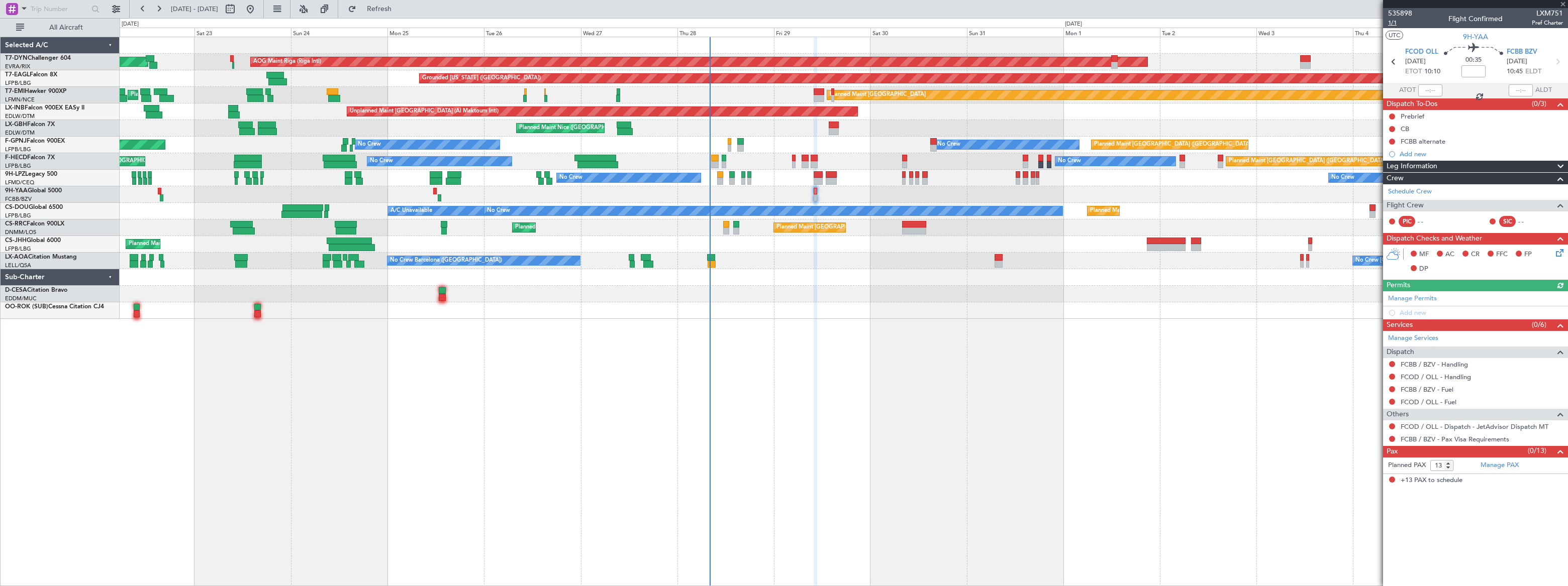
click at [1391, 21] on span "1/1" at bounding box center [1400, 23] width 24 height 9
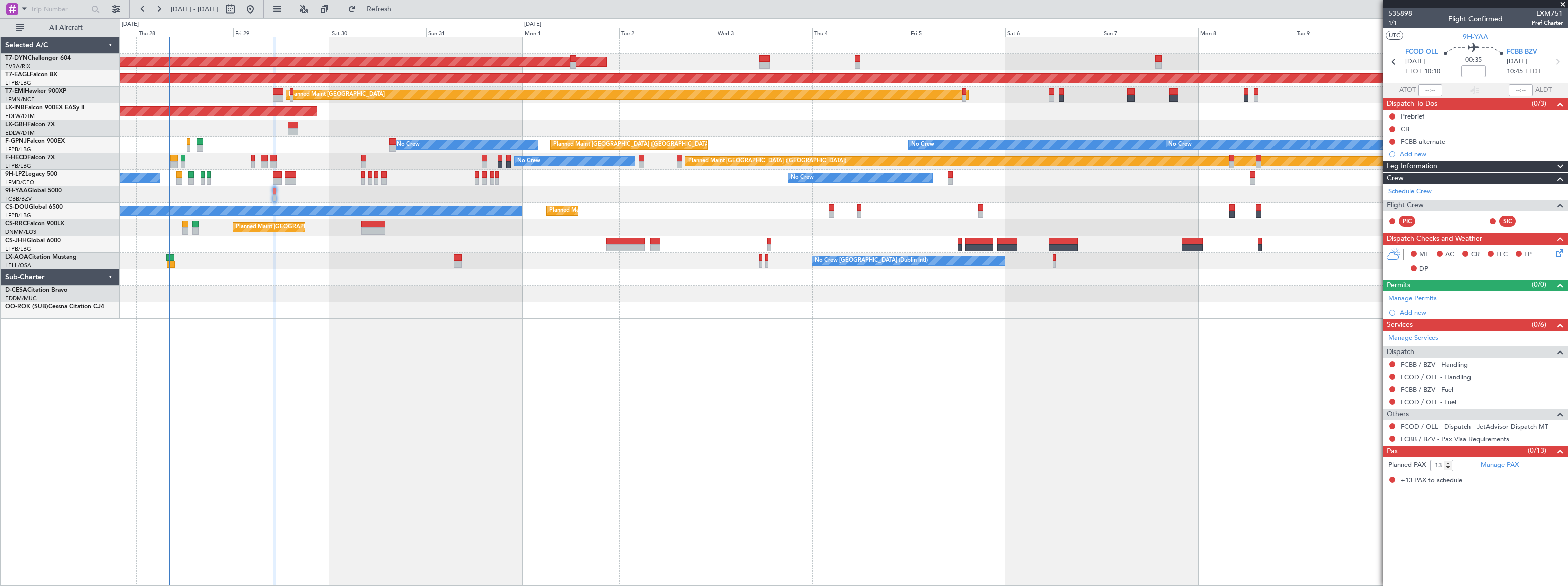
click at [216, 157] on div "AOG Maint Riga (Riga Intl) Grounded [US_STATE] ([GEOGRAPHIC_DATA]) Planned Main…" at bounding box center [843, 178] width 1447 height 282
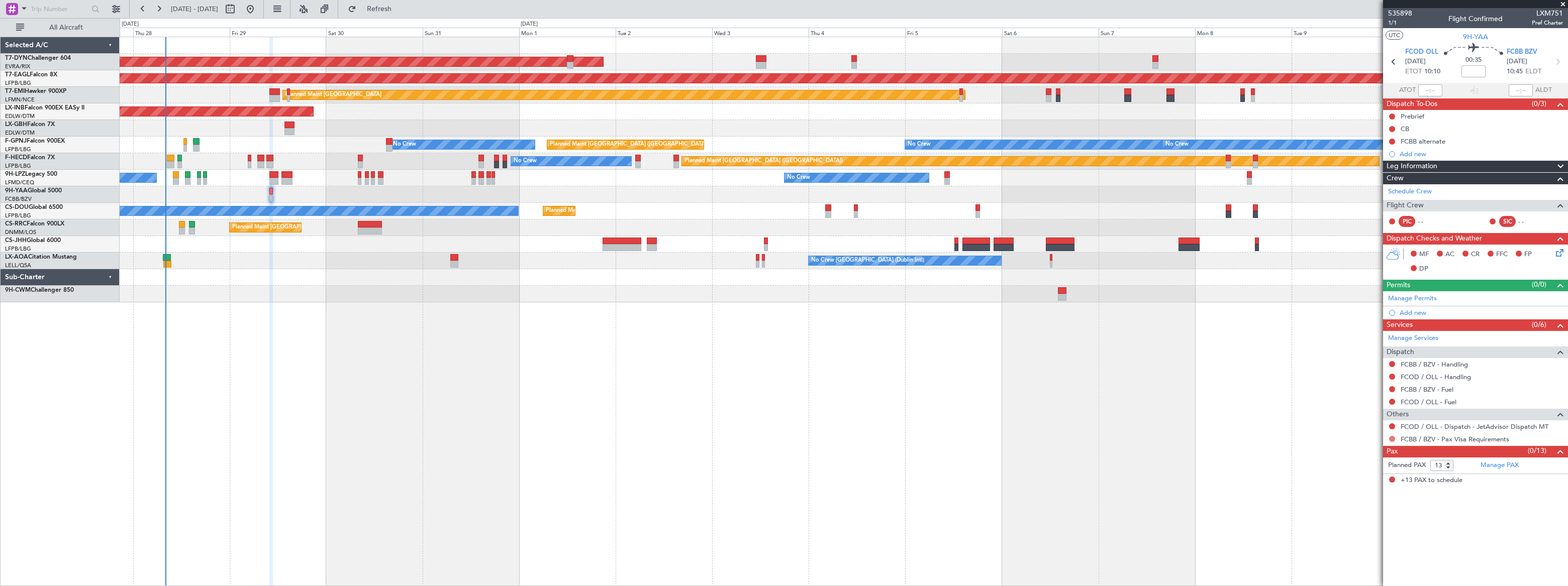
click at [1391, 436] on button at bounding box center [1392, 439] width 6 height 6
drag, startPoint x: 1352, startPoint y: 451, endPoint x: 1345, endPoint y: 454, distance: 7.6
click at [1352, 451] on span "Not Required" at bounding box center [1368, 453] width 40 height 10
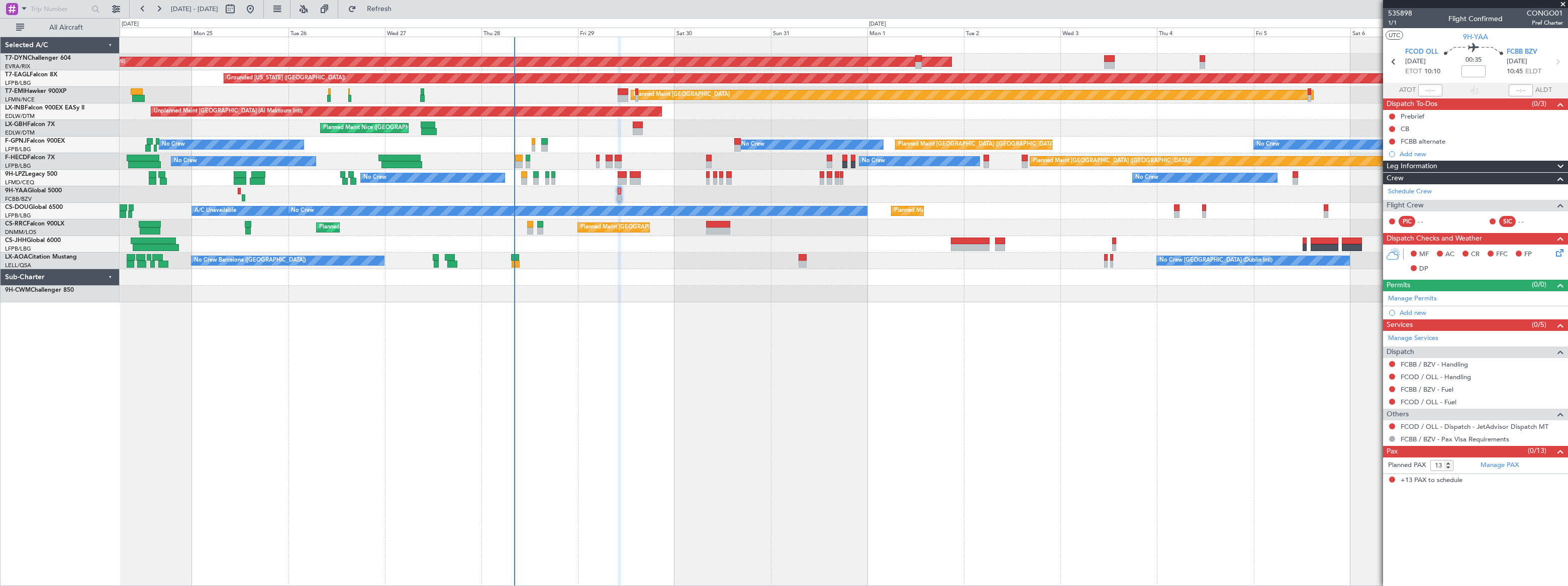
click at [610, 189] on div at bounding box center [843, 194] width 1448 height 16
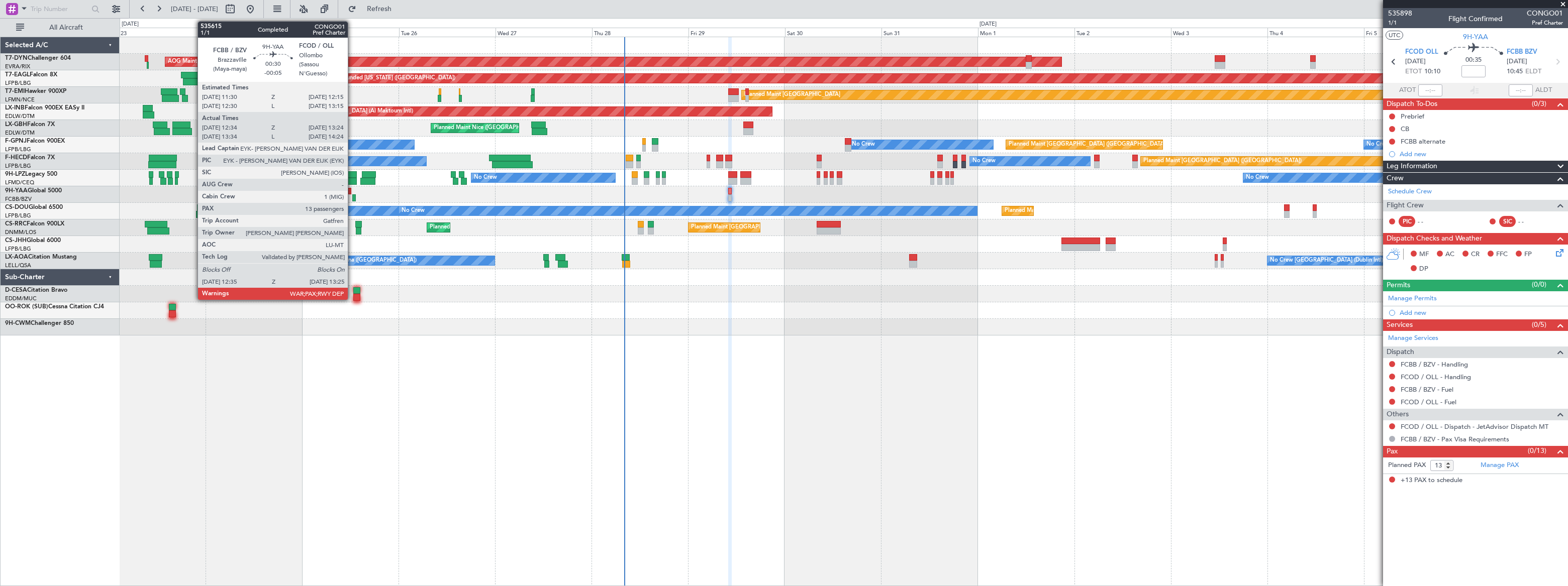
click at [352, 195] on div at bounding box center [843, 194] width 1447 height 16
click at [354, 197] on div at bounding box center [354, 197] width 4 height 7
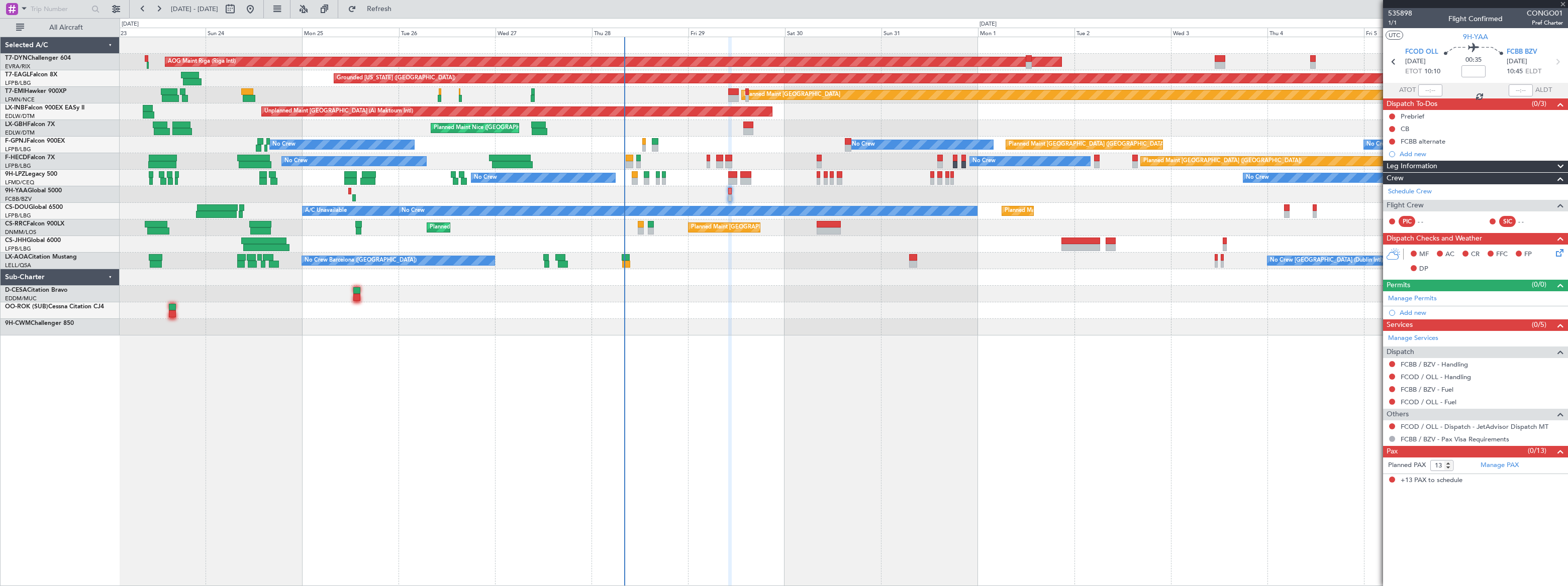
type input "-00:05"
type input "12:44"
type input "13:19"
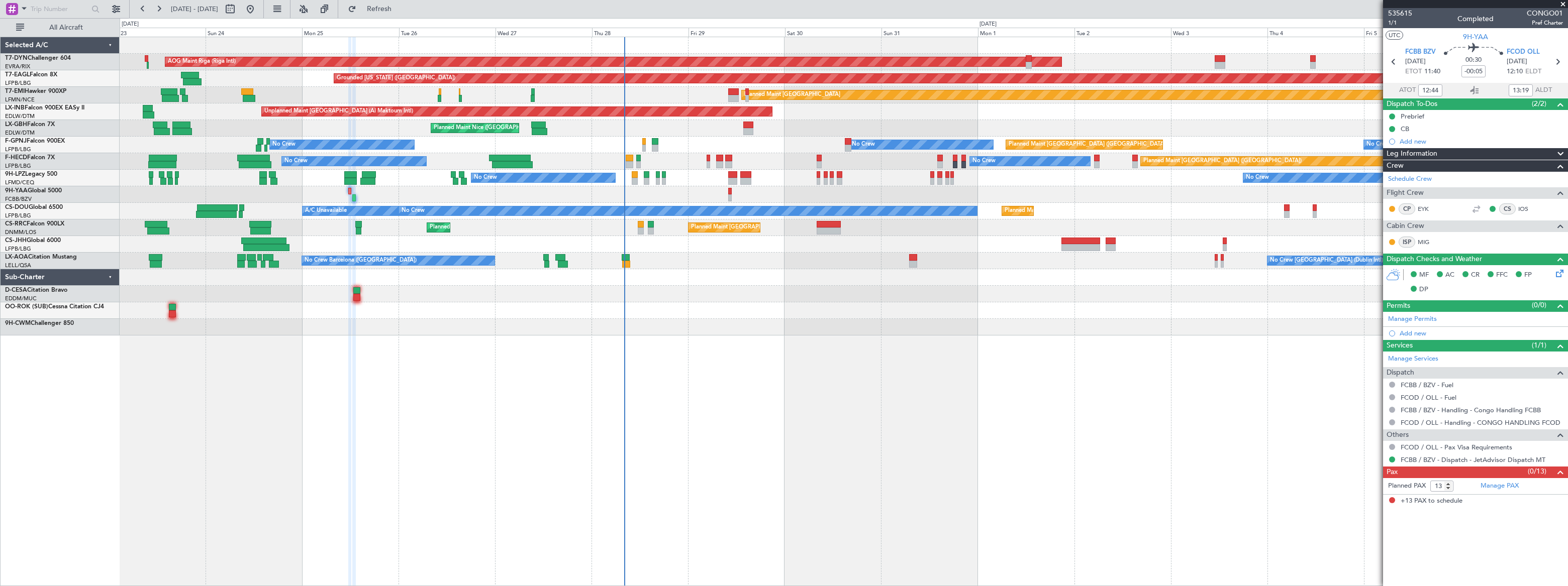
click at [727, 194] on div at bounding box center [843, 194] width 1447 height 16
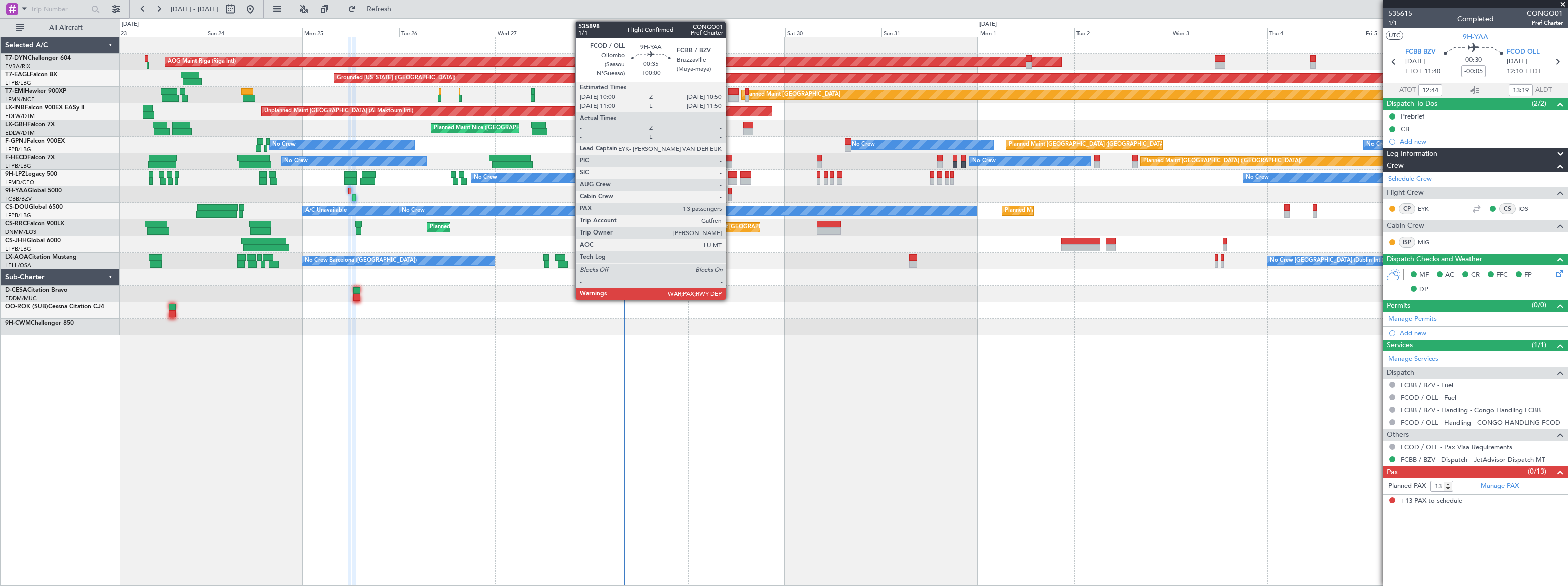
click at [731, 194] on div at bounding box center [730, 197] width 4 height 7
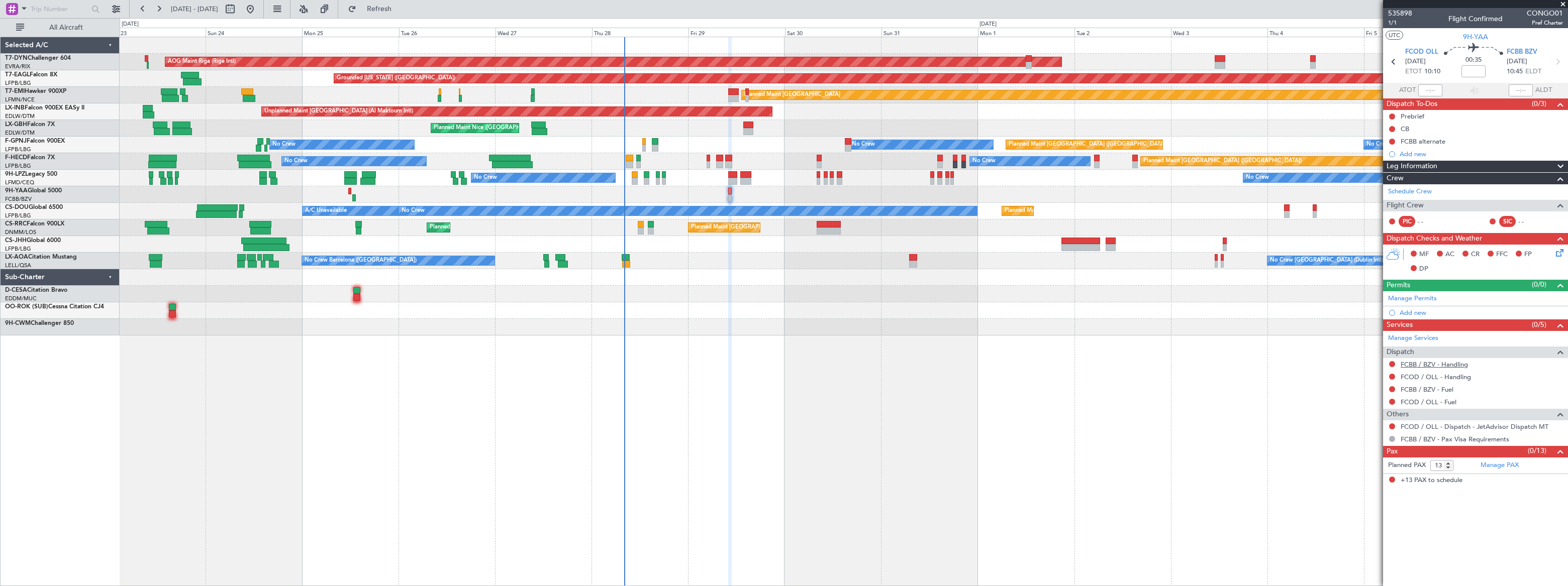
click at [1456, 365] on link "FCBB / BZV - Handling" at bounding box center [1434, 365] width 67 height 9
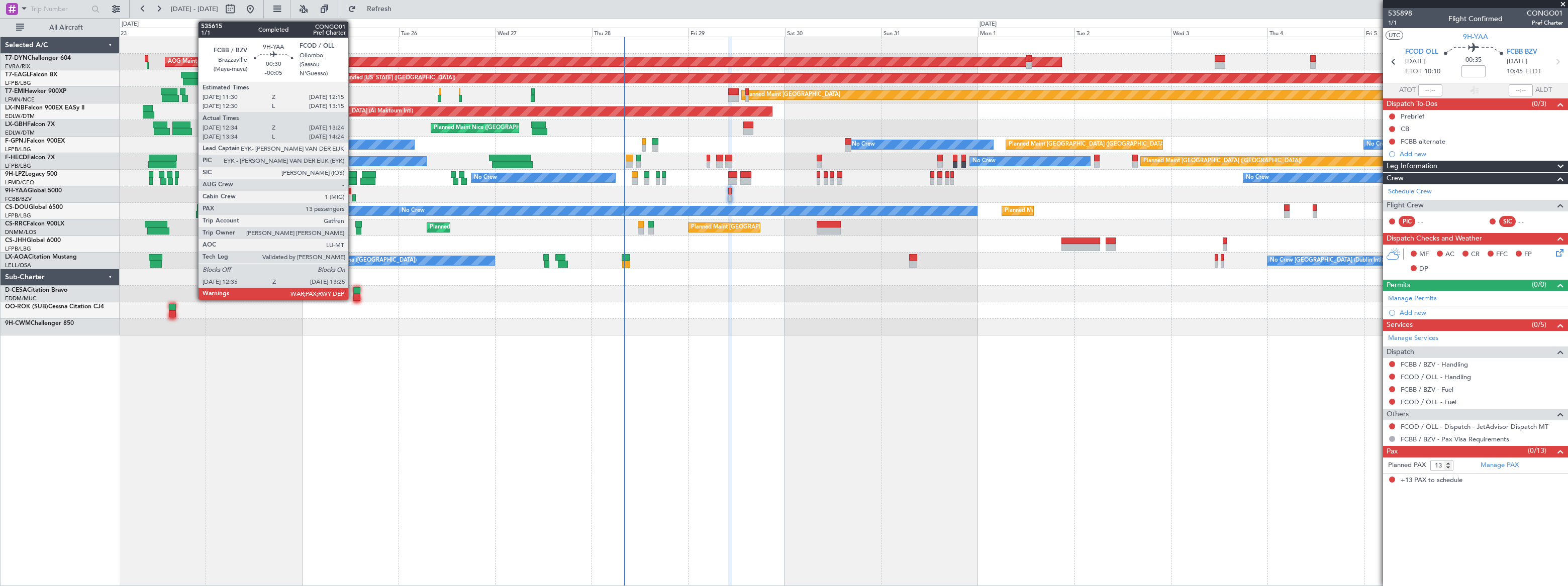
click at [353, 198] on div at bounding box center [354, 197] width 4 height 7
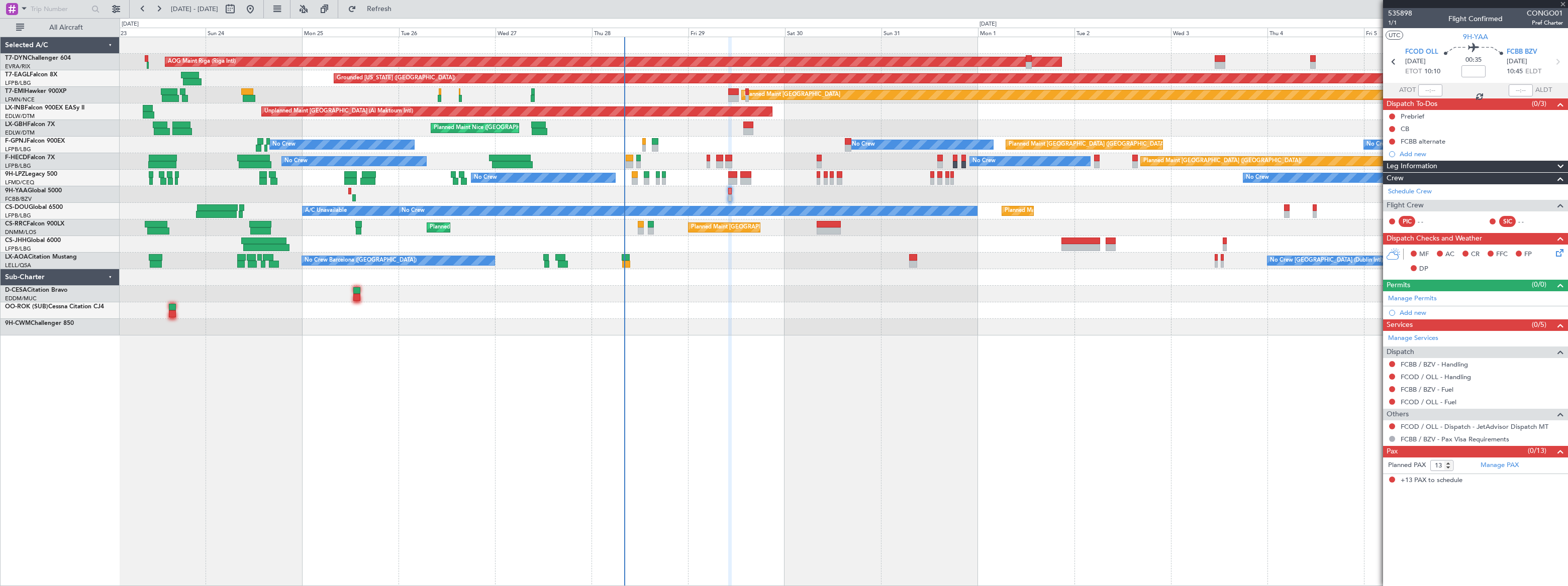
type input "-00:05"
type input "12:44"
type input "13:19"
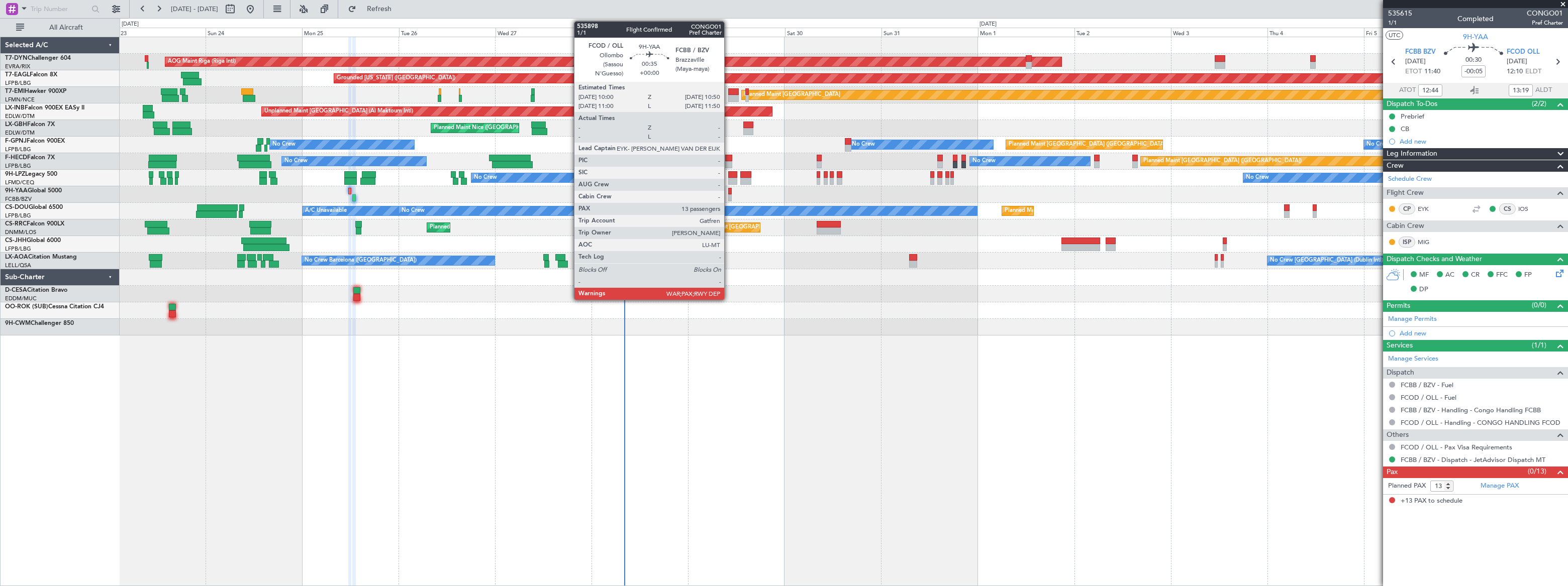
click at [729, 194] on div at bounding box center [730, 197] width 4 height 7
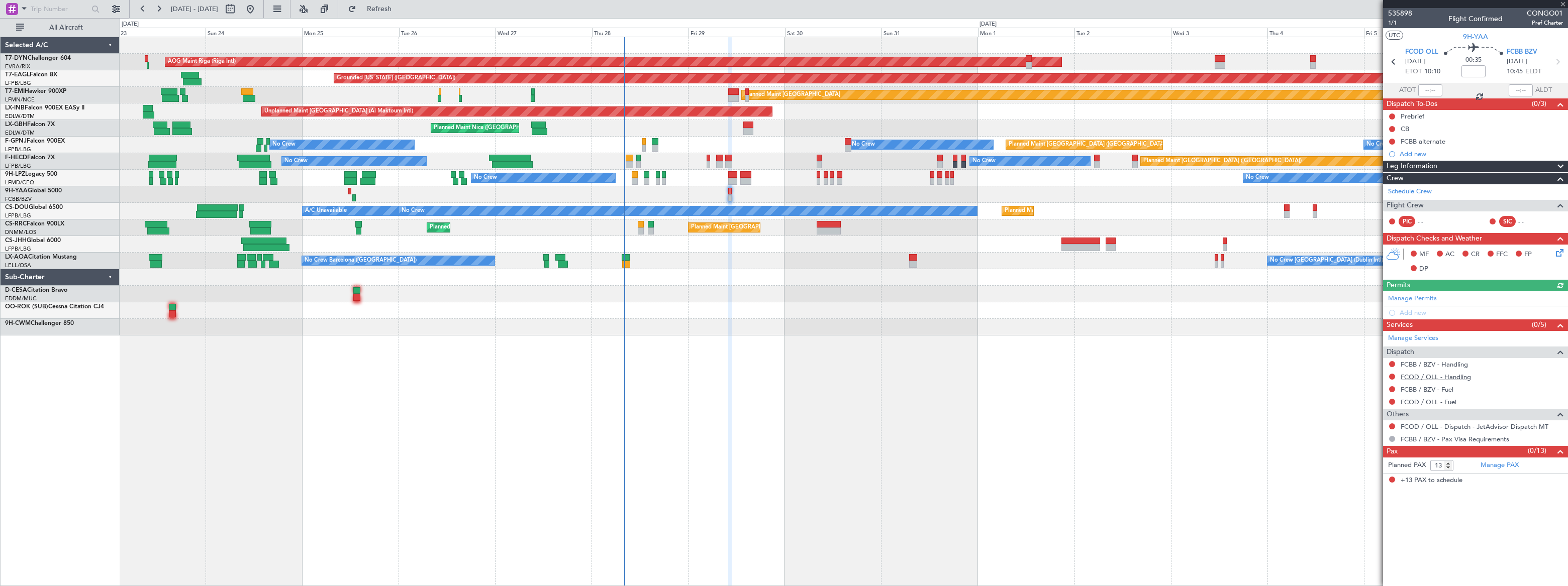
click at [1457, 377] on link "FCOD / OLL - Handling" at bounding box center [1436, 377] width 70 height 9
click at [1392, 361] on button at bounding box center [1392, 364] width 6 height 6
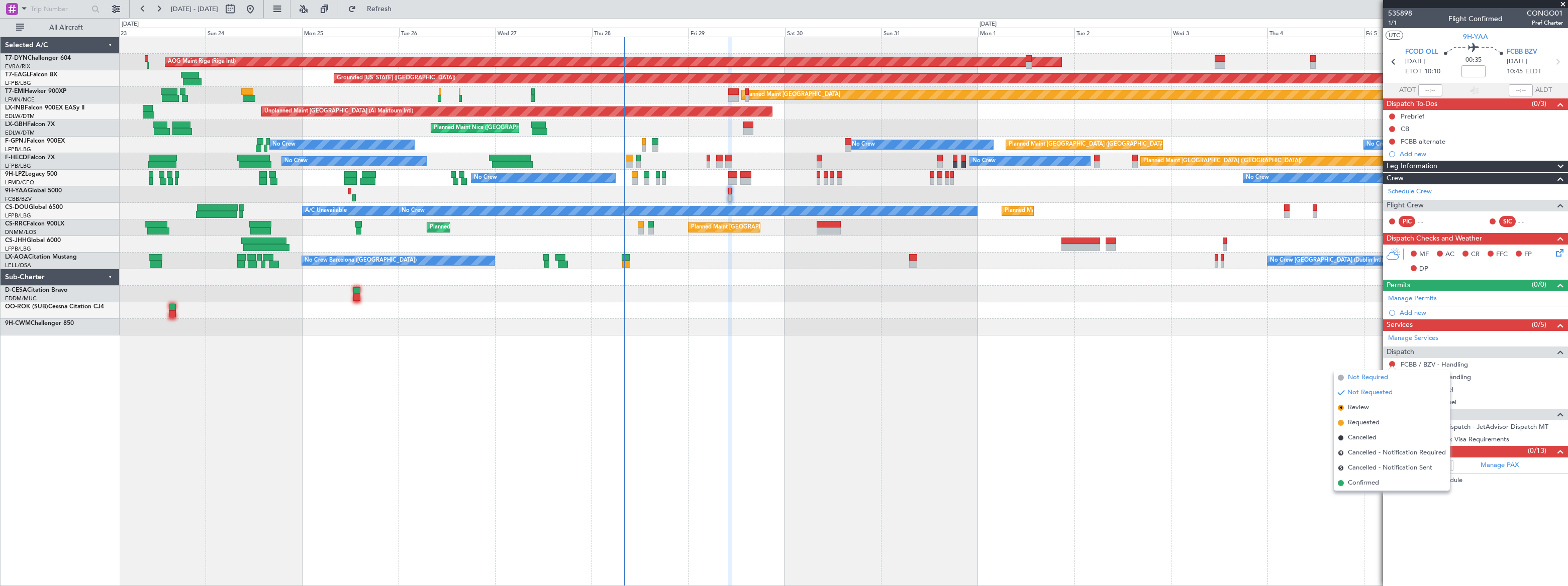
click at [1357, 374] on span "Not Required" at bounding box center [1368, 378] width 40 height 10
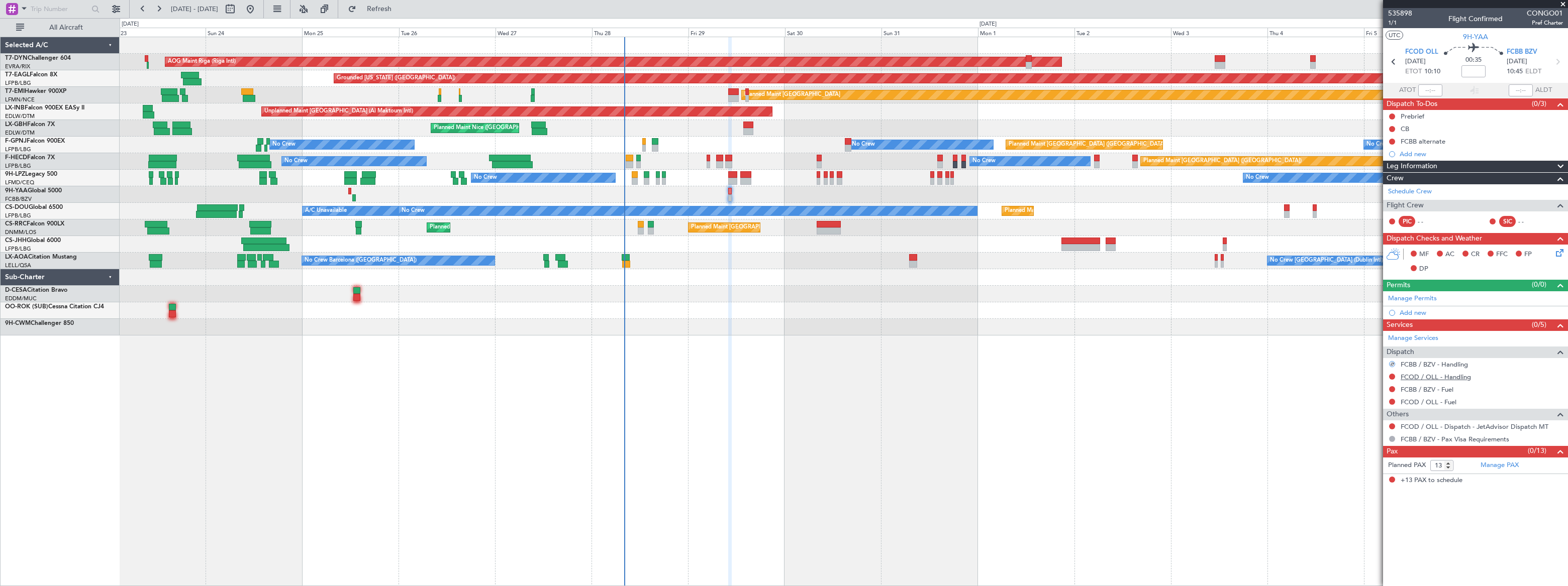
click at [1459, 374] on link "FCOD / OLL - Handling" at bounding box center [1436, 377] width 70 height 9
click at [401, 6] on span "Refresh" at bounding box center [379, 9] width 42 height 7
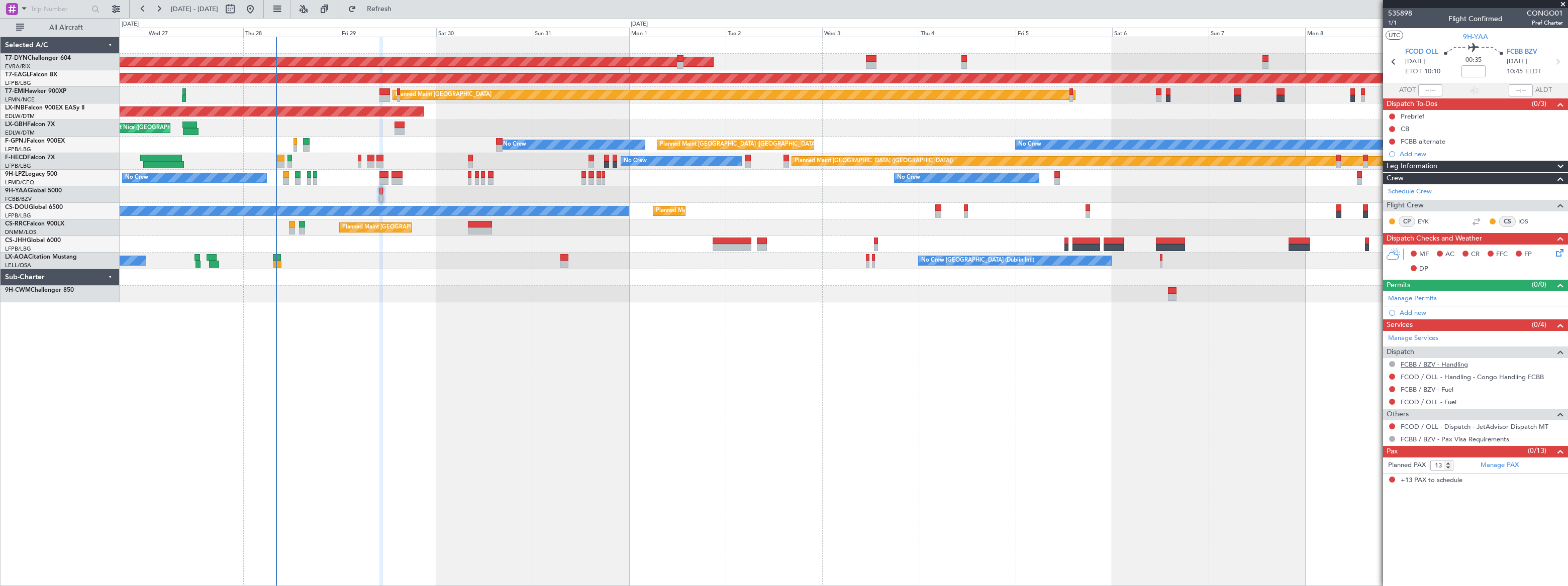
click at [1457, 363] on link "FCBB / BZV - Handling" at bounding box center [1434, 365] width 67 height 9
click at [401, 9] on span "Refresh" at bounding box center [379, 9] width 42 height 7
click at [401, 8] on span "Refreshing..." at bounding box center [379, 9] width 42 height 7
click at [1392, 361] on button at bounding box center [1392, 364] width 6 height 6
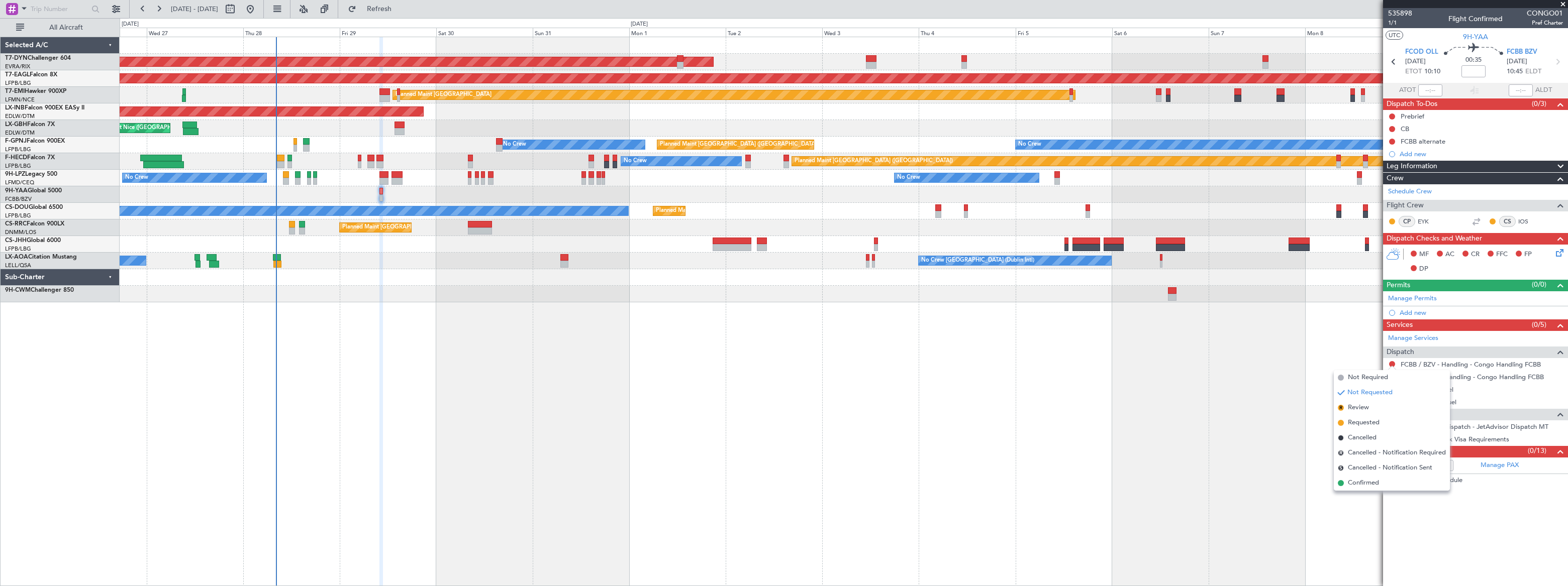
drag, startPoint x: 1361, startPoint y: 375, endPoint x: 1372, endPoint y: 375, distance: 11.0
click at [1361, 375] on span "Not Required" at bounding box center [1368, 378] width 40 height 10
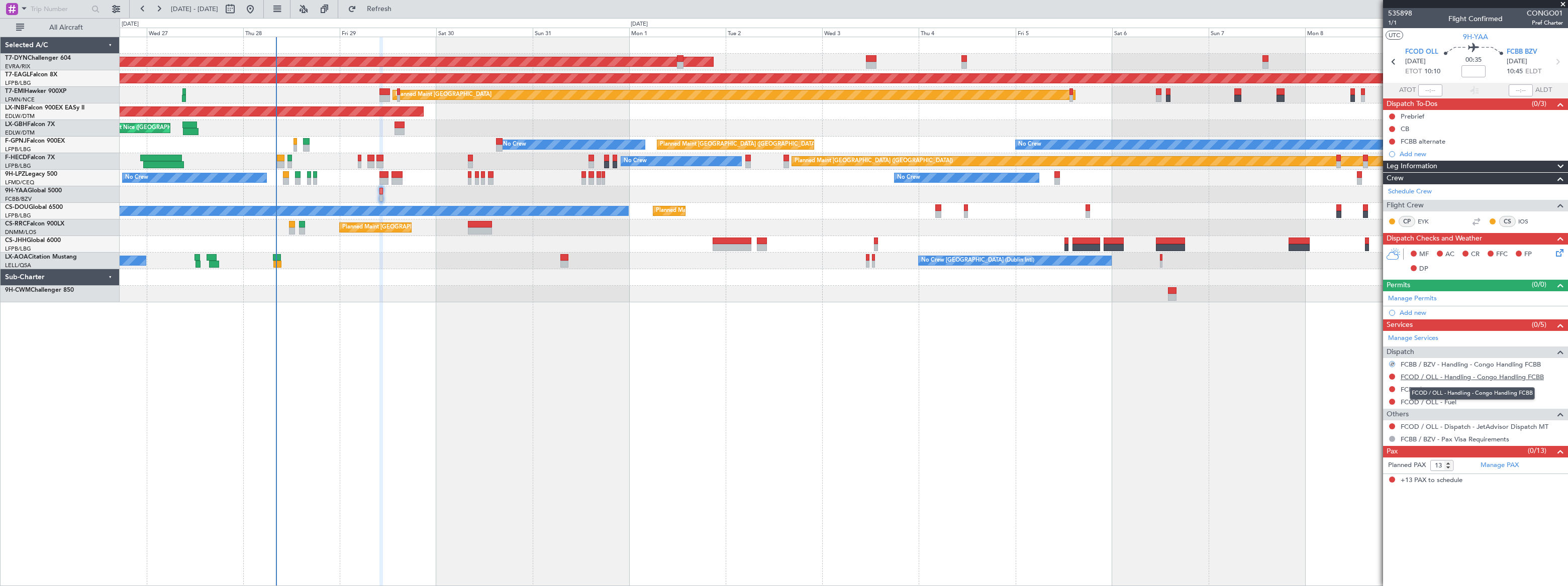
click at [1497, 377] on link "FCOD / OLL - Handling - Congo Handling FCBB" at bounding box center [1472, 377] width 143 height 9
click at [401, 9] on span "Refresh" at bounding box center [379, 9] width 42 height 7
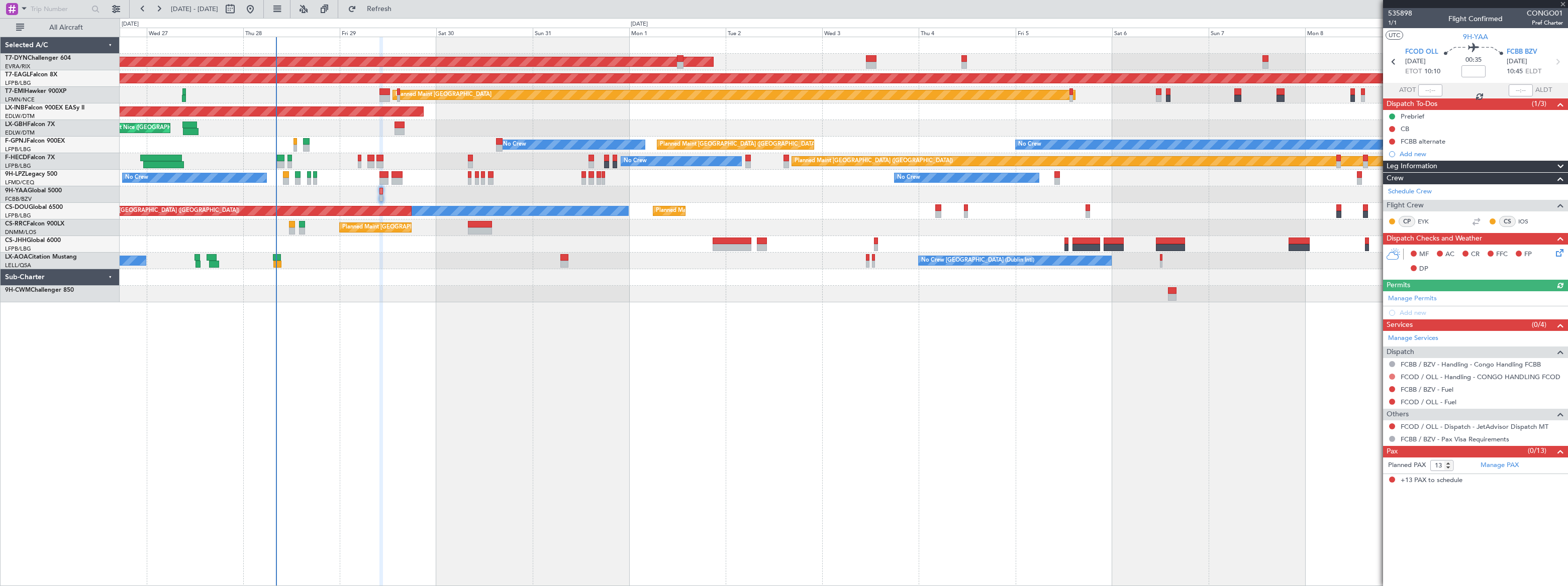
click at [1390, 375] on button at bounding box center [1392, 377] width 6 height 6
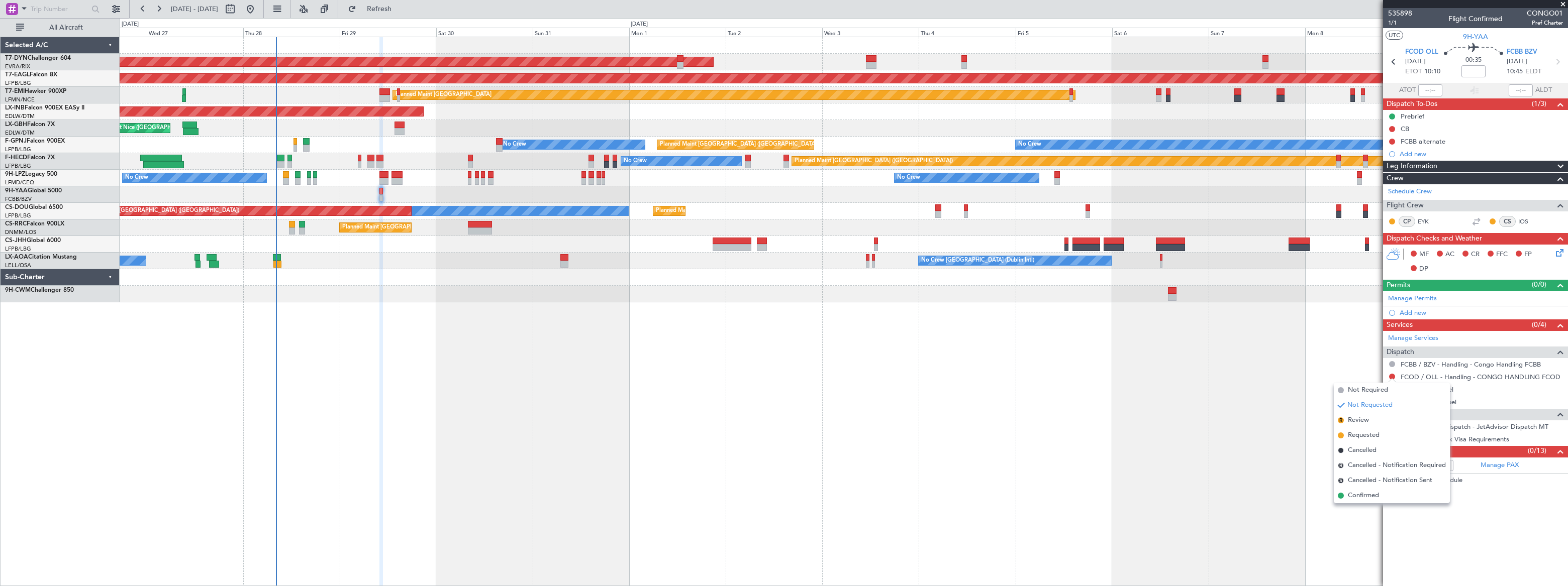
click at [1355, 385] on span "Not Required" at bounding box center [1368, 390] width 40 height 10
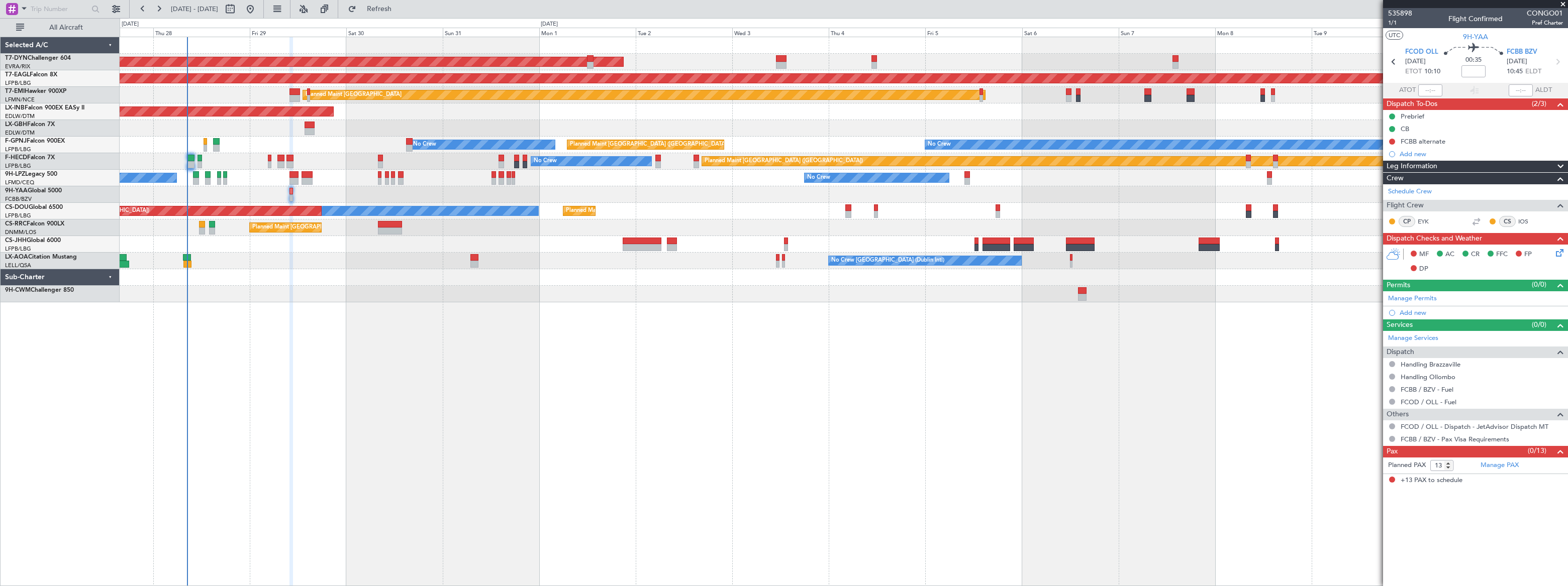
click at [191, 196] on div at bounding box center [843, 194] width 1448 height 16
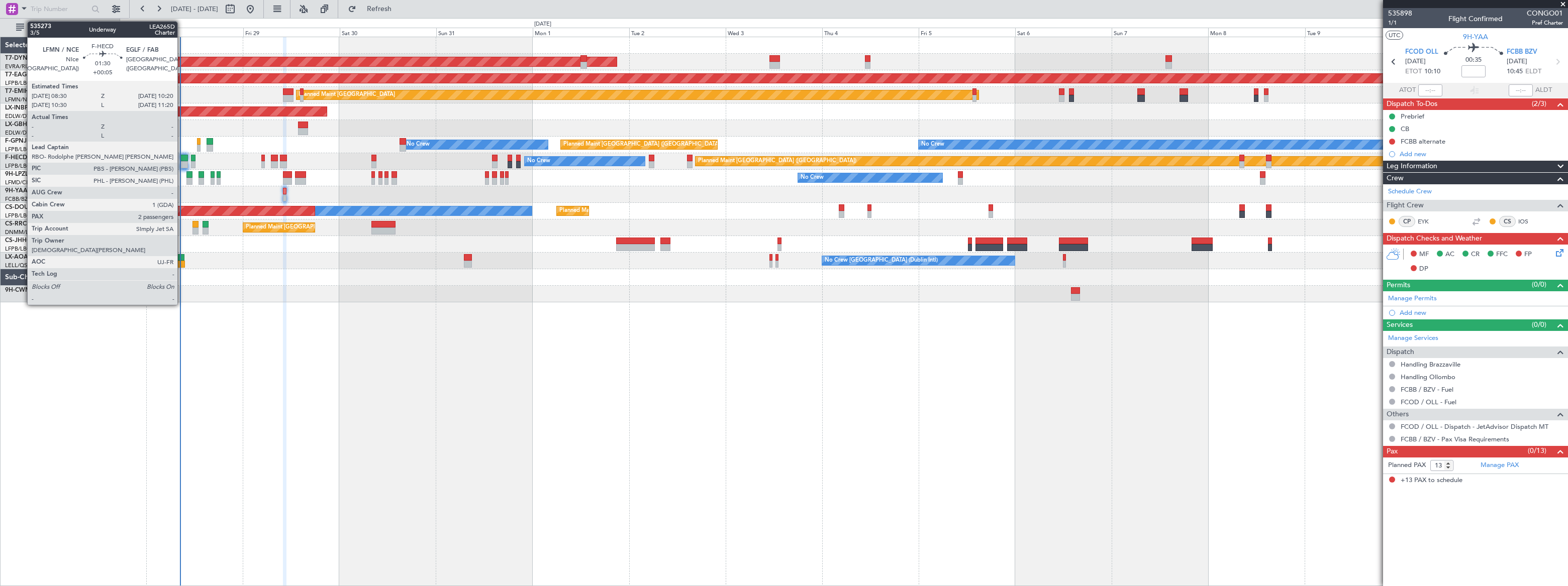
click at [182, 158] on div at bounding box center [184, 158] width 8 height 7
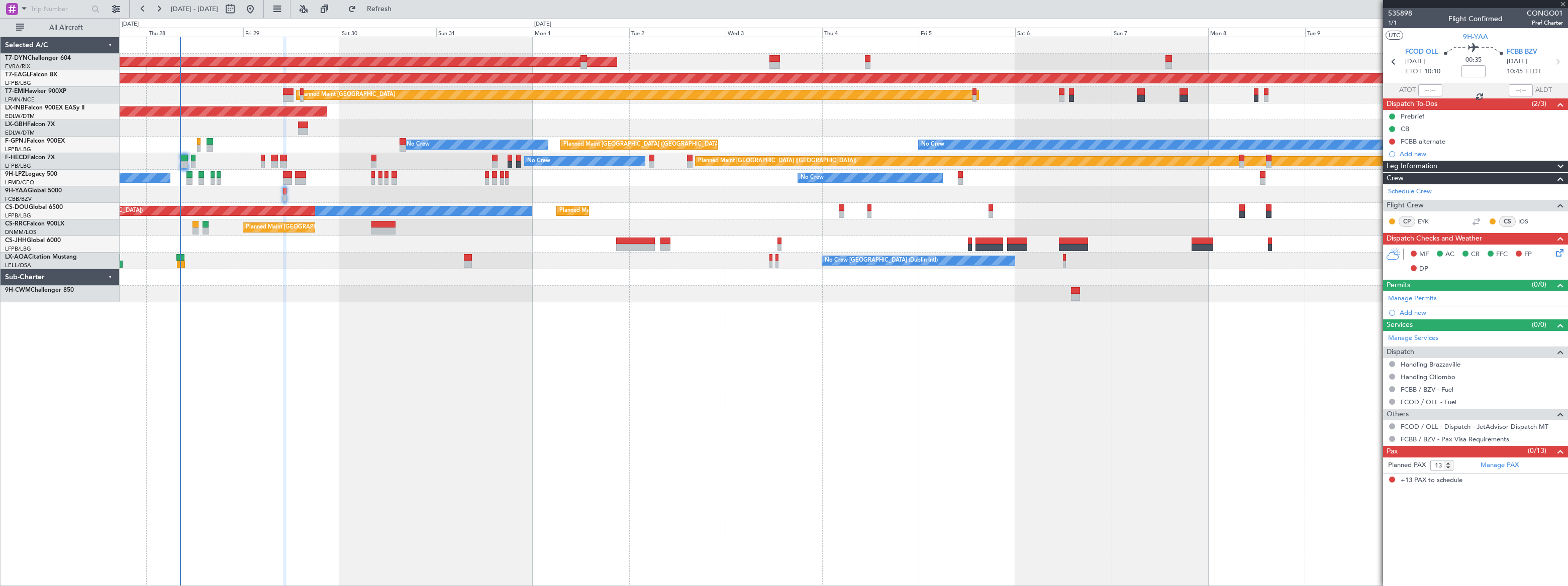
click at [182, 158] on div at bounding box center [184, 158] width 8 height 7
type input "+00:05"
type input "2"
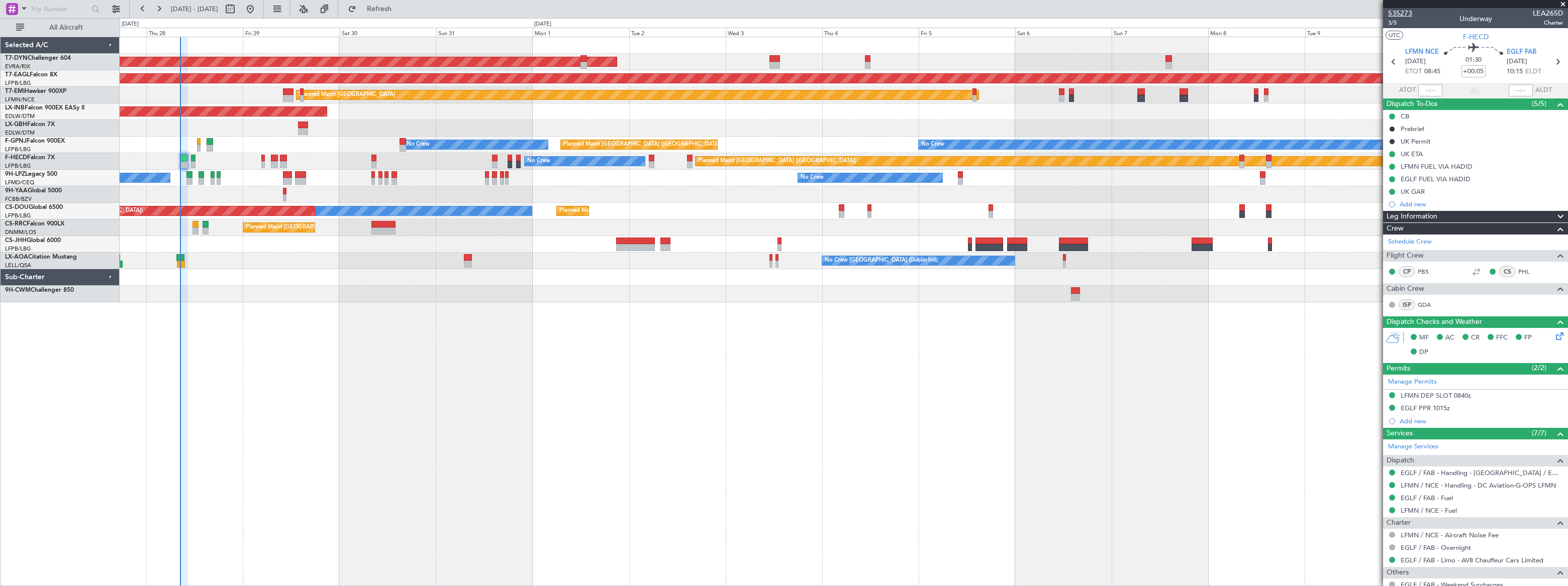
click at [1400, 12] on span "535273" at bounding box center [1400, 13] width 24 height 11
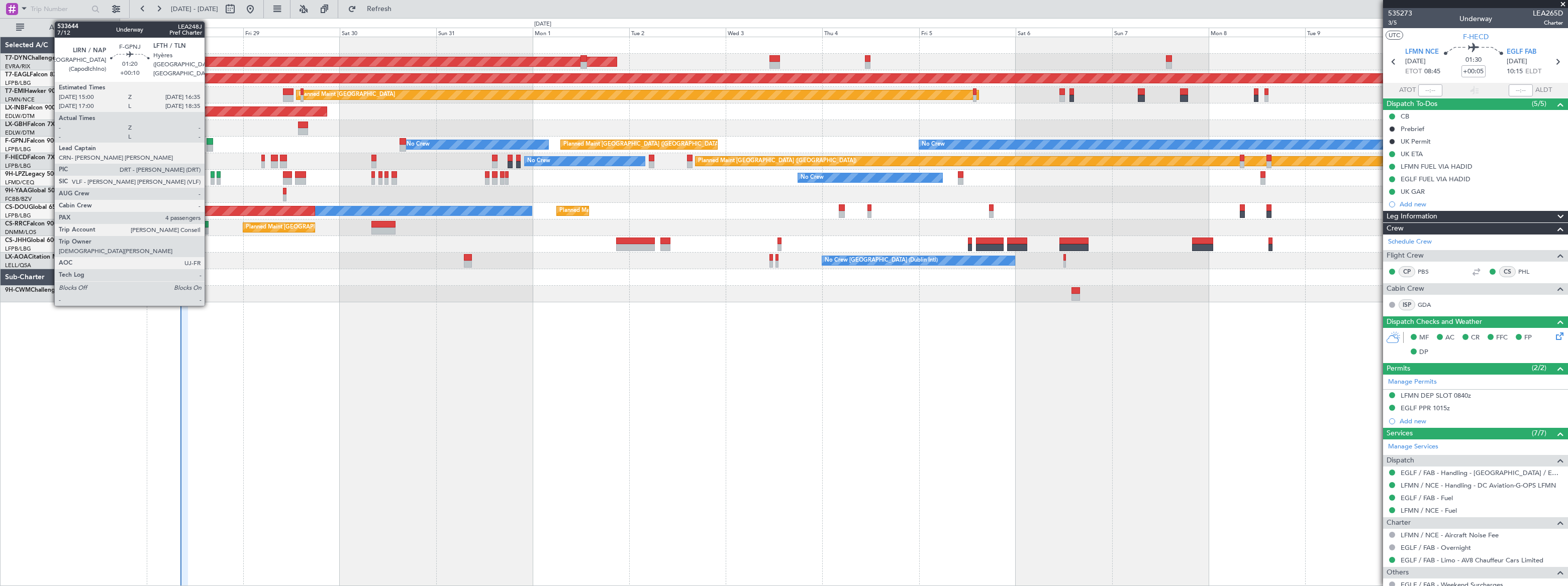
click at [209, 143] on div at bounding box center [210, 141] width 6 height 7
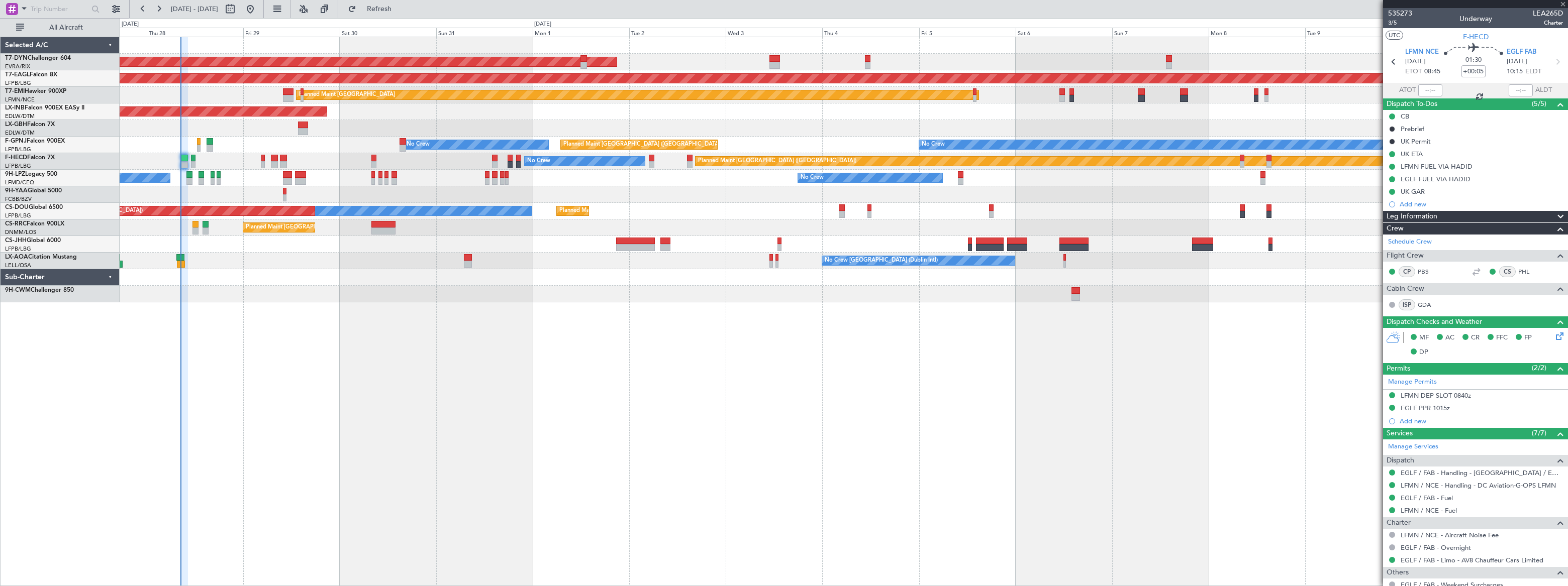
type input "+00:10"
type input "4"
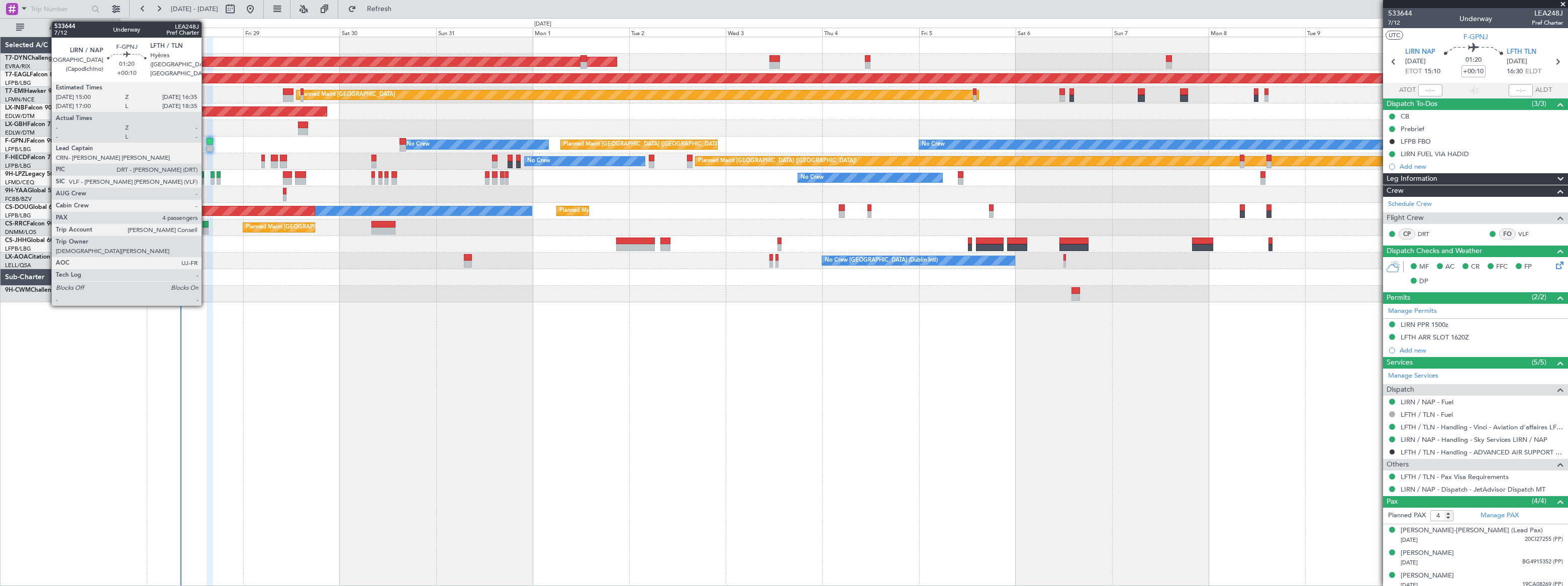
click at [206, 141] on div at bounding box center [210, 141] width 6 height 7
click at [198, 143] on div "No Crew No Crew No Crew Planned Maint [GEOGRAPHIC_DATA] ([GEOGRAPHIC_DATA]) No …" at bounding box center [843, 145] width 1448 height 16
click at [198, 143] on div at bounding box center [199, 141] width 4 height 7
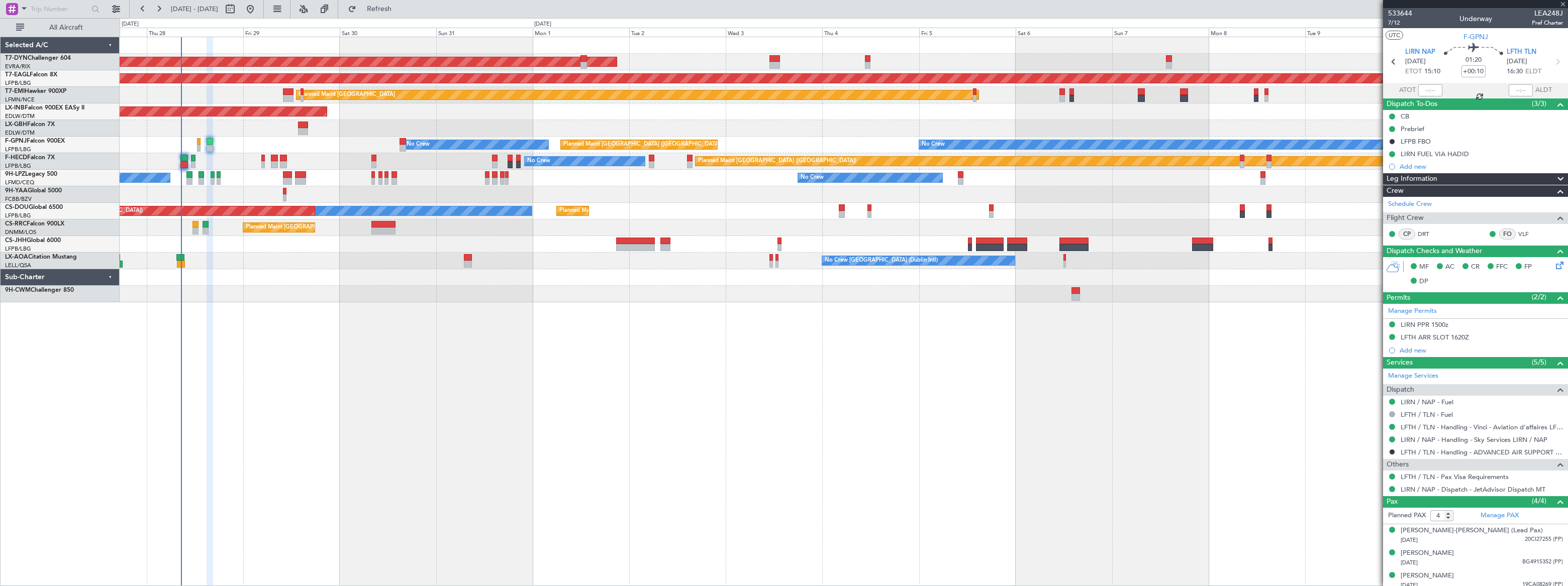
type input "0"
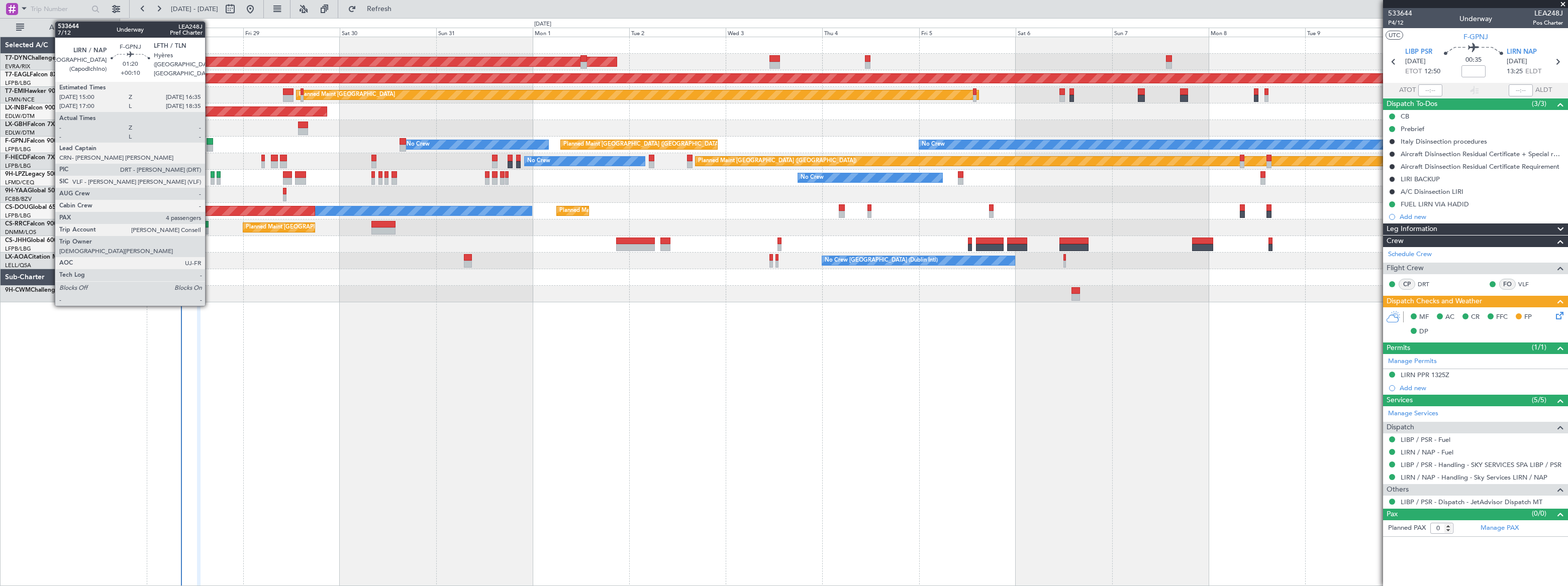
click at [210, 143] on div at bounding box center [210, 141] width 6 height 7
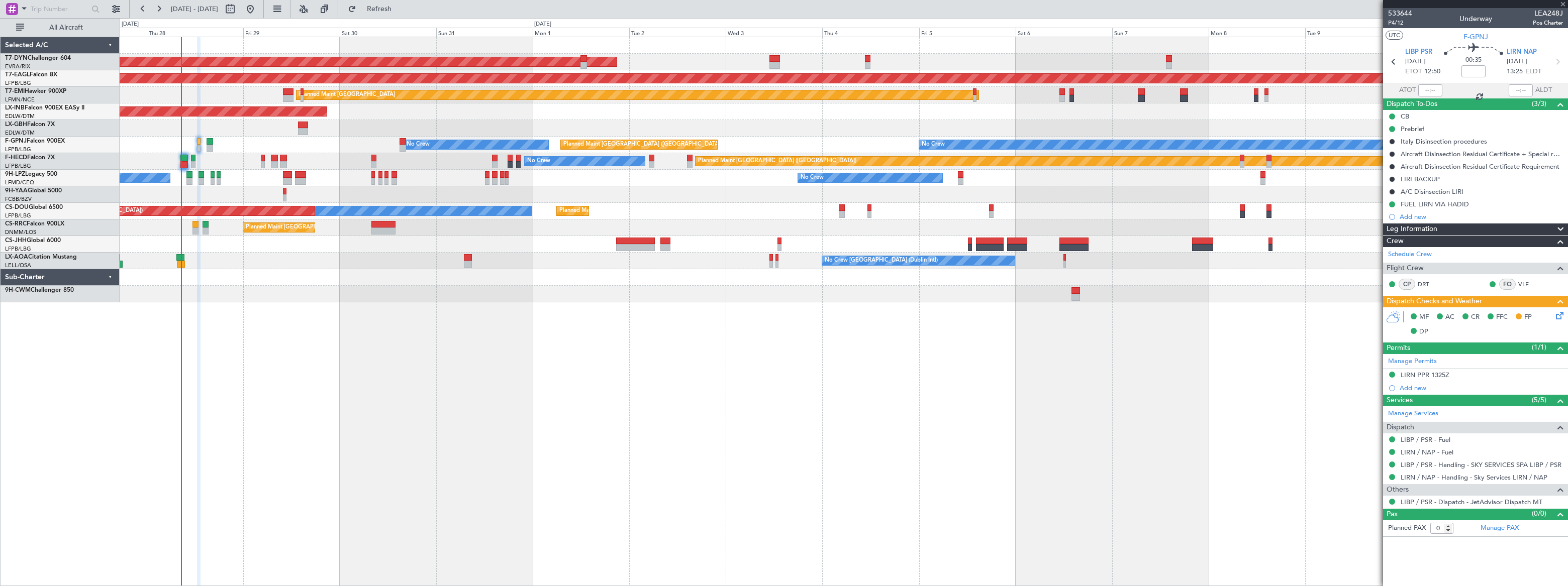
type input "+00:10"
type input "4"
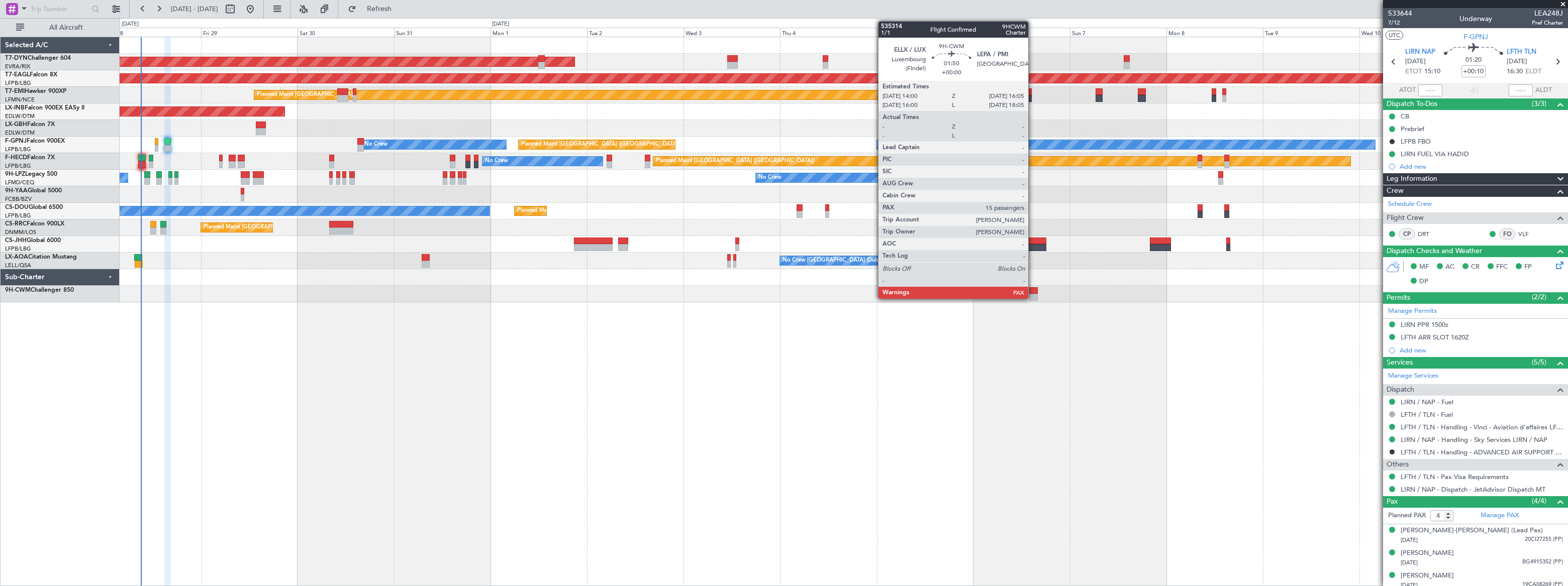
click at [1033, 291] on div at bounding box center [1034, 290] width 9 height 7
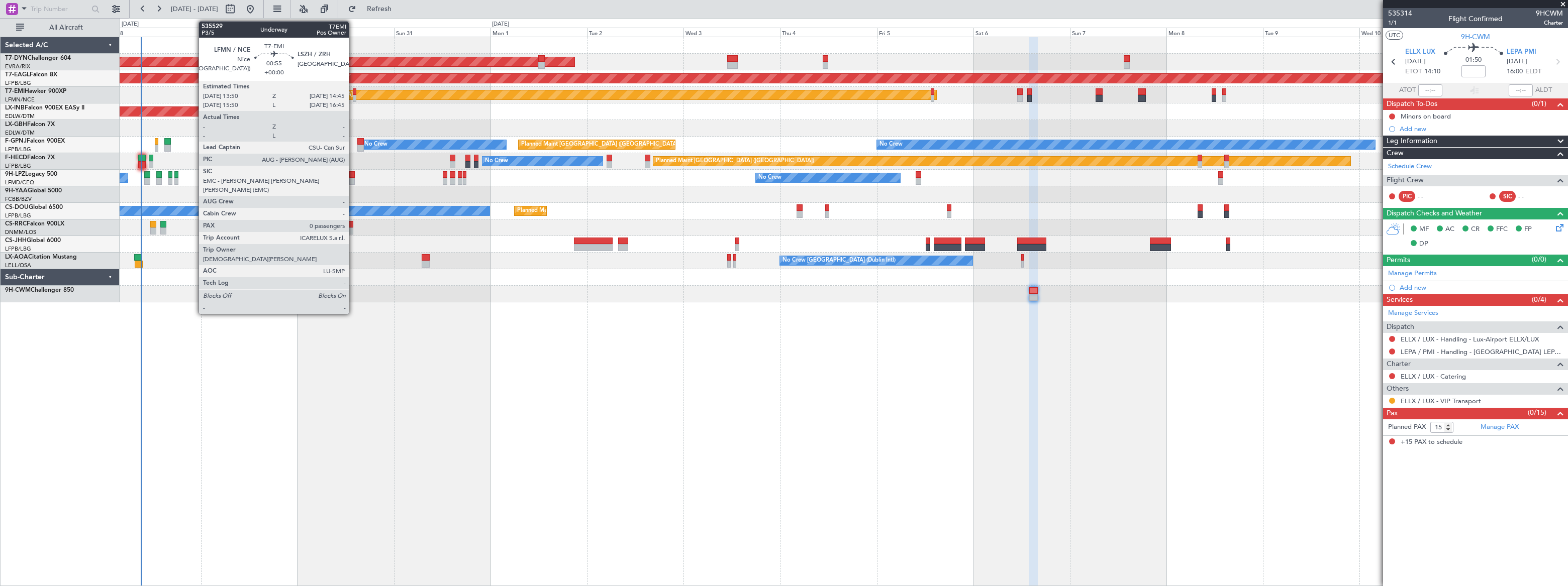
click at [354, 92] on div at bounding box center [355, 92] width 4 height 7
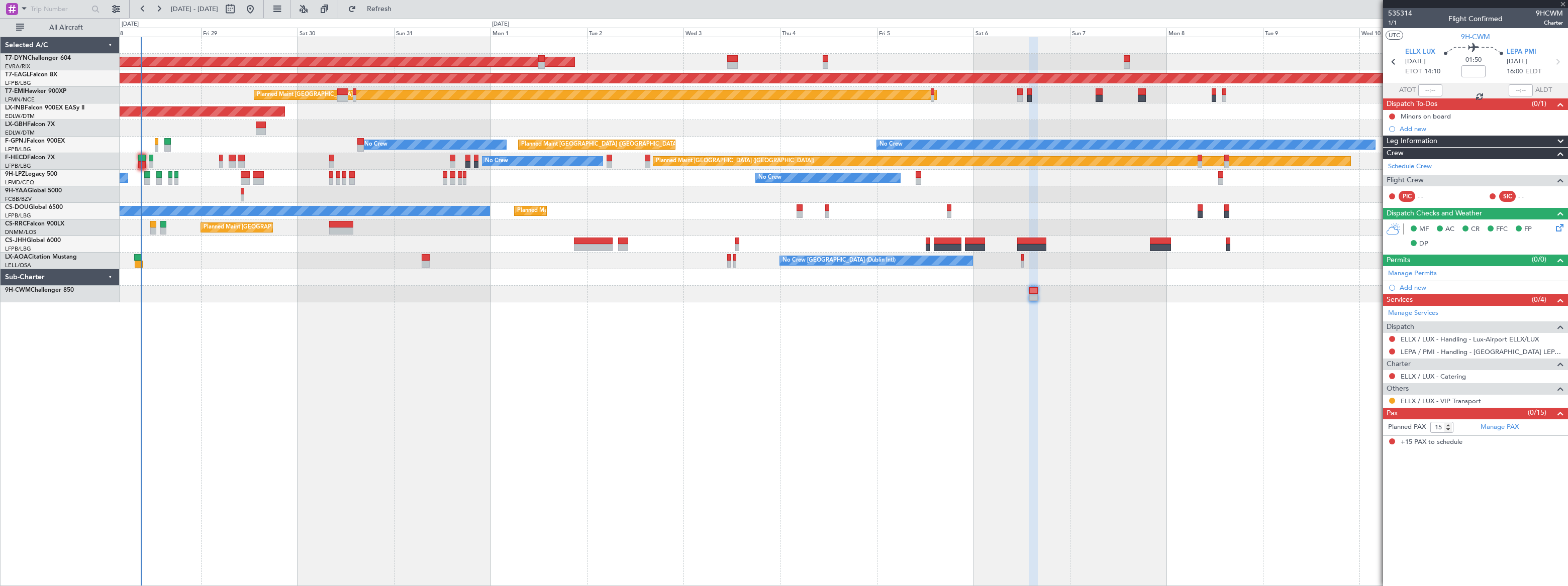
type input "0"
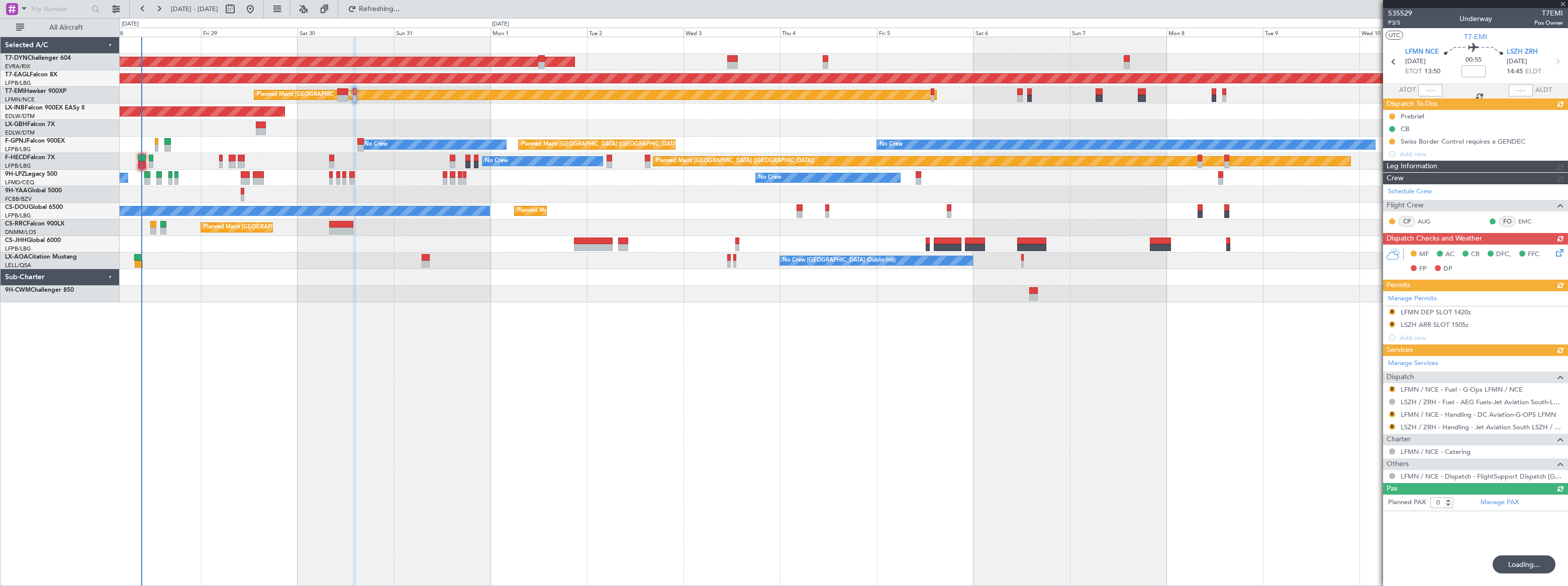
type input "-00:05"
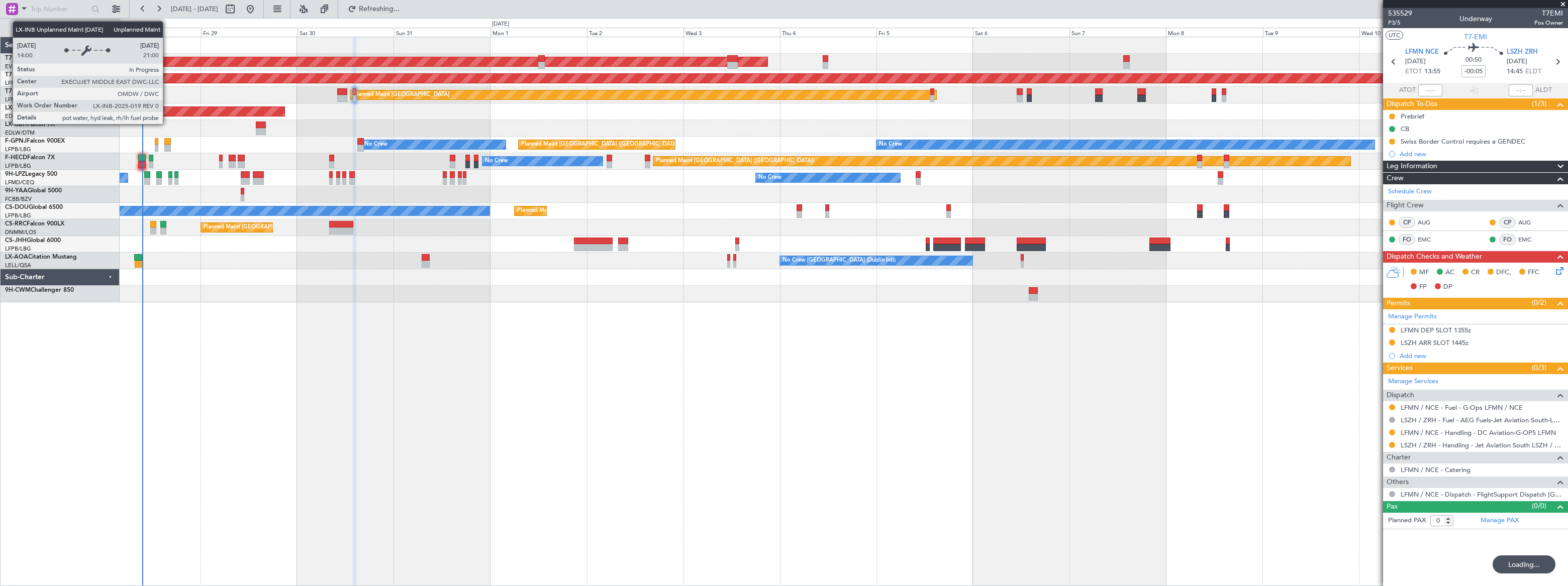
click at [285, 115] on div "Unplanned Maint [GEOGRAPHIC_DATA] (Al Maktoum Intl)" at bounding box center [30, 111] width 510 height 9
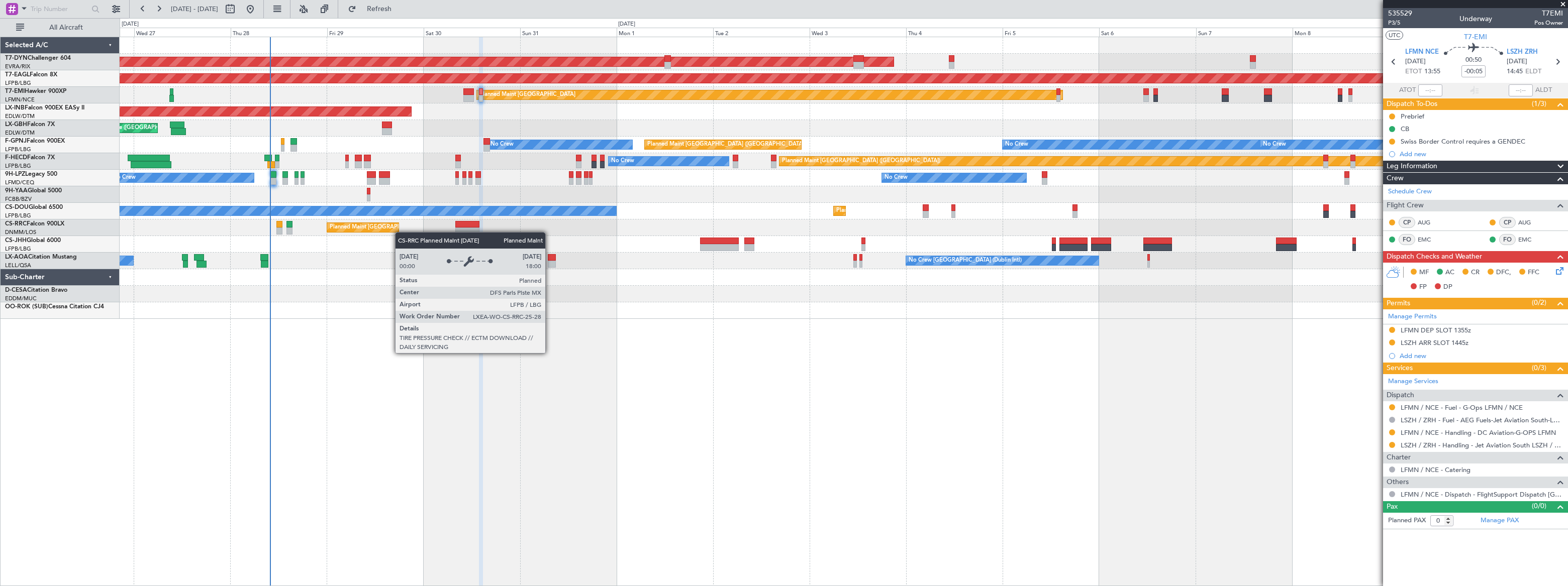
click at [371, 227] on div "AOG Maint Riga (Riga Intl) Grounded [US_STATE] ([GEOGRAPHIC_DATA]) Planned Main…" at bounding box center [843, 178] width 1447 height 282
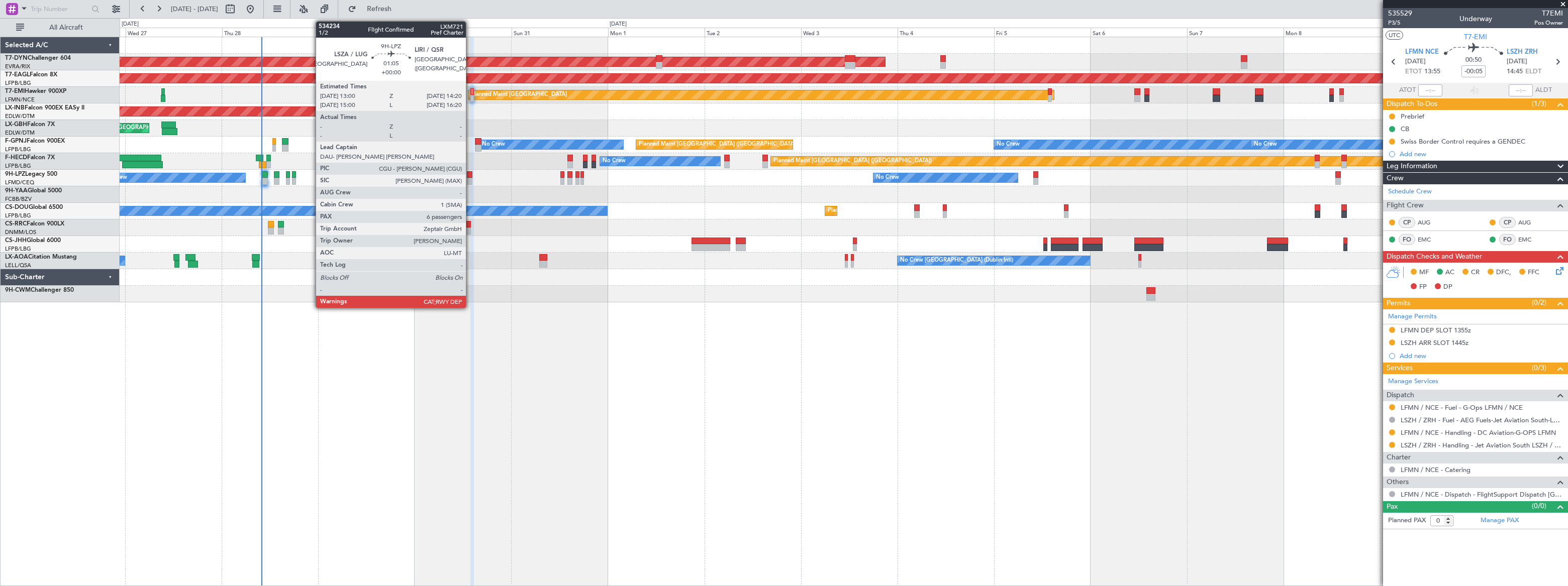
click at [471, 176] on div at bounding box center [469, 174] width 6 height 7
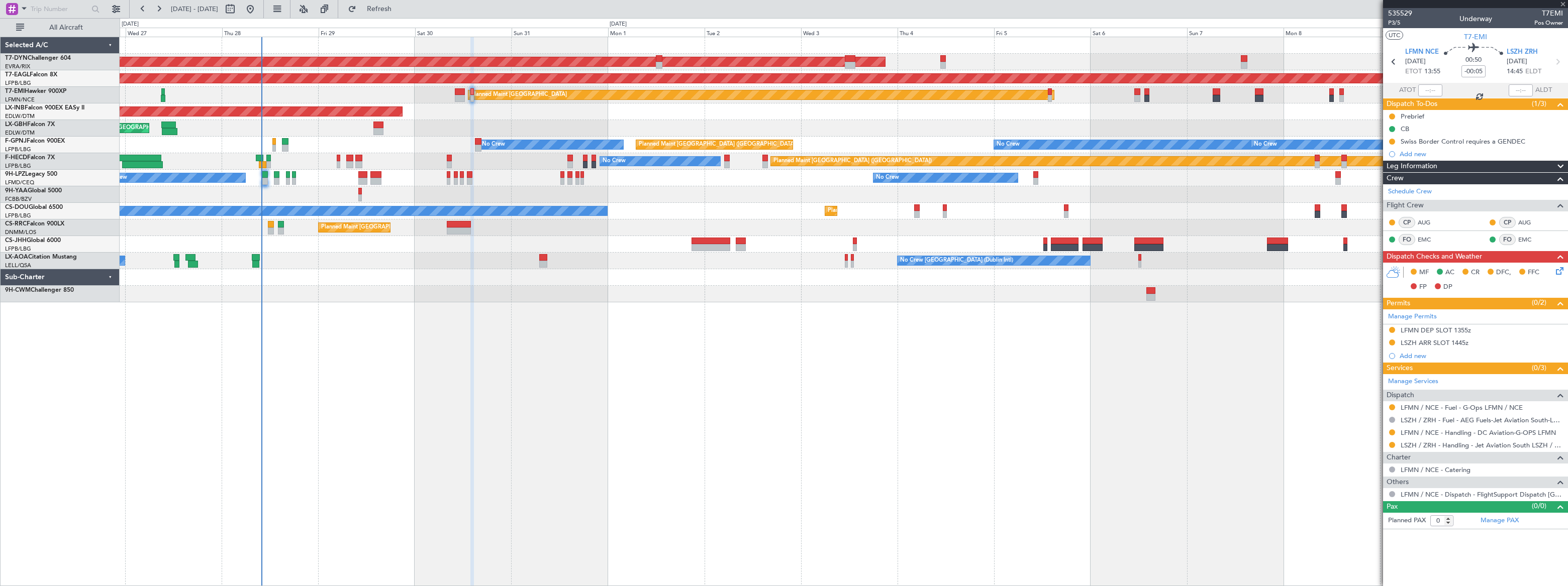
type input "6"
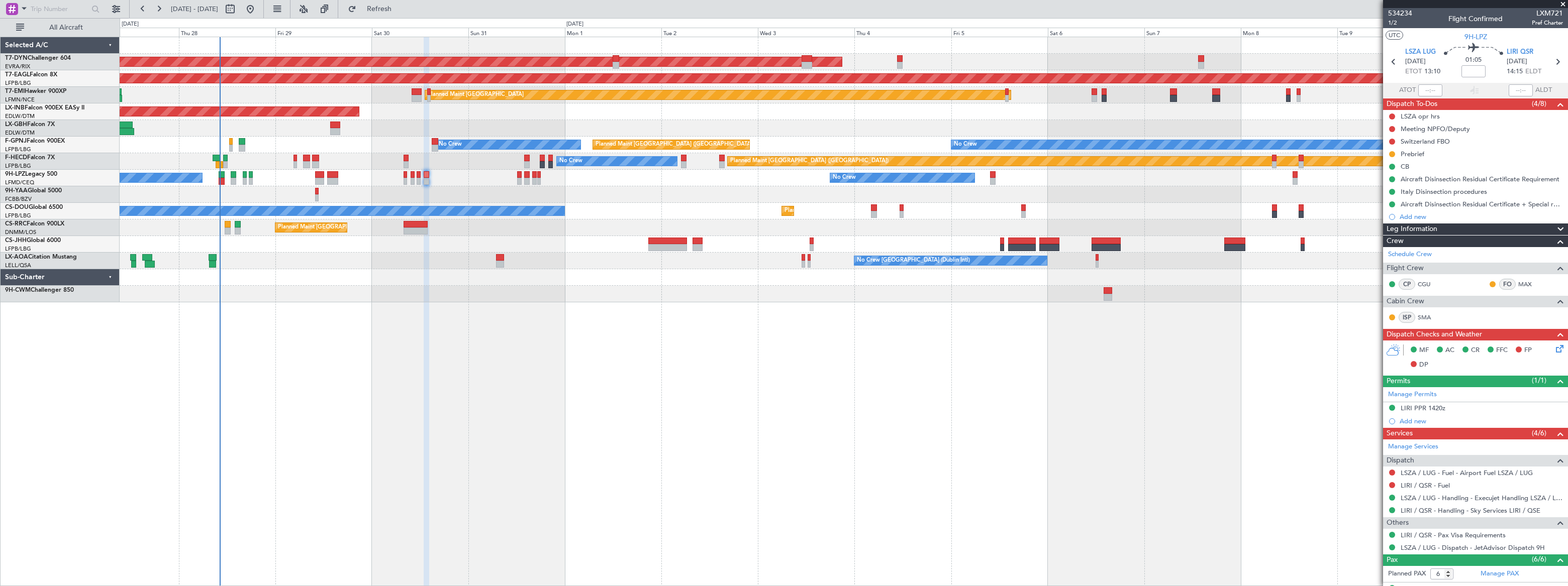
click at [252, 121] on div "Planned Maint Nice ([GEOGRAPHIC_DATA])" at bounding box center [843, 128] width 1448 height 16
click at [1562, 4] on span at bounding box center [1563, 4] width 10 height 9
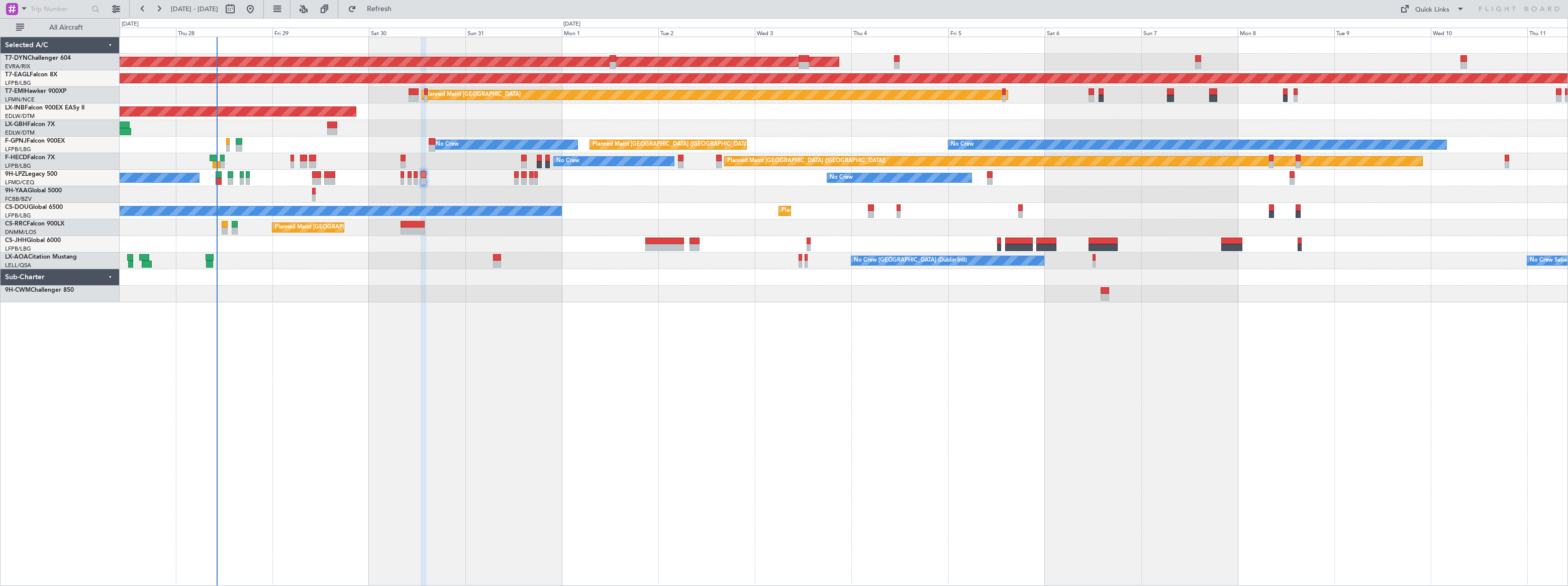
type input "0"
click at [1430, 9] on div "Quick Links" at bounding box center [1432, 10] width 34 height 10
click at [1416, 25] on button "Trip Builder" at bounding box center [1433, 33] width 76 height 24
click at [238, 4] on button at bounding box center [230, 9] width 16 height 16
select select "8"
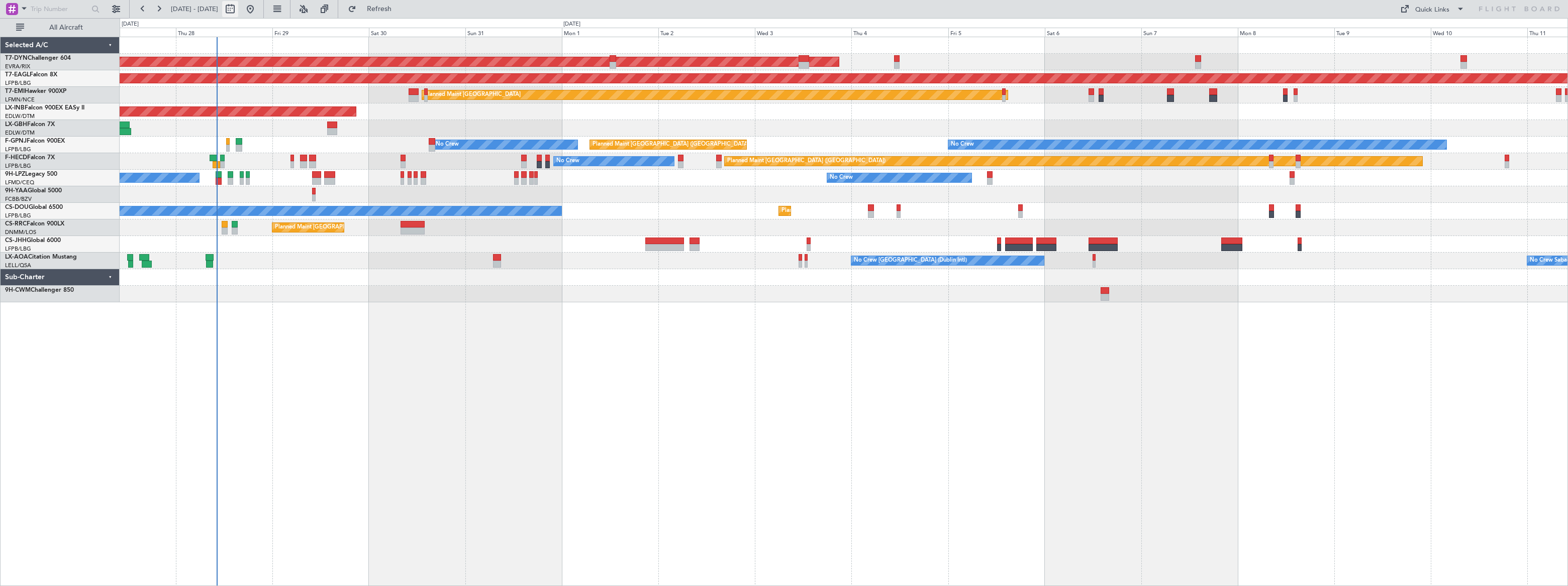
select select "2025"
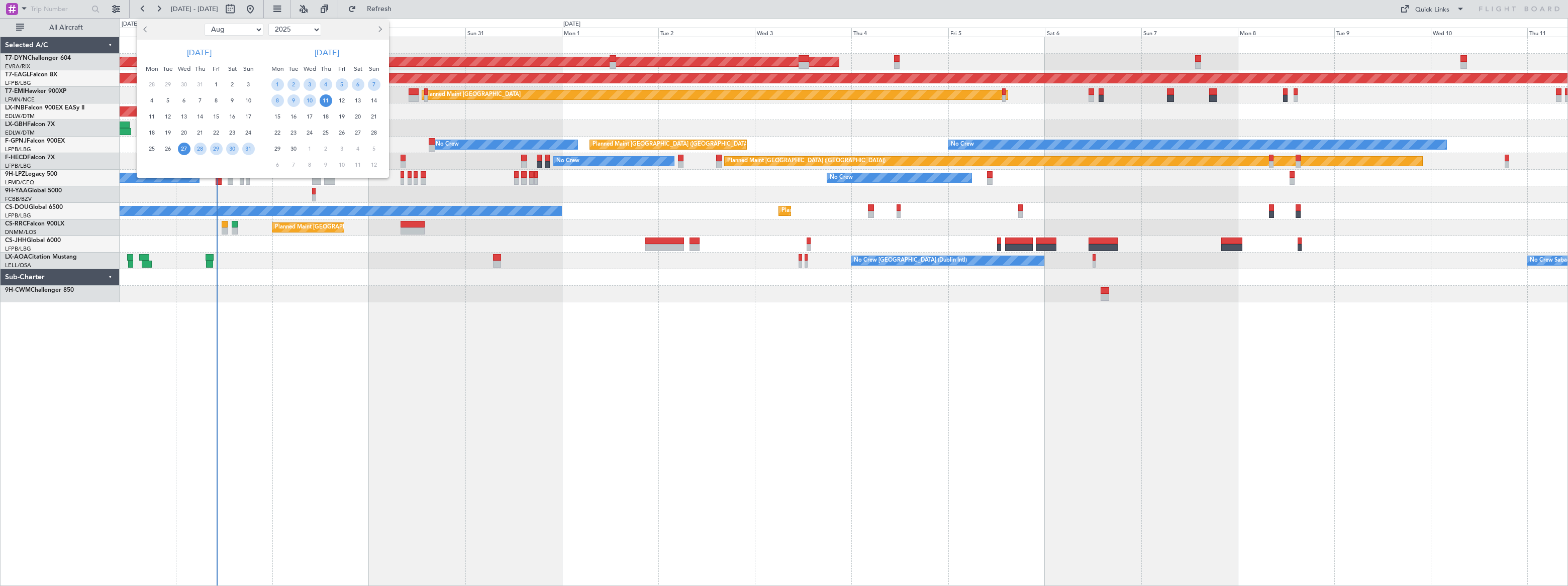
click at [227, 31] on select "Jan Feb Mar Apr May Jun Jul Aug Sep Oct Nov Dec" at bounding box center [233, 30] width 59 height 12
select select "9"
click at [204, 24] on select "Jan Feb Mar Apr May Jun Jul Aug Sep Oct Nov Dec" at bounding box center [233, 30] width 59 height 12
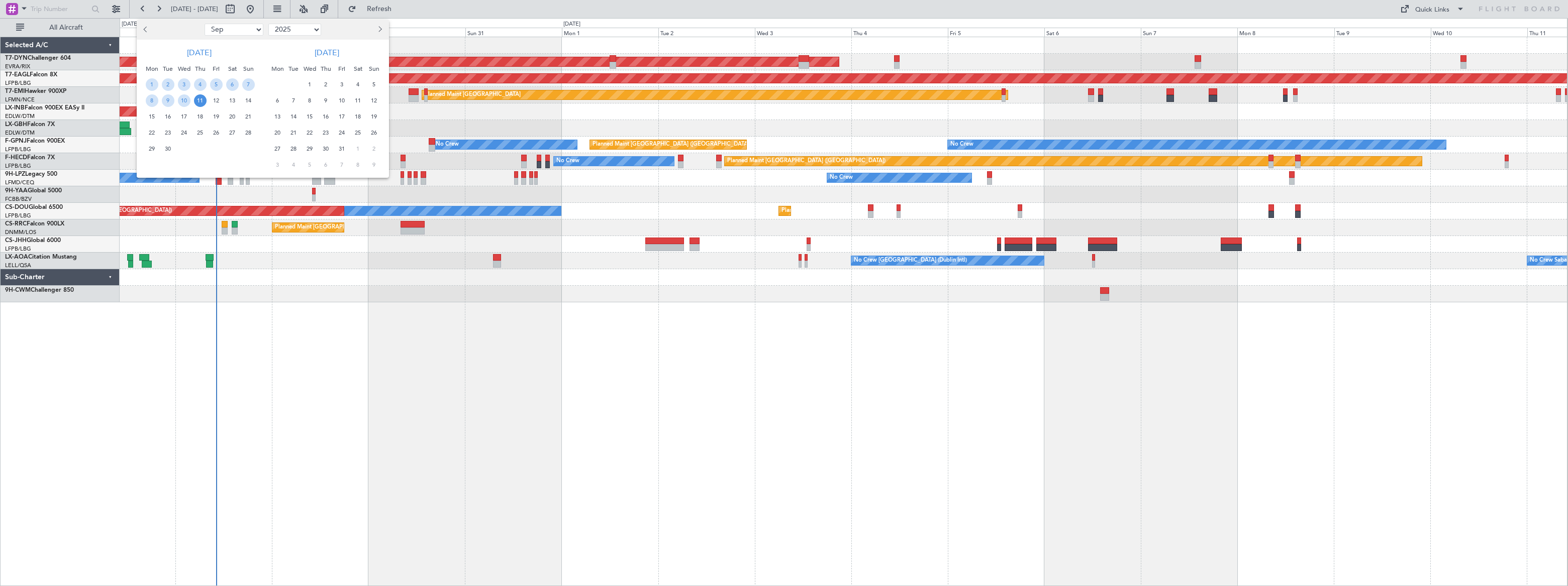
click at [148, 115] on span "15" at bounding box center [152, 117] width 13 height 13
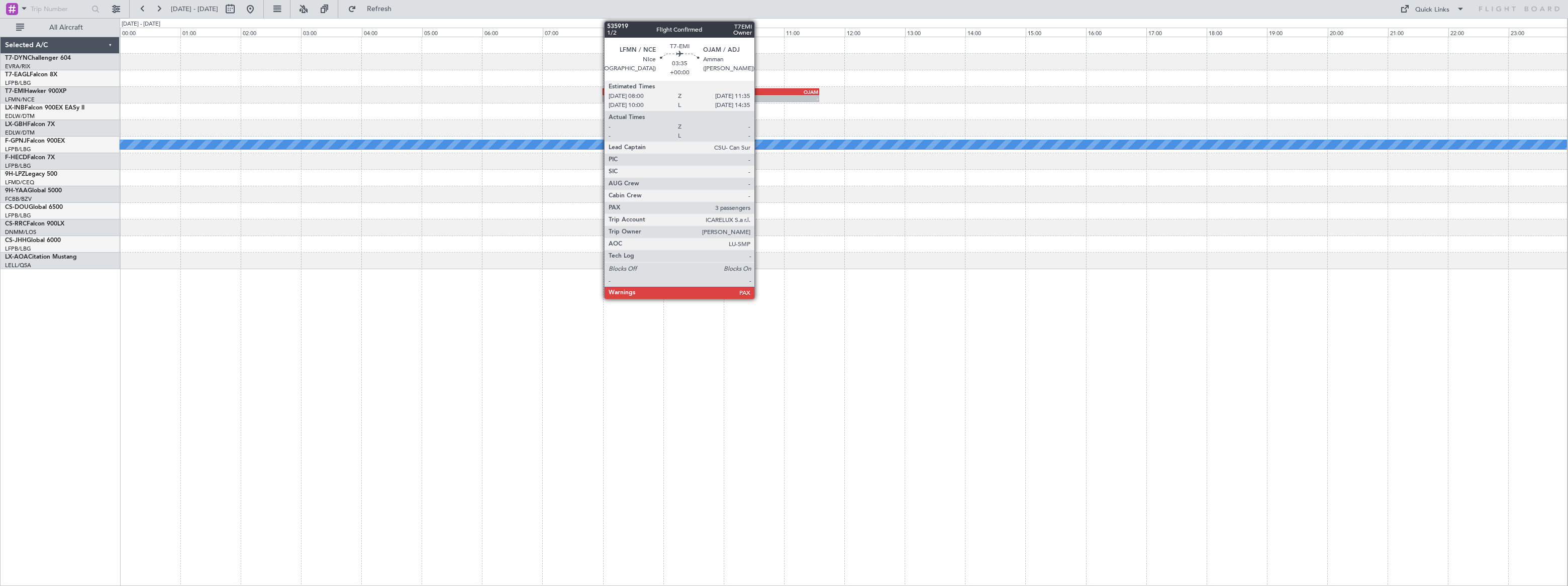
click at [759, 91] on div "OJAM" at bounding box center [764, 92] width 107 height 6
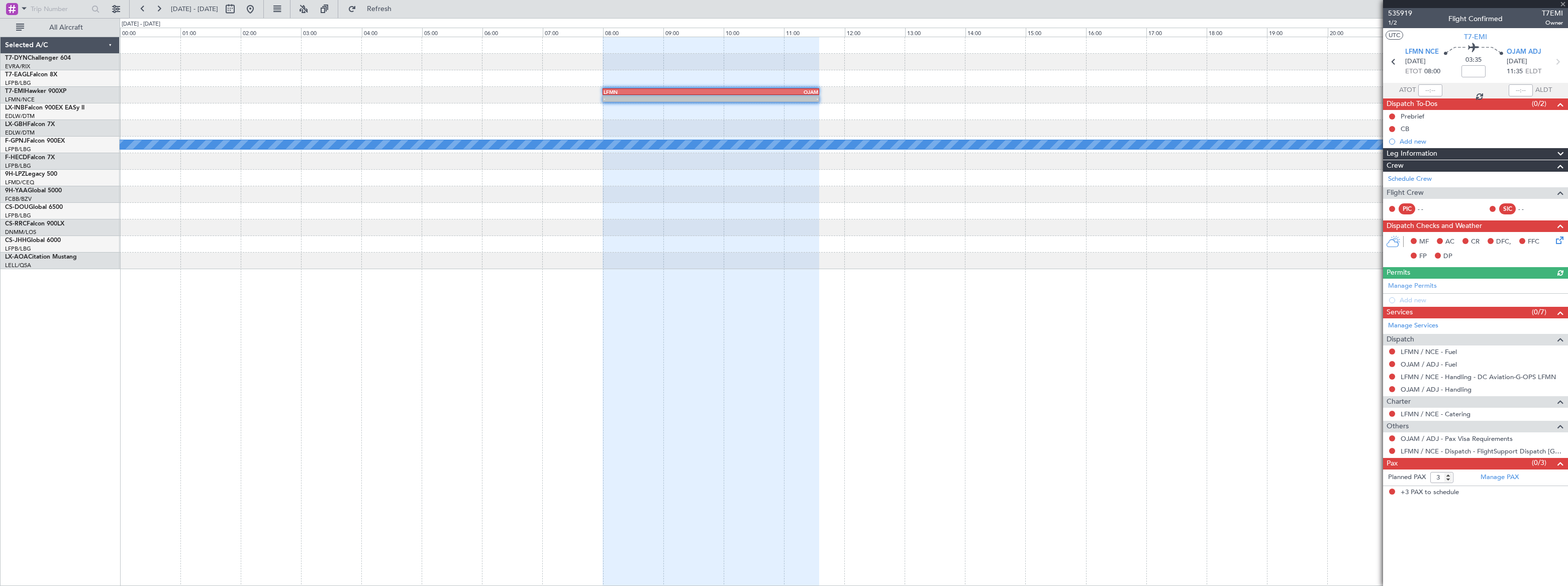
click at [1417, 141] on div "Add new" at bounding box center [1481, 141] width 164 height 9
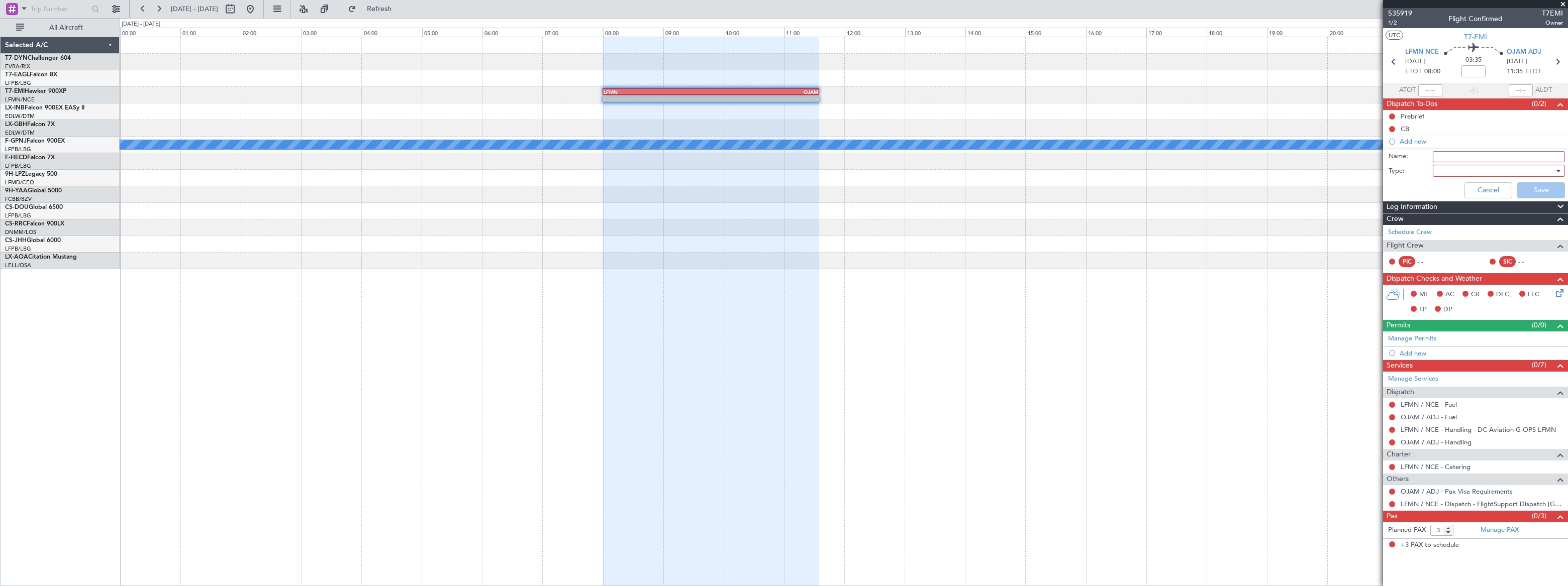
drag, startPoint x: 1437, startPoint y: 159, endPoint x: 1432, endPoint y: 148, distance: 12.1
click at [1437, 159] on input "Name:" at bounding box center [1499, 157] width 132 height 11
type input "Timings TBC"
click at [1454, 171] on div at bounding box center [1496, 171] width 117 height 15
click at [1447, 189] on span "Generic" at bounding box center [1494, 191] width 123 height 15
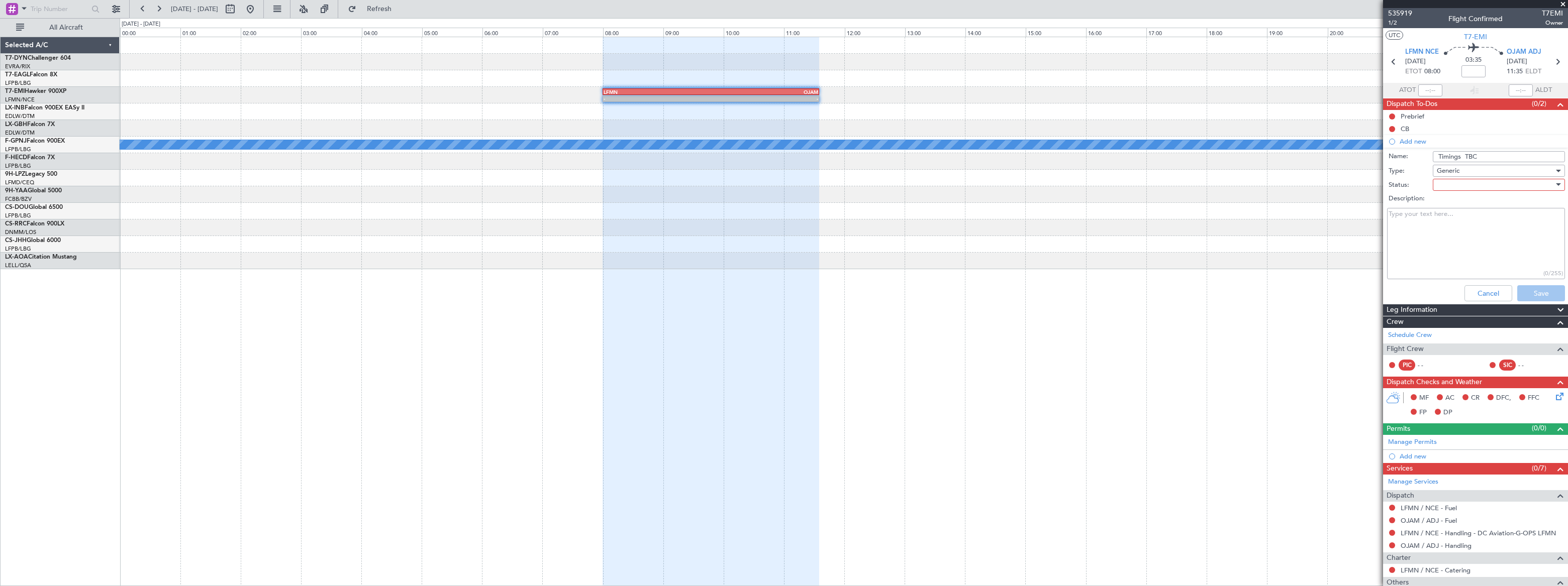
drag, startPoint x: 1482, startPoint y: 153, endPoint x: 1426, endPoint y: 156, distance: 56.1
click at [1426, 156] on div "Name: Timings TBC" at bounding box center [1476, 157] width 195 height 15
click at [1542, 292] on div "Cancel Save" at bounding box center [1472, 293] width 189 height 24
click at [1450, 179] on div at bounding box center [1496, 185] width 117 height 15
drag, startPoint x: 1447, startPoint y: 203, endPoint x: 1481, endPoint y: 231, distance: 44.0
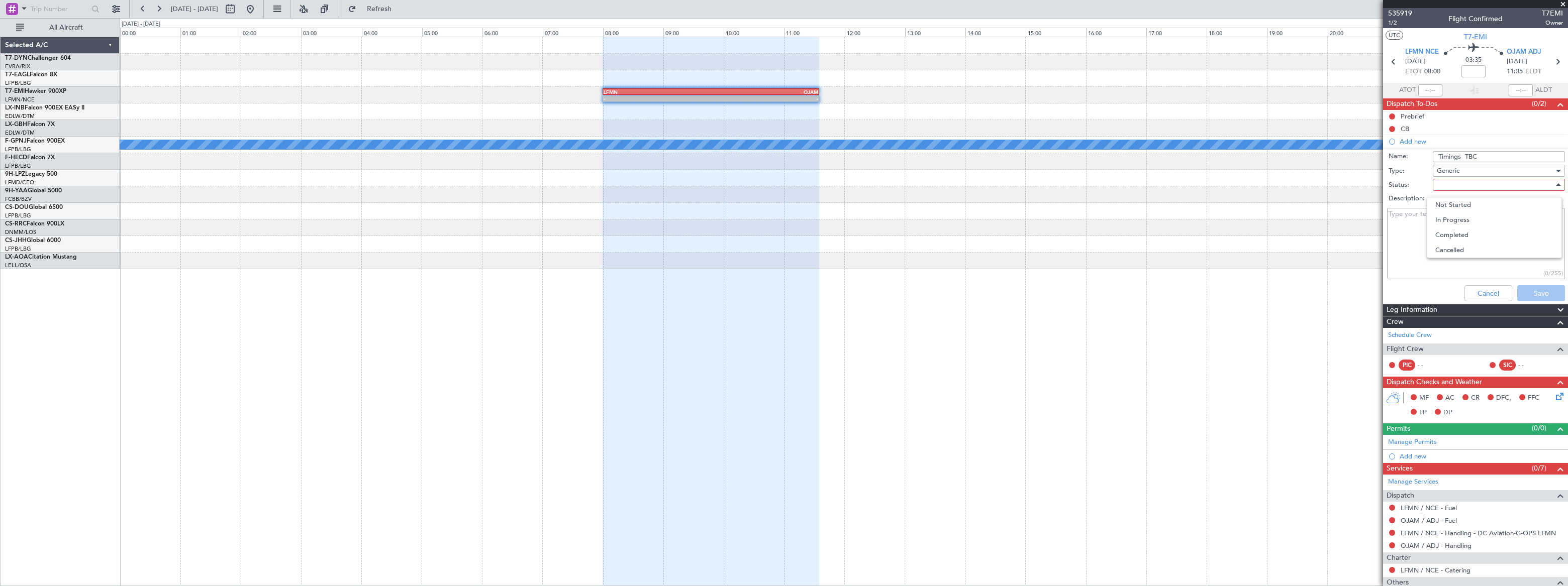
click at [1448, 202] on span "Not Started" at bounding box center [1494, 205] width 118 height 15
click at [1532, 291] on button "Save" at bounding box center [1541, 294] width 48 height 16
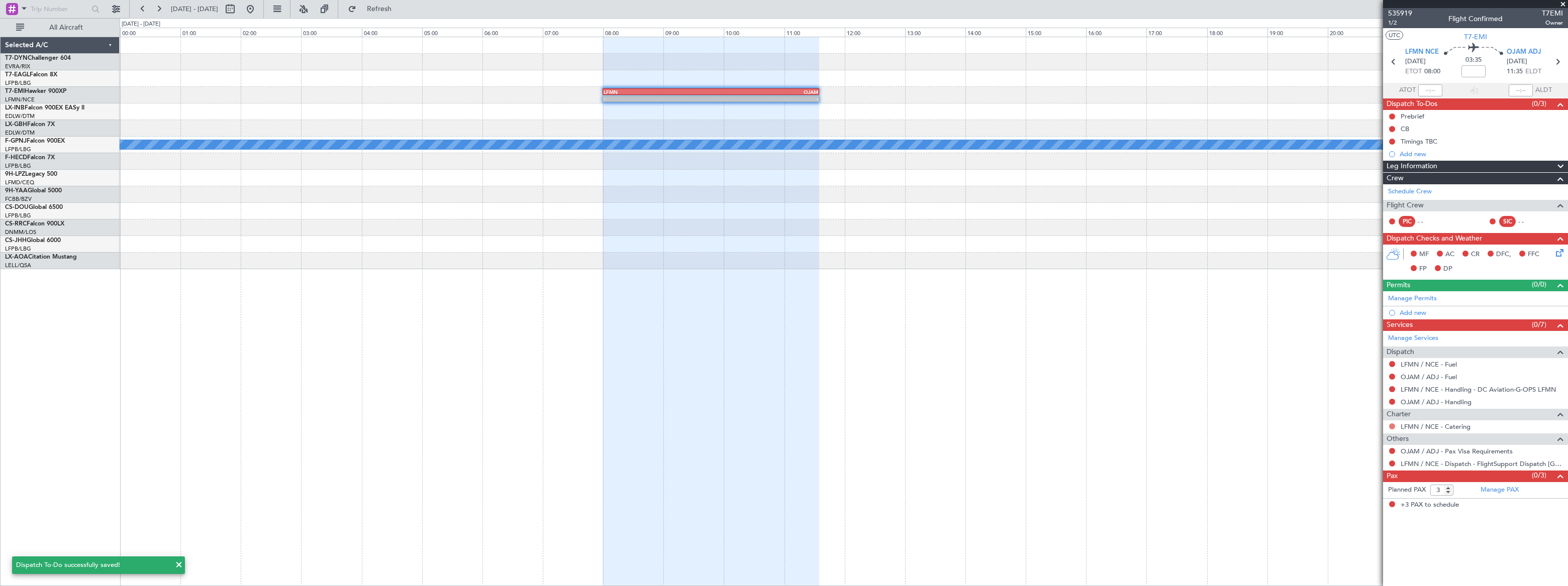
click at [1390, 426] on button at bounding box center [1392, 426] width 6 height 6
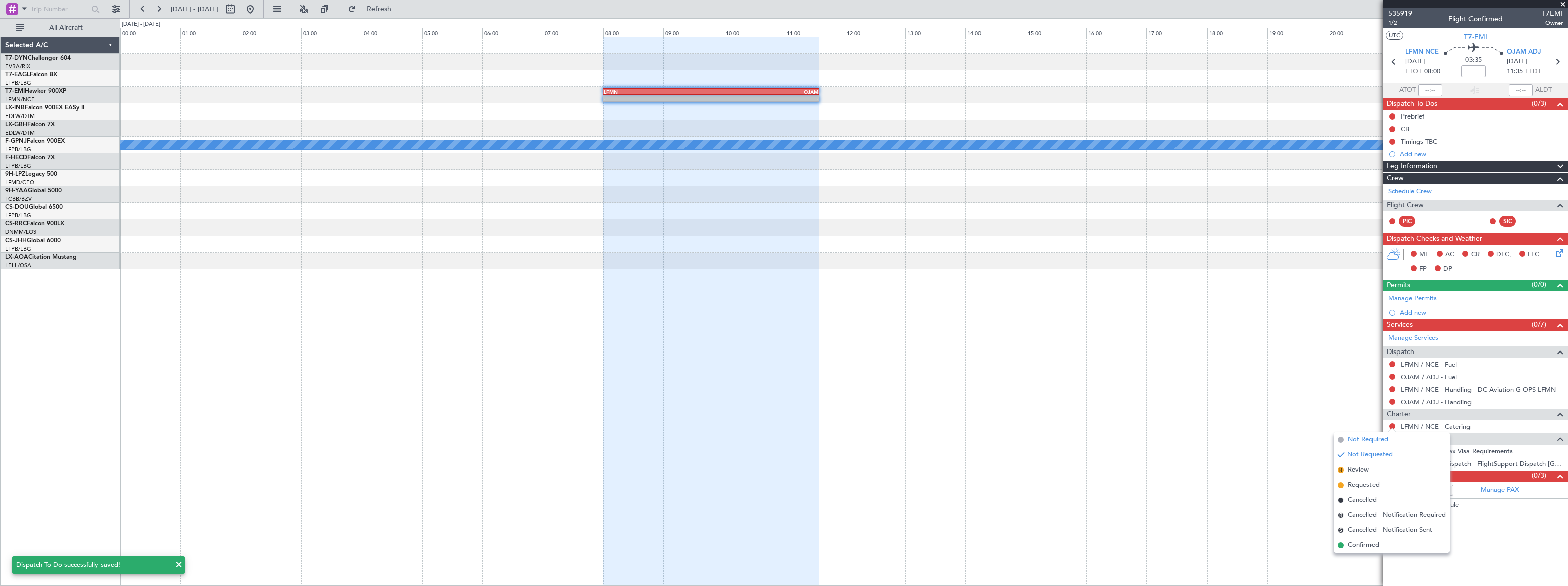
click at [1362, 440] on span "Not Required" at bounding box center [1368, 440] width 40 height 10
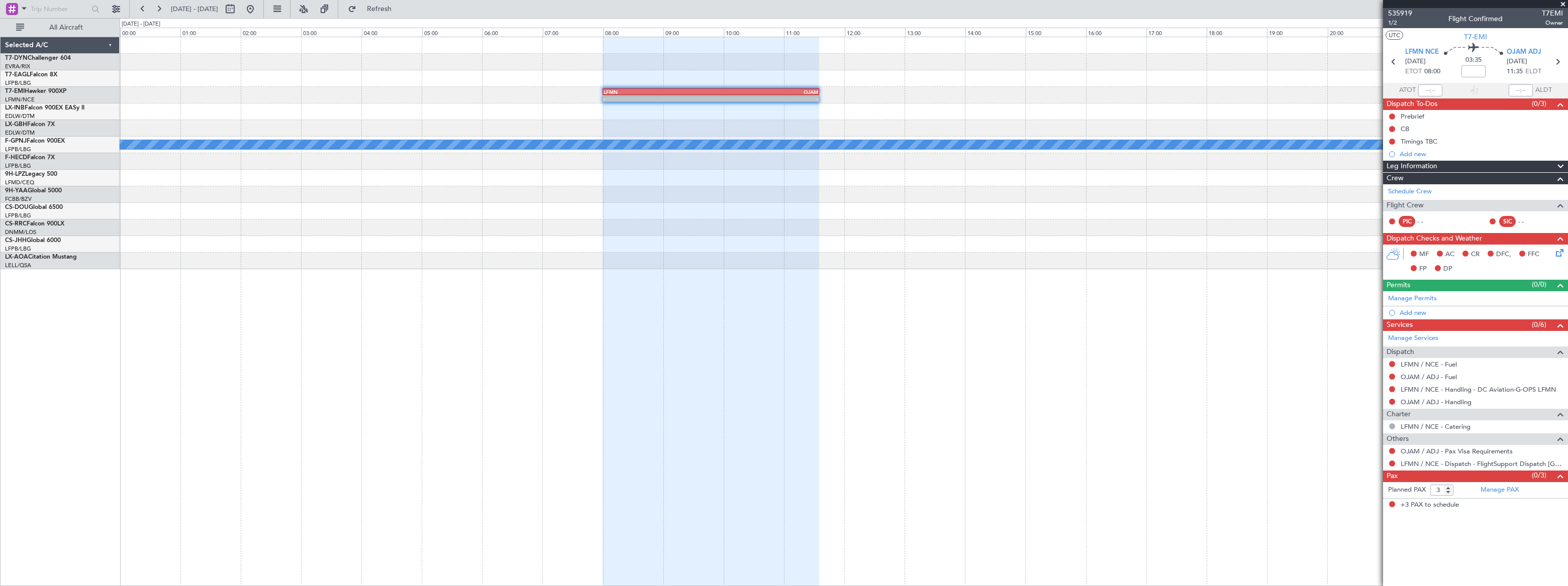
click at [403, 114] on div at bounding box center [843, 112] width 1447 height 16
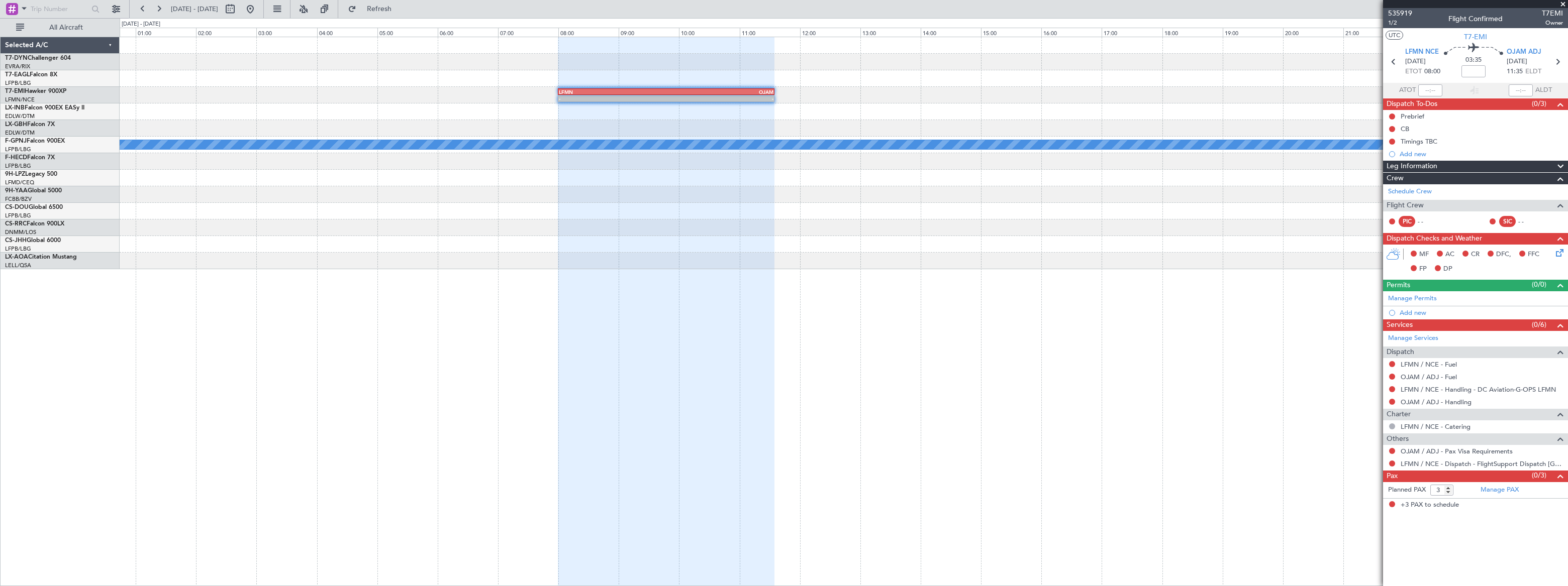
click at [661, 104] on div at bounding box center [843, 112] width 1448 height 16
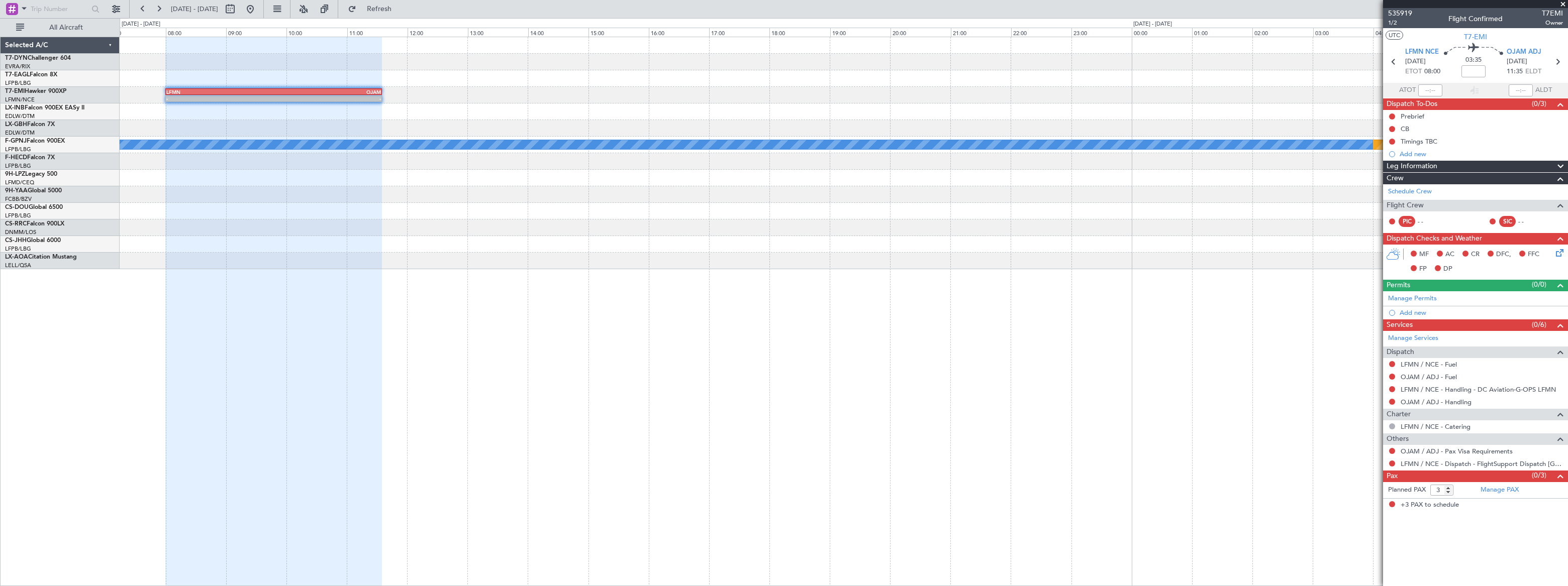
click at [739, 101] on div "- - LFMN 08:00 Z OJAM 11:35 Z" at bounding box center [843, 95] width 1447 height 16
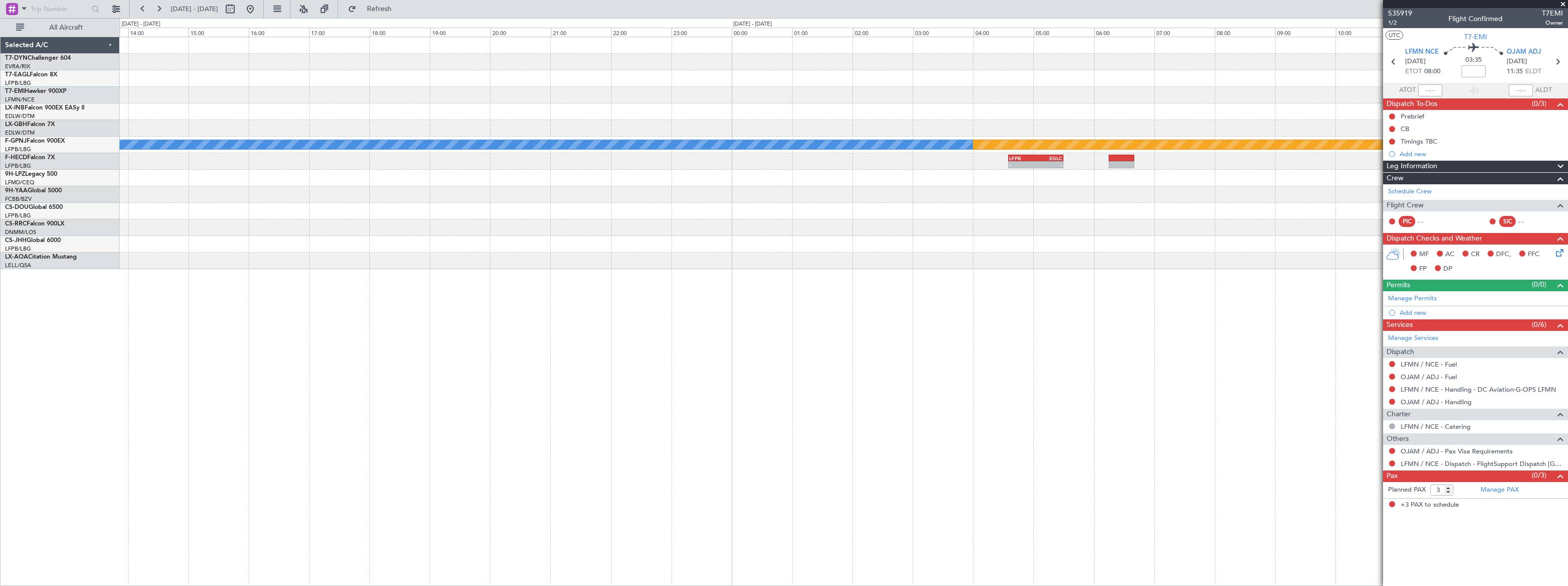
click at [704, 104] on div at bounding box center [843, 112] width 1447 height 16
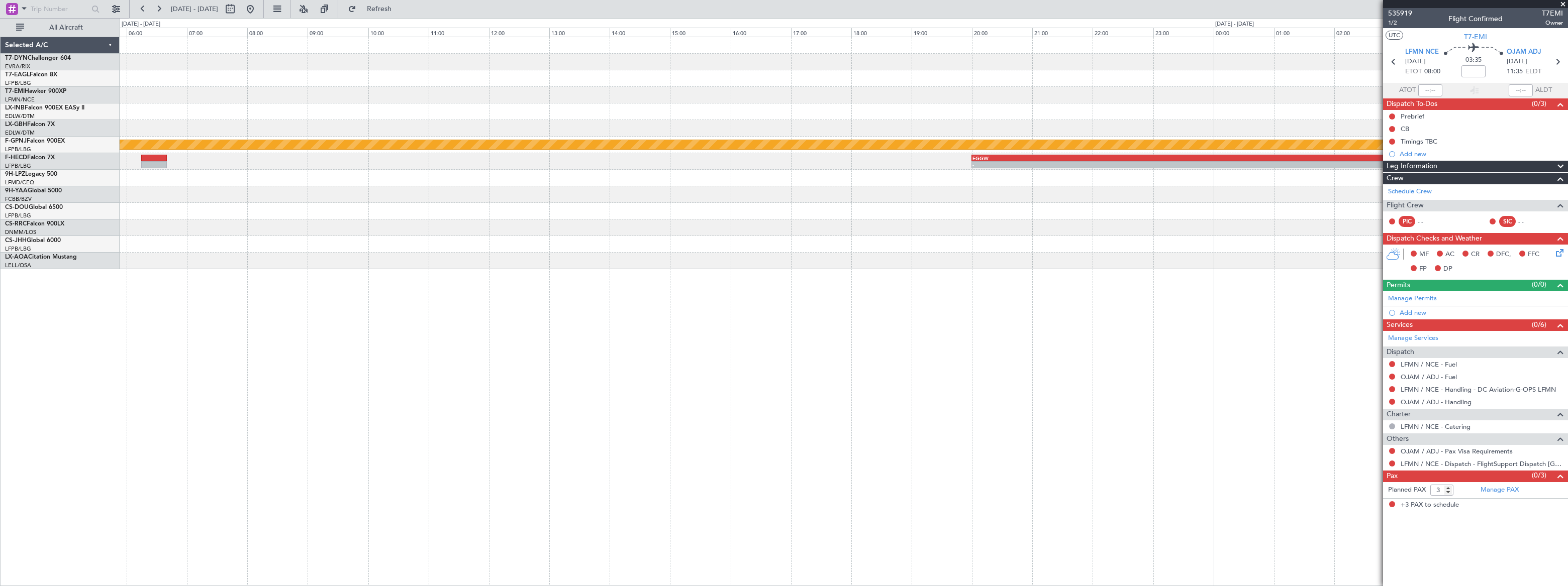
click at [699, 108] on div at bounding box center [843, 112] width 1448 height 16
click at [658, 110] on div "Planned Maint Nurnberg Planned Maint Paris (Le Bourget) No Crew - - EGGW 20:00 …" at bounding box center [843, 153] width 1448 height 232
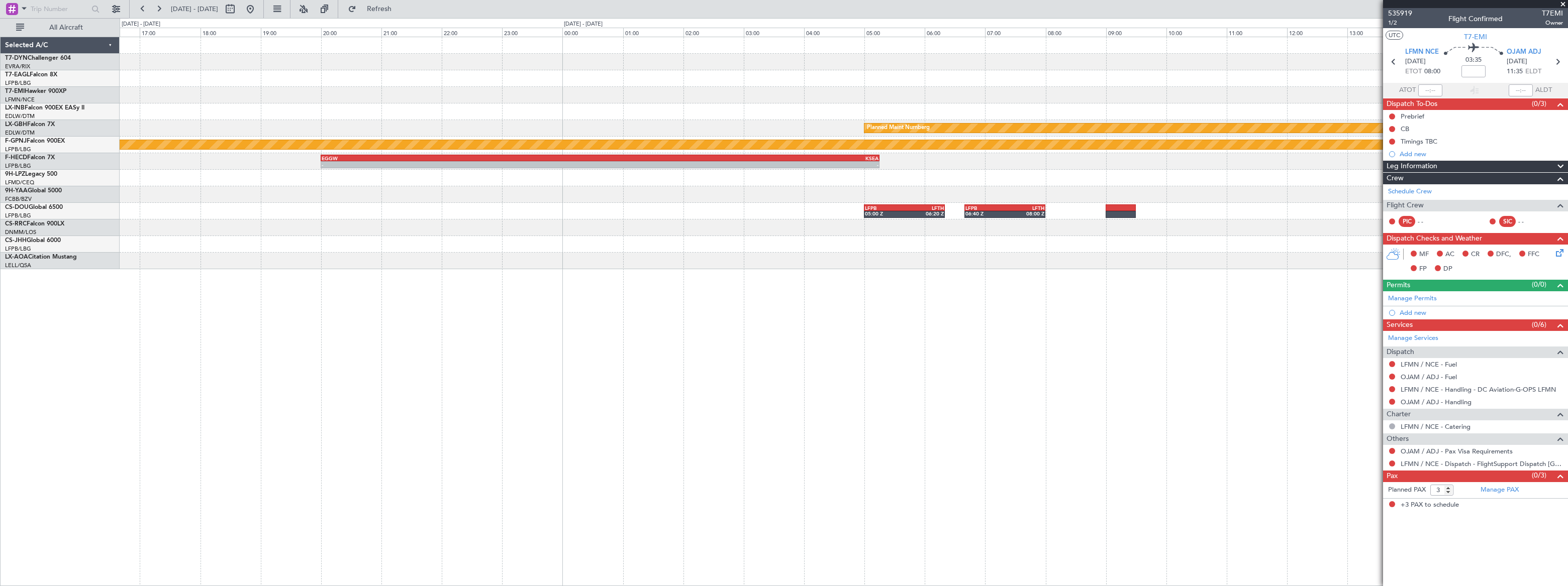
click at [697, 89] on div "Planned Maint Nurnberg Planned Maint Paris (Le Bourget) - - EGGW 20:00 Z KSEA 0…" at bounding box center [843, 153] width 1448 height 232
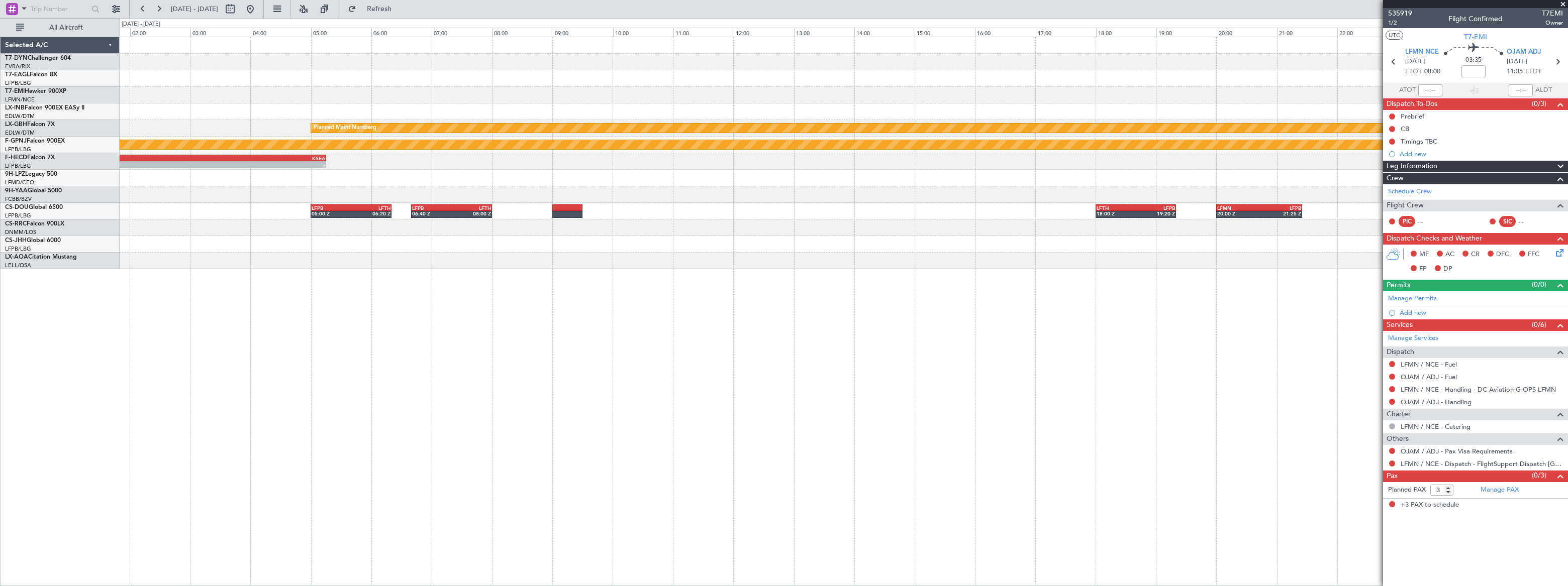
click at [843, 79] on div "- - OJAM 07:00 Z LFMN 10:45 Z Planned Maint Nurnberg Planned Maint Paris (Le Bo…" at bounding box center [843, 153] width 1447 height 232
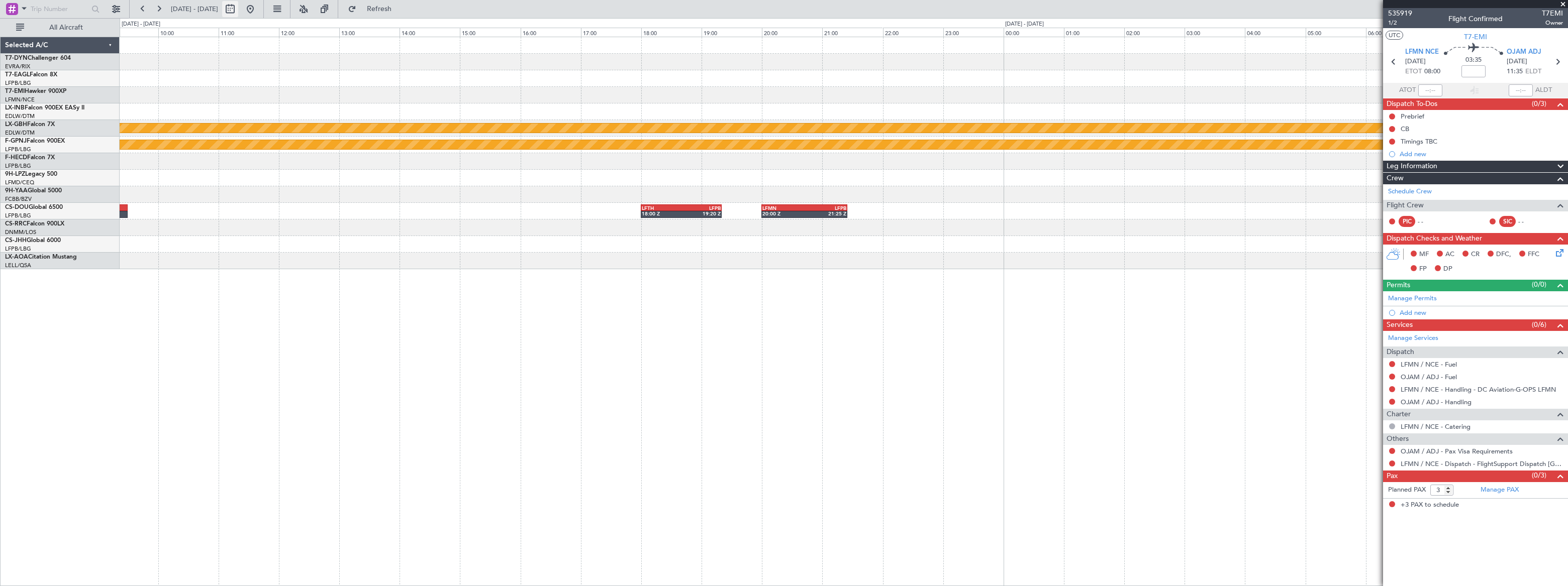
click at [238, 12] on button at bounding box center [230, 9] width 16 height 16
select select "9"
select select "2025"
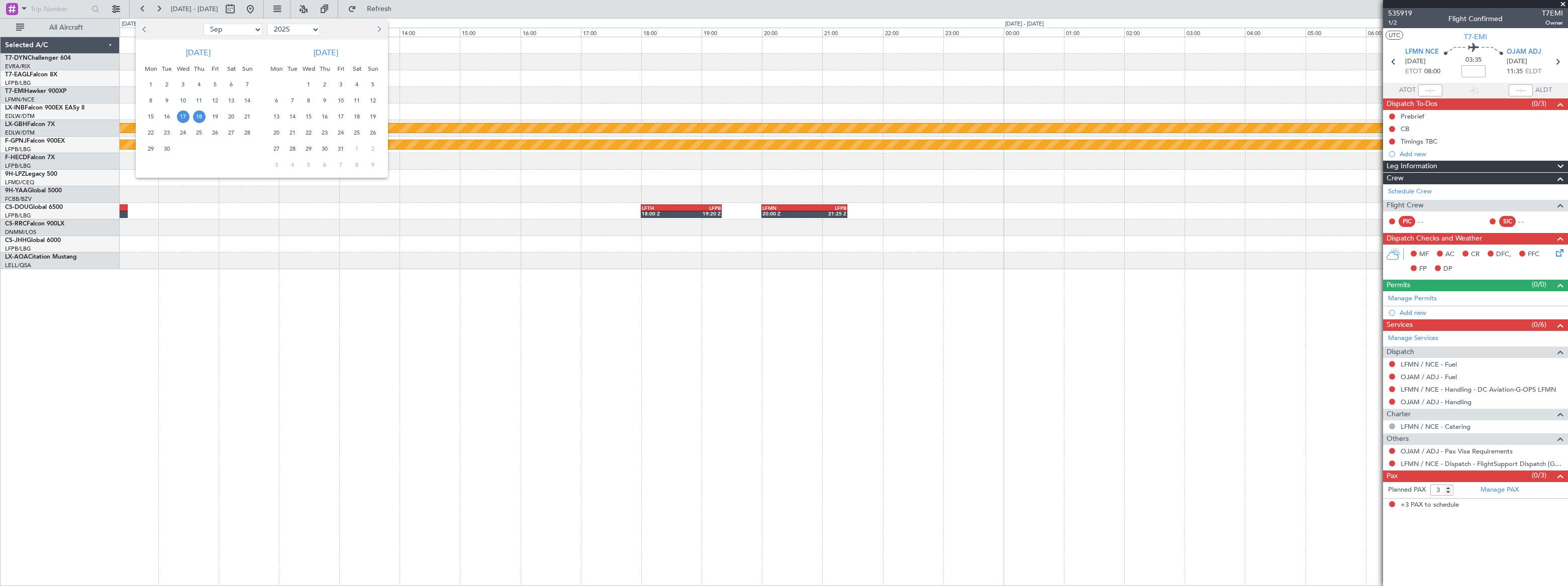
click at [196, 115] on span "18" at bounding box center [199, 117] width 13 height 13
click at [196, 114] on span "18" at bounding box center [199, 117] width 13 height 13
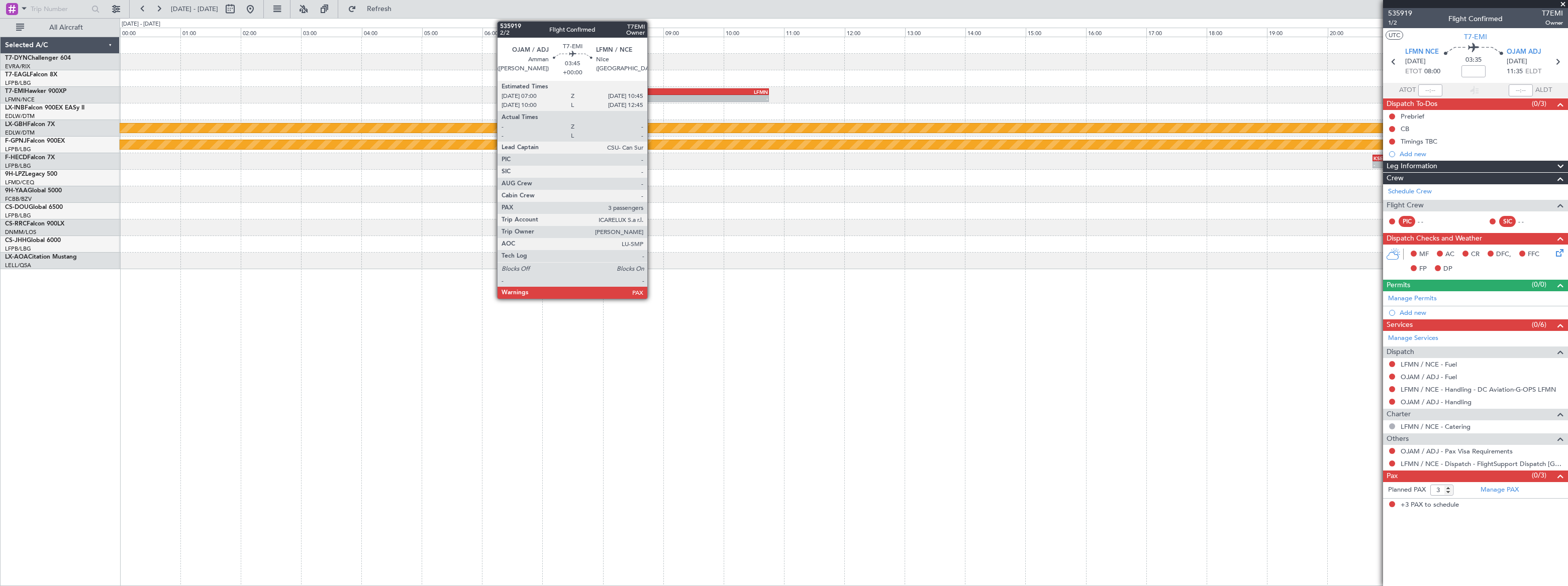
click at [652, 94] on div "OJAM" at bounding box center [599, 92] width 112 height 6
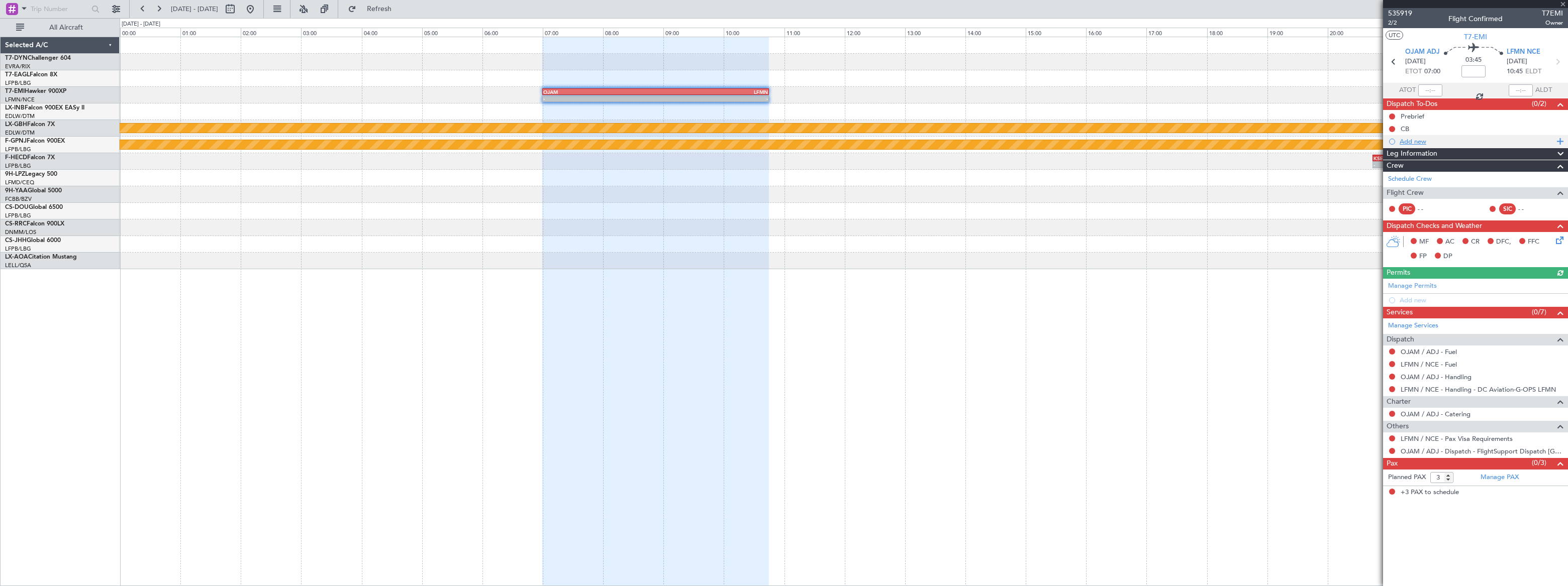
click at [1414, 141] on div "Add new" at bounding box center [1476, 141] width 154 height 9
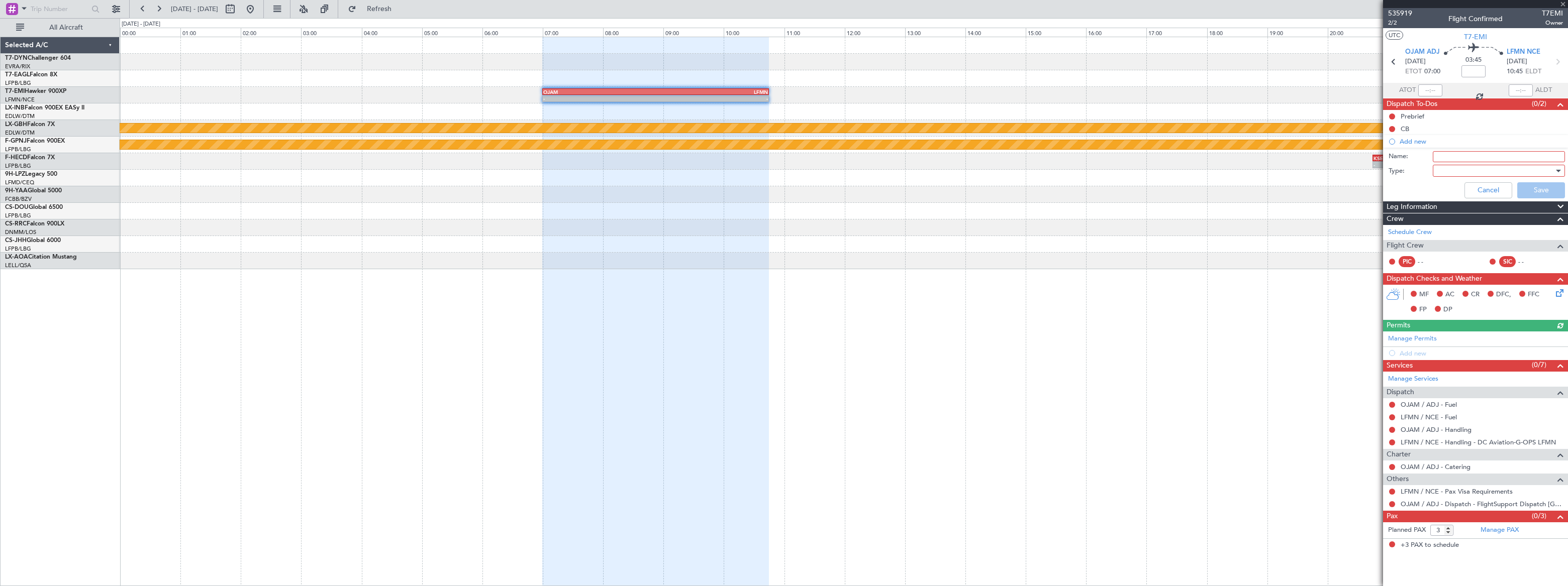
click at [1455, 153] on input "Name:" at bounding box center [1499, 157] width 132 height 11
paste input "Timings TBC"
type input "Timings TBC"
click at [1454, 176] on div at bounding box center [1496, 171] width 117 height 15
click at [1444, 192] on span "Generic" at bounding box center [1494, 191] width 123 height 15
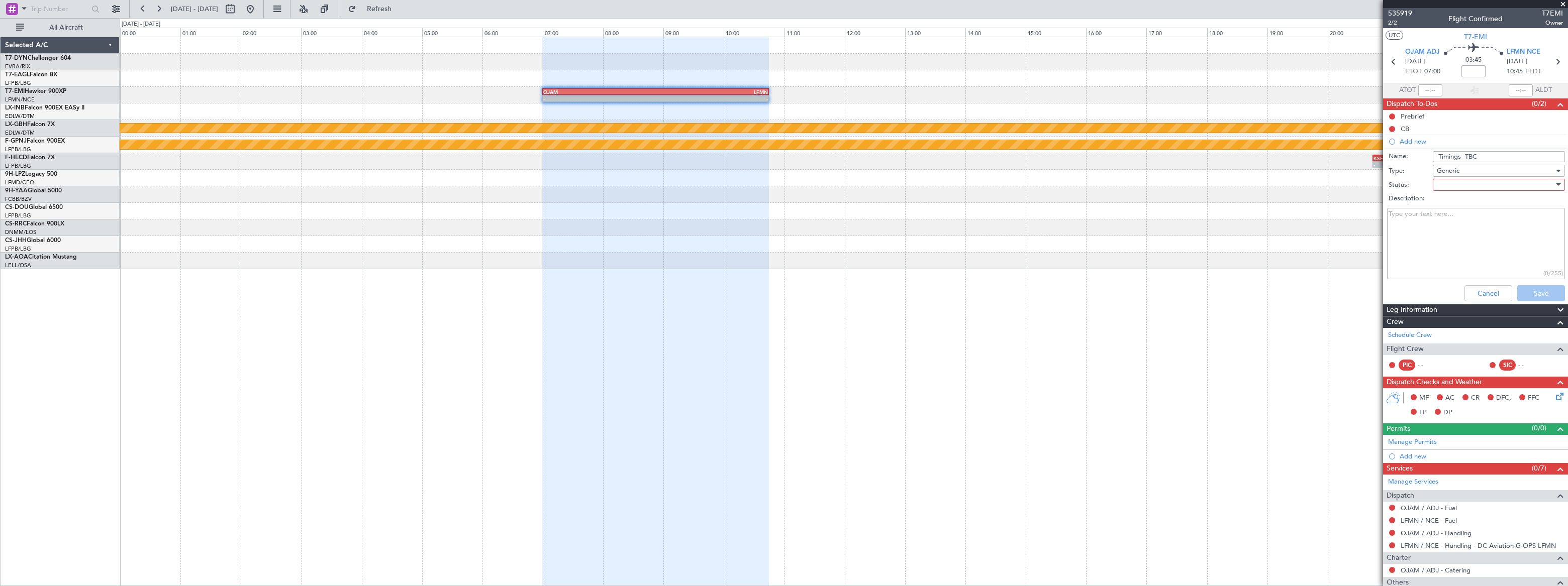
click at [1459, 186] on div at bounding box center [1496, 185] width 117 height 15
click at [1452, 201] on span "Not Started" at bounding box center [1494, 205] width 118 height 15
click at [1537, 289] on button "Save" at bounding box center [1541, 294] width 48 height 16
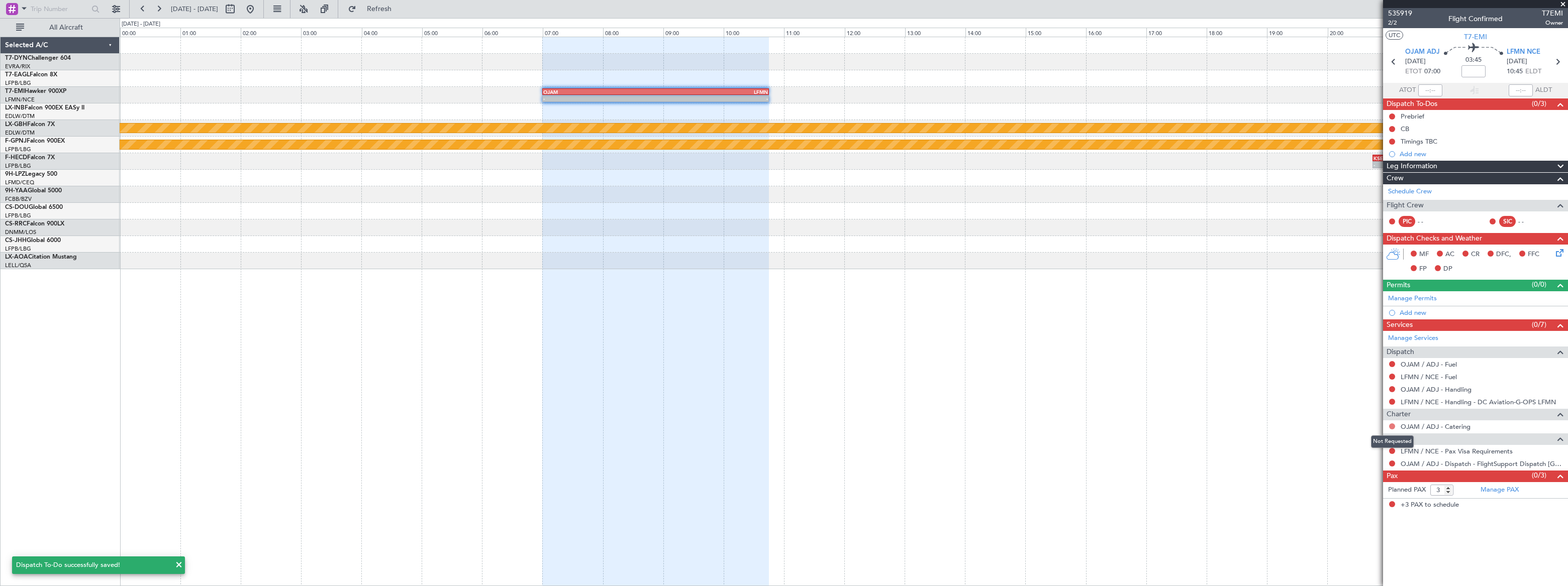
click at [1391, 425] on button at bounding box center [1392, 426] width 6 height 6
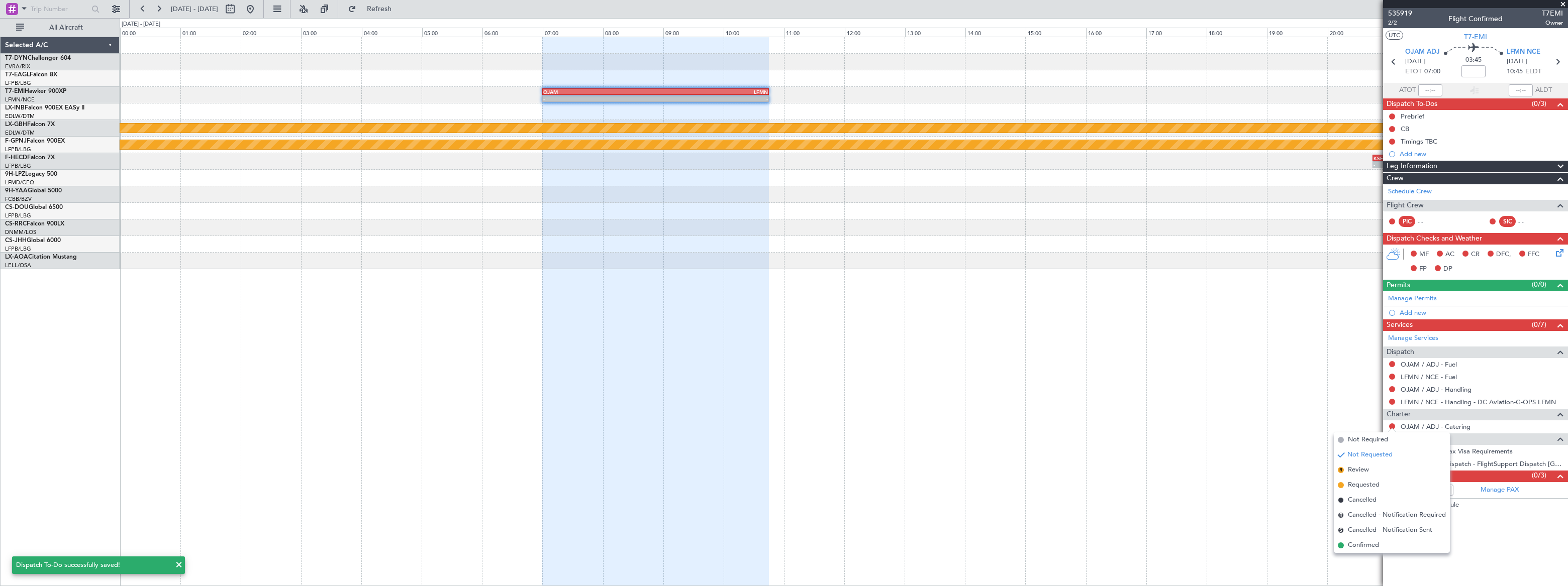
click at [1346, 438] on li "Not Required" at bounding box center [1392, 440] width 116 height 15
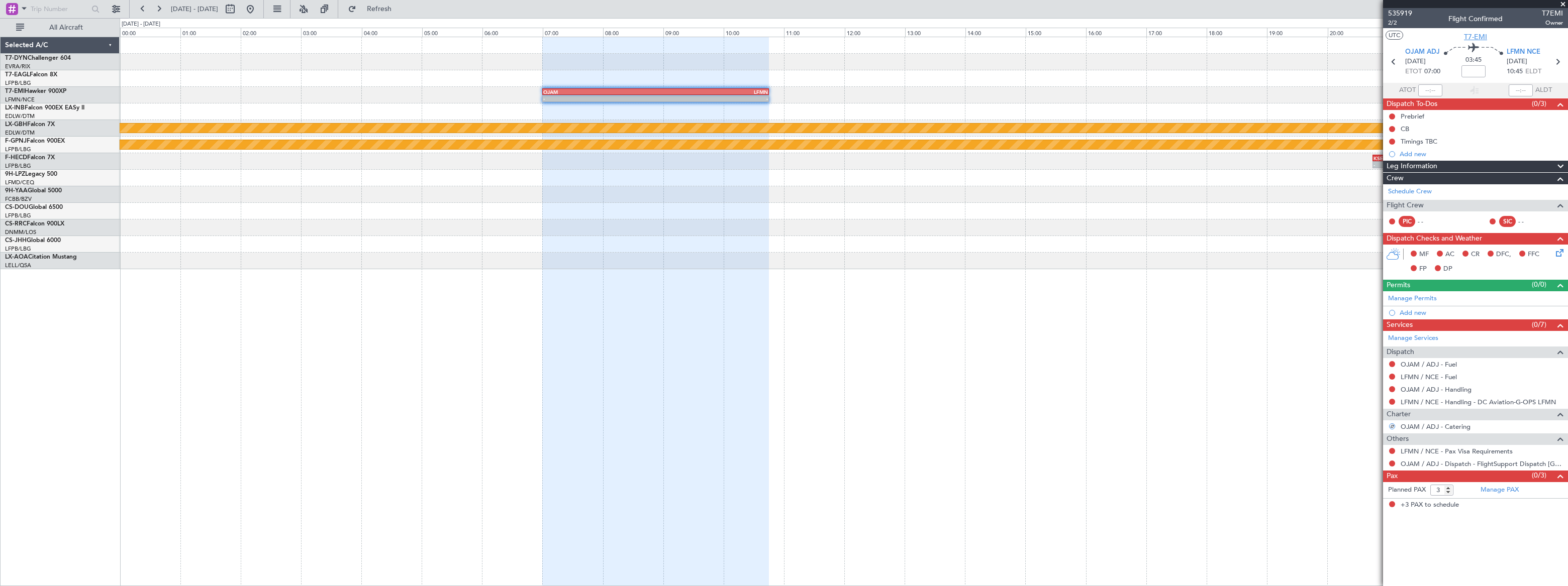
click at [1477, 40] on span "T7-EMI" at bounding box center [1476, 36] width 23 height 11
click at [1414, 54] on span "OJAM ADJ" at bounding box center [1422, 52] width 35 height 10
click at [1070, 99] on div "- - OJAM 07:00 Z LFMN 10:45 Z Planned Maint Nurnberg Planned Maint Paris (Le Bo…" at bounding box center [843, 153] width 1447 height 232
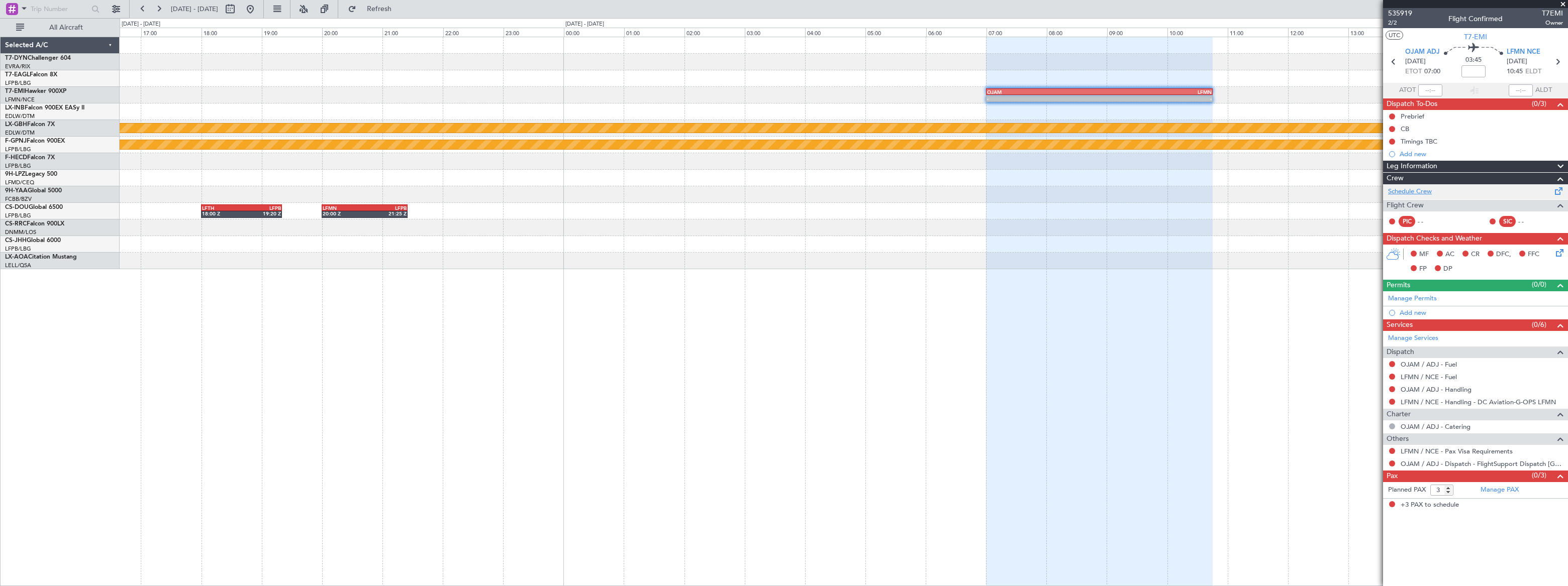
click at [1422, 191] on link "Schedule Crew" at bounding box center [1409, 192] width 43 height 10
click at [1474, 35] on span "T7-EMI" at bounding box center [1476, 36] width 23 height 11
click at [401, 6] on span "Refresh" at bounding box center [379, 9] width 42 height 7
click at [401, 6] on span "Refreshing..." at bounding box center [379, 9] width 42 height 7
click at [401, 7] on span "Refresh" at bounding box center [379, 9] width 42 height 7
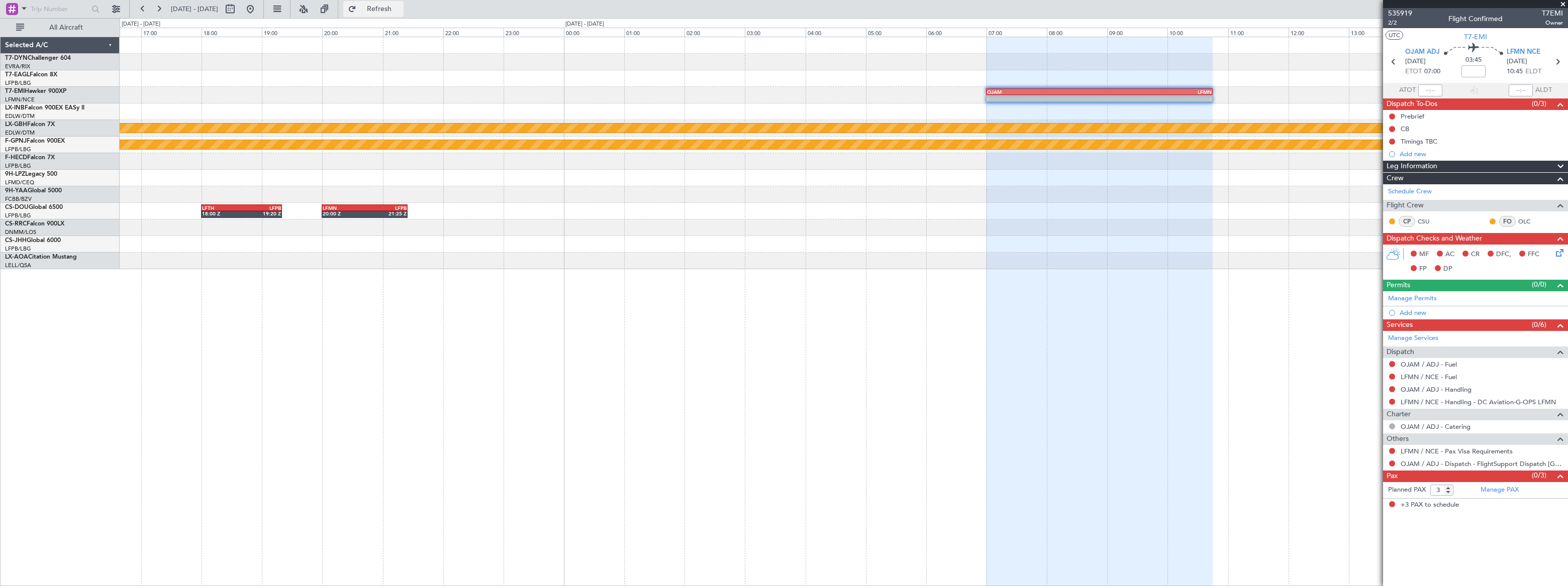
click at [401, 12] on span "Refresh" at bounding box center [379, 9] width 42 height 7
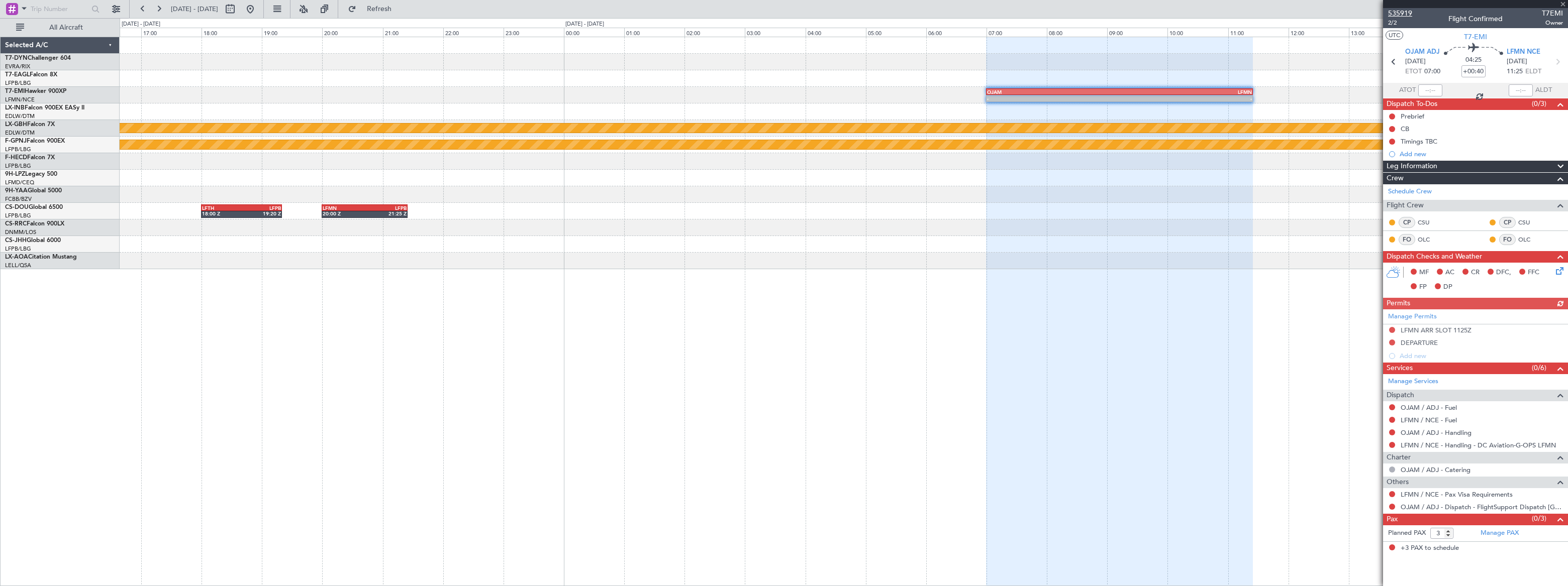
click at [1402, 13] on span "535919" at bounding box center [1400, 13] width 24 height 11
click at [613, 241] on div at bounding box center [843, 244] width 1448 height 16
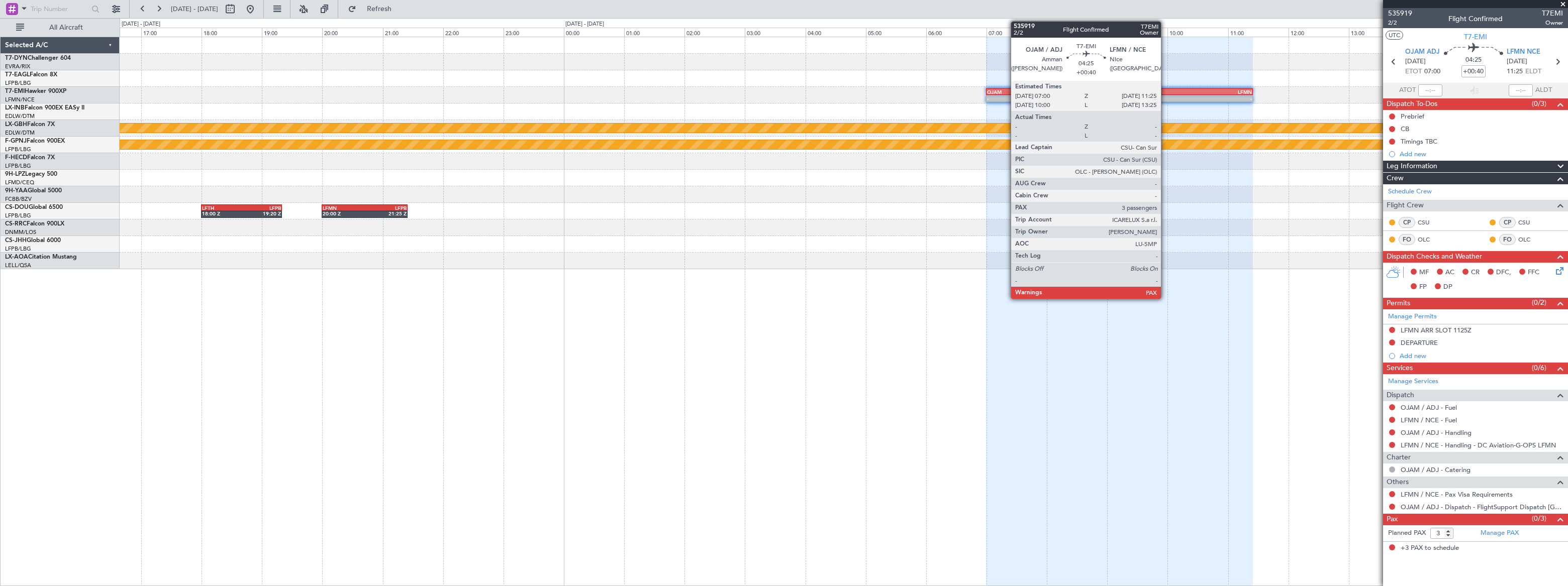
click at [1166, 94] on div "LFMN" at bounding box center [1186, 92] width 133 height 6
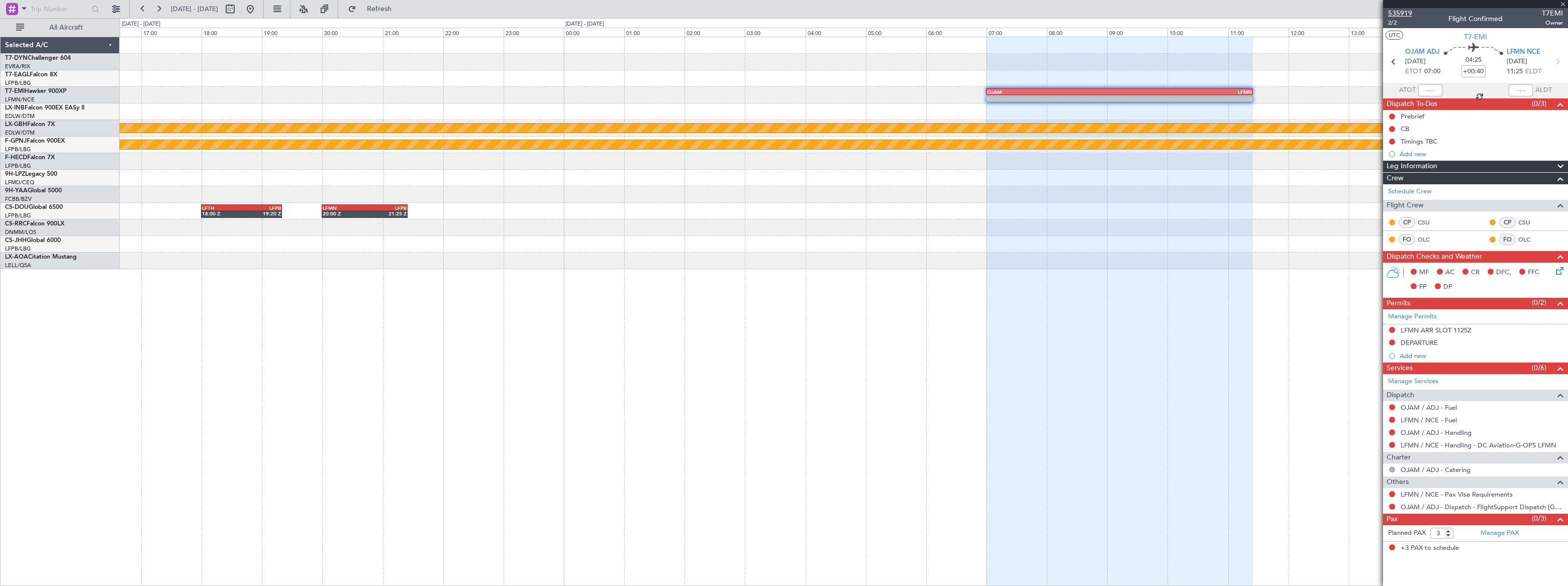
click at [1397, 11] on span "535919" at bounding box center [1400, 13] width 24 height 11
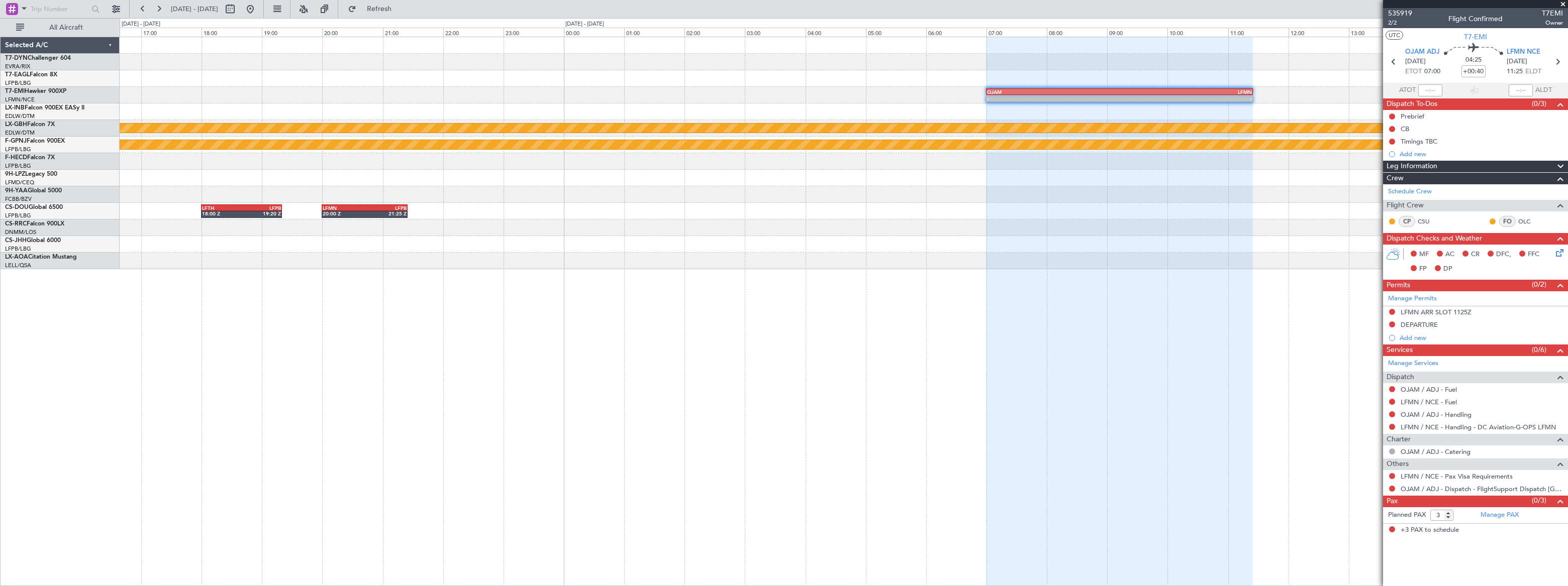
click at [1108, 311] on div at bounding box center [1119, 312] width 267 height 550
click at [1467, 412] on link "OJAM / ADJ - Handling" at bounding box center [1436, 415] width 71 height 9
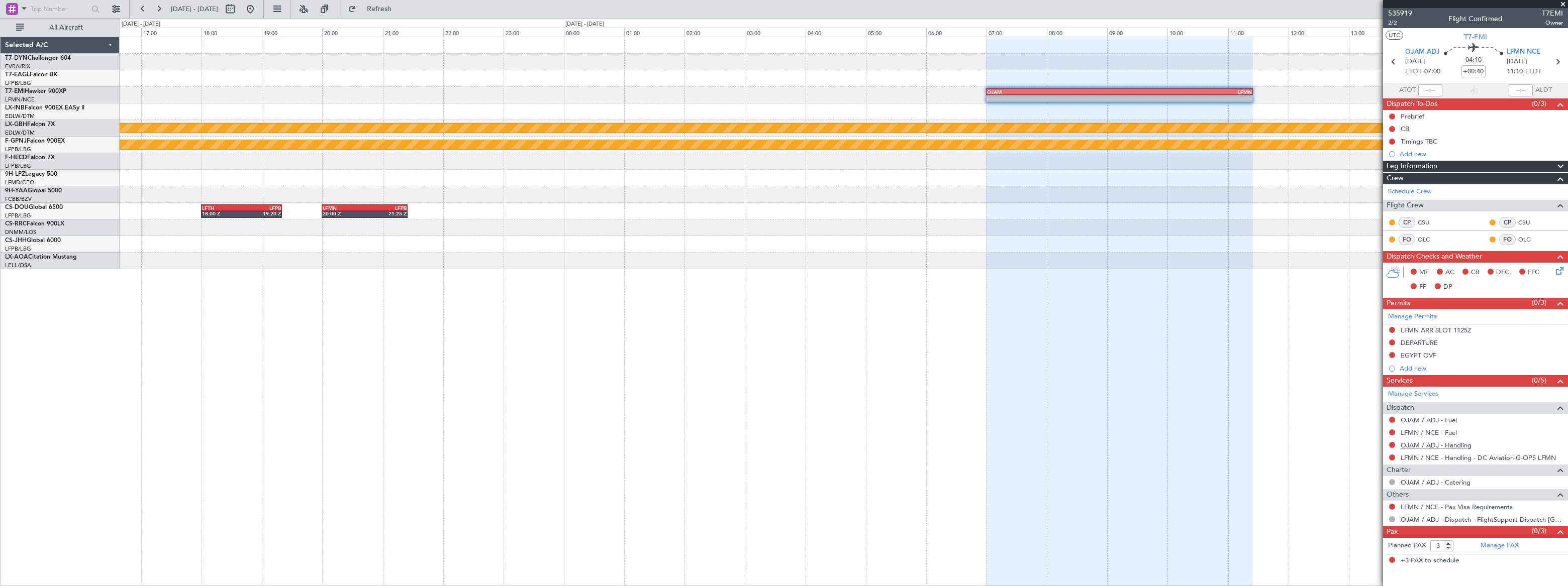
type input "+00:25"
click at [238, 8] on button at bounding box center [230, 9] width 16 height 16
select select "9"
select select "2025"
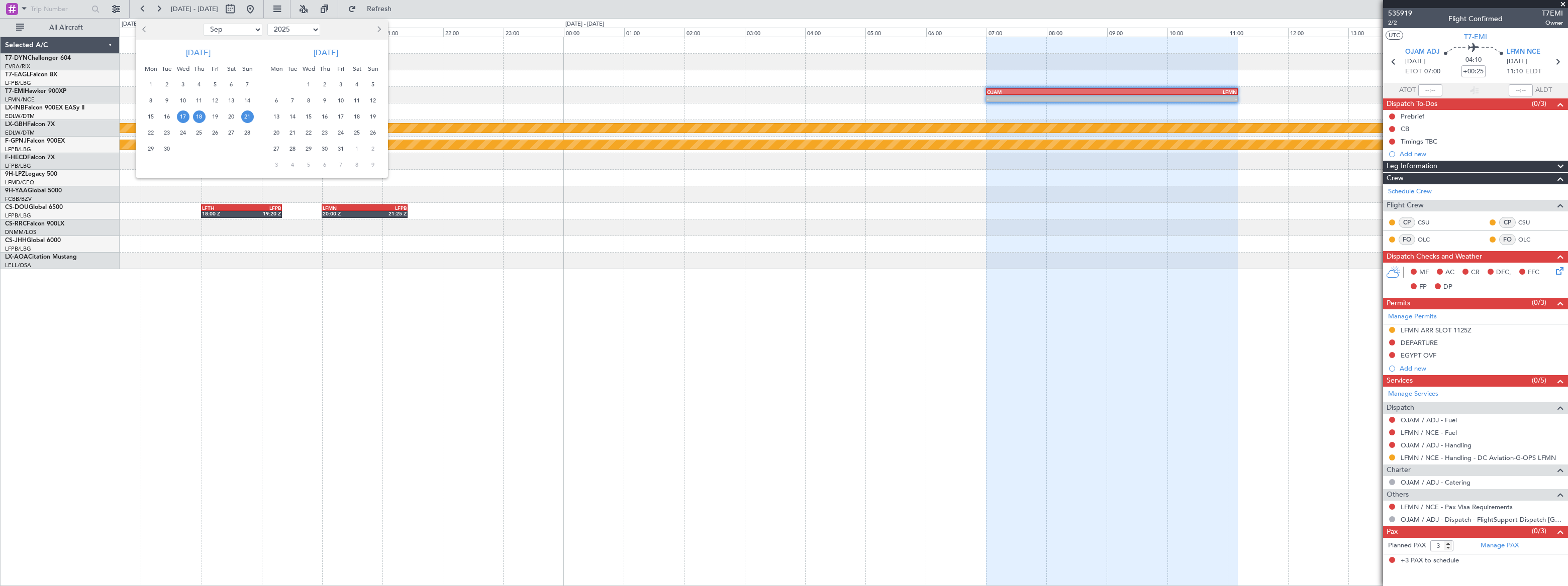
click at [249, 115] on span "21" at bounding box center [247, 117] width 13 height 13
click at [249, 116] on span "21" at bounding box center [247, 117] width 13 height 13
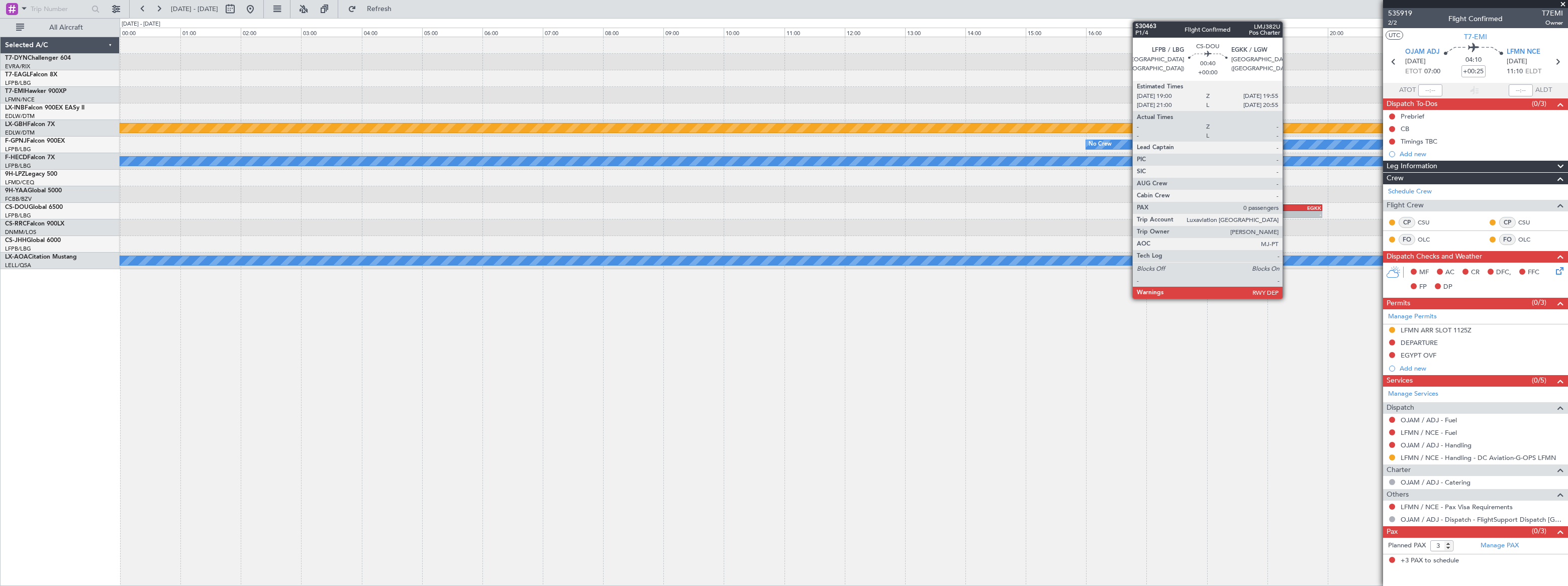
click at [1287, 208] on div "LFPB" at bounding box center [1281, 208] width 26 height 6
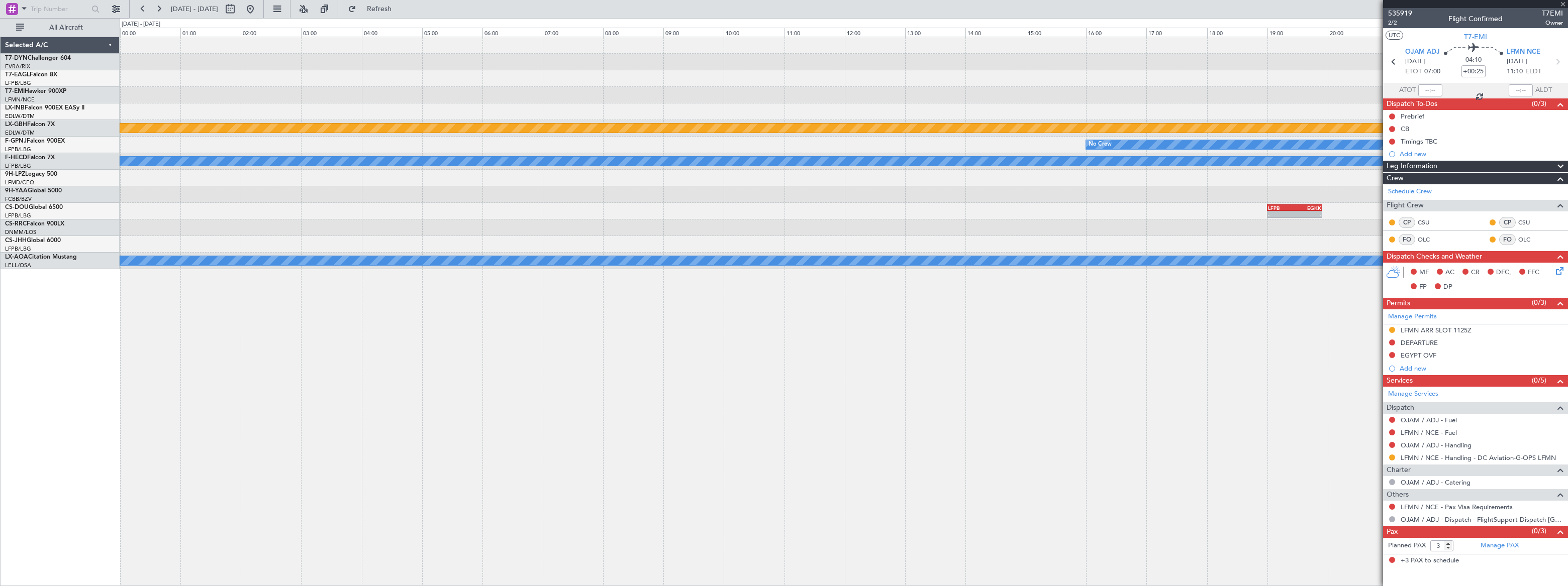
click at [1287, 208] on div "LFPB" at bounding box center [1281, 208] width 26 height 6
type input "0"
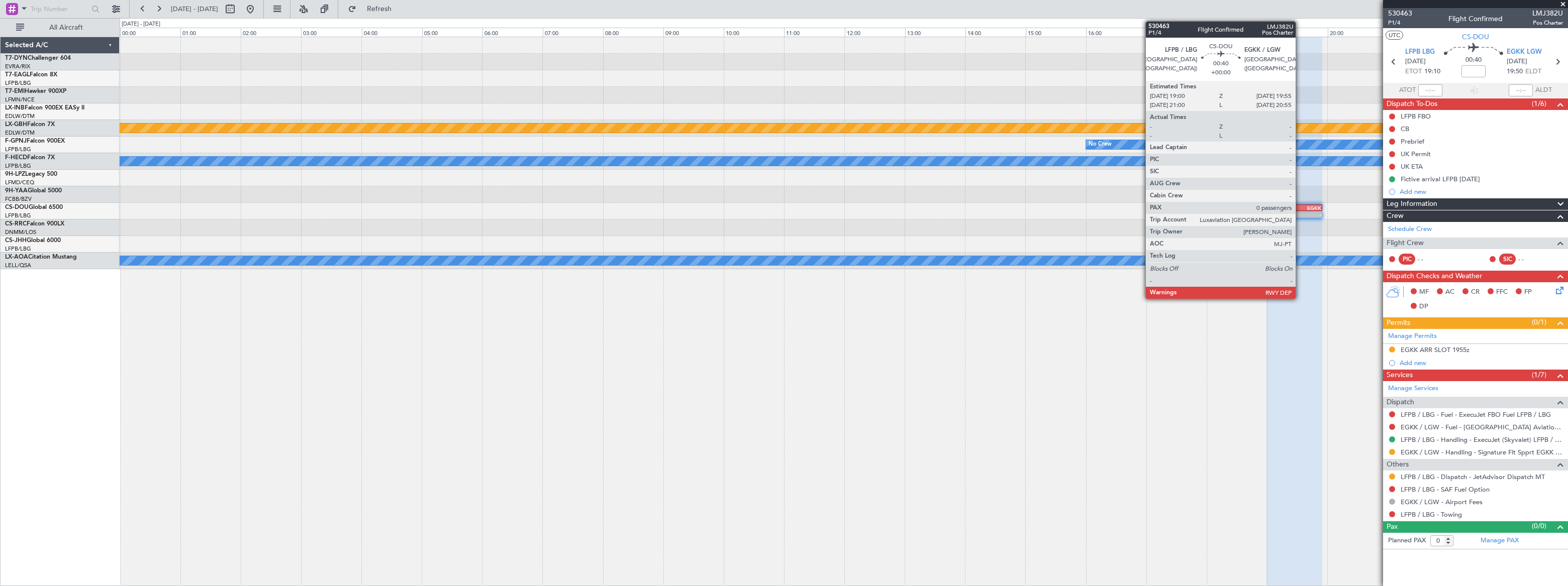
click at [1300, 208] on div "EGKK" at bounding box center [1308, 208] width 26 height 6
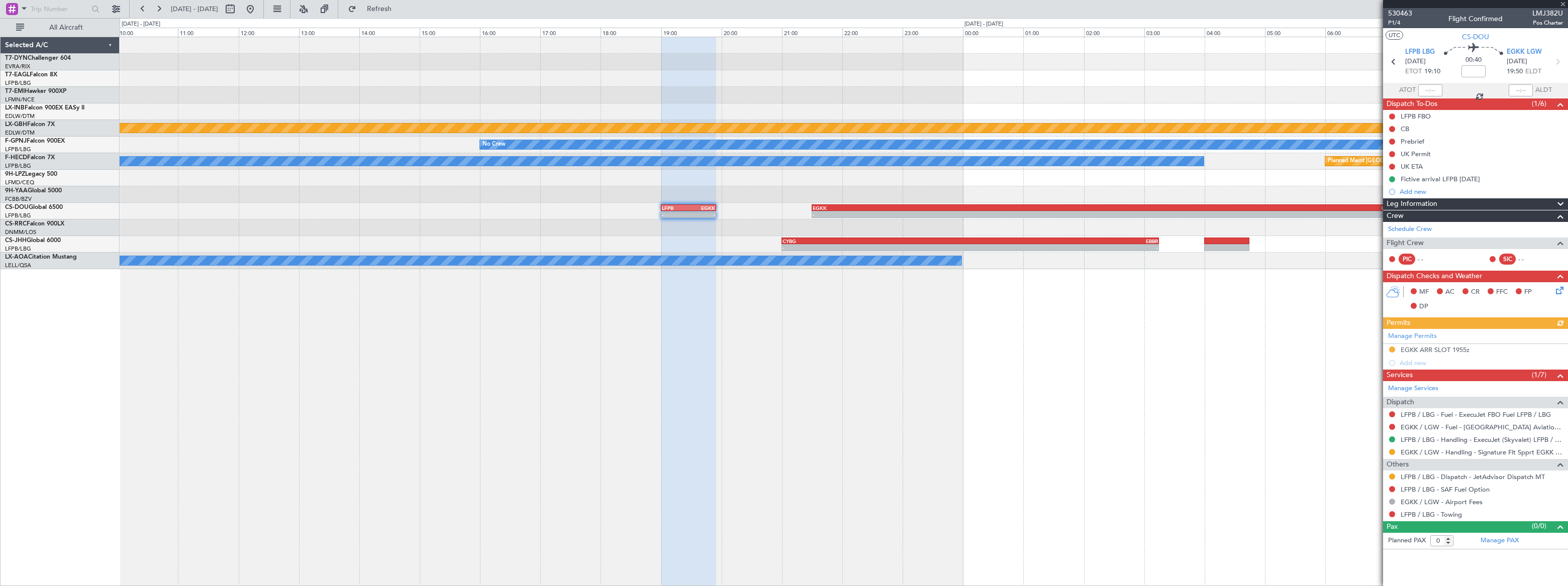
click at [517, 201] on div at bounding box center [843, 194] width 1448 height 16
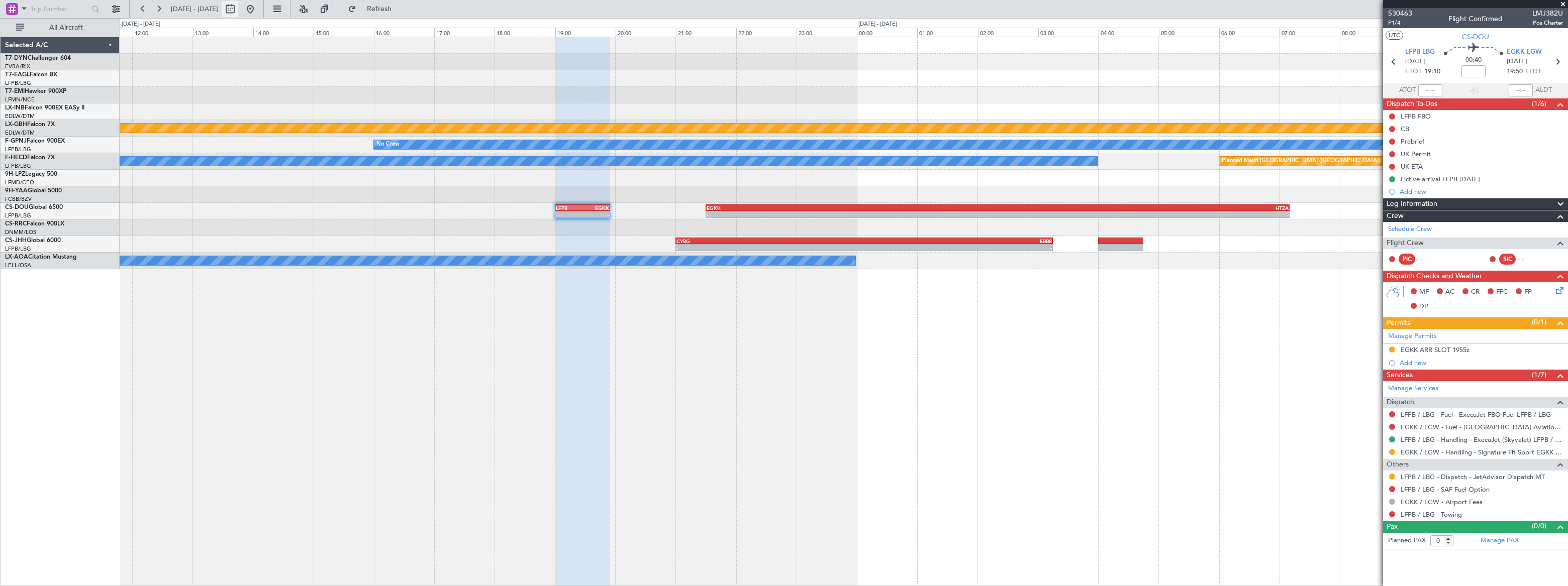
click at [238, 8] on button at bounding box center [230, 9] width 16 height 16
select select "9"
select select "2025"
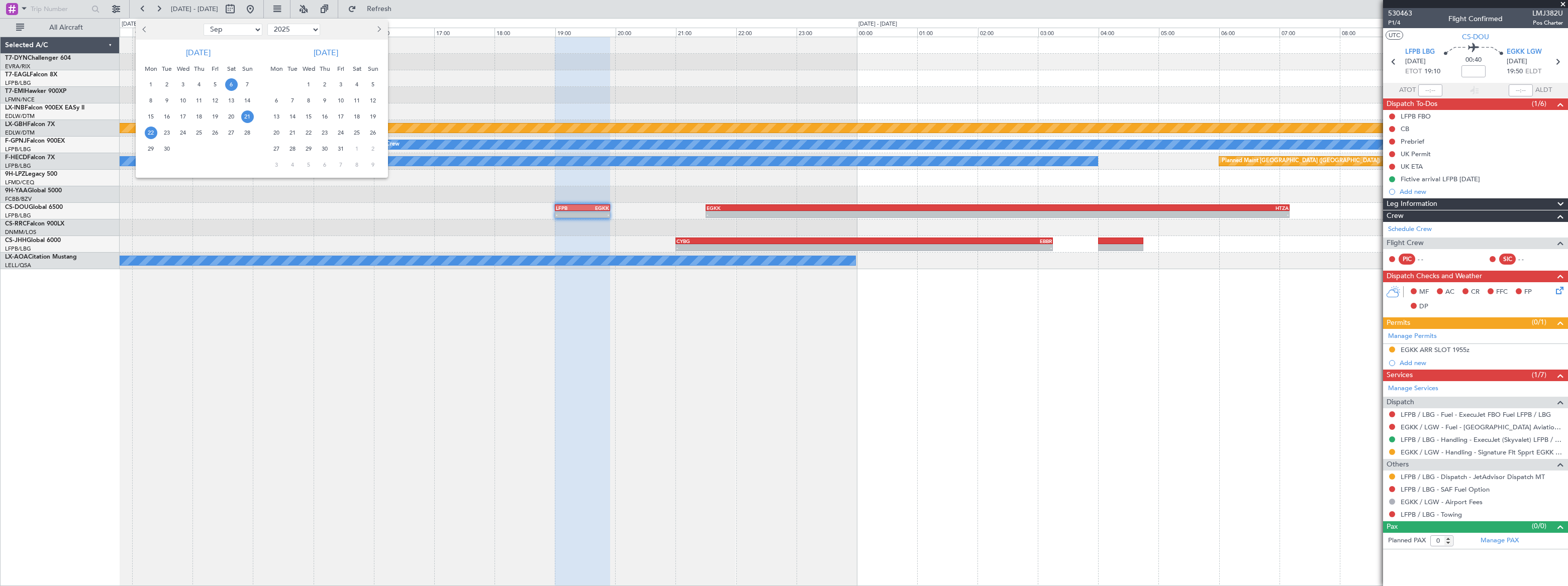
click at [230, 84] on span "6" at bounding box center [232, 85] width 13 height 13
click at [233, 84] on span "6" at bounding box center [232, 85] width 13 height 13
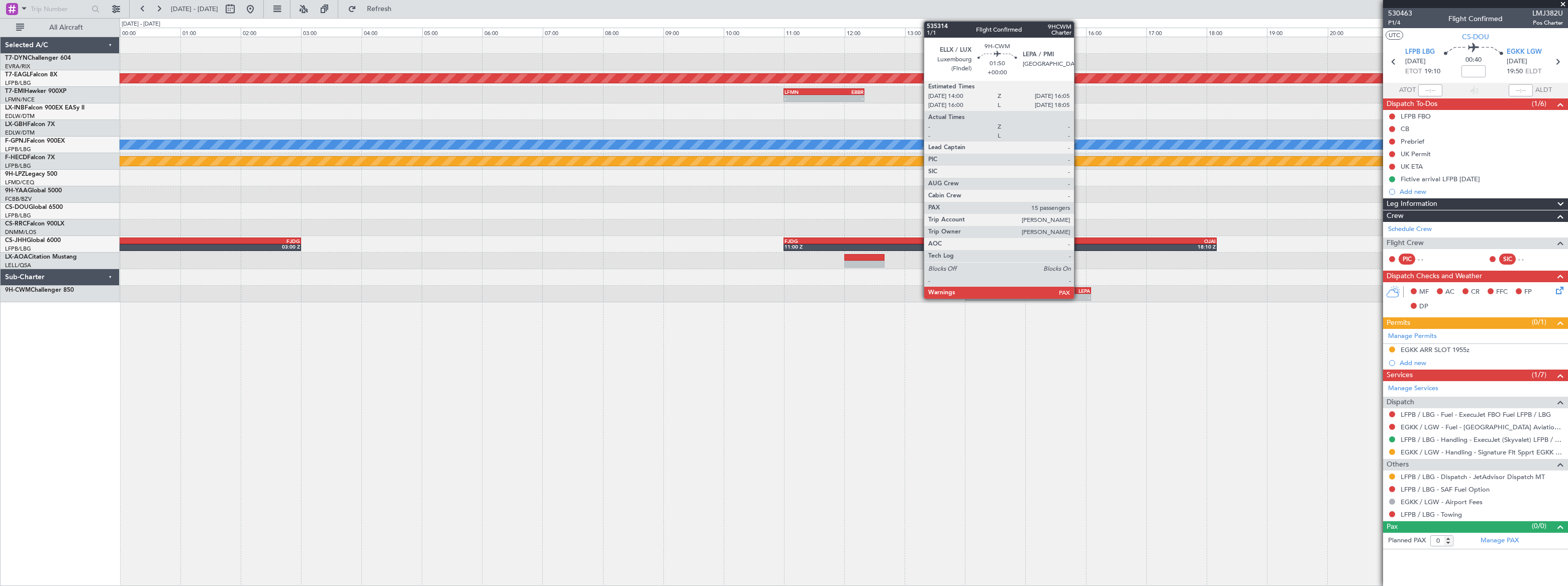
click at [1078, 290] on div "LEPA" at bounding box center [1058, 291] width 62 height 6
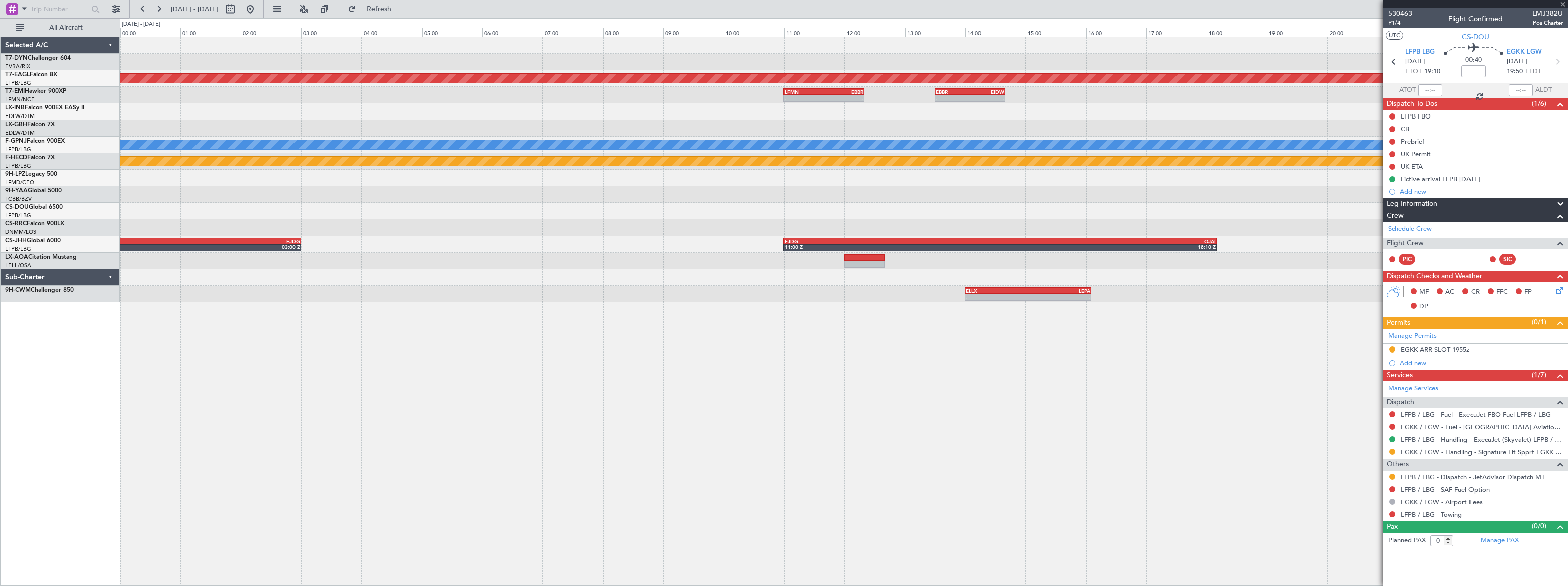
type input "15"
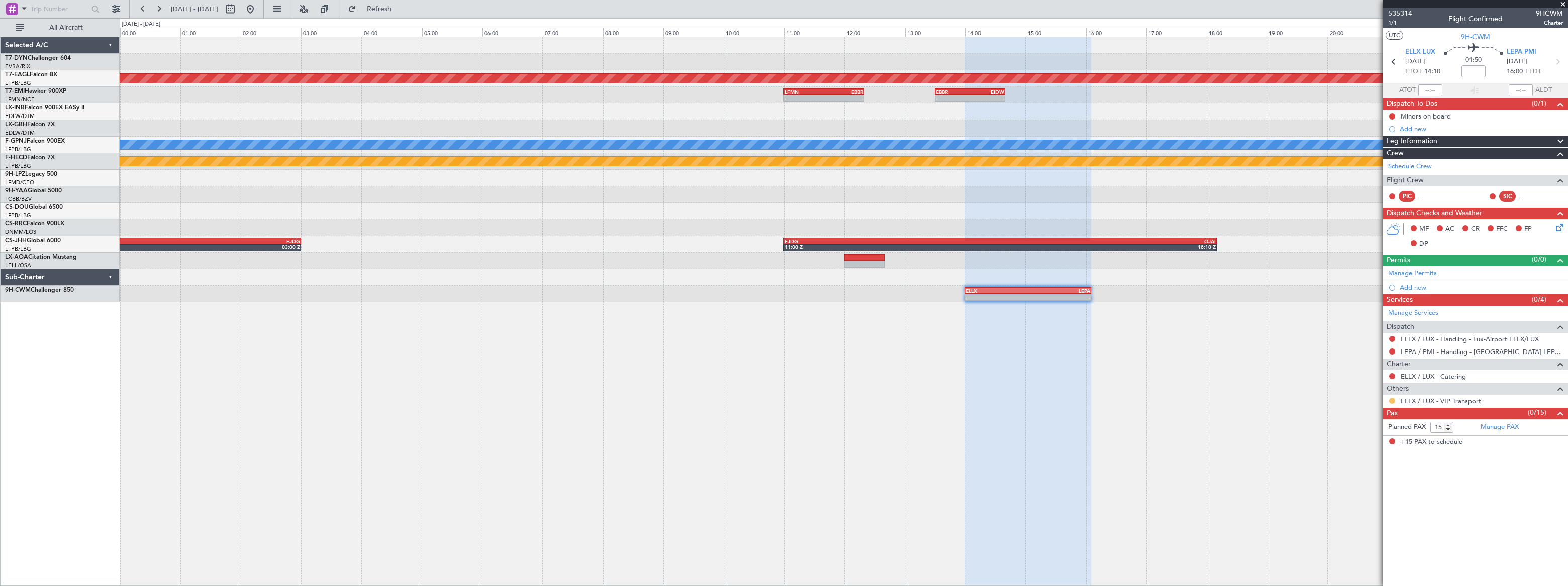
click at [1391, 399] on button at bounding box center [1392, 401] width 6 height 6
drag, startPoint x: 1355, startPoint y: 520, endPoint x: 1380, endPoint y: 478, distance: 48.9
click at [1355, 519] on span "Confirmed" at bounding box center [1364, 520] width 31 height 10
click at [1471, 402] on link "ELLX / LUX - VIP Transport" at bounding box center [1441, 401] width 81 height 9
click at [259, 6] on button at bounding box center [250, 9] width 16 height 16
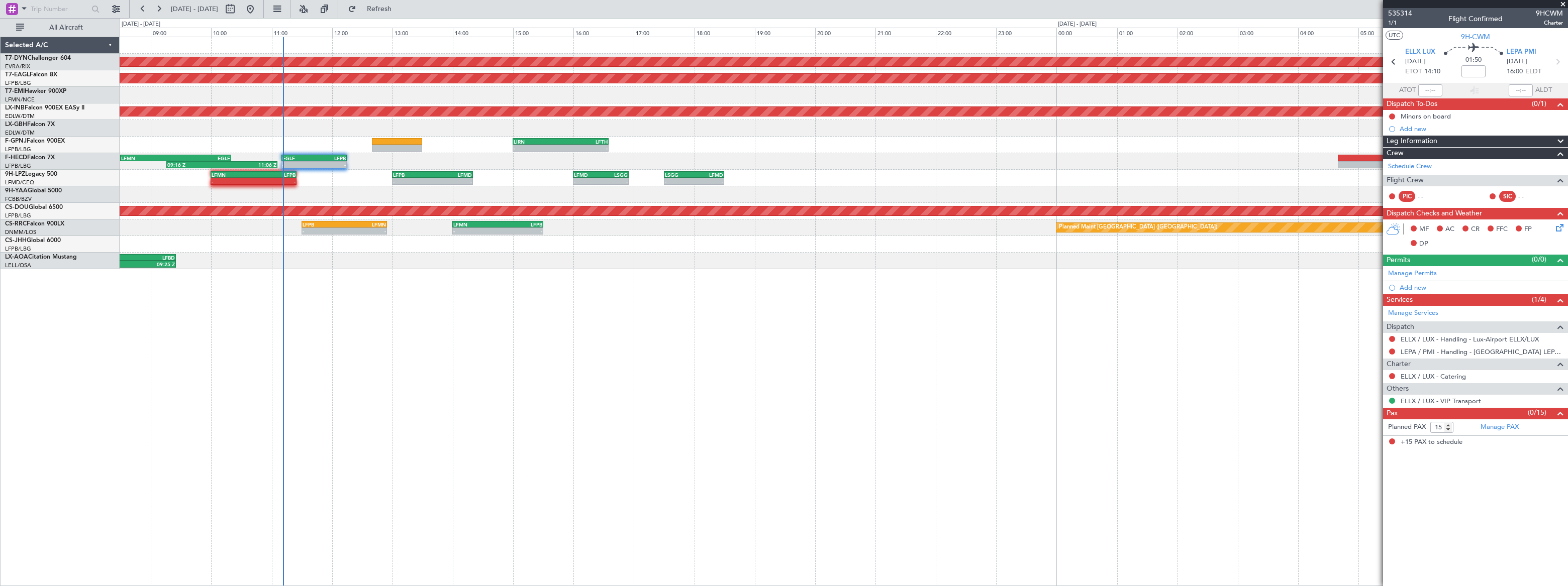
click at [269, 143] on div "AOG Maint Riga (Riga Intl) Grounded New York (Teterboro) Unplanned Maint Dubai …" at bounding box center [843, 153] width 1448 height 232
